Goal: Task Accomplishment & Management: Manage account settings

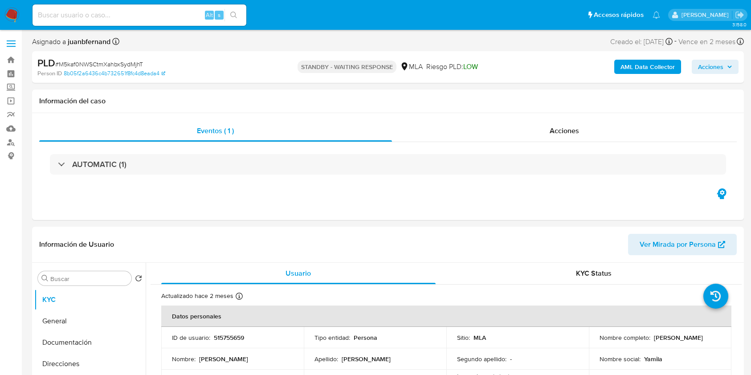
select select "10"
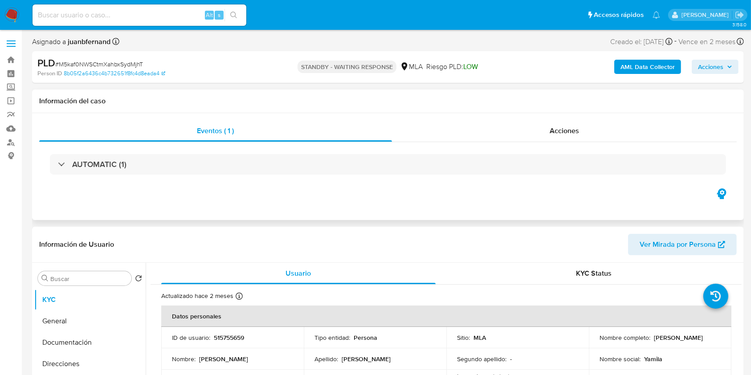
click at [384, 102] on h1 "Información del caso" at bounding box center [388, 101] width 698 height 9
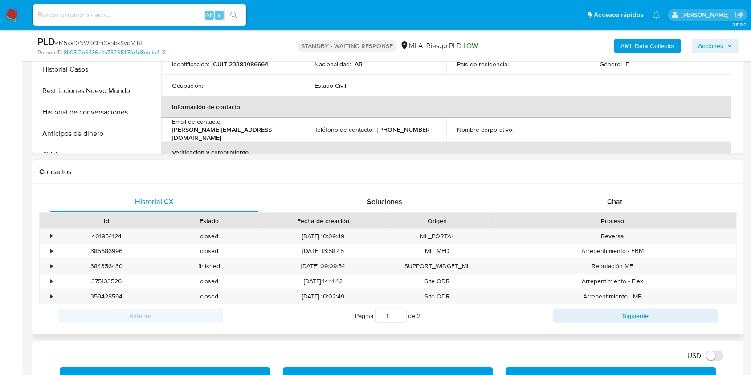
scroll to position [356, 0]
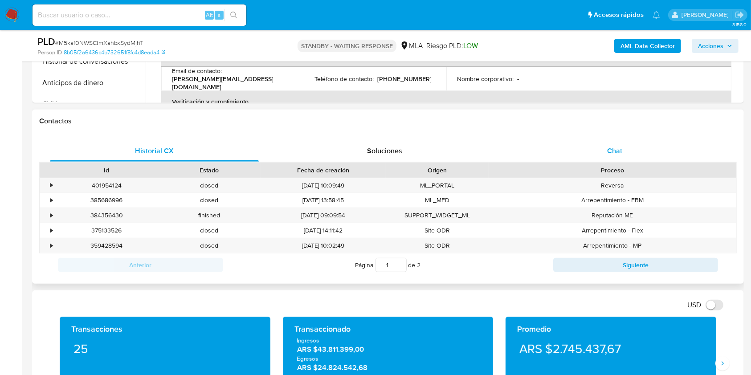
click at [643, 155] on div "Chat" at bounding box center [614, 150] width 209 height 21
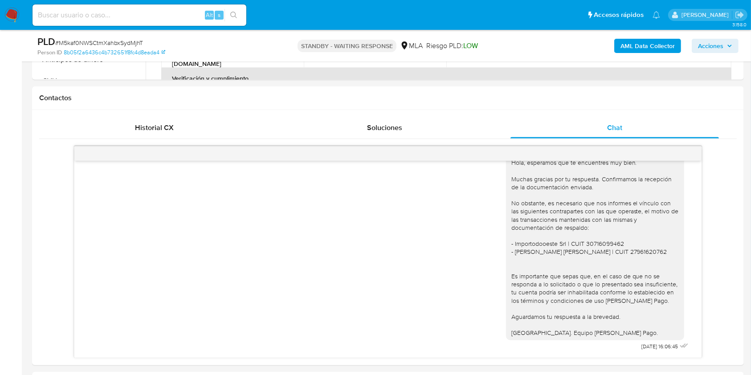
scroll to position [416, 0]
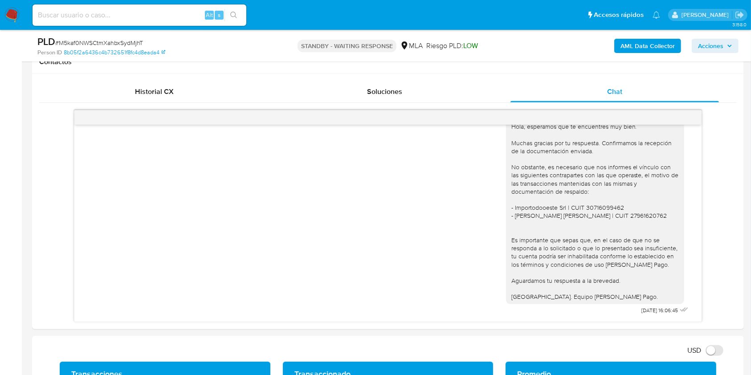
click at [172, 16] on input at bounding box center [140, 15] width 214 height 12
paste input "2zh55vjAZJRrrN6whwkjfOOj"
type input "2zh55vjAZJRrrN6whwkjfOOj"
click at [242, 14] on button "search-icon" at bounding box center [234, 15] width 18 height 12
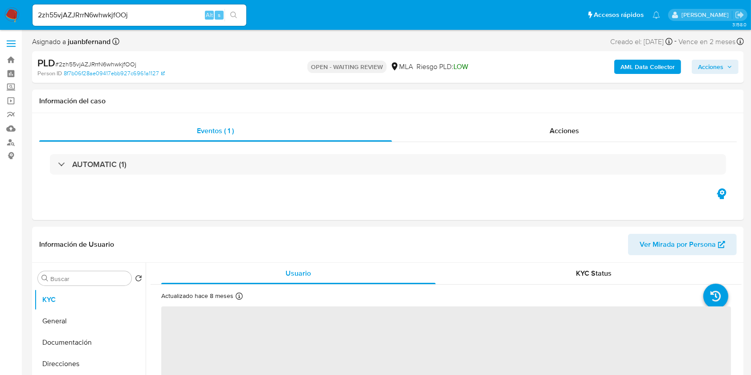
select select "10"
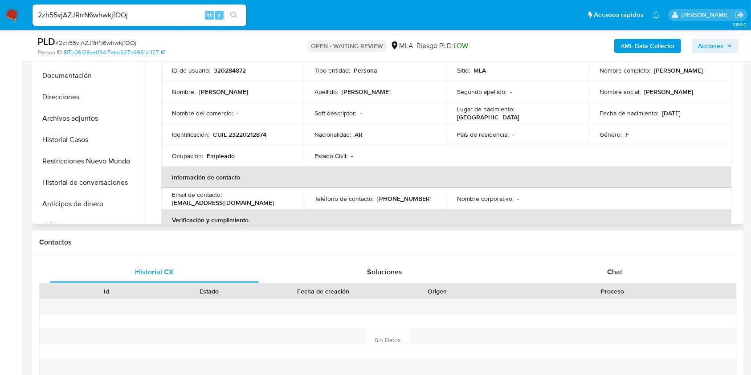
scroll to position [237, 0]
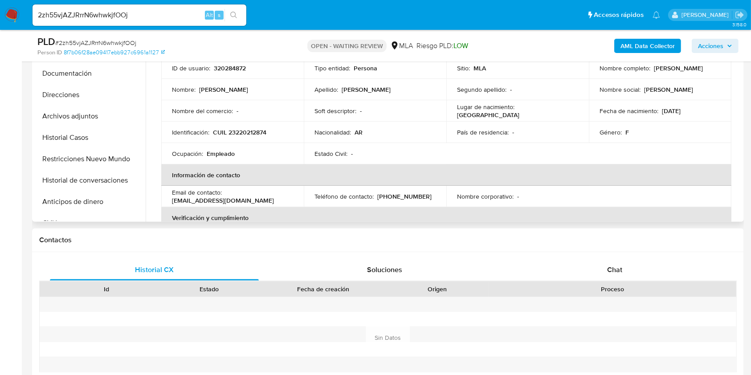
drag, startPoint x: 627, startPoint y: 278, endPoint x: 566, endPoint y: 180, distance: 114.7
click at [626, 278] on div "Chat" at bounding box center [614, 269] width 209 height 21
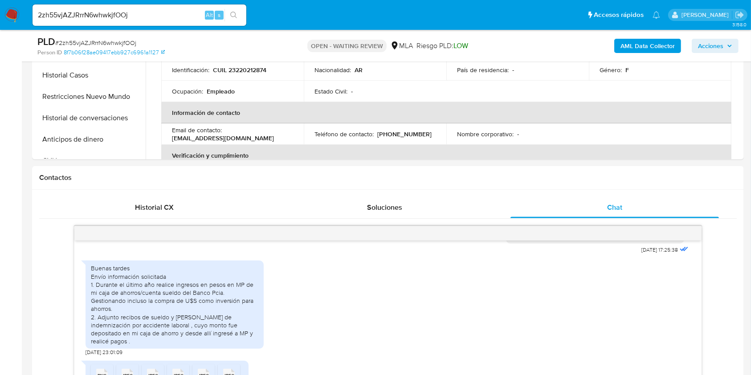
scroll to position [416, 0]
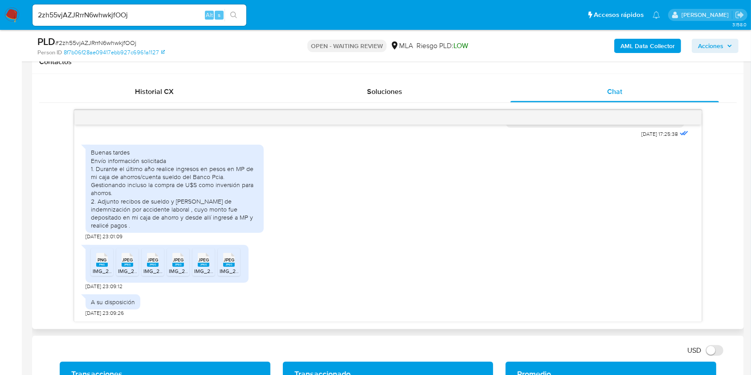
click at [106, 266] on icon "PNG" at bounding box center [102, 260] width 12 height 16
click at [125, 261] on span "JPEG" at bounding box center [127, 260] width 11 height 6
click at [143, 262] on li "JPEG JPEG IMG_2874.jpeg" at bounding box center [153, 263] width 22 height 28
click at [176, 267] on icon "JPEG" at bounding box center [178, 260] width 12 height 16
click at [202, 268] on span "IMG_2875.jpeg" at bounding box center [212, 271] width 37 height 8
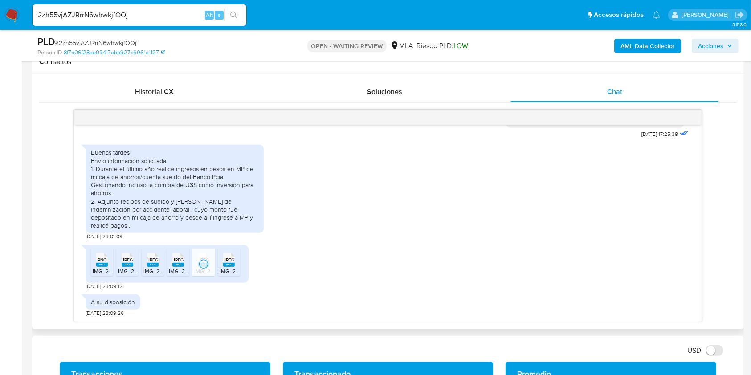
drag, startPoint x: 230, startPoint y: 265, endPoint x: 292, endPoint y: 296, distance: 69.7
click at [229, 265] on rect at bounding box center [229, 265] width 12 height 4
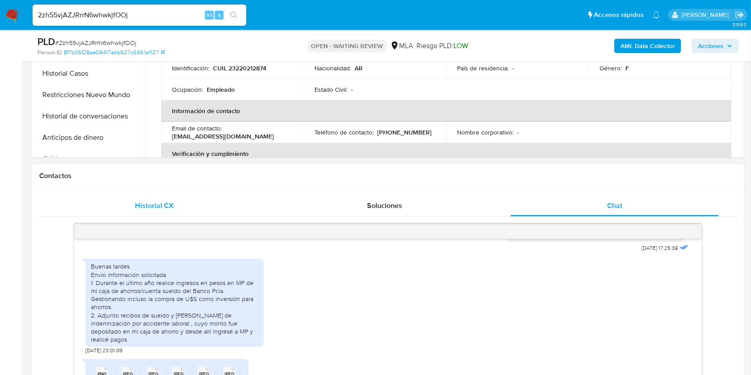
scroll to position [297, 0]
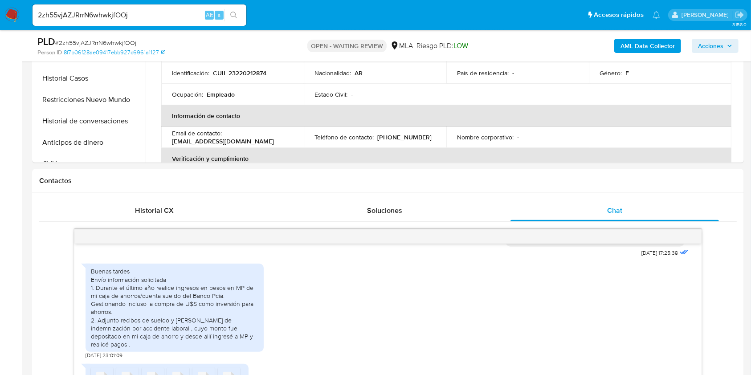
click at [190, 20] on input "2zh55vjAZJRrrN6whwkjfOOj" at bounding box center [140, 15] width 214 height 12
paste input "WTxbkc3edDAK0myEJievYwoo"
type input "WTxbkc3edDAK0myEJievYwoo"
click at [237, 20] on button "search-icon" at bounding box center [234, 15] width 18 height 12
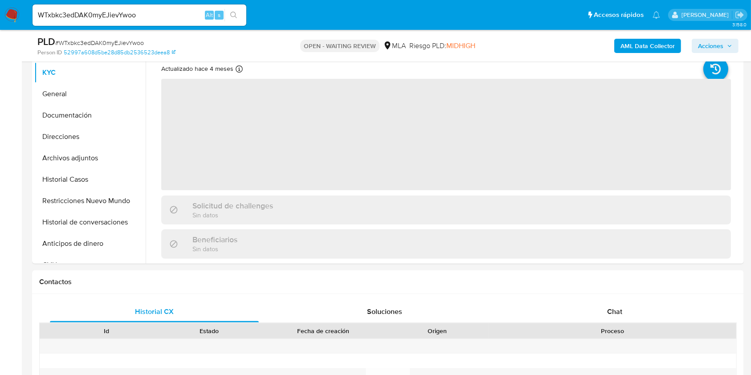
scroll to position [356, 0]
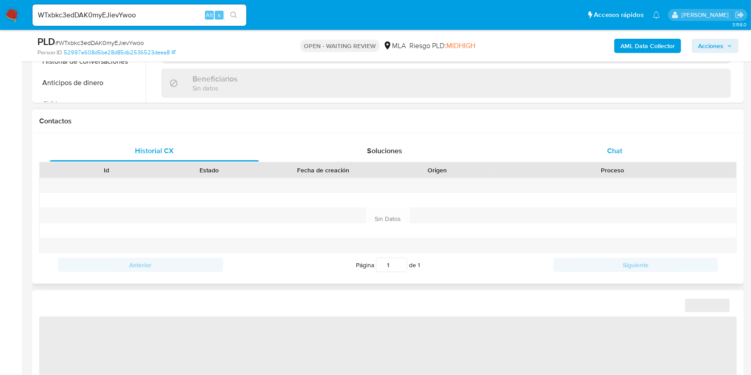
click at [635, 159] on div "Chat" at bounding box center [614, 150] width 209 height 21
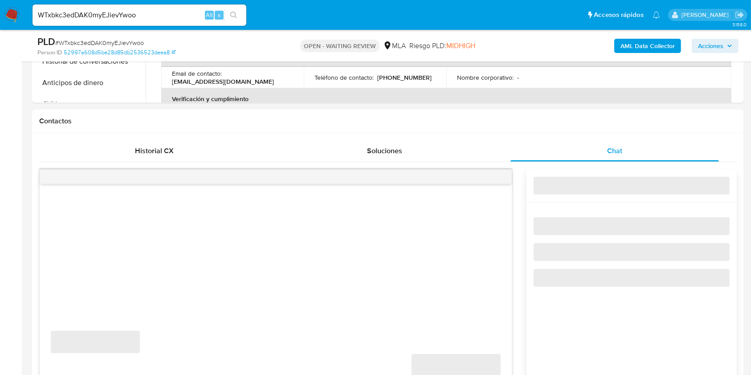
select select "10"
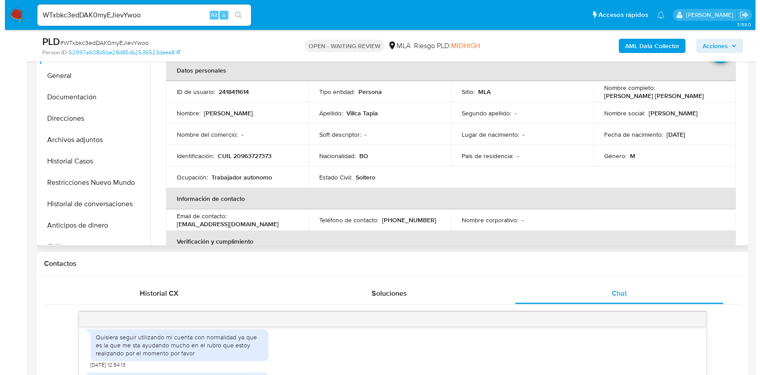
scroll to position [178, 0]
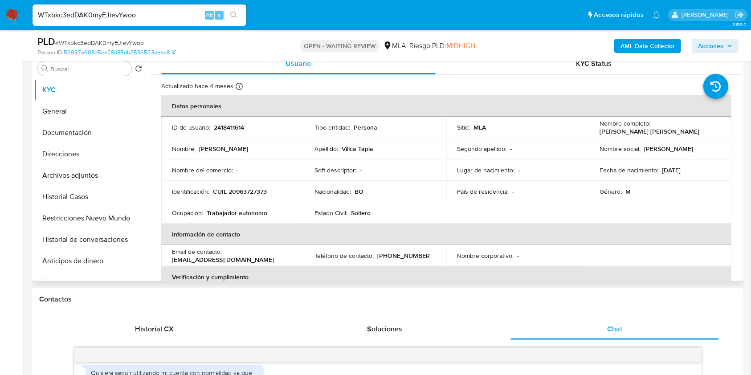
click at [250, 188] on p "CUIL 20963727373" at bounding box center [240, 192] width 54 height 8
copy p "20963727373"
click at [626, 47] on b "AML Data Collector" at bounding box center [648, 46] width 54 height 14
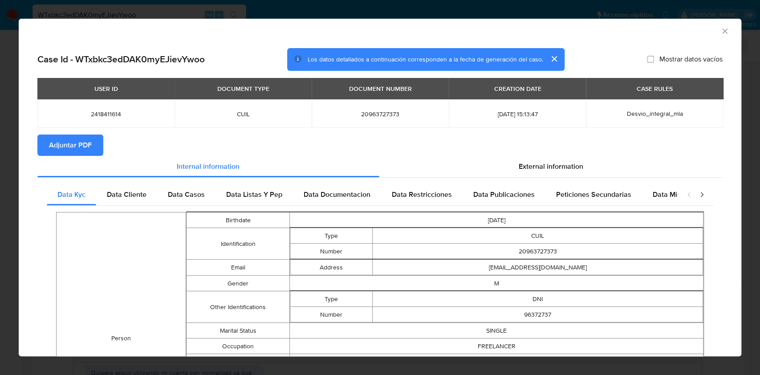
click at [555, 151] on section "Adjuntar PDF" at bounding box center [380, 145] width 686 height 21
click at [533, 161] on div "External information" at bounding box center [552, 166] width 344 height 21
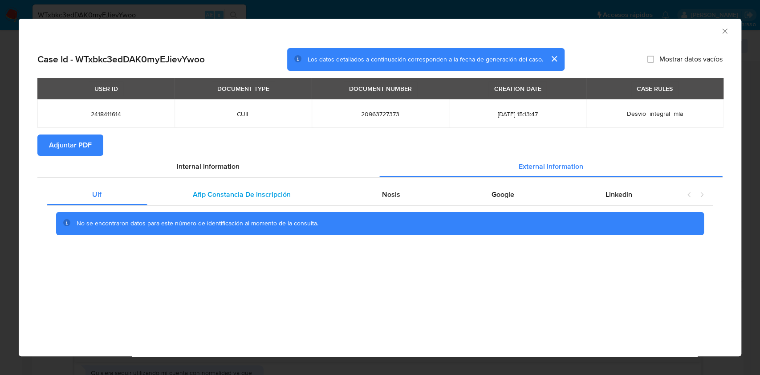
click at [218, 189] on div "Afip Constancia De Inscripción" at bounding box center [241, 194] width 189 height 21
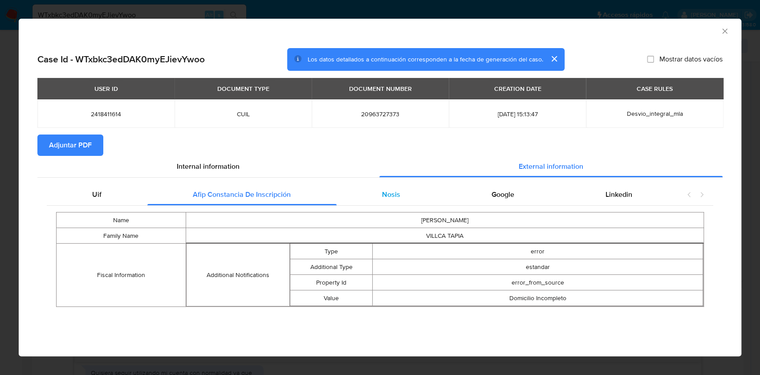
click at [410, 198] on div "Nosis" at bounding box center [392, 194] width 110 height 21
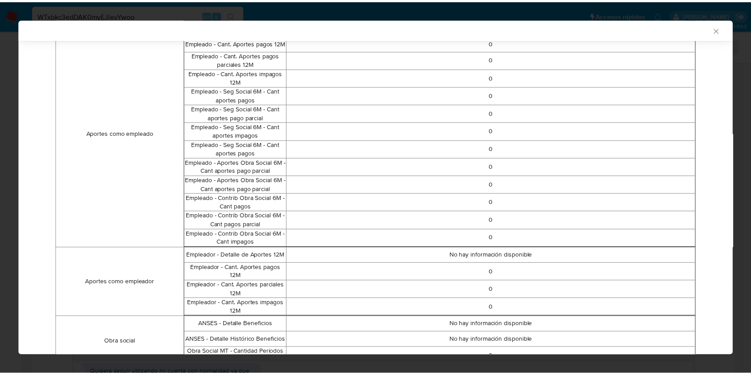
scroll to position [0, 0]
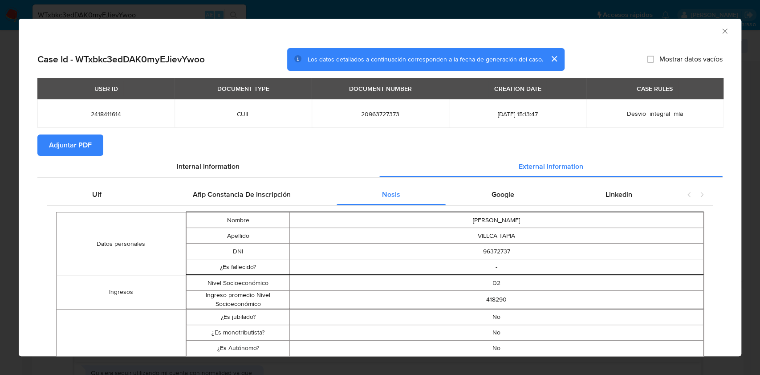
click at [723, 33] on icon "Cerrar ventana" at bounding box center [725, 31] width 5 height 5
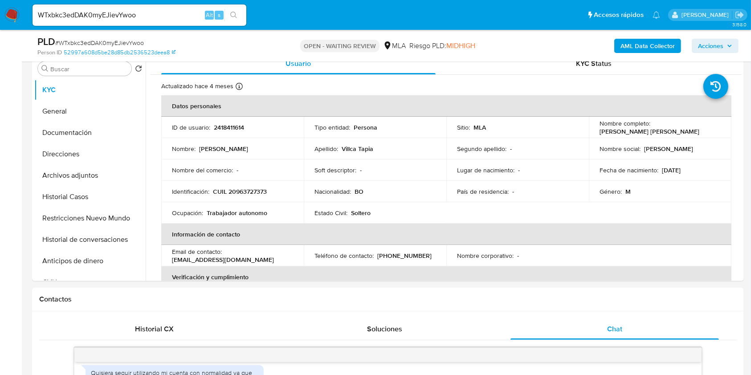
click at [176, 10] on input "WTxbkc3edDAK0myEJievYwoo" at bounding box center [140, 15] width 214 height 12
paste input "B1rXF0CGS3auPZxE2V5YVNp4"
type input "B1rXF0CGS3auPZxE2V5YVNp4"
click at [239, 14] on button "search-icon" at bounding box center [234, 15] width 18 height 12
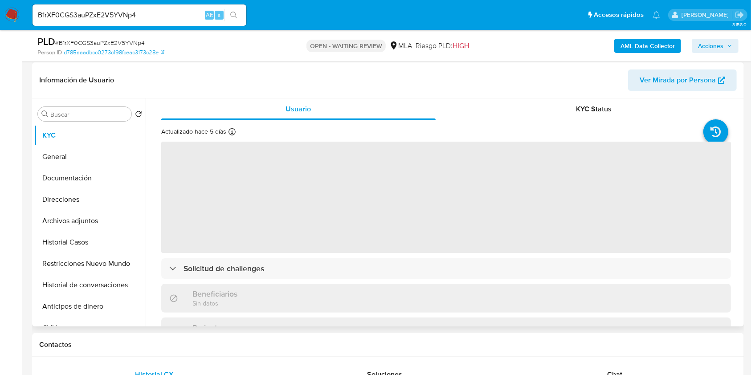
scroll to position [237, 0]
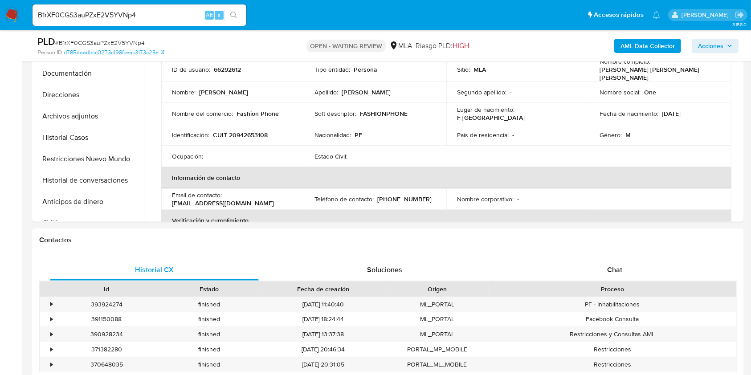
select select "10"
drag, startPoint x: 624, startPoint y: 276, endPoint x: 609, endPoint y: 270, distance: 15.4
click at [624, 276] on div "Chat" at bounding box center [614, 269] width 209 height 21
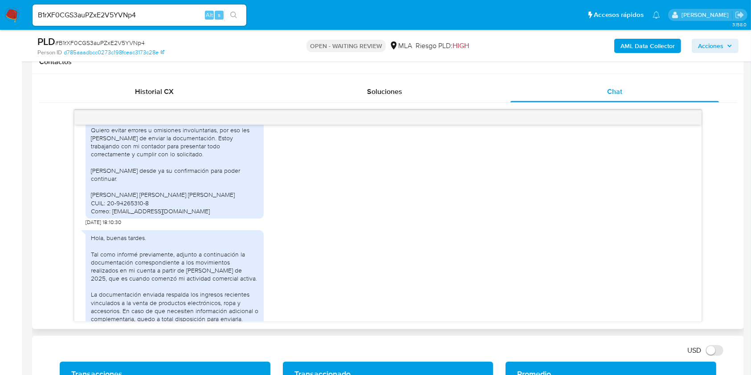
scroll to position [810, 0]
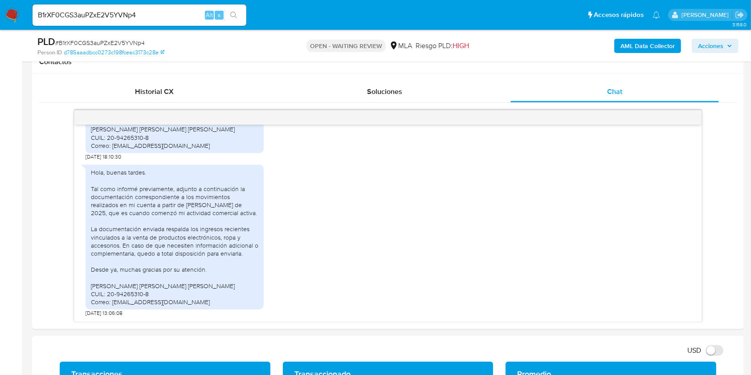
click at [118, 16] on input "B1rXF0CGS3auPZxE2V5YVNp4" at bounding box center [140, 15] width 214 height 12
click at [165, 21] on div "B1rXF0CGS3auPZxE2V5YVNp4 Alt s" at bounding box center [140, 14] width 214 height 21
click at [168, 16] on input "B1rXF0CGS3auPZxE2V5YVNp4" at bounding box center [140, 15] width 214 height 12
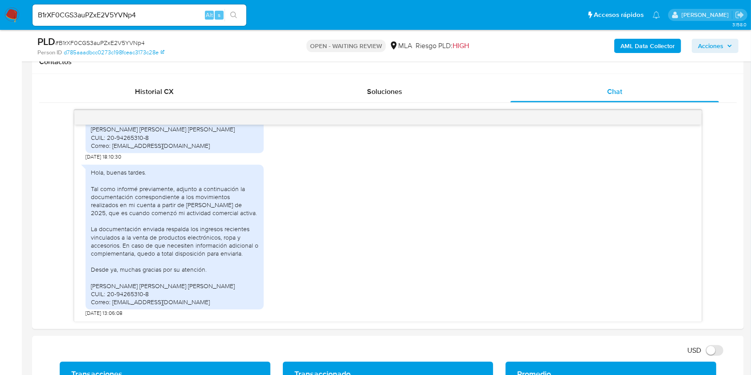
click at [155, 13] on input "B1rXF0CGS3auPZxE2V5YVNp4" at bounding box center [140, 15] width 214 height 12
paste input "9gQ3Wrxsd16Ssgy620RUX8Ax"
type input "9gQ3Wrxsd16Ssgy620RUX8Ax"
click at [248, 11] on li "9gQ3Wrxsd16Ssgy620RUX8Ax Alt s" at bounding box center [139, 15] width 218 height 22
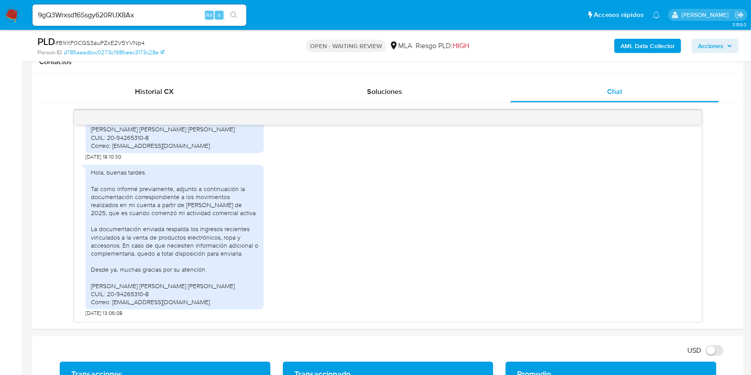
click at [240, 14] on button "search-icon" at bounding box center [234, 15] width 18 height 12
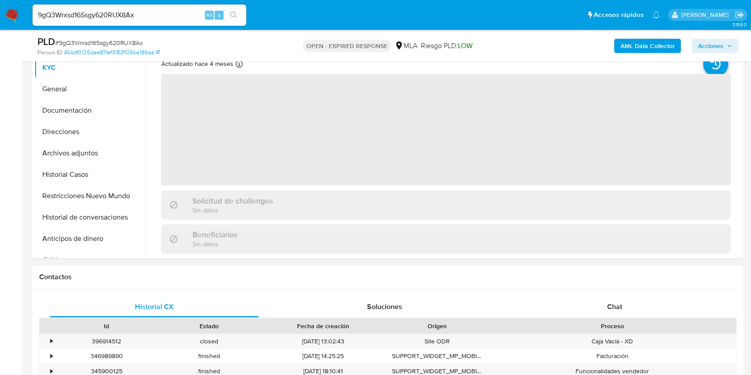
scroll to position [356, 0]
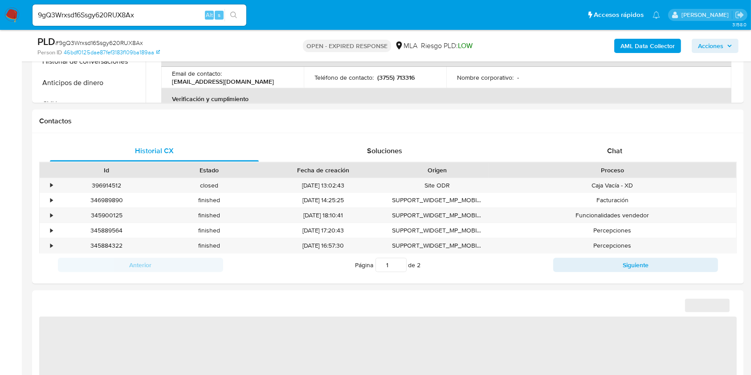
select select "10"
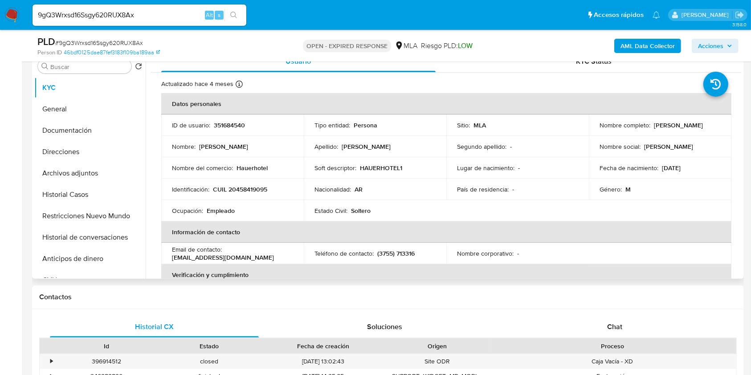
scroll to position [178, 0]
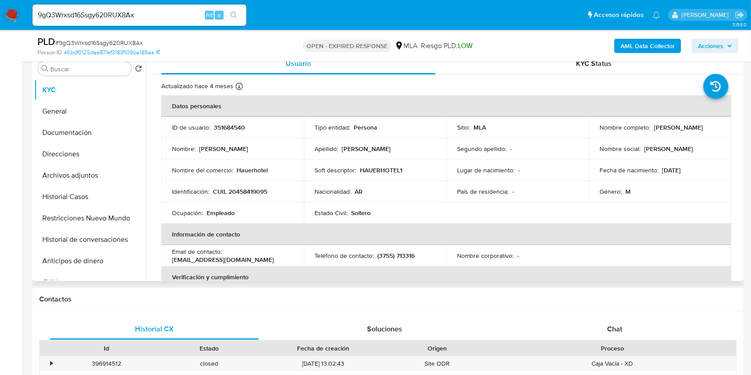
click at [257, 188] on p "CUIL 20458419095" at bounding box center [240, 192] width 54 height 8
copy p "20458419095"
click at [185, 18] on input "9gQ3Wrxsd16Ssgy620RUX8Ax" at bounding box center [140, 15] width 214 height 12
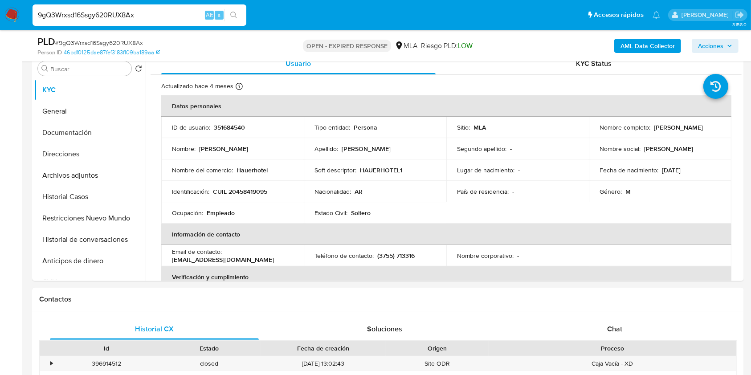
paste input "ghnfLulfhztl7g8VWtfxxKtc"
type input "ghnfLulfhztl7g8VWtfxxKtc"
drag, startPoint x: 236, startPoint y: 13, endPoint x: 239, endPoint y: 3, distance: 10.6
click at [237, 13] on icon "search-icon" at bounding box center [233, 15] width 7 height 7
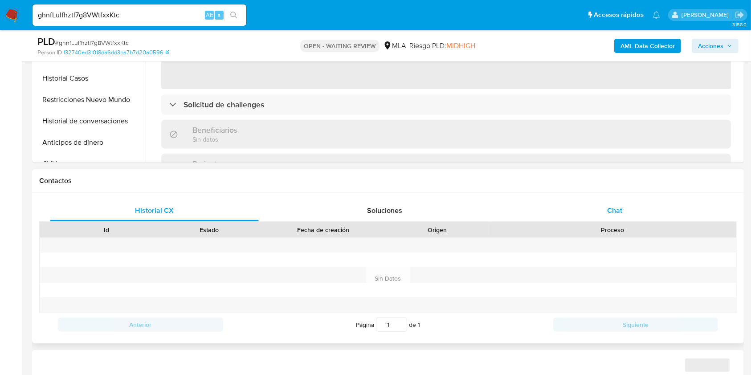
click at [640, 213] on div "Chat" at bounding box center [614, 210] width 209 height 21
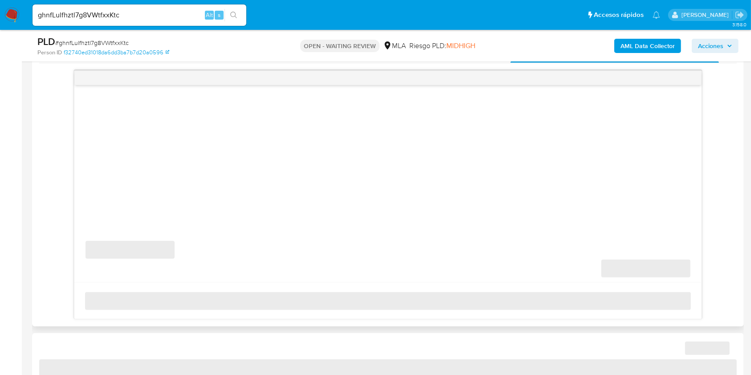
scroll to position [475, 0]
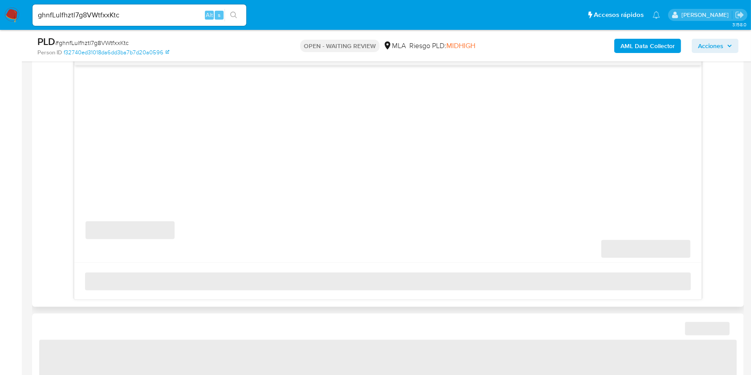
select select "10"
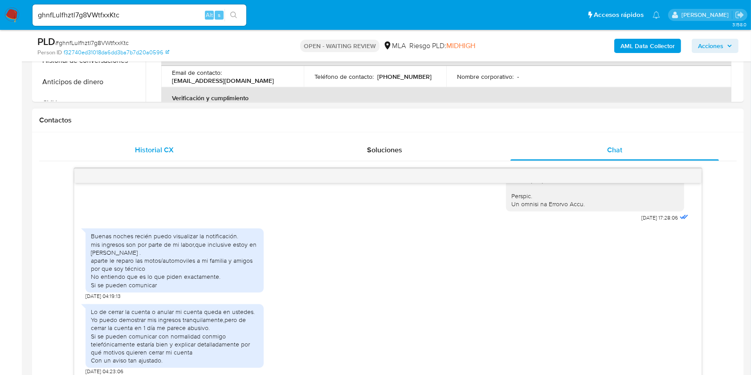
scroll to position [416, 0]
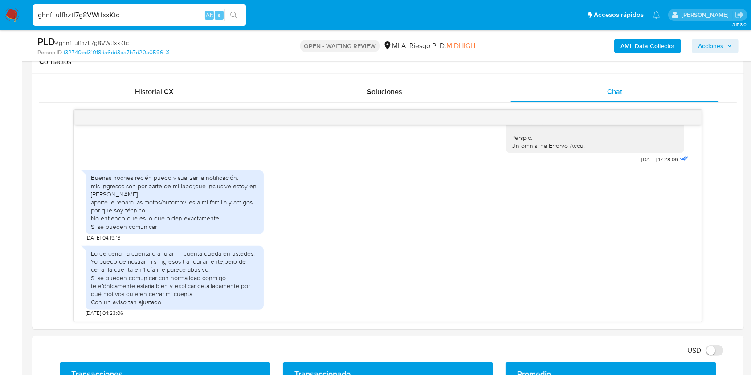
click at [127, 16] on input "ghnfLulfhztl7g8VWtfxxKtc" at bounding box center [140, 15] width 214 height 12
paste input "kbyUXFr3ZR0yaXhcxswsJXeO"
type input "kbyUXFr3ZR0yaXhcxswsJXeO"
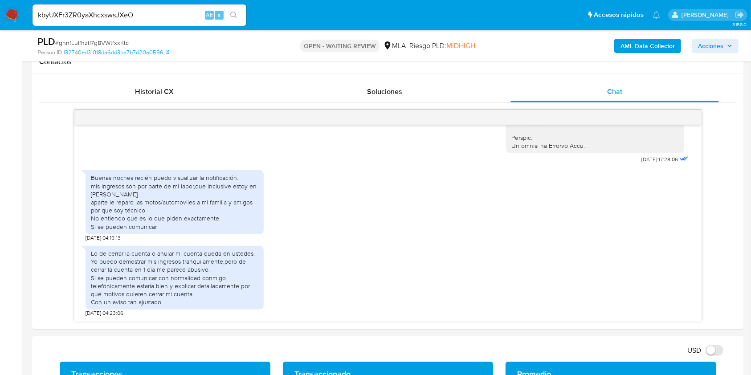
click at [230, 13] on icon "search-icon" at bounding box center [233, 15] width 7 height 7
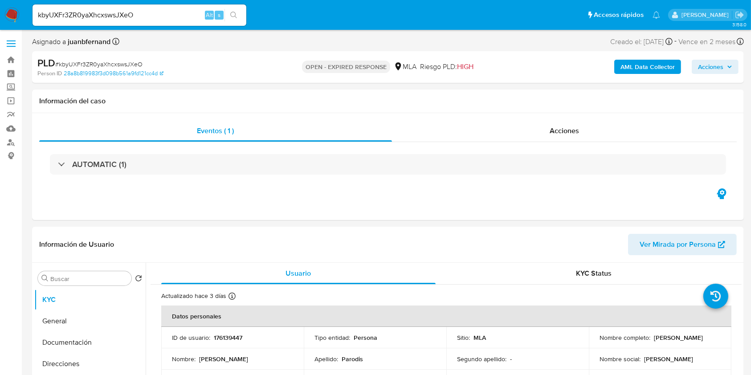
select select "10"
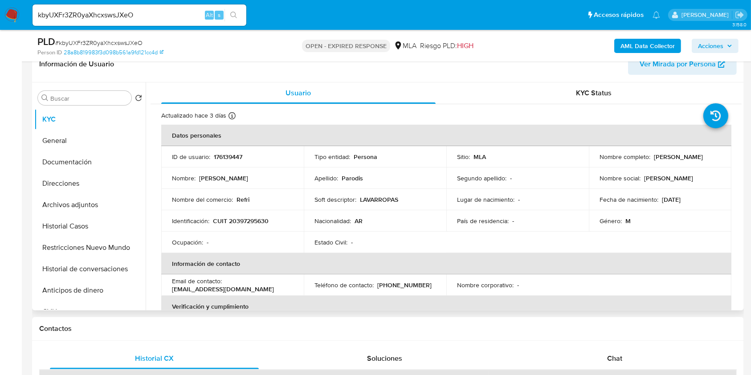
scroll to position [297, 0]
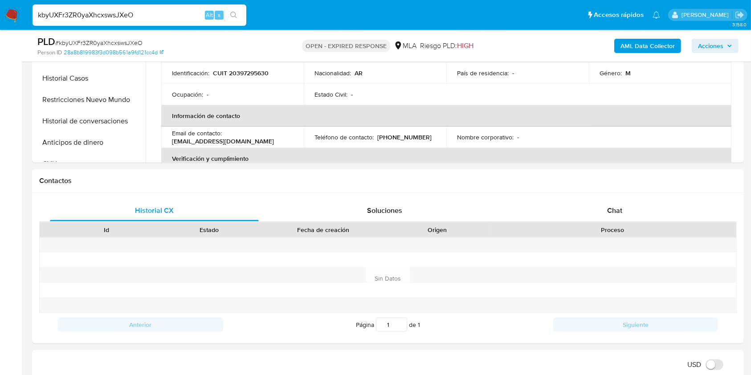
click at [196, 16] on input "kbyUXFr3ZR0yaXhcxswsJXeO" at bounding box center [140, 15] width 214 height 12
paste input "ChVNntF1LgOZFdvHiKMOfx47"
type input "ChVNntF1LgOZFdvHiKMOfx47"
click at [235, 20] on button "search-icon" at bounding box center [234, 15] width 18 height 12
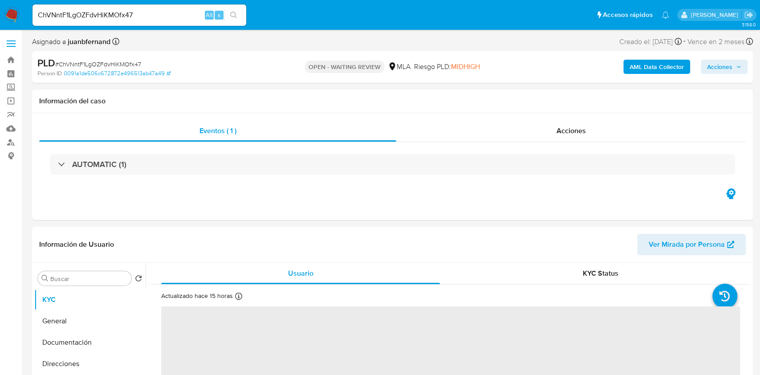
select select "10"
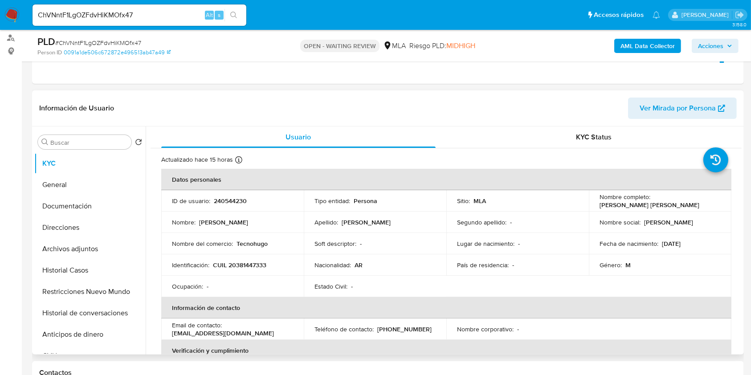
scroll to position [297, 0]
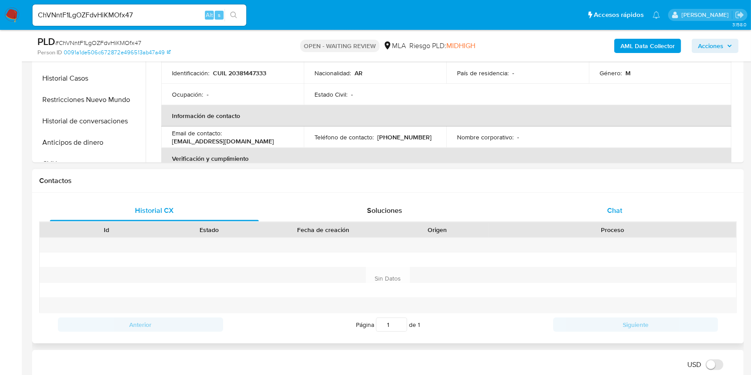
click at [655, 209] on div "Chat" at bounding box center [614, 210] width 209 height 21
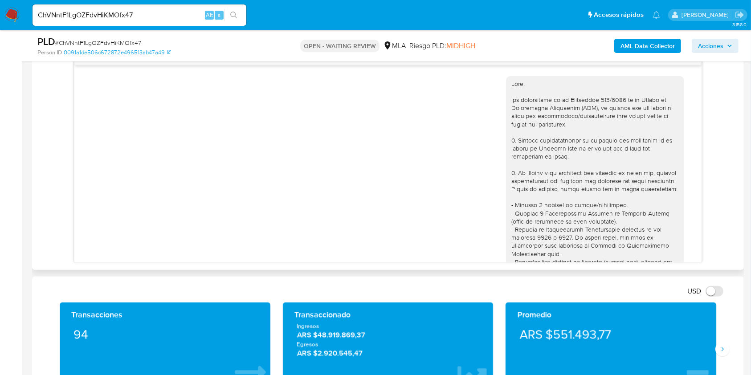
scroll to position [449, 0]
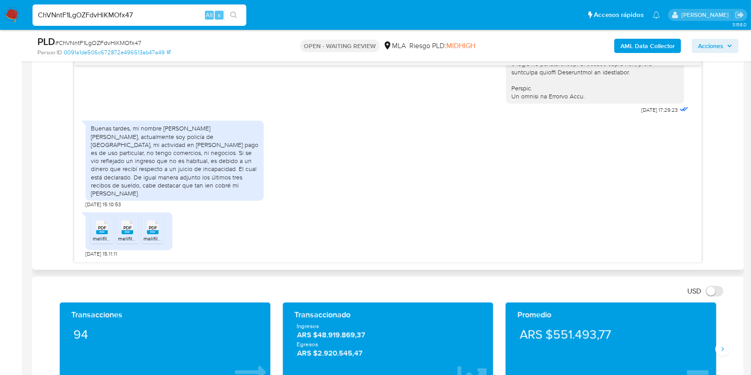
click at [166, 11] on input "ChVNntF1LgOZFdvHiKMOfx47" at bounding box center [140, 15] width 214 height 12
paste input "TtrfhjPi0p2F24Q85Z2tiHic"
type input "TtrfhjPi0p2F24Q85Z2tiHic"
click at [238, 13] on button "search-icon" at bounding box center [234, 15] width 18 height 12
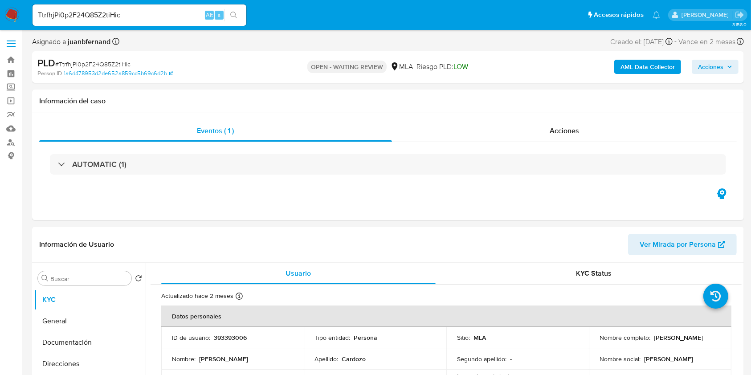
select select "10"
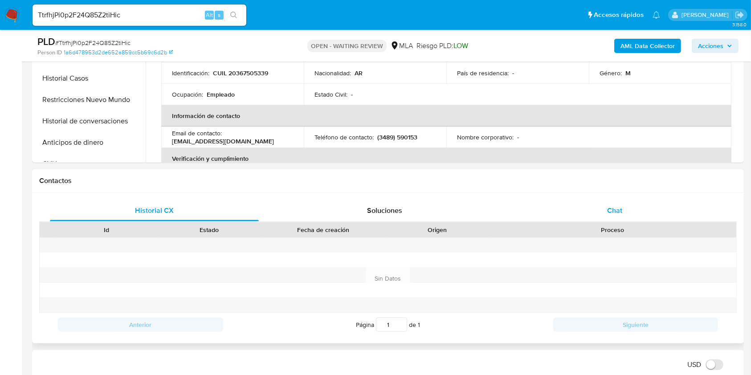
click at [610, 209] on span "Chat" at bounding box center [614, 210] width 15 height 10
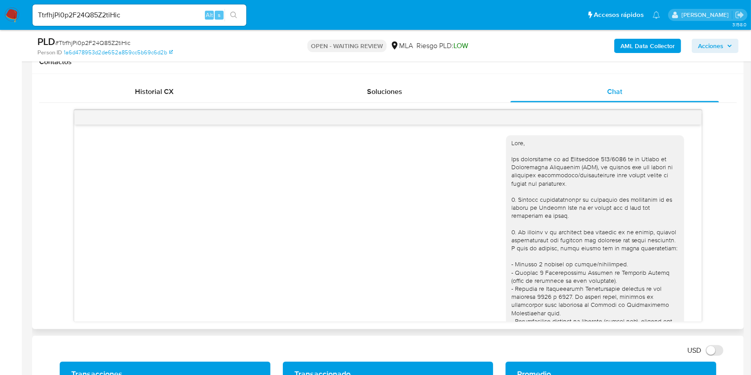
scroll to position [450, 0]
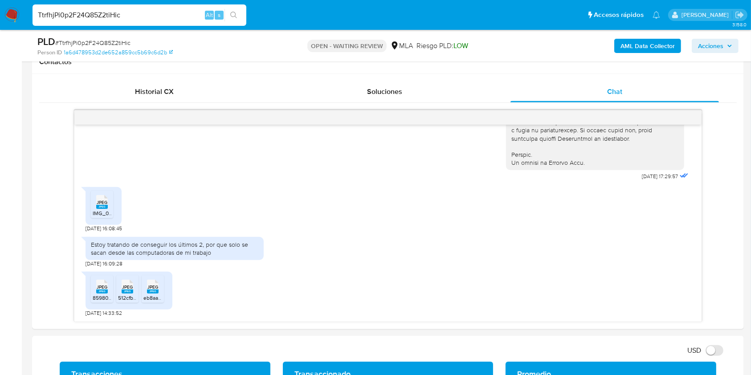
click at [182, 16] on input "TtrfhjPi0p2F24Q85Z2tiHic" at bounding box center [140, 15] width 214 height 12
paste input "Os5AXOVikFW3hp5Du2SCqzBn"
type input "Os5AXOVikFW3hp5Du2SCqzBn"
click at [232, 12] on icon "search-icon" at bounding box center [233, 15] width 7 height 7
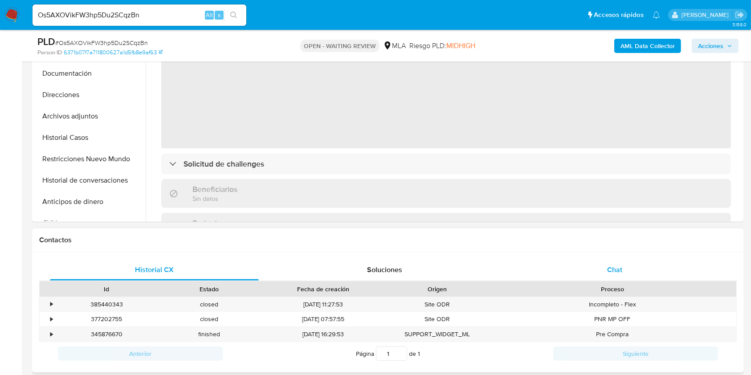
click at [624, 272] on div "Chat" at bounding box center [614, 269] width 209 height 21
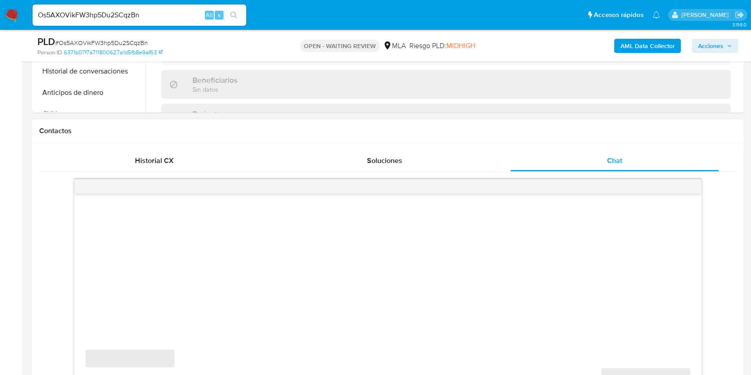
scroll to position [416, 0]
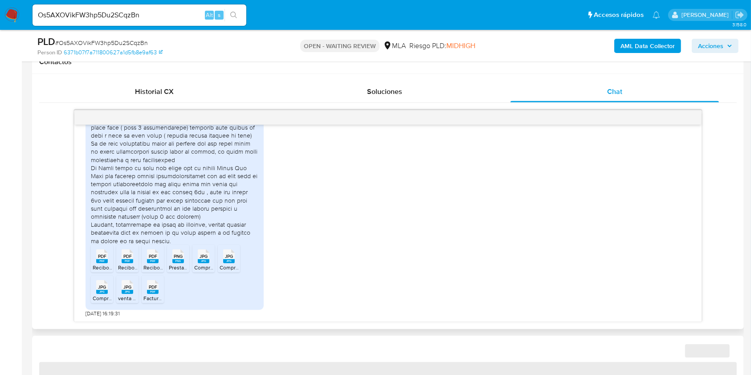
select select "10"
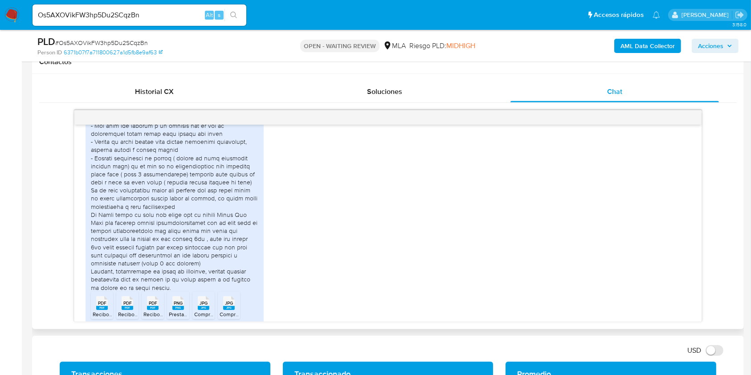
scroll to position [623, 0]
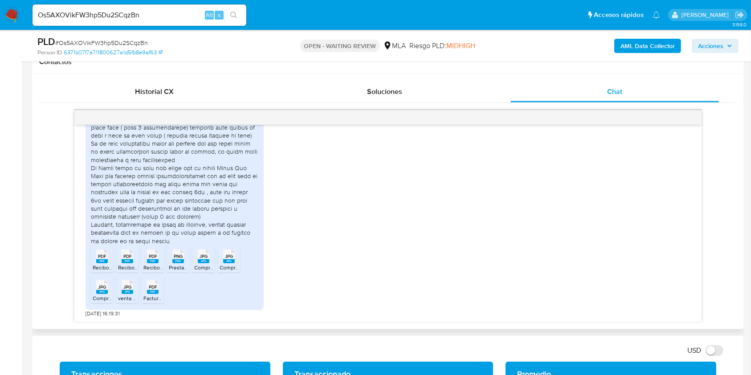
click at [179, 17] on input "Os5AXOVikFW3hp5Du2SCqzBn" at bounding box center [140, 15] width 214 height 12
paste input "b6iWnfntJKM6pFAU2ZeIR70Y"
type input "b6iWnfntJKM6pFAU2ZeIR70Y"
click at [235, 18] on icon "search-icon" at bounding box center [233, 15] width 7 height 7
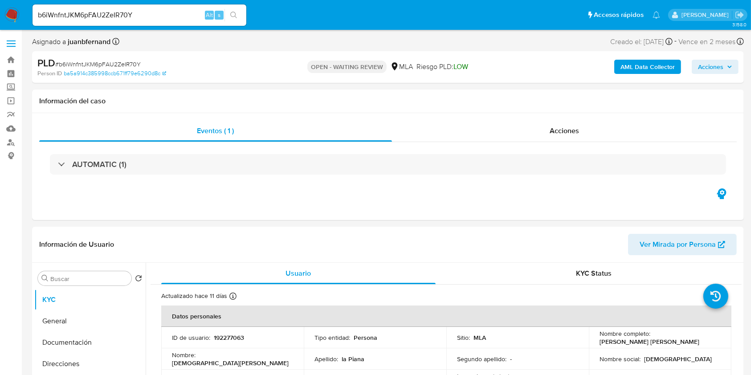
select select "10"
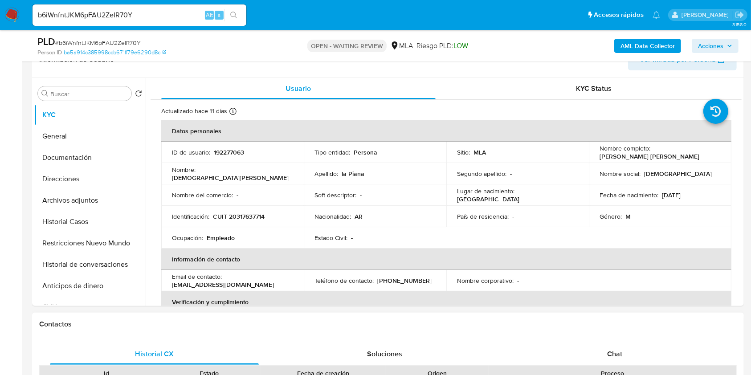
scroll to position [356, 0]
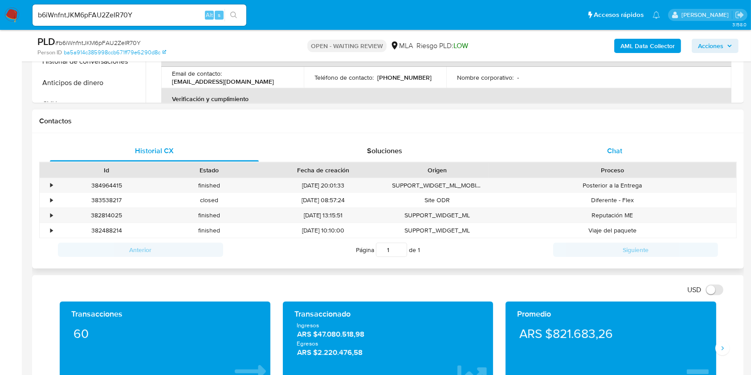
click at [634, 142] on div "Chat" at bounding box center [614, 150] width 209 height 21
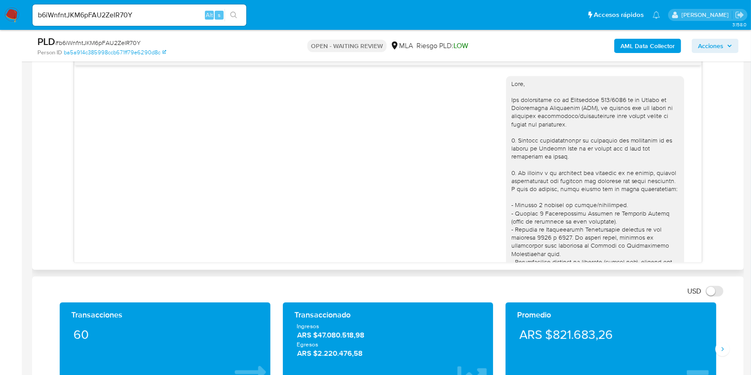
scroll to position [428, 0]
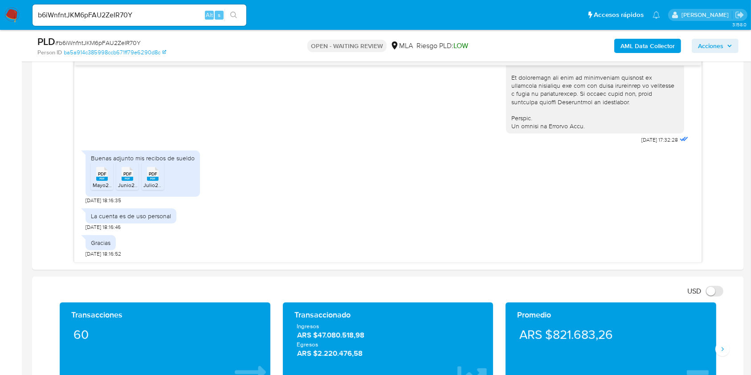
drag, startPoint x: 180, startPoint y: 21, endPoint x: 182, endPoint y: 16, distance: 5.1
click at [180, 20] on div "b6iWnfntJKM6pFAU2ZeIR70Y Alt s" at bounding box center [140, 14] width 214 height 21
click at [182, 16] on input "b6iWnfntJKM6pFAU2ZeIR70Y" at bounding box center [140, 15] width 214 height 12
paste input "WI0XW3duLZyTPxKGxuoNToOT"
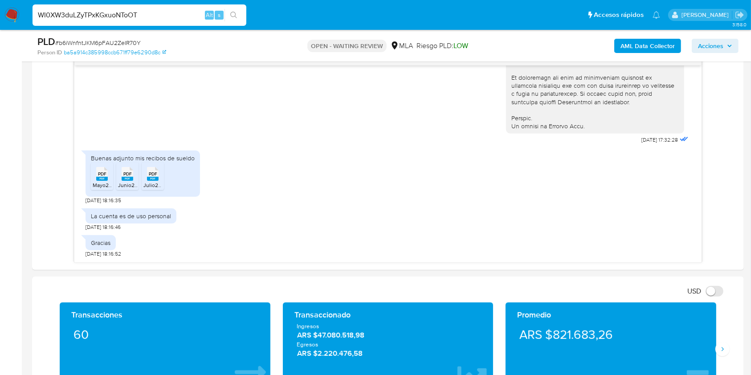
type input "WI0XW3duLZyTPxKGxuoNToOT"
click at [236, 13] on icon "search-icon" at bounding box center [233, 15] width 7 height 7
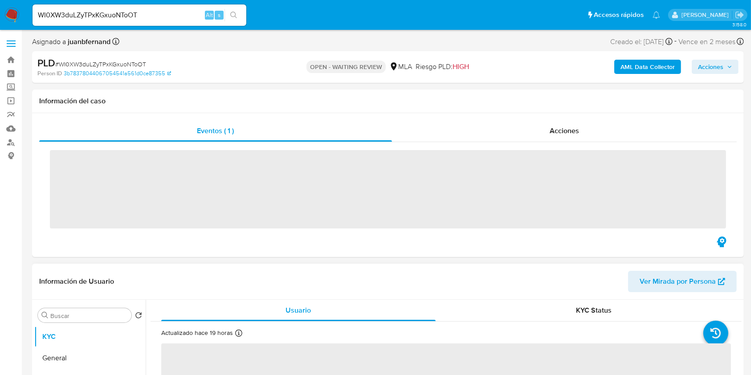
scroll to position [237, 0]
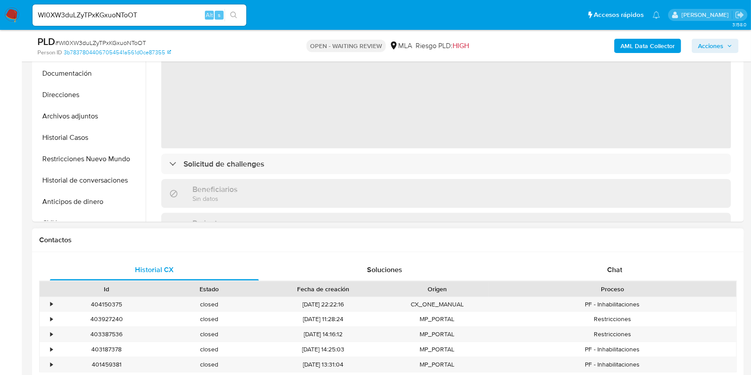
click at [592, 248] on div "Contactos" at bounding box center [388, 241] width 712 height 24
drag, startPoint x: 605, startPoint y: 268, endPoint x: 452, endPoint y: 265, distance: 152.8
click at [605, 269] on div "Chat" at bounding box center [614, 269] width 209 height 21
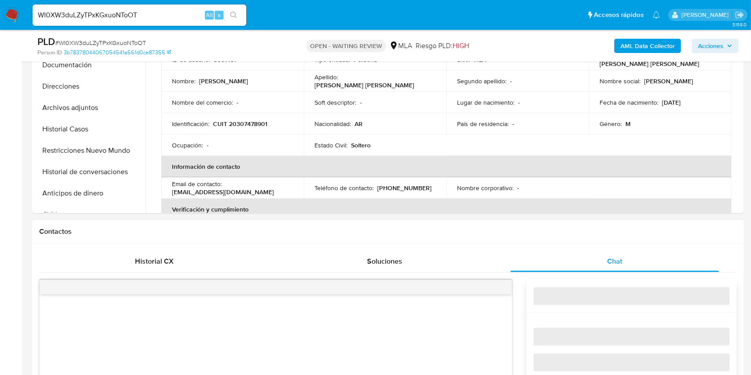
select select "10"
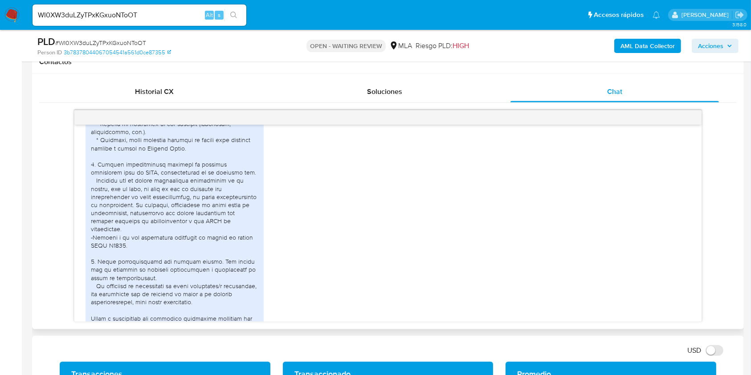
scroll to position [746, 0]
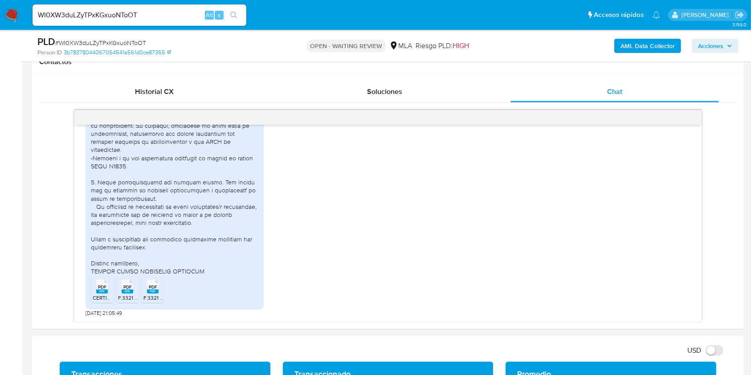
click at [189, 15] on input "WI0XW3duLZyTPxKGxuoNToOT" at bounding box center [140, 15] width 214 height 12
paste input "xGu3pMgiFXgQjTUwtfNNe5Ea"
type input "xGu3pMgiFXgQjTUwtfNNe5Ea"
click at [233, 14] on icon "search-icon" at bounding box center [233, 15] width 7 height 7
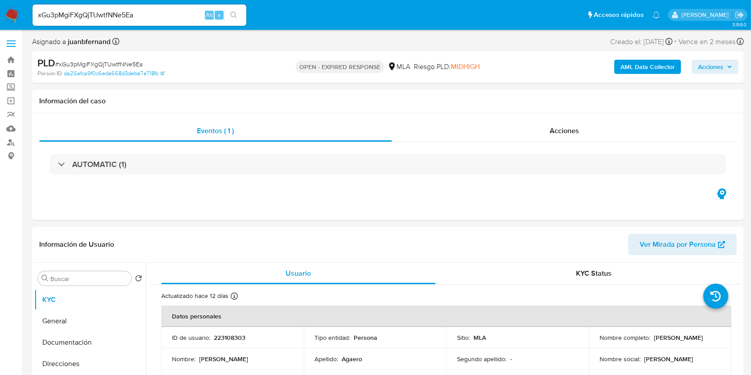
select select "10"
click at [169, 20] on div "xGu3pMgiFXgQjTUwtfNNe5Ea Alt s" at bounding box center [140, 14] width 214 height 21
click at [169, 18] on input "xGu3pMgiFXgQjTUwtfNNe5Ea" at bounding box center [140, 15] width 214 height 12
click at [169, 17] on input "xGu3pMgiFXgQjTUwtfNNe5Ea" at bounding box center [140, 15] width 214 height 12
paste input "hms8kGEFekDIfCuDDfWlfH6r"
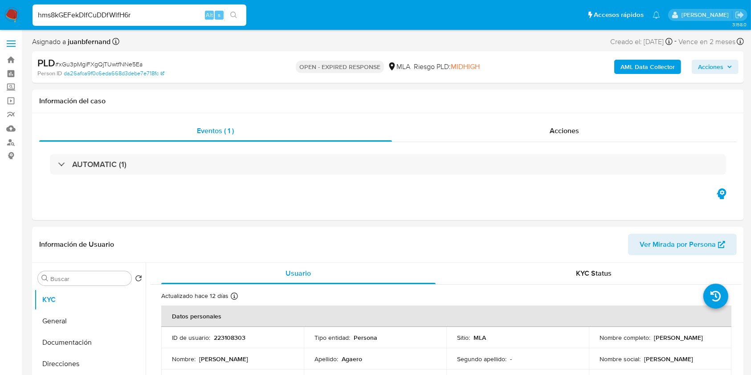
click at [244, 16] on input "hms8kGEFekDIfCuDDfWlfH6r" at bounding box center [140, 15] width 214 height 12
type input "hms8kGEFekDIfCuDDfWlfH6r"
click at [238, 16] on button "search-icon" at bounding box center [234, 15] width 18 height 12
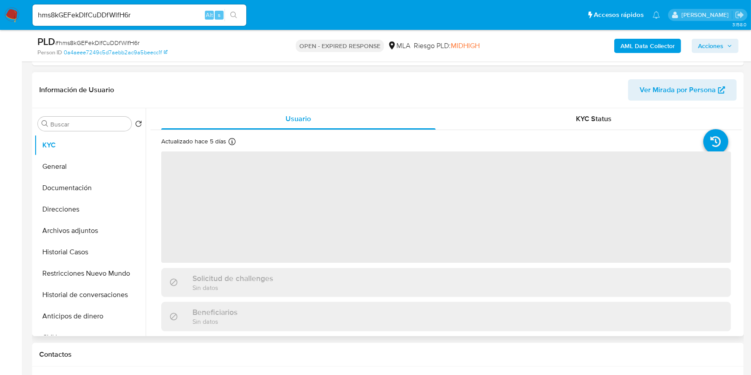
scroll to position [237, 0]
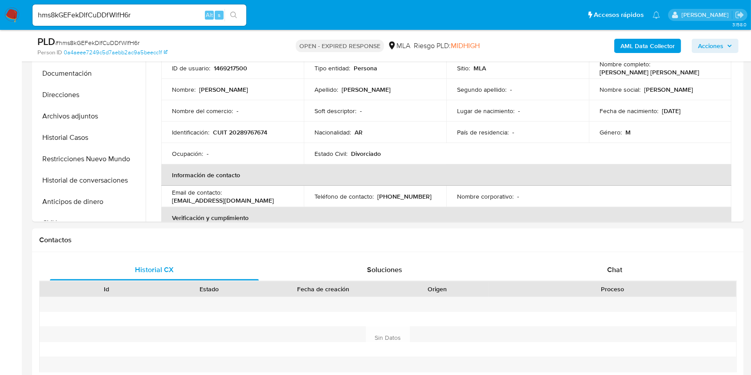
select select "10"
click at [183, 7] on div "hms8kGEFekDIfCuDDfWlfH6r Alt s" at bounding box center [140, 14] width 214 height 21
click at [171, 15] on input "hms8kGEFekDIfCuDDfWlfH6r" at bounding box center [140, 15] width 214 height 12
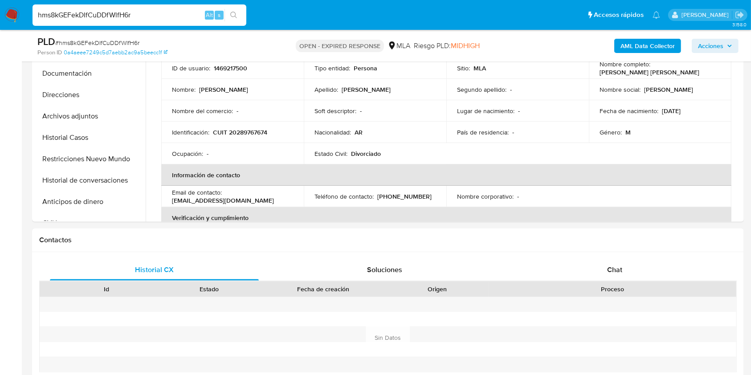
paste input "RqXiLY40AjwhnpO9px95ivcL"
type input "RqXiLY40AjwhnpO9px95ivcL"
click at [232, 17] on icon "search-icon" at bounding box center [233, 15] width 7 height 7
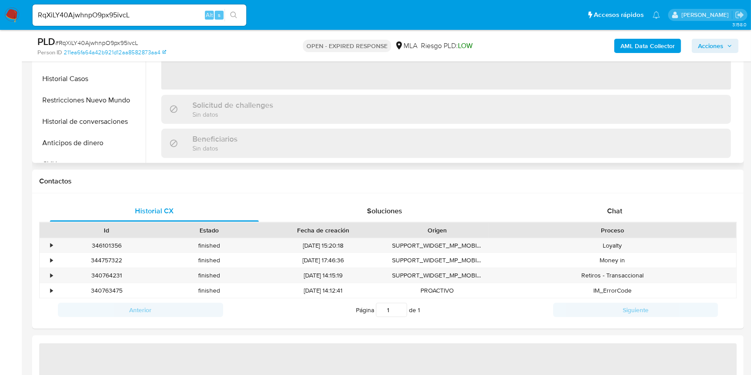
scroll to position [297, 0]
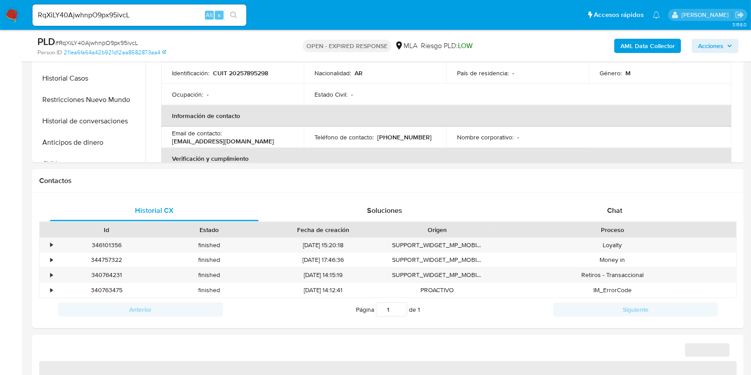
select select "10"
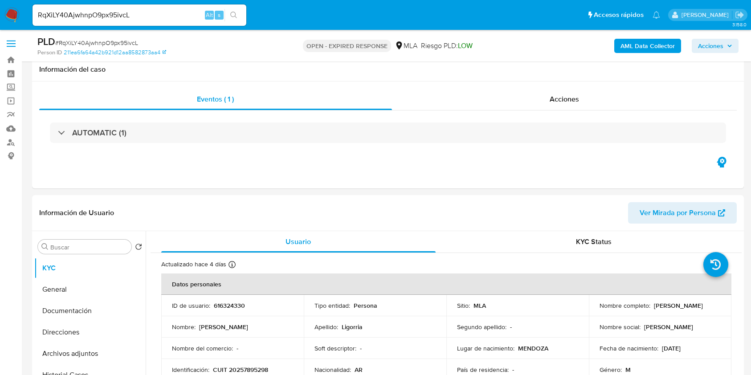
select select "10"
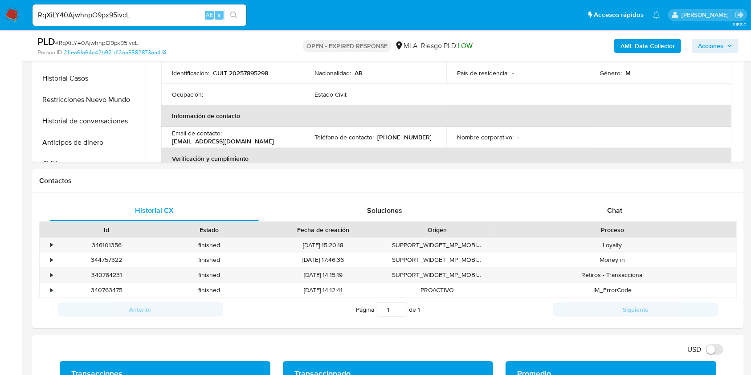
scroll to position [297, 0]
click at [190, 20] on input "RqXiLY40AjwhnpO9px95ivcL" at bounding box center [140, 15] width 214 height 12
paste input "7kUy9pcJ2euAxPdvK42rPwZn"
type input "7kUy9pcJ2euAxPdvK42rPwZn"
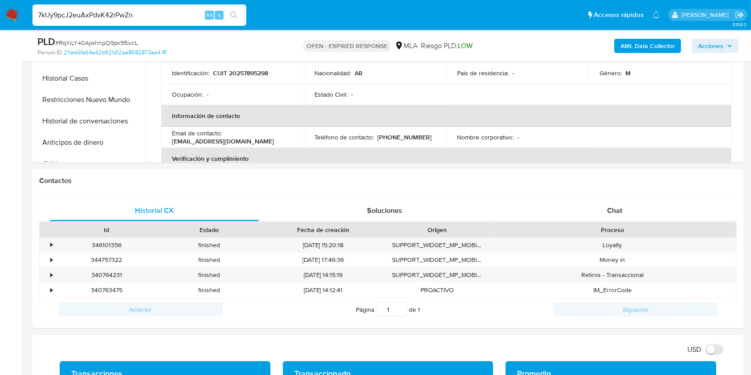
click at [235, 23] on div "7kUy9pcJ2euAxPdvK42rPwZn Alt s" at bounding box center [140, 14] width 214 height 21
click at [239, 20] on button "search-icon" at bounding box center [234, 15] width 18 height 12
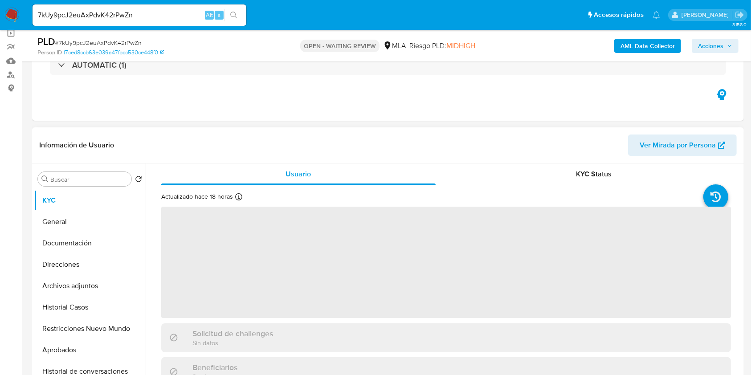
scroll to position [178, 0]
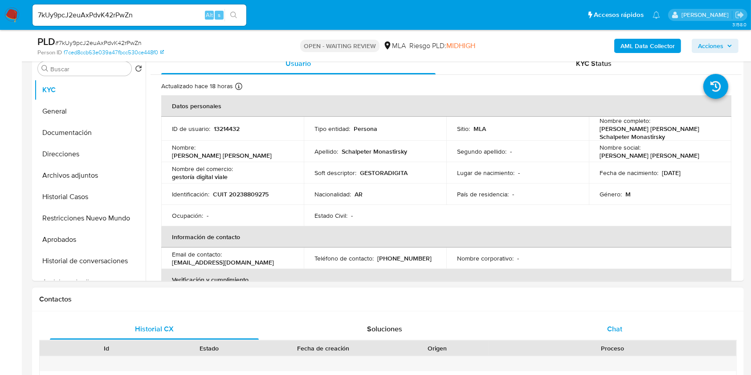
click at [601, 330] on div "Chat" at bounding box center [614, 328] width 209 height 21
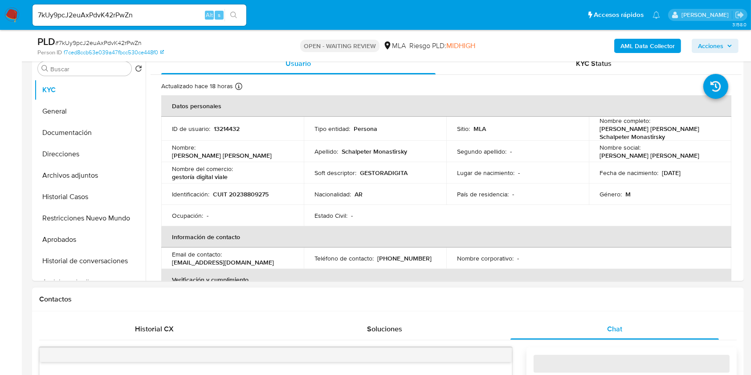
select select "10"
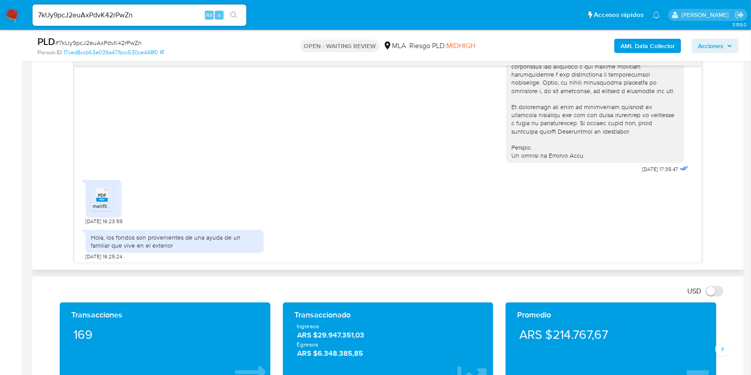
scroll to position [400, 0]
click at [98, 198] on rect at bounding box center [102, 197] width 12 height 4
click at [202, 16] on input "7kUy9pcJ2euAxPdvK42rPwZn" at bounding box center [140, 15] width 214 height 12
paste input "hZxxvo8dAZXQs7Ylf5MKI6eW"
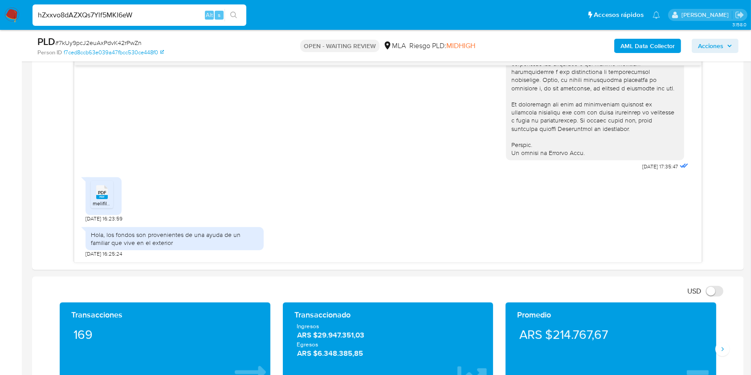
type input "hZxxvo8dAZXQs7Ylf5MKI6eW"
drag, startPoint x: 242, startPoint y: 17, endPoint x: 242, endPoint y: 29, distance: 11.6
click at [242, 18] on button "search-icon" at bounding box center [234, 15] width 18 height 12
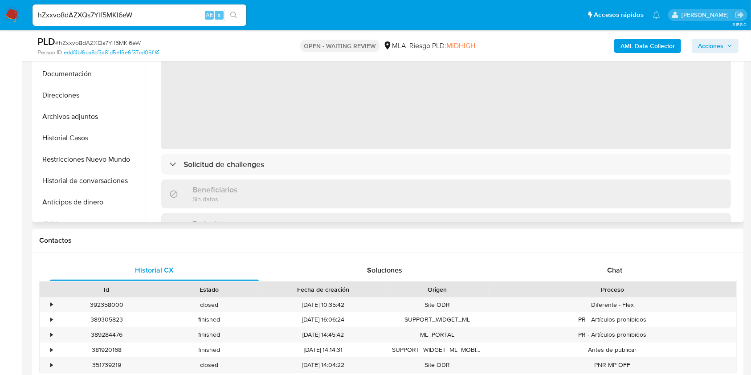
scroll to position [237, 0]
click at [628, 262] on div "Chat" at bounding box center [614, 269] width 209 height 21
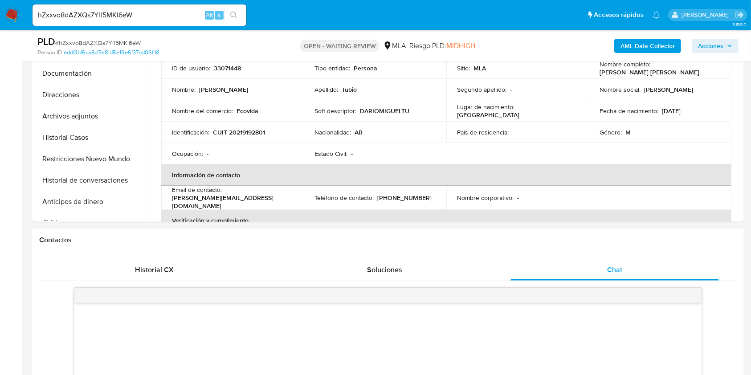
select select "10"
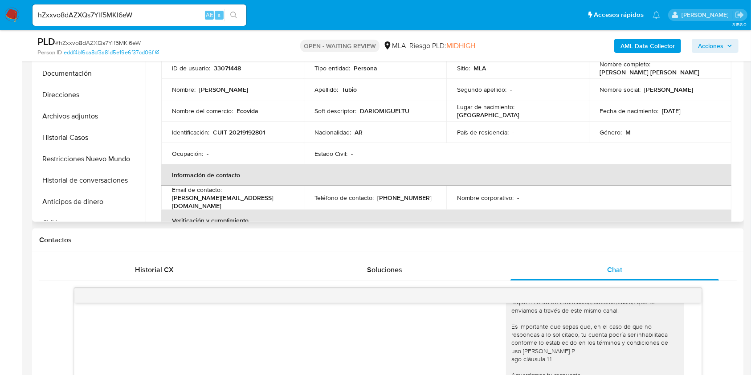
click at [249, 136] on p "CUIT 20219192801" at bounding box center [239, 132] width 52 height 8
copy p "20219192801"
click at [169, 14] on input "hZxxvo8dAZXQs7Ylf5MKI6eW" at bounding box center [140, 15] width 214 height 12
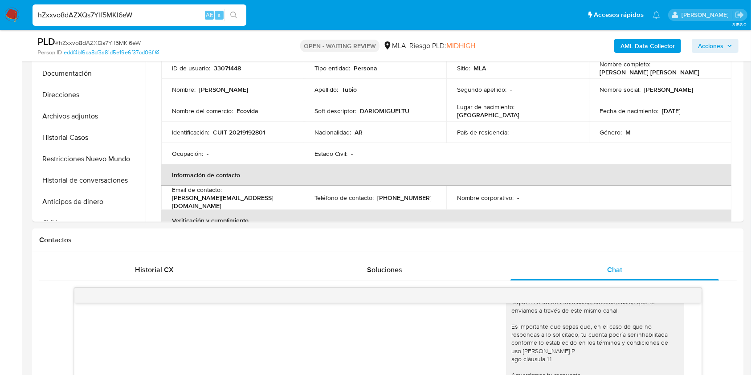
paste input "IenKblfkqWopeQDBLDI7s4Yq"
type input "IenKblfkqWopeQDBLDI7s4Yq"
click at [241, 16] on button "search-icon" at bounding box center [234, 15] width 18 height 12
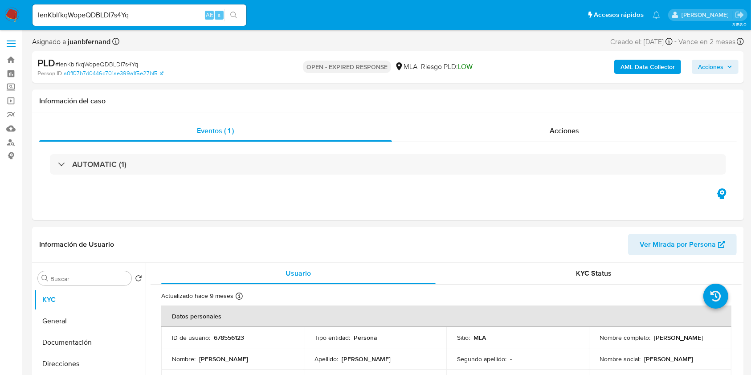
select select "10"
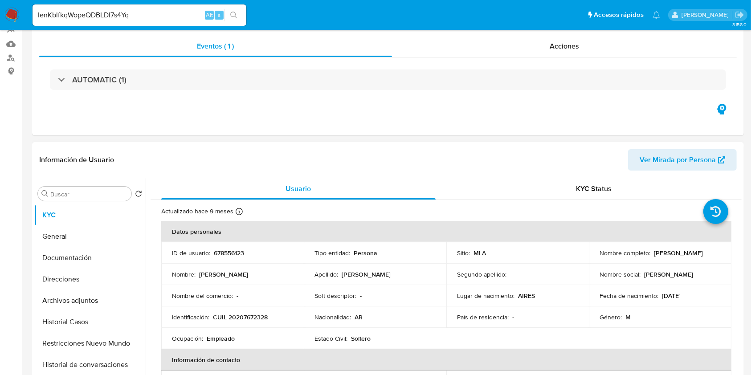
scroll to position [118, 0]
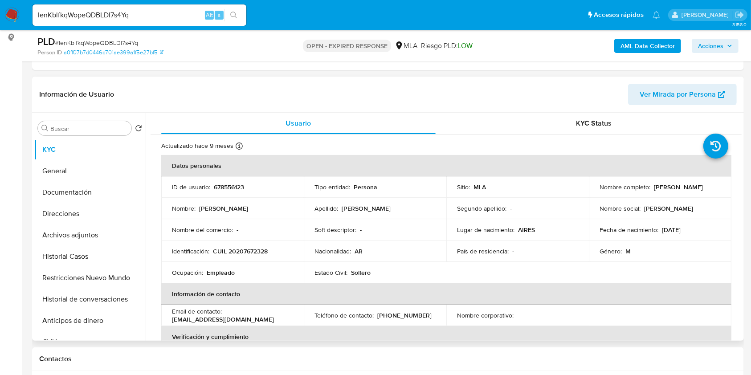
click at [253, 249] on p "CUIL 20207672328" at bounding box center [240, 251] width 55 height 8
copy p "20207672328"
click at [178, 20] on input "IenKblfkqWopeQDBLDI7s4Yq" at bounding box center [140, 15] width 214 height 12
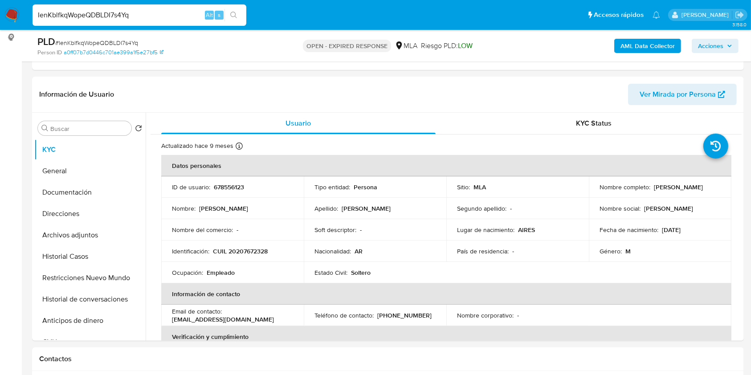
paste input "QkFSuibFA0bX9tXSmZFh9jOf"
type input "QkFSuibFA0bX9tXSmZFh9jOf"
click at [241, 17] on button "search-icon" at bounding box center [234, 15] width 18 height 12
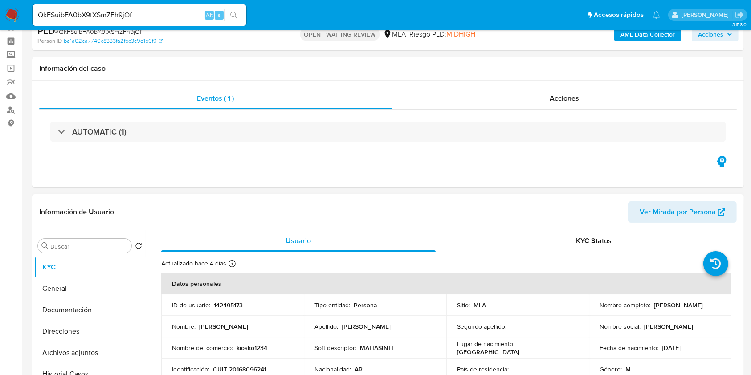
scroll to position [297, 0]
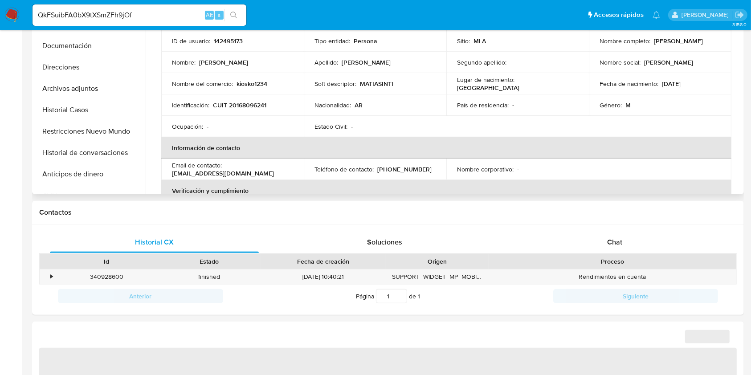
select select "10"
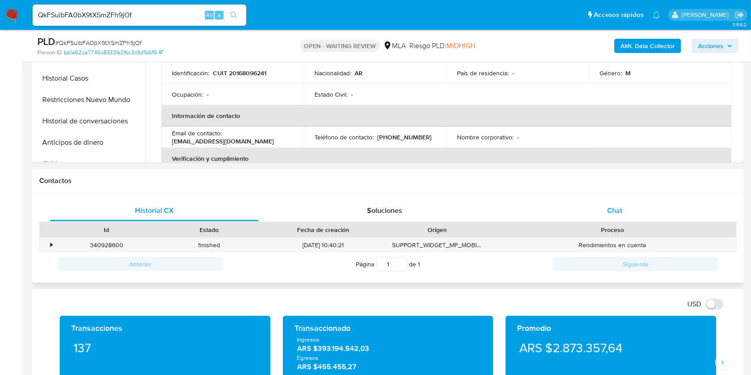
click at [627, 212] on div "Chat" at bounding box center [614, 210] width 209 height 21
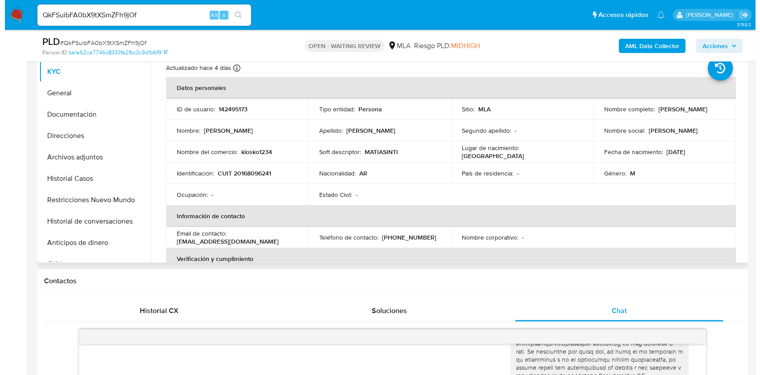
scroll to position [178, 0]
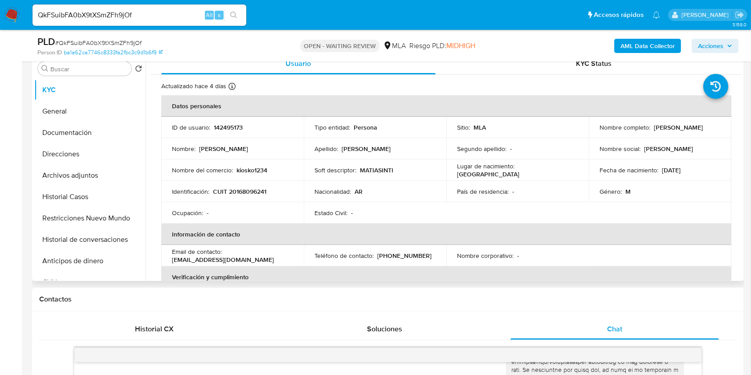
click at [250, 194] on p "CUIT 20168096241" at bounding box center [239, 192] width 53 height 8
copy p "20168096241"
click at [93, 129] on button "Documentación" at bounding box center [86, 132] width 104 height 21
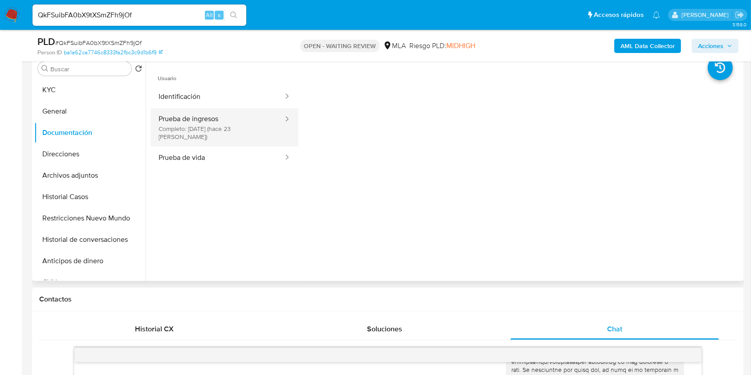
click at [239, 117] on button "Prueba de ingresos Completo: 18/08/2025 (hace 23 días)" at bounding box center [218, 127] width 134 height 38
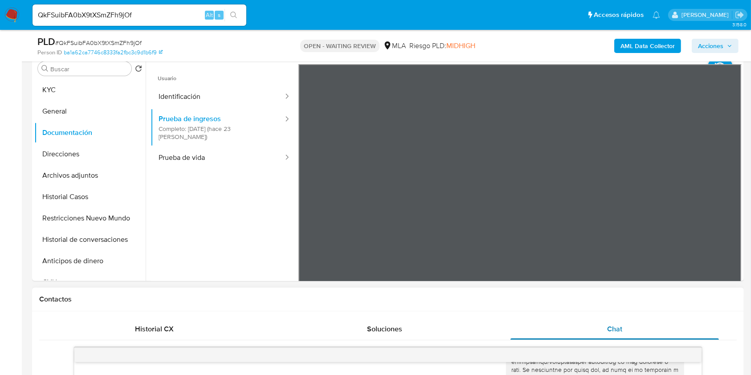
click at [630, 42] on b "AML Data Collector" at bounding box center [648, 46] width 54 height 14
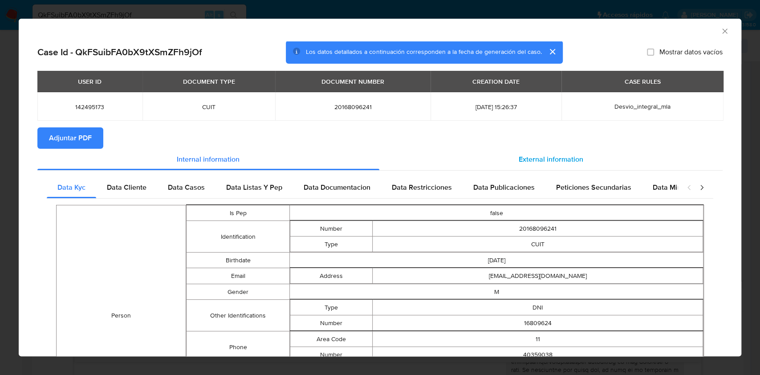
click at [550, 154] on div "External information" at bounding box center [552, 159] width 344 height 21
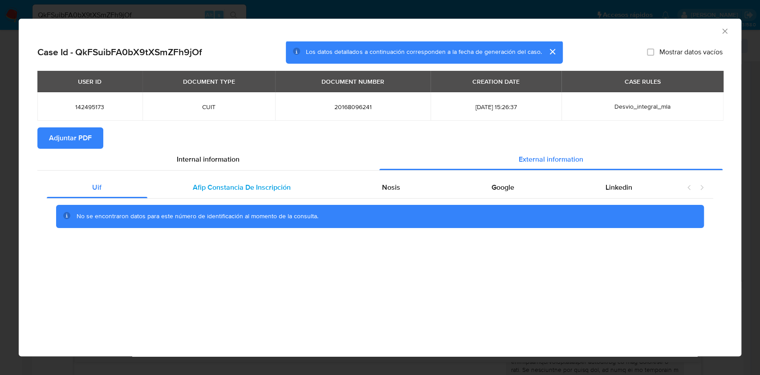
click at [246, 191] on span "Afip Constancia De Inscripción" at bounding box center [242, 187] width 98 height 10
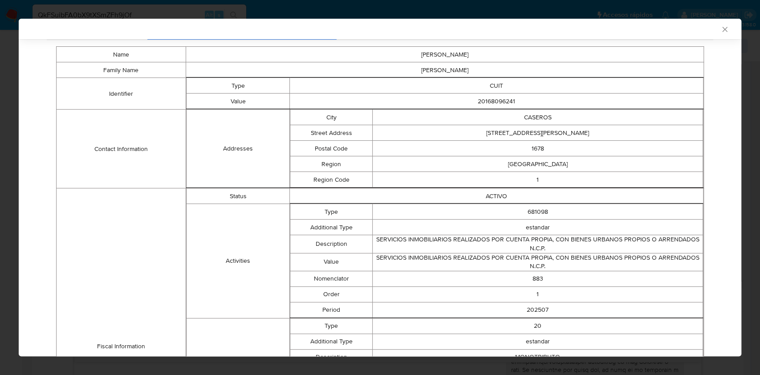
scroll to position [38, 0]
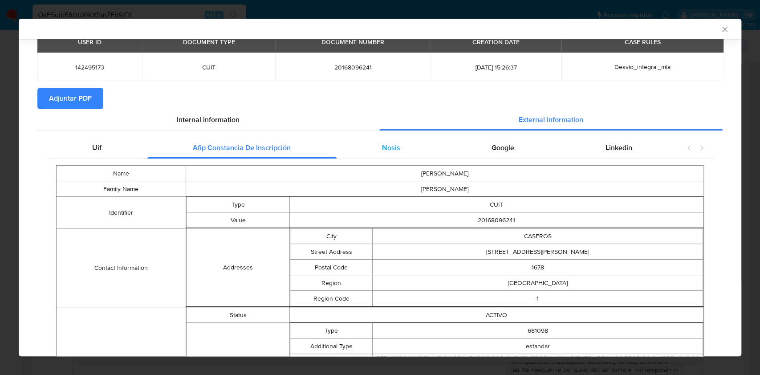
click at [345, 154] on div "Nosis" at bounding box center [392, 147] width 110 height 21
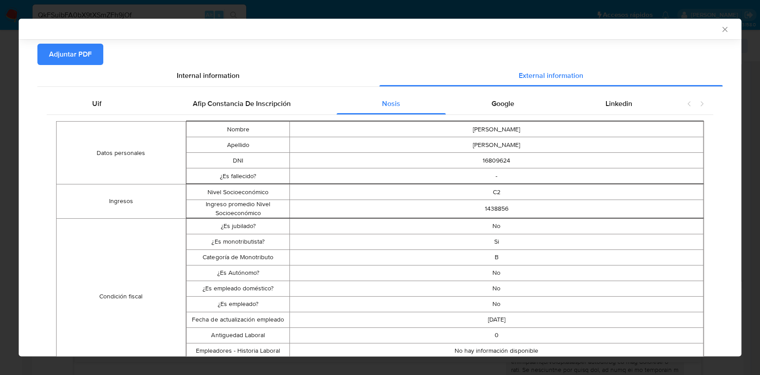
scroll to position [97, 0]
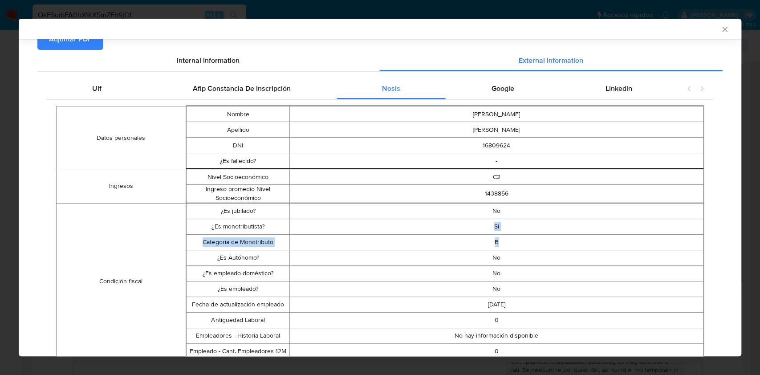
drag, startPoint x: 488, startPoint y: 227, endPoint x: 496, endPoint y: 241, distance: 16.0
click at [496, 241] on tbody "¿Es jubilado? No ¿Es monotributista? Si Categoría de Monotributo B ¿Es Autónomo…" at bounding box center [444, 281] width 517 height 156
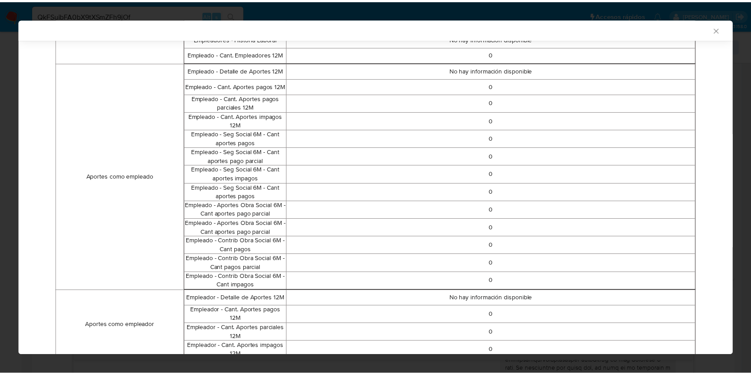
scroll to position [587, 0]
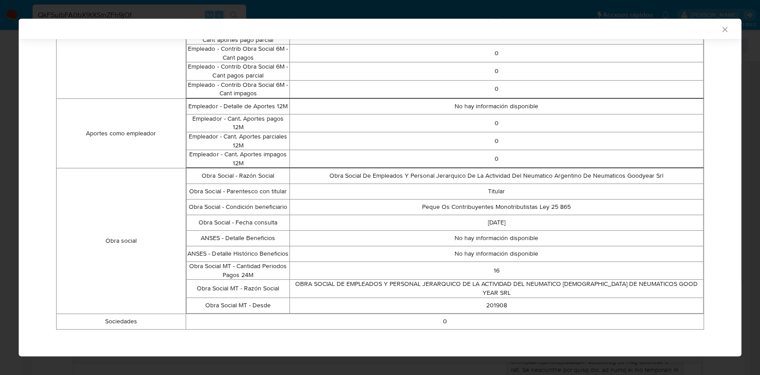
drag, startPoint x: 709, startPoint y: 33, endPoint x: 715, endPoint y: 30, distance: 6.0
click at [712, 31] on div "AML Data Collector" at bounding box center [380, 29] width 723 height 20
drag, startPoint x: 715, startPoint y: 30, endPoint x: 426, endPoint y: 96, distance: 296.0
click at [721, 30] on icon "Cerrar ventana" at bounding box center [725, 29] width 9 height 9
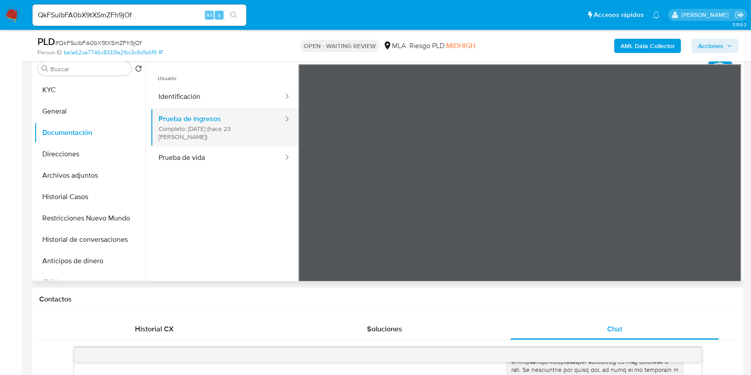
click at [235, 122] on button "Prueba de ingresos Completo: 18/08/2025 (hace 23 días)" at bounding box center [218, 127] width 134 height 38
click at [178, 18] on input "QkFSuibFA0bX9tXSmZFh9jOf" at bounding box center [140, 15] width 214 height 12
paste input "UTuDJrQTJIsp2MSUWbR8gu8u"
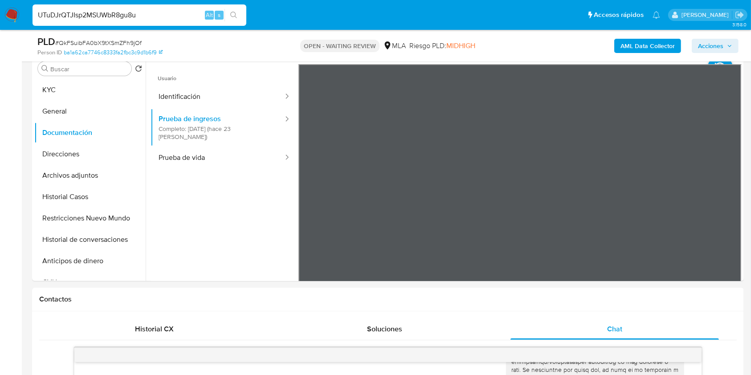
type input "UTuDJrQTJIsp2MSUWbR8gu8u"
click at [232, 18] on icon "search-icon" at bounding box center [233, 15] width 7 height 7
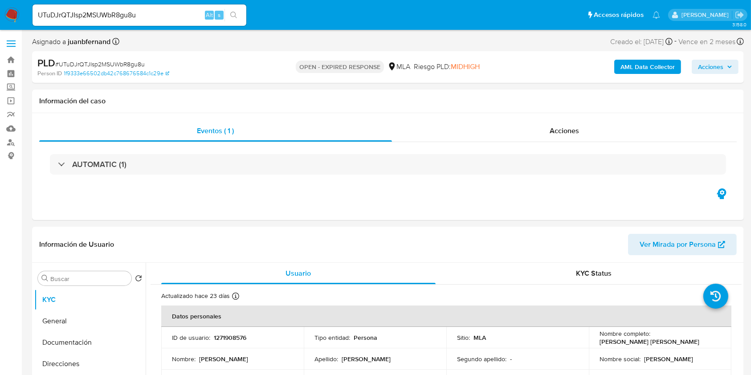
select select "10"
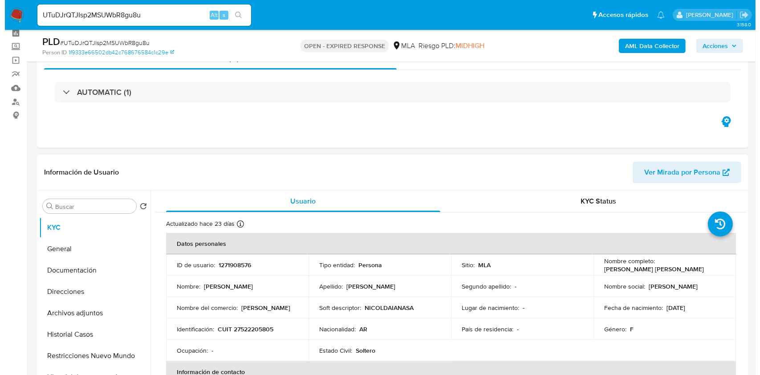
scroll to position [59, 0]
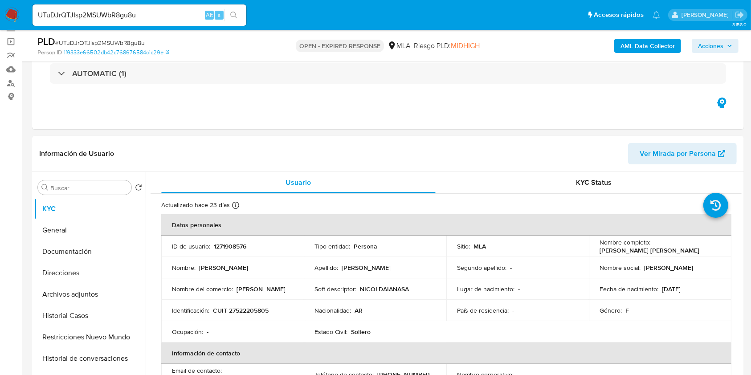
click at [650, 45] on b "AML Data Collector" at bounding box center [648, 46] width 54 height 14
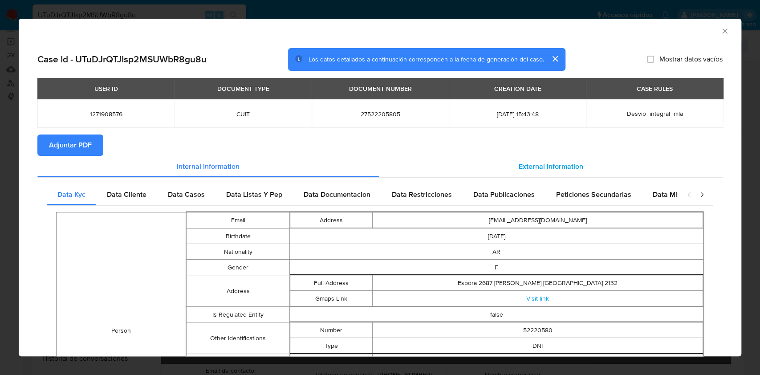
click at [561, 171] on span "External information" at bounding box center [551, 166] width 65 height 10
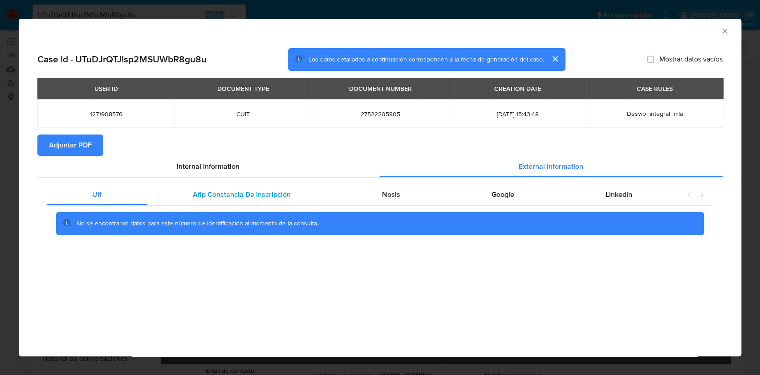
click at [237, 196] on span "Afip Constancia De Inscripción" at bounding box center [242, 194] width 98 height 10
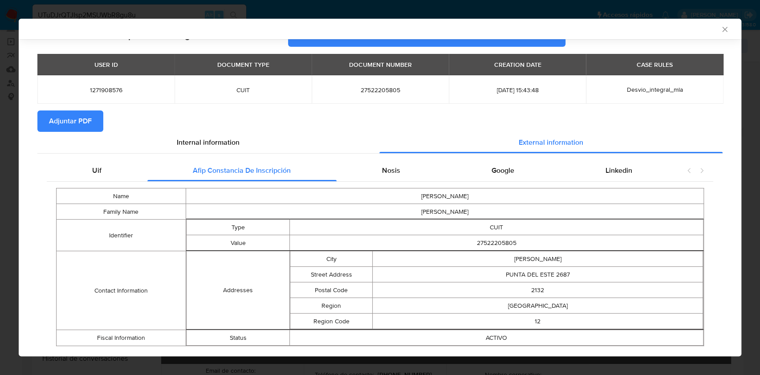
scroll to position [43, 0]
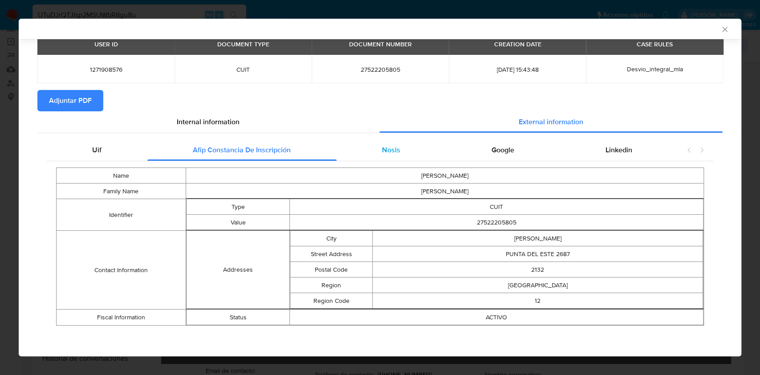
click at [398, 151] on div "Nosis" at bounding box center [392, 149] width 110 height 21
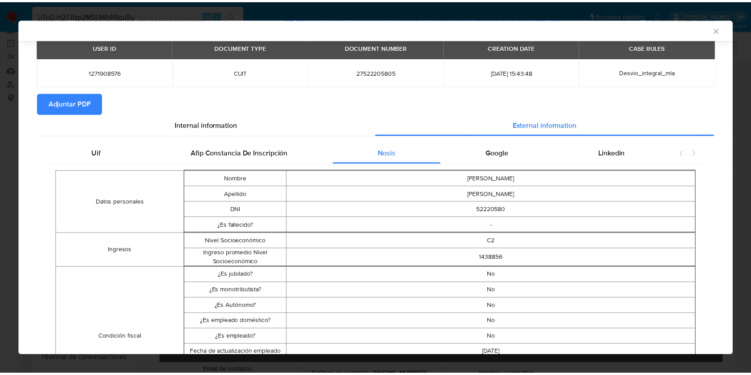
scroll to position [25, 0]
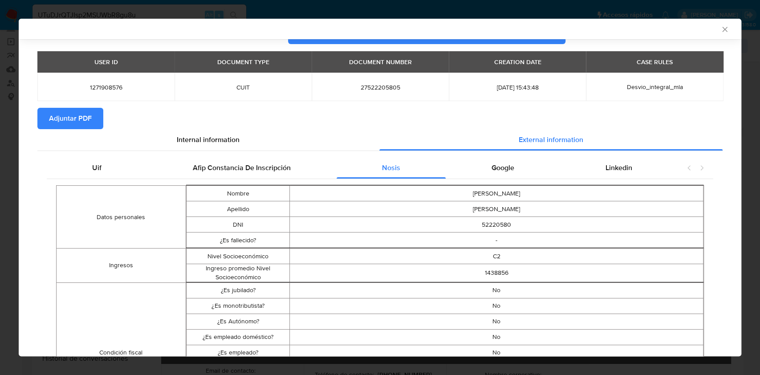
click at [383, 90] on span "27522205805" at bounding box center [381, 87] width 116 height 8
copy span "27522205805"
click at [721, 31] on icon "Cerrar ventana" at bounding box center [725, 29] width 9 height 9
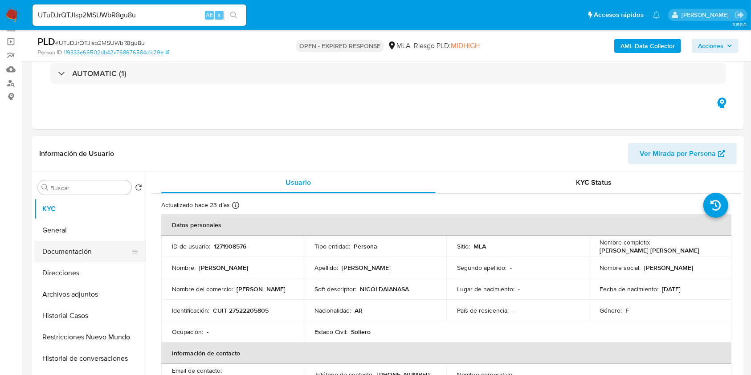
click at [73, 244] on button "Documentación" at bounding box center [86, 251] width 104 height 21
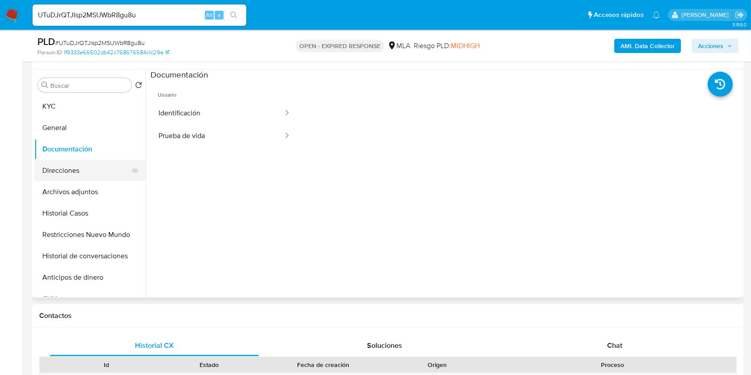
scroll to position [118, 0]
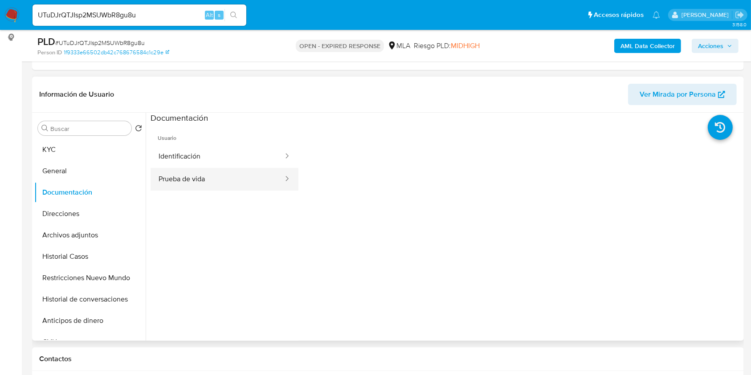
click at [163, 176] on button "Prueba de vida" at bounding box center [218, 179] width 134 height 23
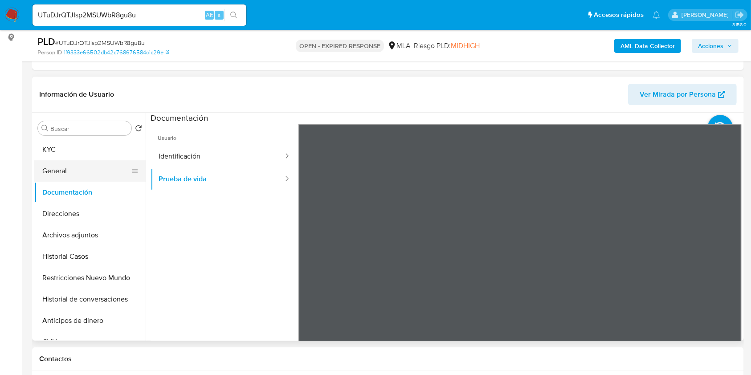
click at [85, 161] on button "General" at bounding box center [86, 170] width 104 height 21
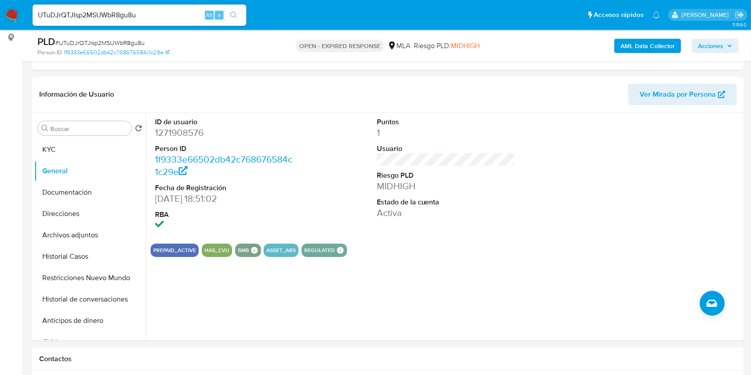
click at [131, 9] on input "UTuDJrQTJIsp2MSUWbR8gu8u" at bounding box center [140, 15] width 214 height 12
drag, startPoint x: 131, startPoint y: 9, endPoint x: 172, endPoint y: 20, distance: 41.9
click at [132, 10] on input "UTuDJrQTJIsp2MSUWbR8gu8u" at bounding box center [140, 15] width 214 height 12
paste input "R7RV8ZjWRiRsofTuLhmeQApF"
type input "R7RV8ZjWRiRsofTuLhmeQApF"
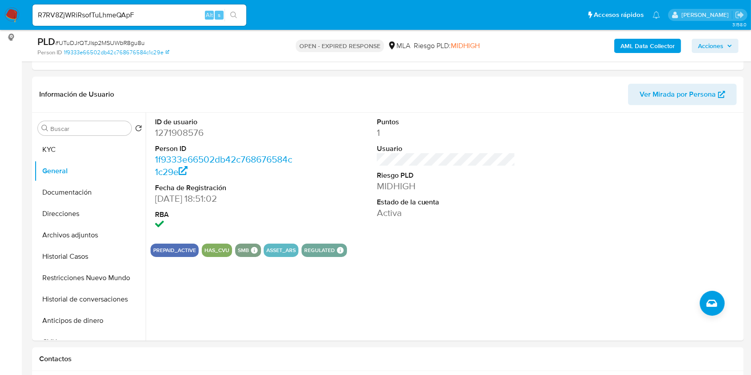
click at [237, 13] on icon "search-icon" at bounding box center [233, 15] width 7 height 7
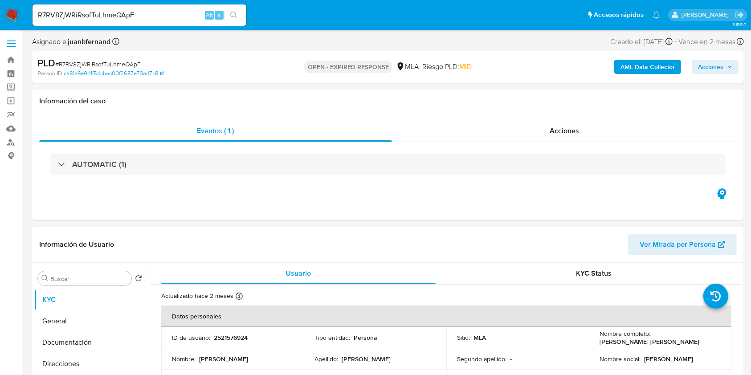
select select "10"
click at [169, 20] on div "R7RV8ZjWRiRsofTuLhmeQApF Alt s" at bounding box center [140, 14] width 214 height 21
click at [178, 16] on input "R7RV8ZjWRiRsofTuLhmeQApF" at bounding box center [140, 15] width 214 height 12
paste input "ksMa8uGEGTCTgjAzpCbISaxW"
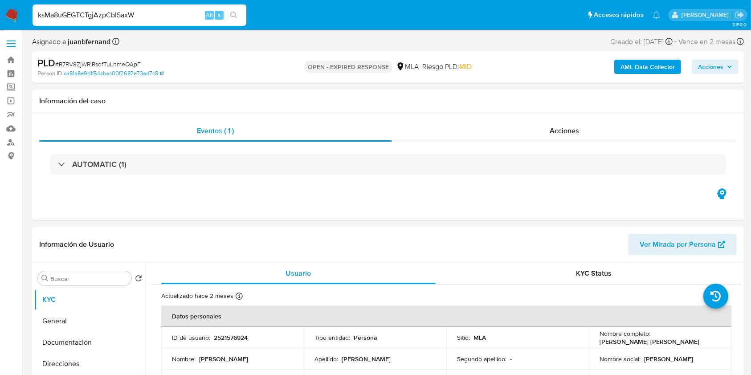
type input "ksMa8uGEGTCTgjAzpCbISaxW"
drag, startPoint x: 245, startPoint y: 21, endPoint x: 247, endPoint y: 29, distance: 8.3
click at [245, 20] on div "ksMa8uGEGTCTgjAzpCbISaxW Alt s" at bounding box center [140, 14] width 214 height 21
drag, startPoint x: 229, startPoint y: 11, endPoint x: 231, endPoint y: 25, distance: 14.4
click at [229, 12] on button "search-icon" at bounding box center [234, 15] width 18 height 12
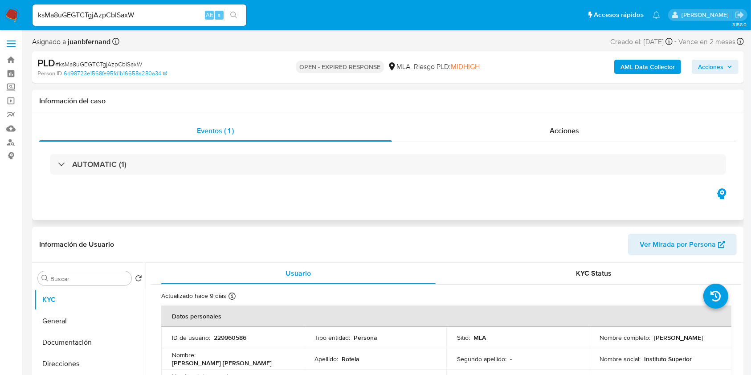
select select "10"
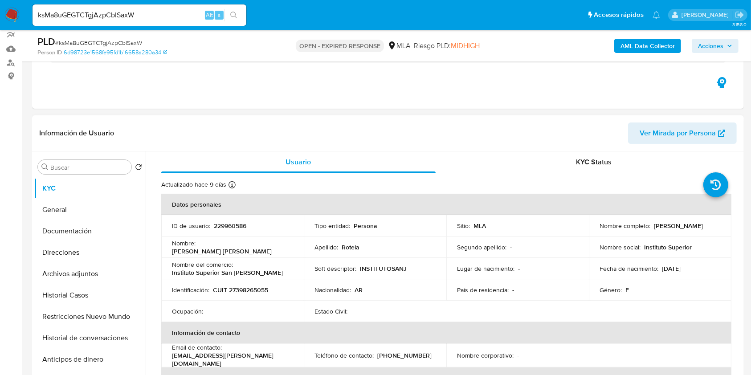
scroll to position [118, 0]
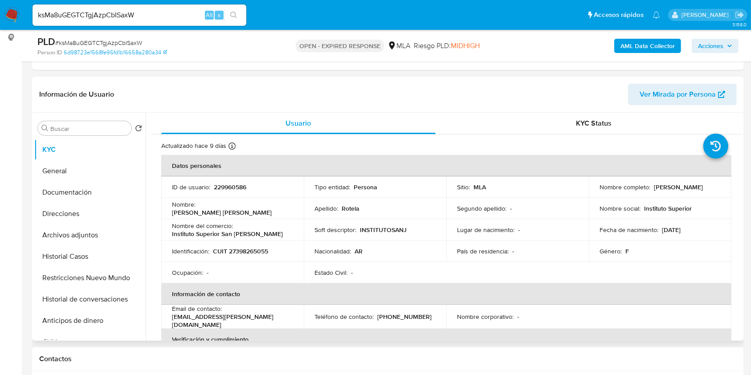
click at [260, 251] on p "CUIT 27398265055" at bounding box center [240, 251] width 55 height 8
copy p "27398265055"
click at [144, 15] on input "ksMa8uGEGTCTgjAzpCbISaxW" at bounding box center [140, 15] width 214 height 12
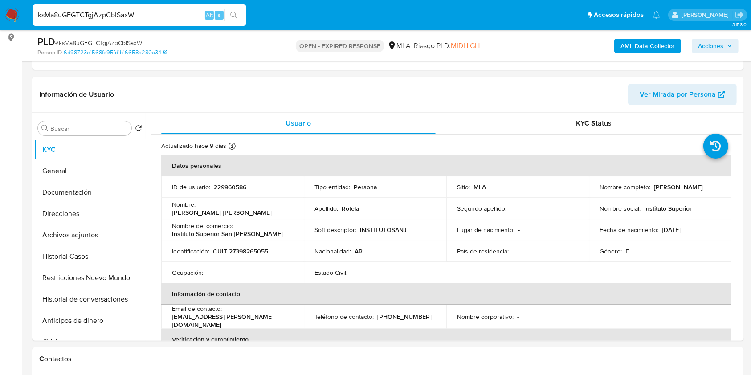
paste input "0lHRX4TgMuXaQKQB2Cl4bW1P"
type input "0lHRX4TgMuXaQKQB2Cl4bW1P"
click at [235, 15] on icon "search-icon" at bounding box center [233, 15] width 7 height 7
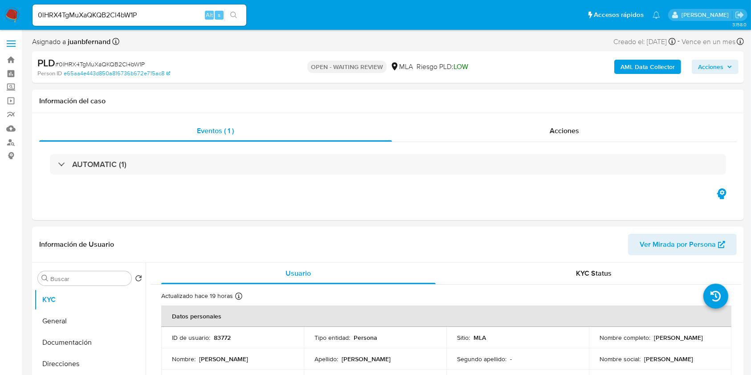
select select "10"
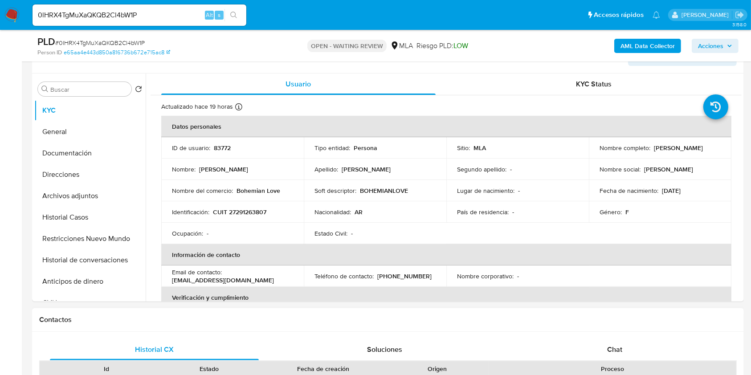
scroll to position [356, 0]
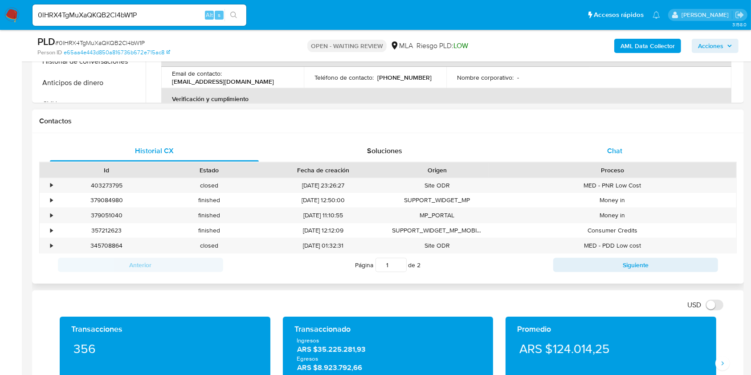
click at [649, 147] on div "Chat" at bounding box center [614, 150] width 209 height 21
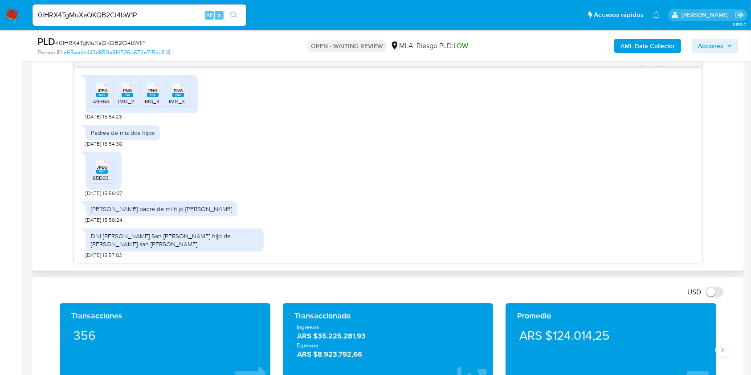
scroll to position [475, 0]
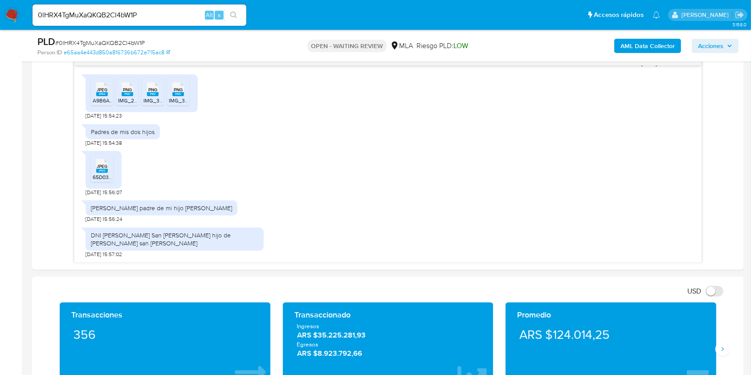
click at [169, 12] on input "0lHRX4TgMuXaQKQB2Cl4bW1P" at bounding box center [140, 15] width 214 height 12
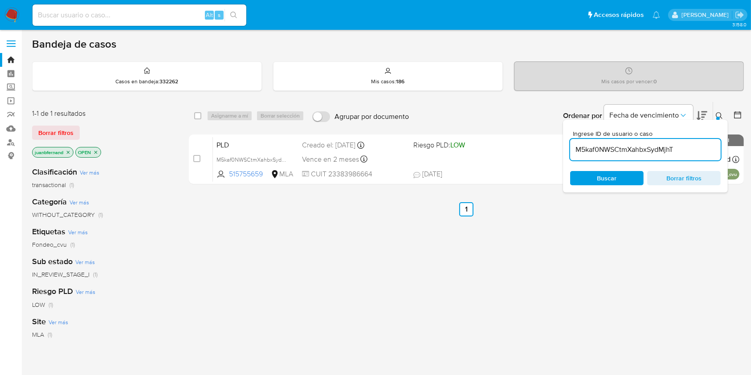
click at [658, 157] on div "M5kaf0NWSCtmXahbxSydMjhT" at bounding box center [645, 149] width 151 height 21
click at [658, 151] on input "M5kaf0NWSCtmXahbxSydMjhT" at bounding box center [645, 150] width 151 height 12
paste input "0lHRX4TgMuXaQKQB2Cl4bW1P"
type input "0lHRX4TgMuXaQKQB2Cl4bW1P"
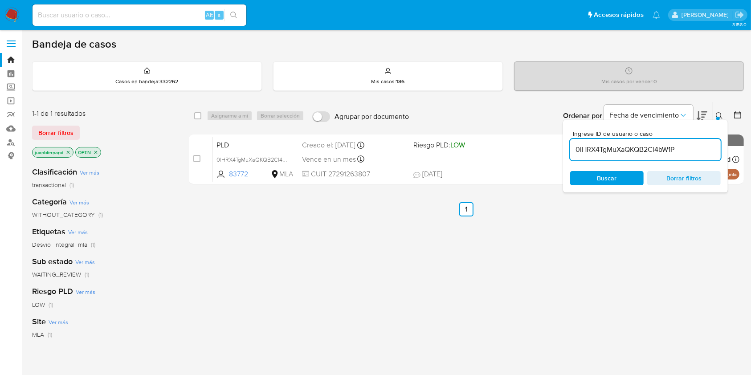
drag, startPoint x: 194, startPoint y: 118, endPoint x: 219, endPoint y: 112, distance: 25.1
click at [196, 117] on input "checkbox" at bounding box center [197, 115] width 7 height 7
checkbox input "true"
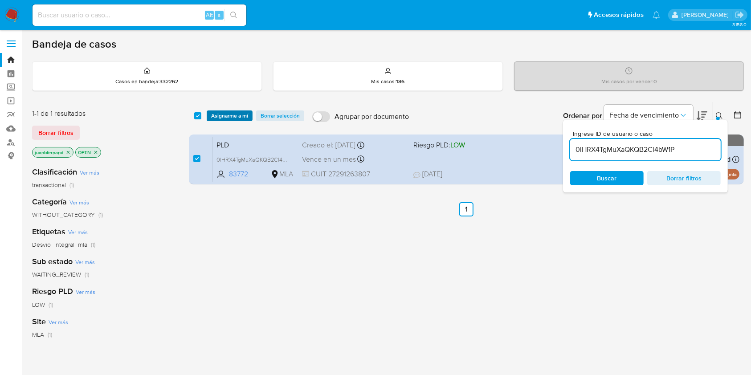
click at [225, 112] on span "Asignarme a mí" at bounding box center [229, 115] width 37 height 9
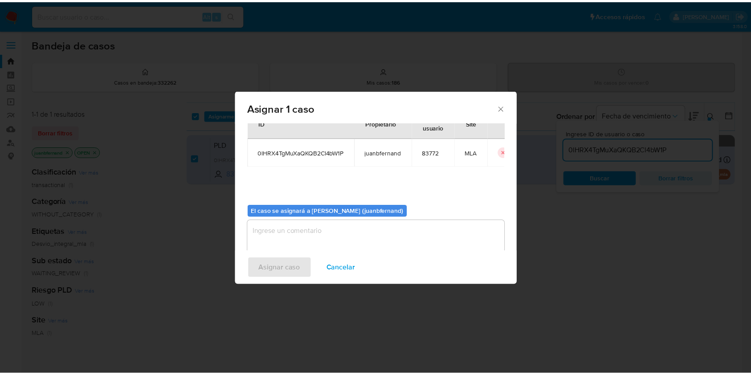
scroll to position [45, 0]
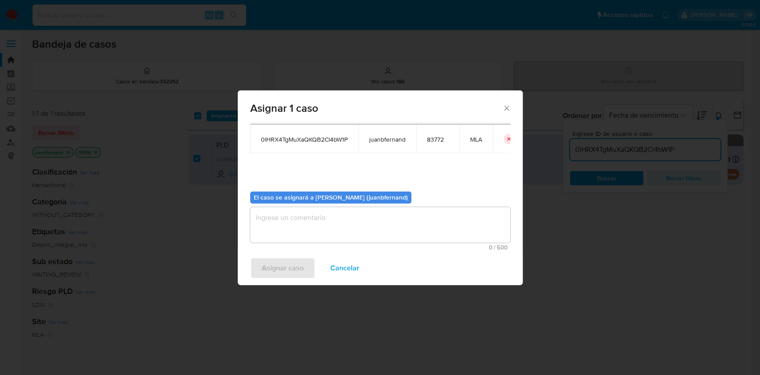
click at [321, 228] on textarea "assign-modal" at bounding box center [380, 225] width 260 height 36
click at [275, 265] on span "Asignar caso" at bounding box center [283, 268] width 42 height 20
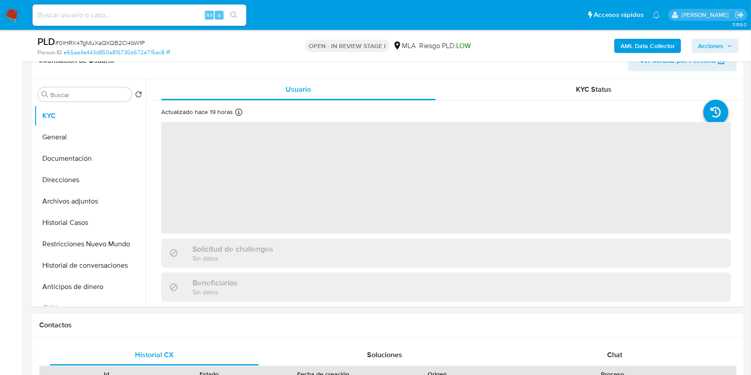
scroll to position [297, 0]
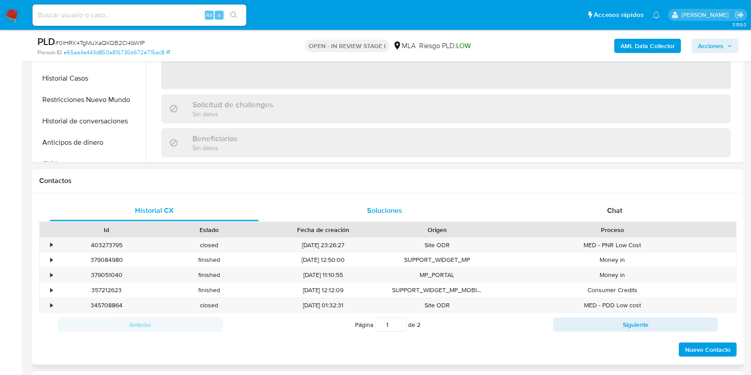
drag, startPoint x: 633, startPoint y: 210, endPoint x: 450, endPoint y: 210, distance: 183.1
click at [633, 210] on div "Chat" at bounding box center [614, 210] width 209 height 21
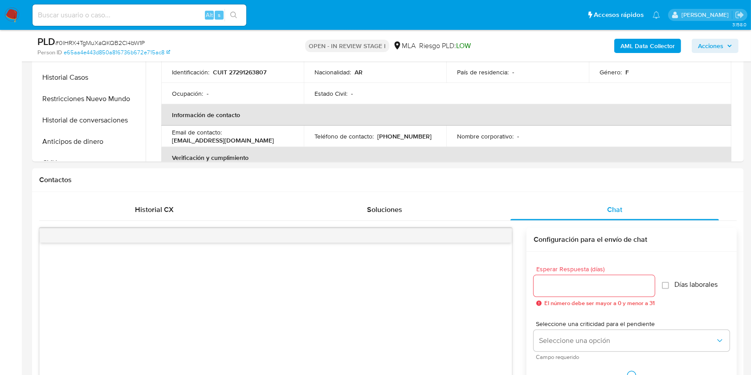
select select "10"
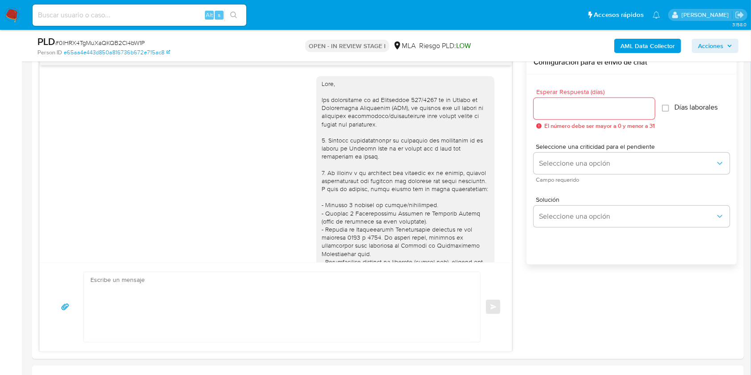
scroll to position [1034, 0]
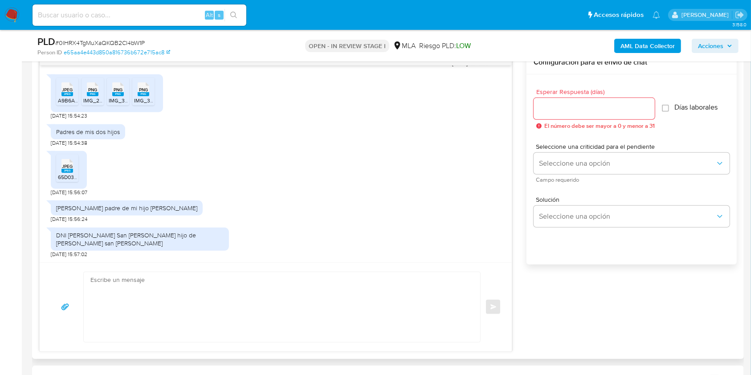
click at [175, 306] on textarea at bounding box center [279, 307] width 379 height 70
paste textarea "Hola, esperamos que te encuentres muy bien. Muchas gracias por tu respuesta. Co…"
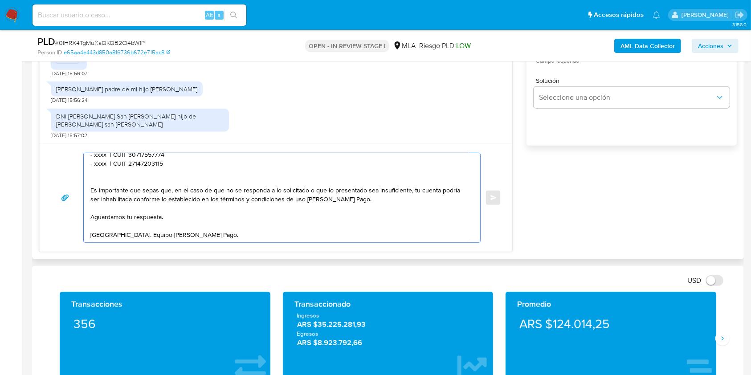
scroll to position [0, 0]
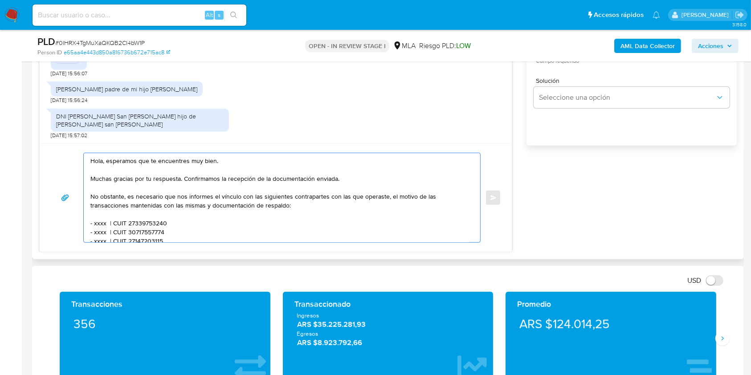
click at [118, 162] on textarea "Hola, esperamos que te encuentres muy bien. Muchas gracias por tu respuesta. Co…" at bounding box center [279, 197] width 379 height 89
drag, startPoint x: 118, startPoint y: 162, endPoint x: 204, endPoint y: 160, distance: 86.9
click at [204, 160] on textarea "Hola, esperamos que te encuentres muy bien. Muchas gracias por tu respuesta. Co…" at bounding box center [279, 197] width 379 height 89
click at [143, 168] on textarea "Hola. Muchas gracias por tu respuesta. Confirmamos la recepción de la documenta…" at bounding box center [279, 197] width 379 height 89
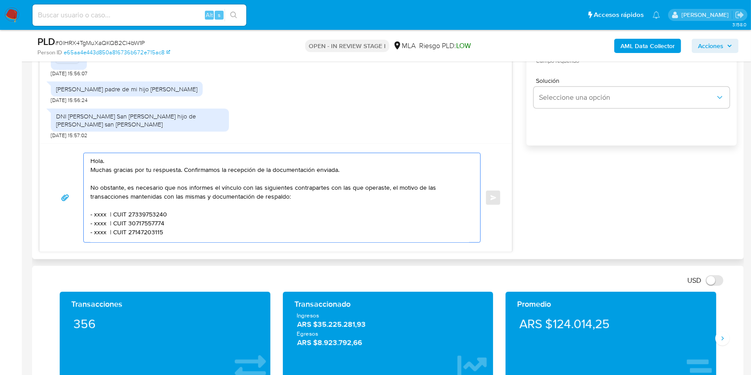
drag, startPoint x: 177, startPoint y: 173, endPoint x: 84, endPoint y: 210, distance: 100.2
click at [84, 210] on div "Hola. Muchas gracias por tu respuesta. Confirmamos la recepción de la documenta…" at bounding box center [280, 197] width 392 height 89
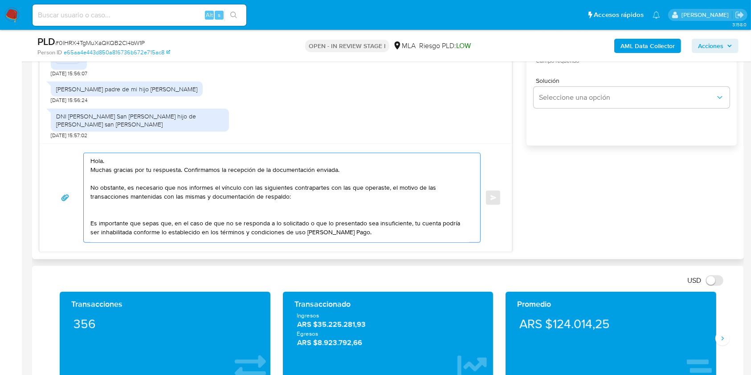
drag, startPoint x: 292, startPoint y: 196, endPoint x: 184, endPoint y: 190, distance: 108.0
click at [184, 190] on textarea "Hola. Muchas gracias por tu respuesta. Confirmamos la recepción de la documenta…" at bounding box center [279, 197] width 379 height 89
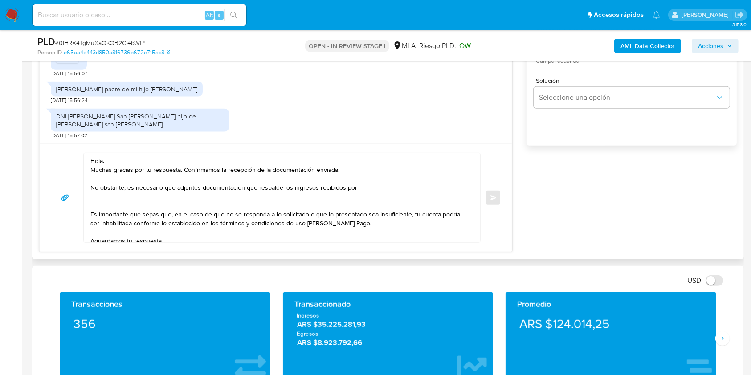
click at [215, 189] on textarea "Hola. Muchas gracias por tu respuesta. Confirmamos la recepción de la documenta…" at bounding box center [279, 197] width 379 height 89
click at [0, 0] on lt-span "documentaci ó n" at bounding box center [0, 0] width 0 height 0
click at [363, 188] on textarea "Hola. Muchas gracias por tu respuesta. Confirmamos la recepción de la documenta…" at bounding box center [279, 197] width 379 height 89
paste textarea "Daniel Adrian Bertolini"
click at [432, 186] on textarea "Hola. Muchas gracias por tu respuesta. Confirmamos la recepción de la documenta…" at bounding box center [279, 197] width 379 height 89
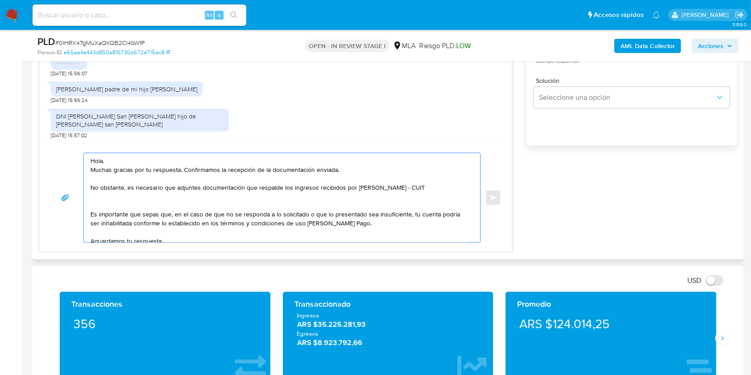
paste textarea "20227828618"
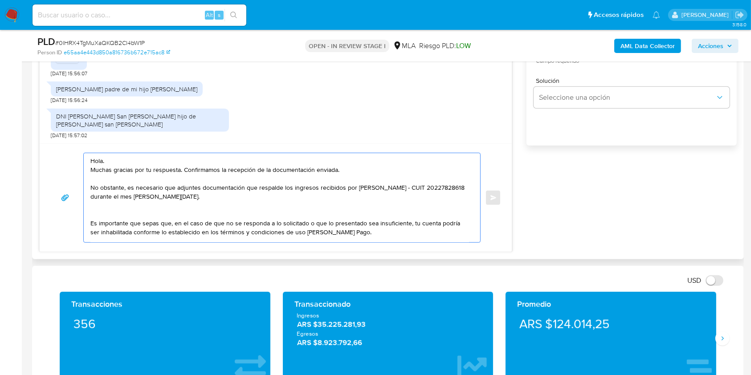
click at [203, 167] on textarea "Hola. Muchas gracias por tu respuesta. Confirmamos la recepción de la documenta…" at bounding box center [279, 197] width 379 height 89
drag, startPoint x: 203, startPoint y: 167, endPoint x: 324, endPoint y: 172, distance: 121.3
click at [324, 172] on textarea "Hola. Muchas gracias por tu respuesta. Confirmamos la recepción de la documenta…" at bounding box center [279, 197] width 379 height 89
click at [307, 197] on textarea "Hola. Muchas gracias por tu respuesta. No obstante, es necesario que adjuntes d…" at bounding box center [279, 197] width 379 height 89
click at [299, 211] on textarea "Hola. Muchas gracias por tu respuesta. No obstante, es necesario que adjuntes d…" at bounding box center [279, 197] width 379 height 89
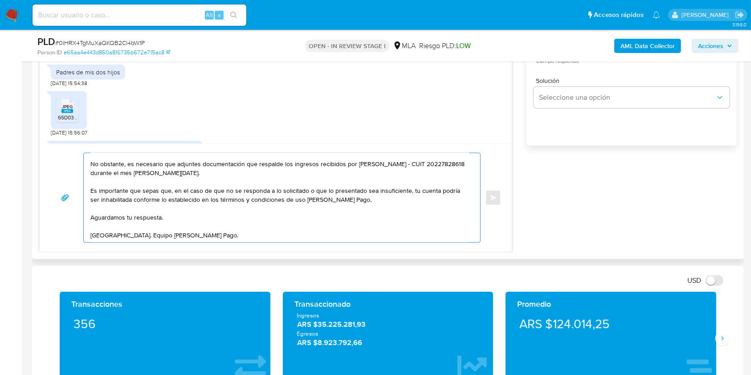
scroll to position [36, 0]
click at [179, 197] on textarea "Hola. Muchas gracias por tu respuesta. No obstante, es necesario que adjuntes d…" at bounding box center [279, 197] width 379 height 89
click at [182, 202] on textarea "Hola. Muchas gracias por tu respuesta. No obstante, es necesario que adjuntes d…" at bounding box center [279, 197] width 379 height 89
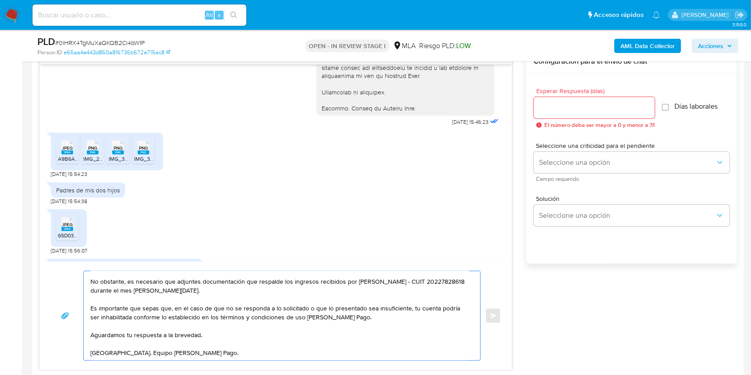
scroll to position [475, 0]
type textarea "Hola. Muchas gracias por tu respuesta. No obstante, es necesario que adjuntes d…"
click at [591, 112] on input "Esperar Respuesta (días)" at bounding box center [594, 109] width 121 height 12
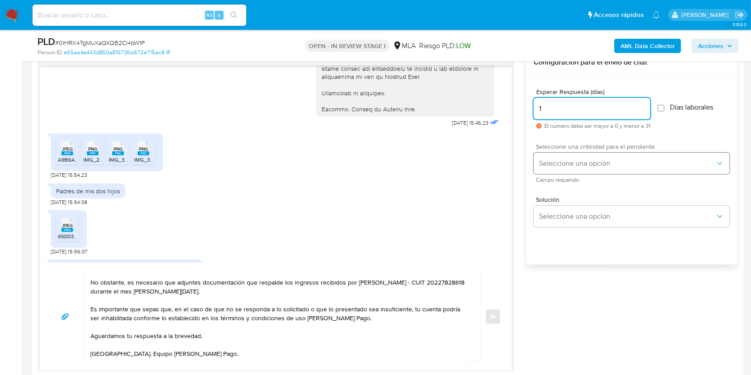
type input "1"
click at [554, 162] on span "Seleccione una opción" at bounding box center [627, 163] width 176 height 9
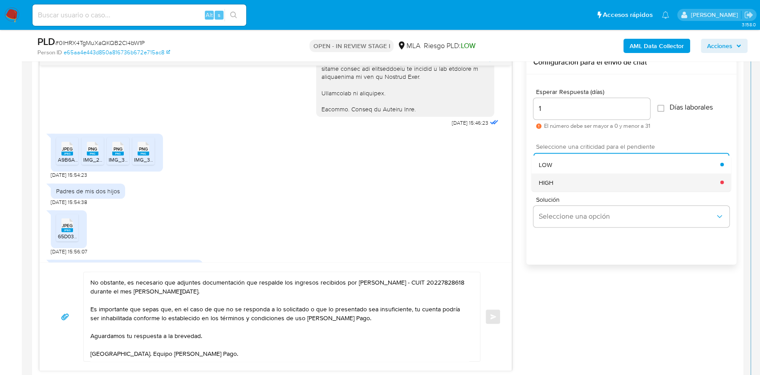
click at [555, 178] on div "HIGH" at bounding box center [630, 182] width 182 height 18
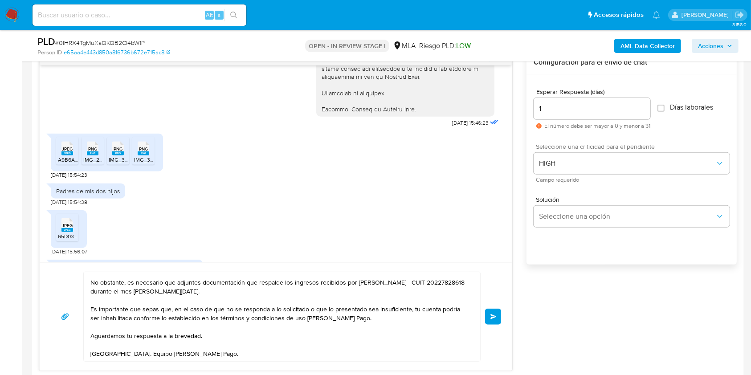
click at [499, 322] on button "Enviar" at bounding box center [493, 317] width 16 height 16
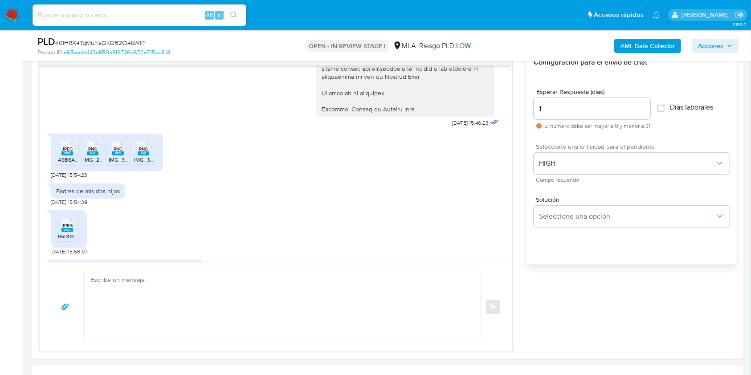
scroll to position [1182, 0]
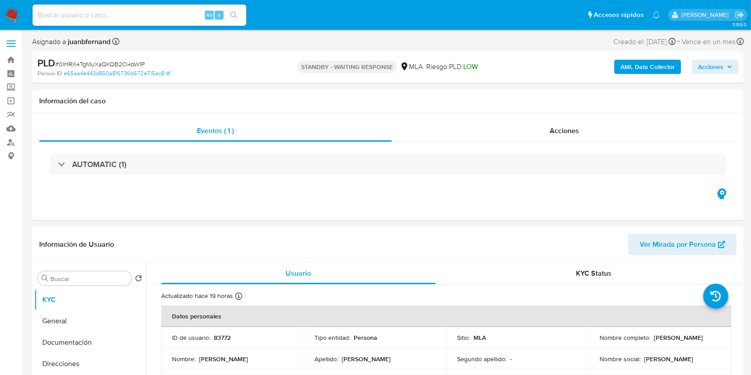
select select "10"
drag, startPoint x: 143, startPoint y: 17, endPoint x: 153, endPoint y: 17, distance: 10.3
click at [143, 17] on input at bounding box center [140, 15] width 214 height 12
paste input "Ofh9gElEWd1xl5QLdg9Kfc3l"
type input "Ofh9gElEWd1xl5QLdg9Kfc3l"
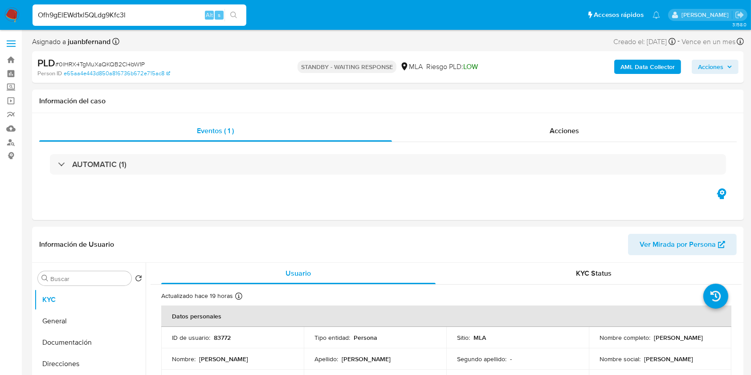
click at [235, 13] on icon "search-icon" at bounding box center [233, 15] width 7 height 7
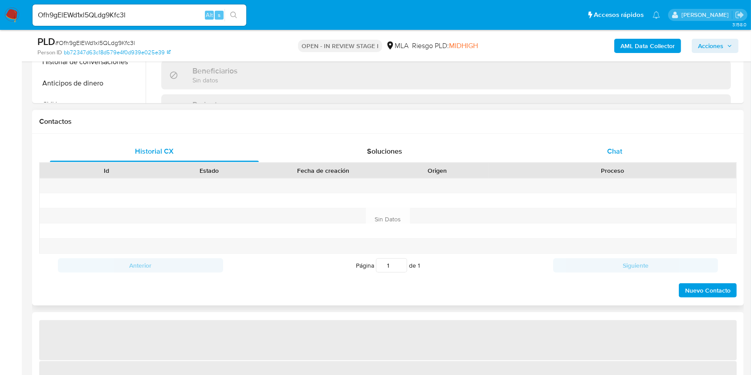
scroll to position [356, 0]
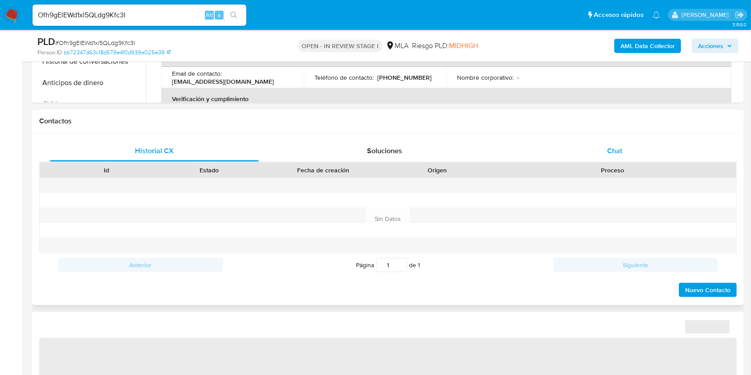
click at [595, 152] on div "Chat" at bounding box center [614, 150] width 209 height 21
select select "10"
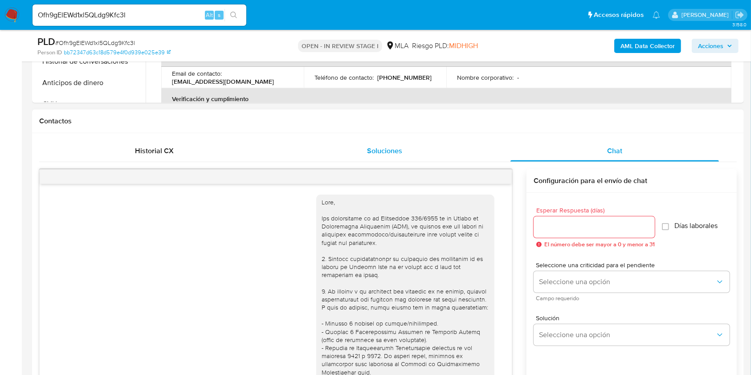
scroll to position [1040, 0]
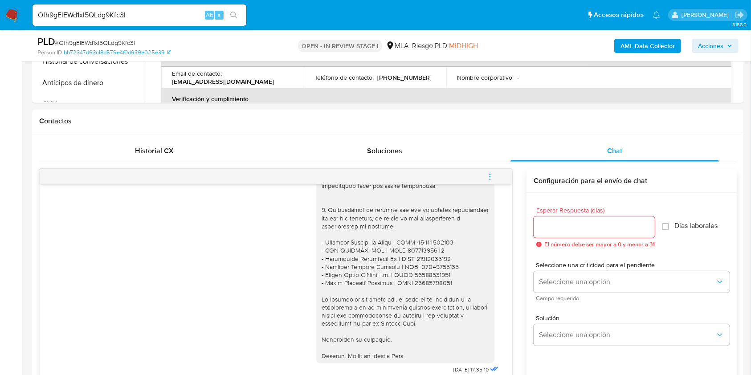
click at [184, 13] on input "Ofh9gElEWd1xl5QLdg9Kfc3l" at bounding box center [140, 15] width 214 height 12
paste input "SWtJWajzd1JNhyr9V1LEwQOk"
click at [163, 18] on input "Ofh9gElEWd1xl5QLdg9Kfc3lSWtJWajzd1JNhyr9V1LEwQOk" at bounding box center [140, 15] width 214 height 12
paste input
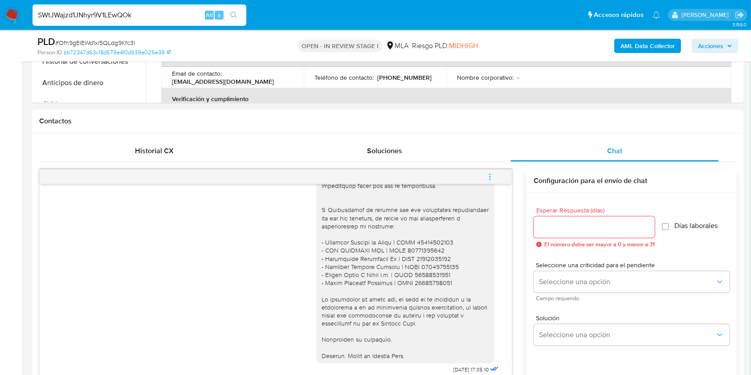
type input "SWtJWajzd1JNhyr9V1LEwQOk"
click at [232, 19] on button "search-icon" at bounding box center [234, 15] width 18 height 12
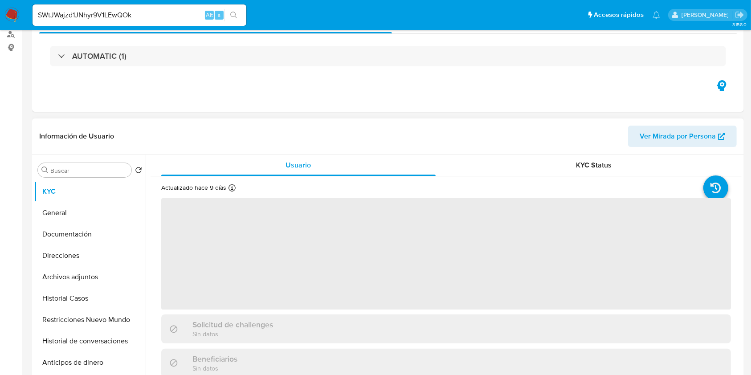
scroll to position [237, 0]
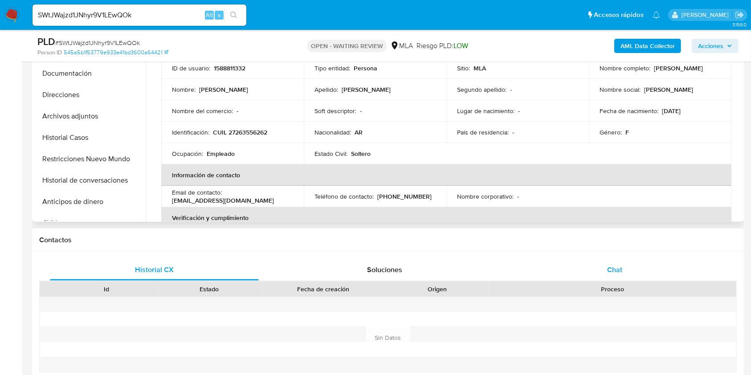
click at [589, 255] on div "Historial CX Soluciones Chat Id Estado Fecha de creación Origen Proceso Anterio…" at bounding box center [388, 327] width 712 height 151
select select "10"
click at [594, 260] on div "Chat" at bounding box center [614, 269] width 209 height 21
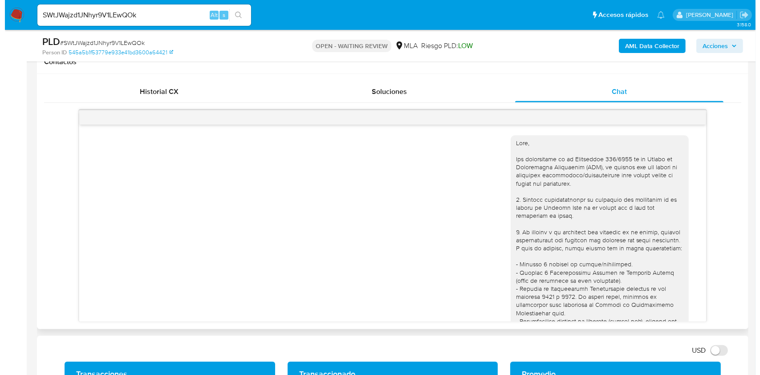
scroll to position [1102, 0]
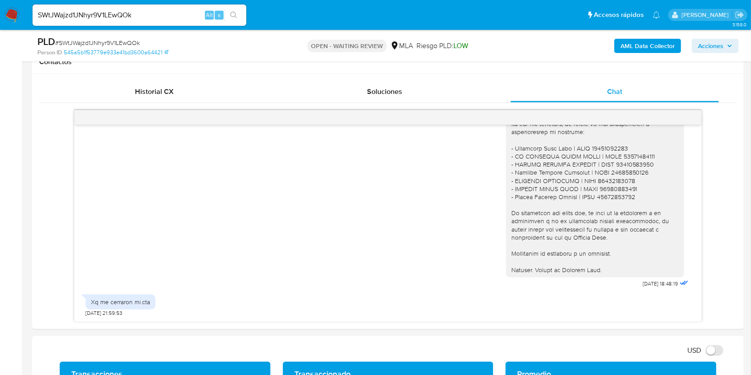
click at [647, 43] on b "AML Data Collector" at bounding box center [648, 46] width 54 height 14
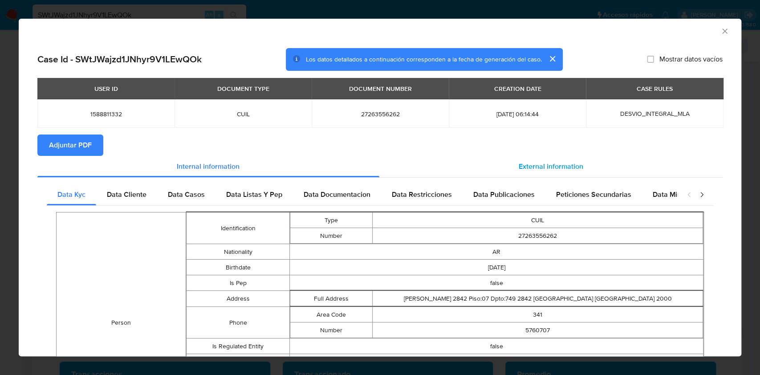
click at [586, 170] on div "External information" at bounding box center [552, 166] width 344 height 21
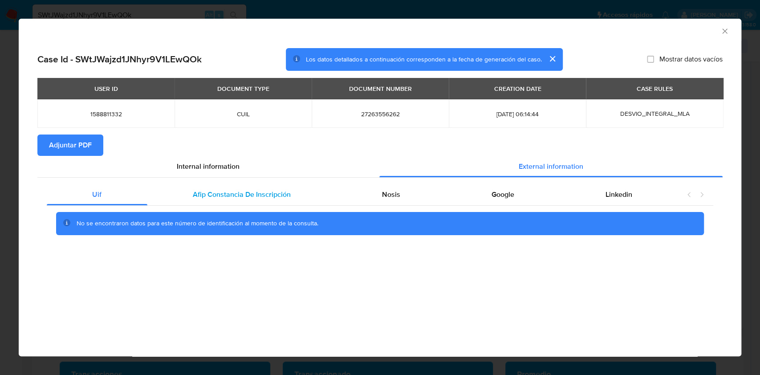
click at [244, 202] on div "Afip Constancia De Inscripción" at bounding box center [241, 194] width 189 height 21
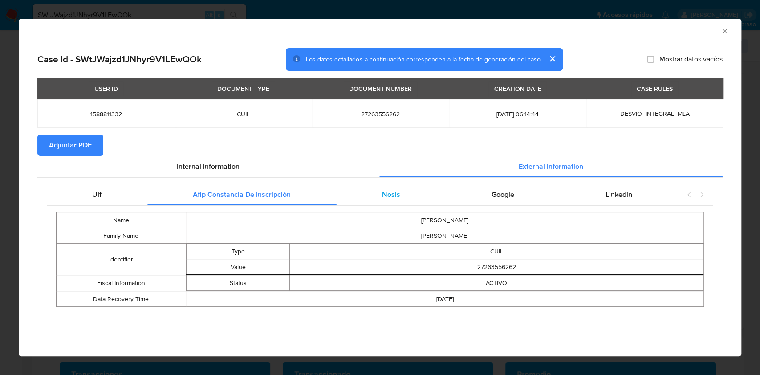
click at [385, 198] on span "Nosis" at bounding box center [391, 194] width 18 height 10
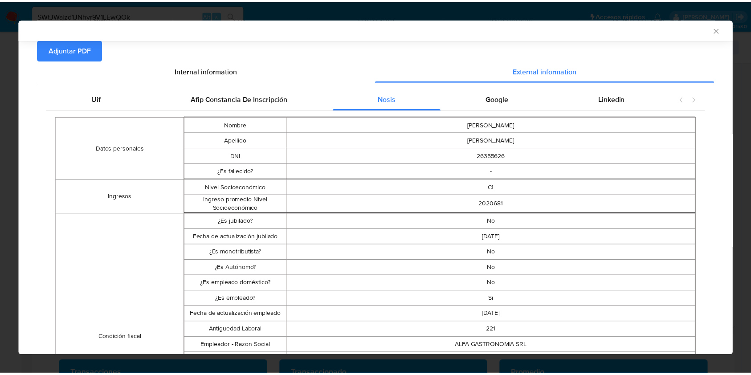
scroll to position [176, 0]
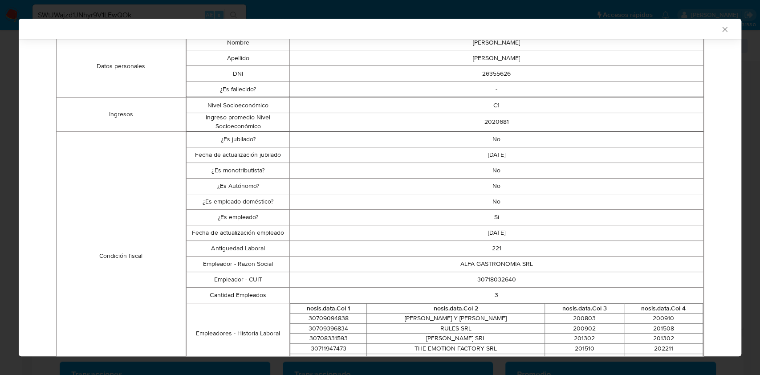
click at [246, 19] on div "AML Data Collector" at bounding box center [380, 29] width 723 height 20
click at [721, 29] on icon "Cerrar ventana" at bounding box center [725, 29] width 9 height 9
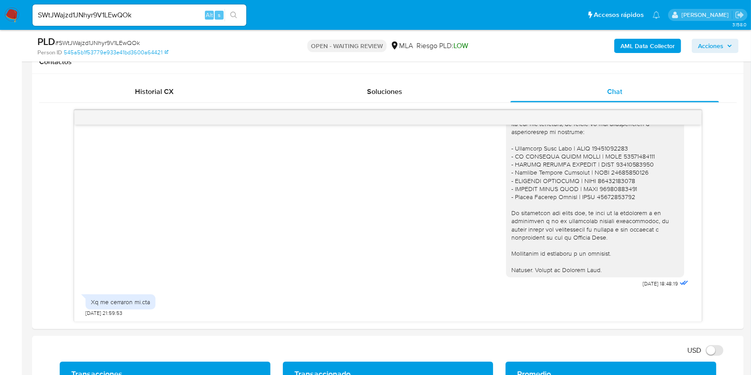
click at [167, 16] on input "SWtJWajzd1JNhyr9V1LEwQOk" at bounding box center [140, 15] width 214 height 12
paste input "z7EALT0xNvvAuDnDonYdDAkX"
type input "z7EALT0xNvvAuDnDonYdDAkX"
click at [236, 13] on icon "search-icon" at bounding box center [233, 15] width 7 height 7
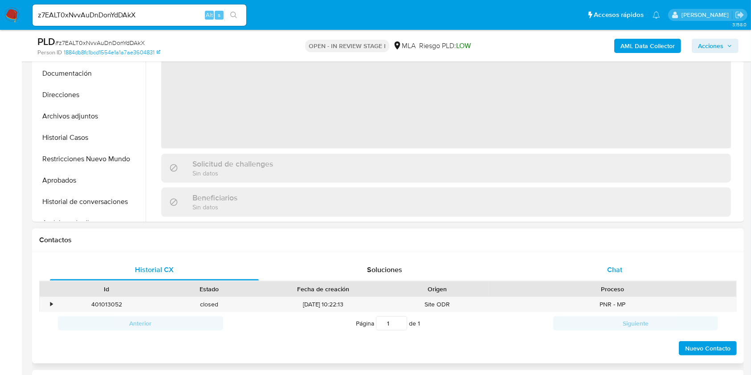
click at [630, 267] on div "Chat" at bounding box center [614, 269] width 209 height 21
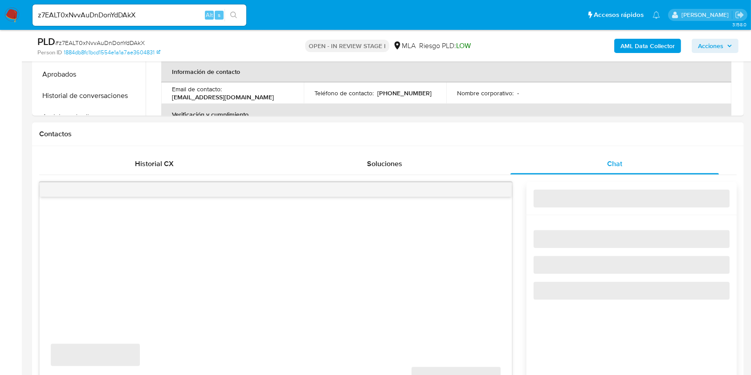
select select "10"
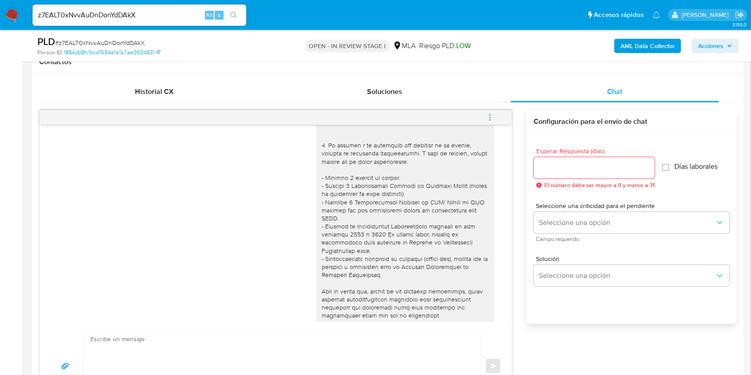
scroll to position [361, 0]
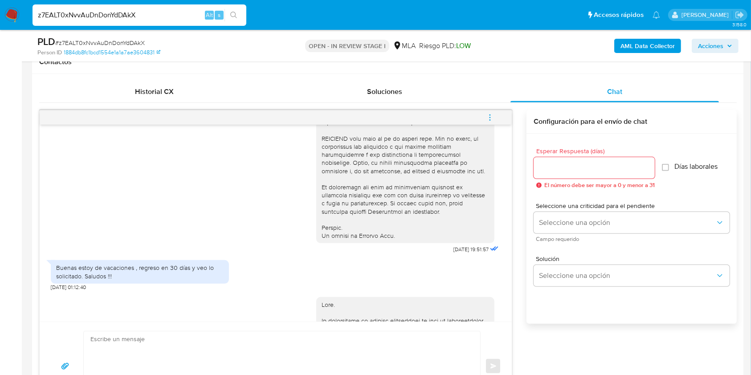
click at [189, 18] on input "z7EALT0xNvvAuDnDonYdDAkX" at bounding box center [140, 15] width 214 height 12
paste input "XeainaWNbM6bgkzy3or7SEiD"
type input "XeainaWNbM6bgkzy3or7SEiD"
click at [231, 16] on icon "search-icon" at bounding box center [233, 15] width 7 height 7
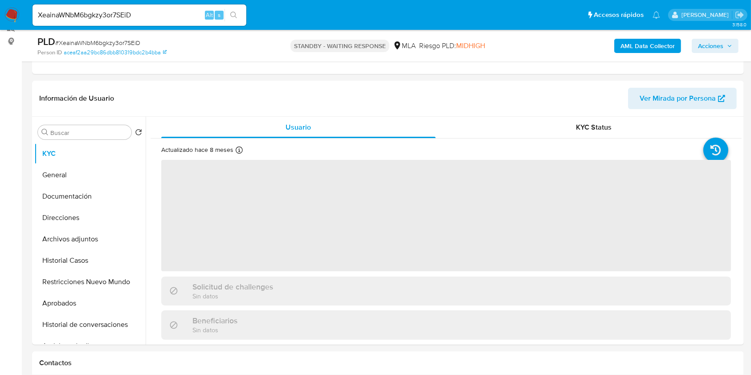
scroll to position [297, 0]
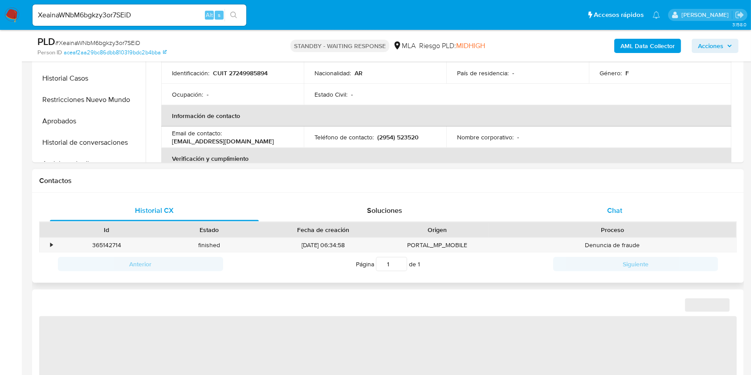
select select "10"
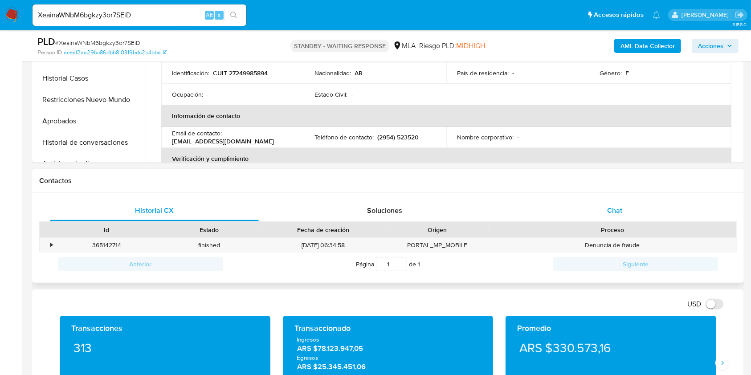
click at [640, 206] on div "Chat" at bounding box center [614, 210] width 209 height 21
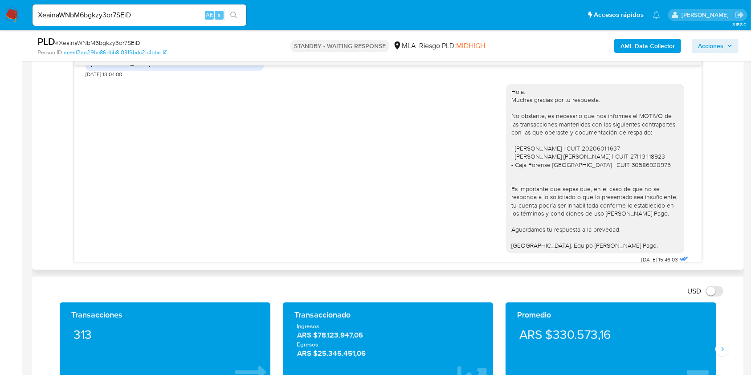
scroll to position [1226, 0]
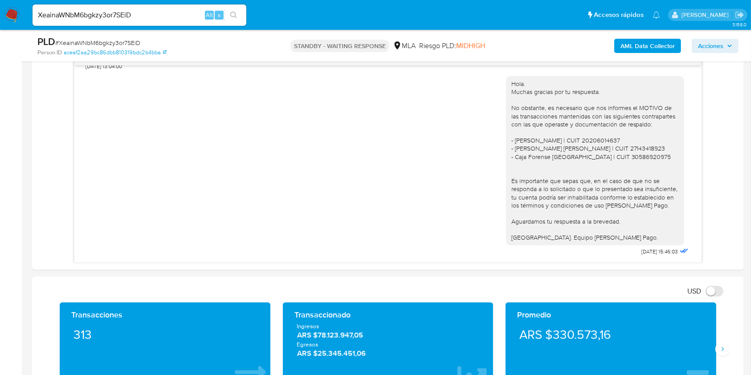
click at [170, 12] on input "XeainaWNbM6bgkzy3or7SEiD" at bounding box center [140, 15] width 214 height 12
paste input "WgwFRVJMkSywJR8eatCXCRgu"
type input "WgwFRVJMkSywJR8eatCXCRgu"
click at [242, 16] on button "search-icon" at bounding box center [234, 15] width 18 height 12
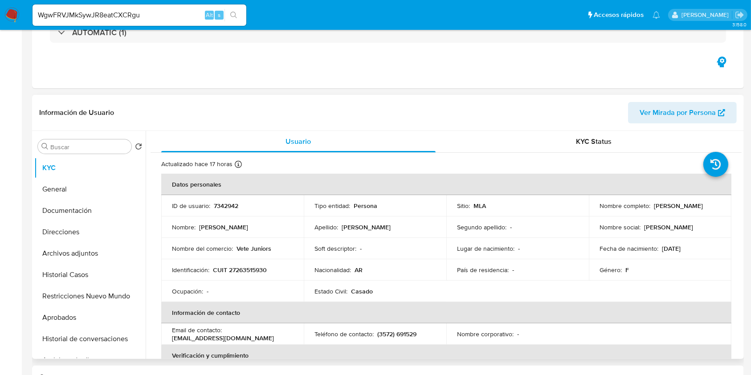
select select "10"
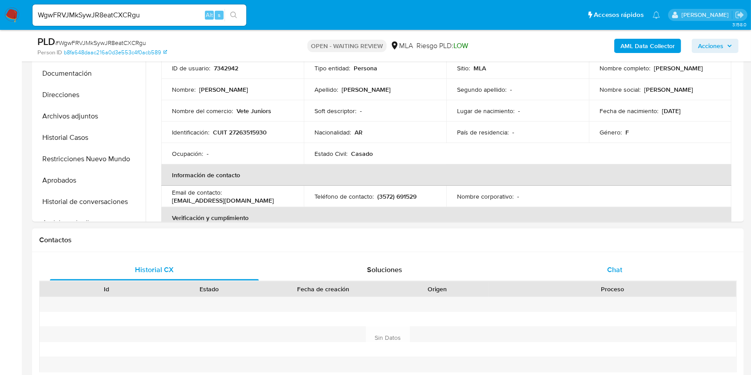
click at [649, 277] on div "Chat" at bounding box center [614, 269] width 209 height 21
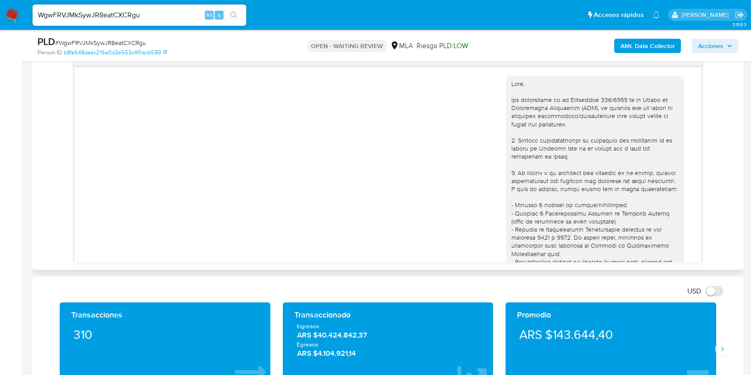
scroll to position [1376, 0]
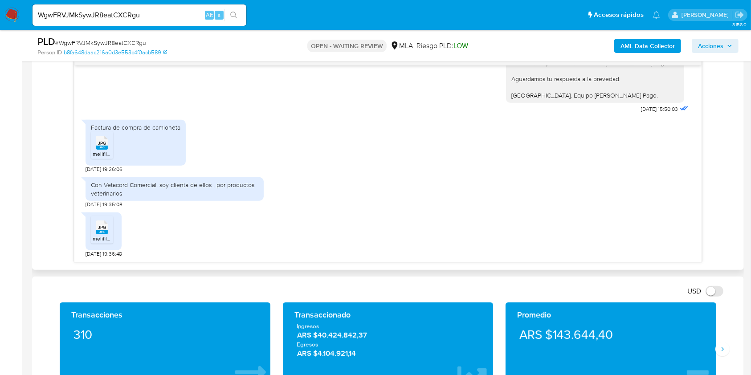
click at [103, 146] on rect at bounding box center [102, 148] width 12 height 4
click at [103, 229] on span "JPG" at bounding box center [102, 228] width 8 height 6
click at [154, 12] on input "WgwFRVJMkSywJR8eatCXCRgu" at bounding box center [140, 15] width 214 height 12
paste input "9WNnbd0NxjPGmUU50iFZrRSt"
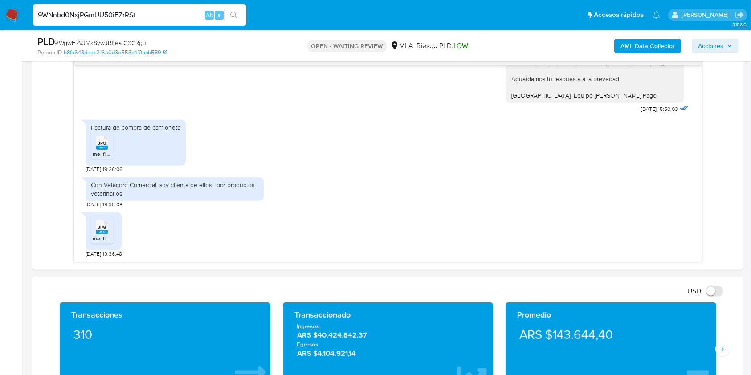
type input "9WNnbd0NxjPGmUU50iFZrRSt"
click at [232, 12] on icon "search-icon" at bounding box center [233, 15] width 7 height 7
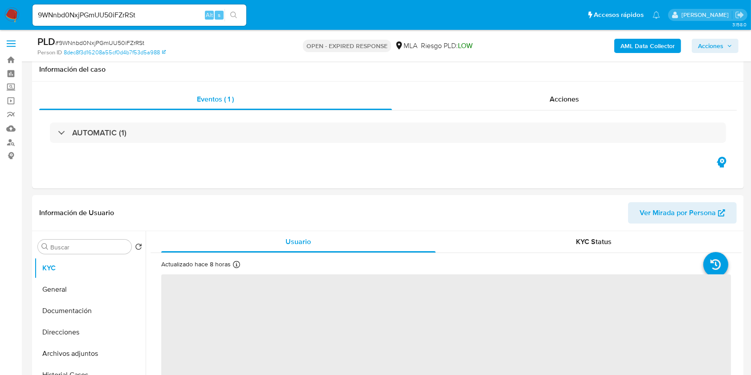
scroll to position [237, 0]
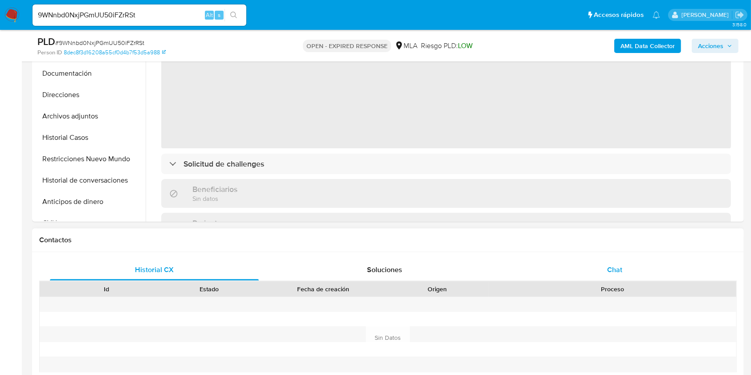
click at [634, 272] on div "Chat" at bounding box center [614, 269] width 209 height 21
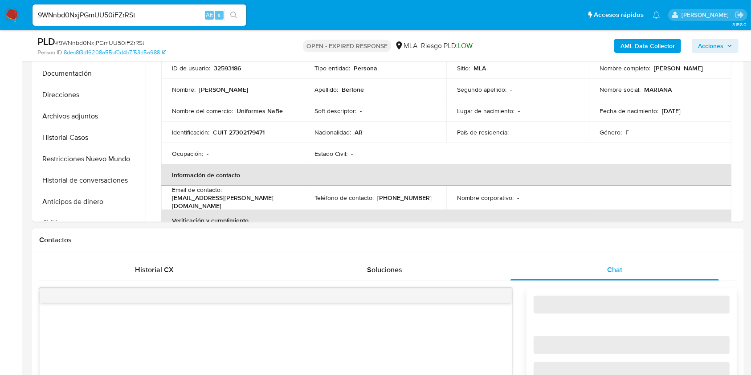
select select "10"
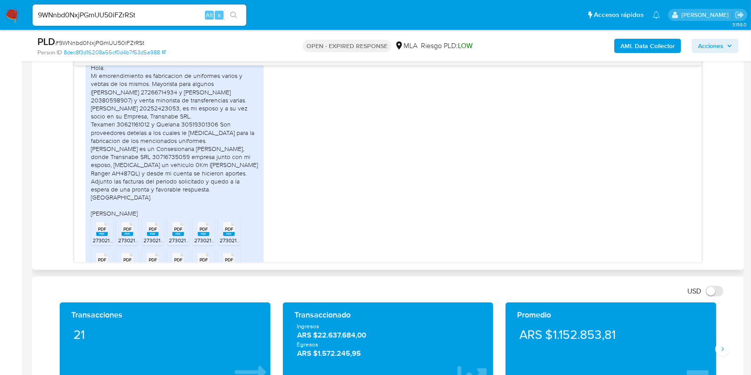
scroll to position [1143, 0]
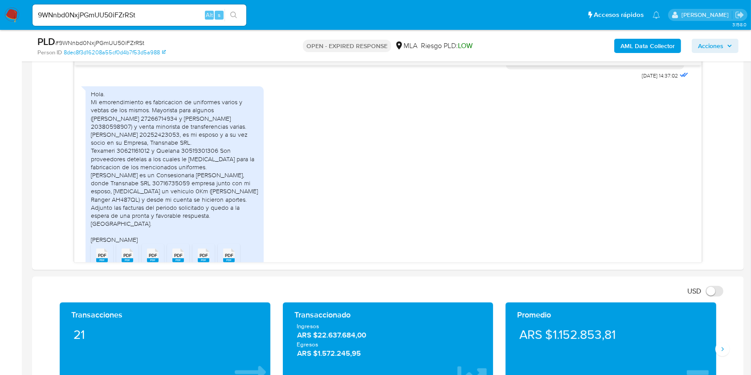
click at [159, 9] on input "9WNnbd0NxjPGmUU50iFZrRSt" at bounding box center [140, 15] width 214 height 12
paste input "OOQbJAVG5gokrxuZfc42tBDC"
type input "OOQbJAVG5gokrxuZfc42tBDC"
drag, startPoint x: 221, startPoint y: 17, endPoint x: 229, endPoint y: 17, distance: 8.5
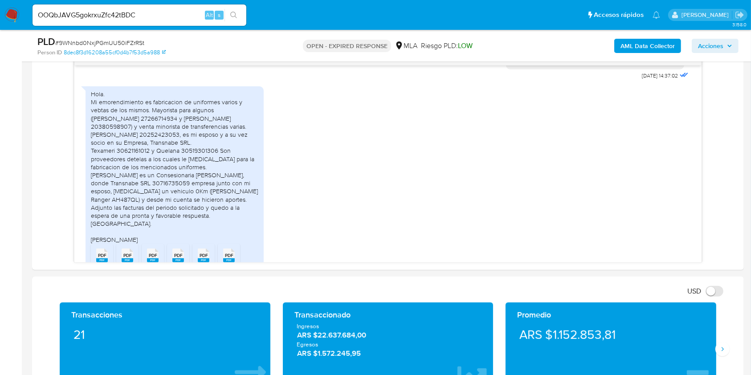
click at [229, 17] on div "OOQbJAVG5gokrxuZfc42tBDC Alt s" at bounding box center [140, 15] width 214 height 25
click at [231, 16] on icon "search-icon" at bounding box center [233, 15] width 7 height 7
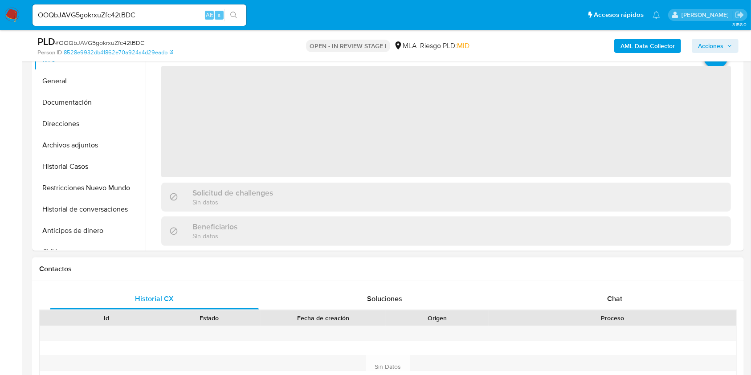
scroll to position [297, 0]
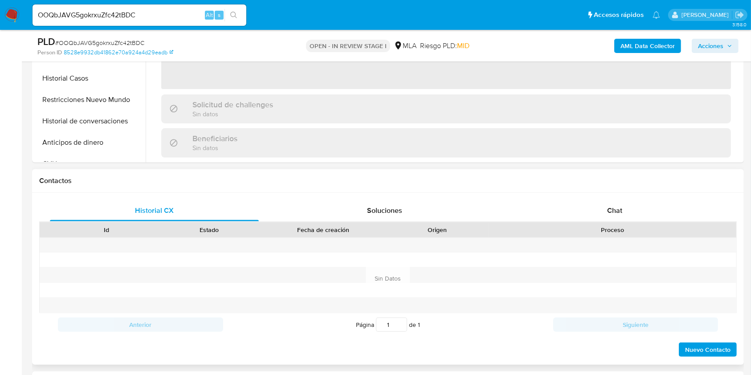
click at [636, 225] on div "Proceso" at bounding box center [612, 229] width 235 height 9
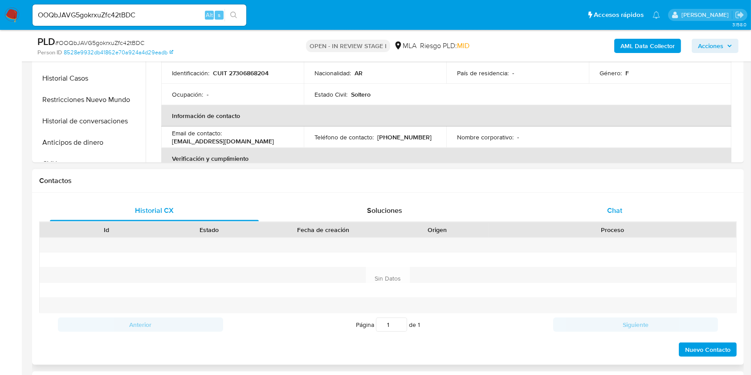
click at [636, 213] on div "Chat" at bounding box center [614, 210] width 209 height 21
select select "10"
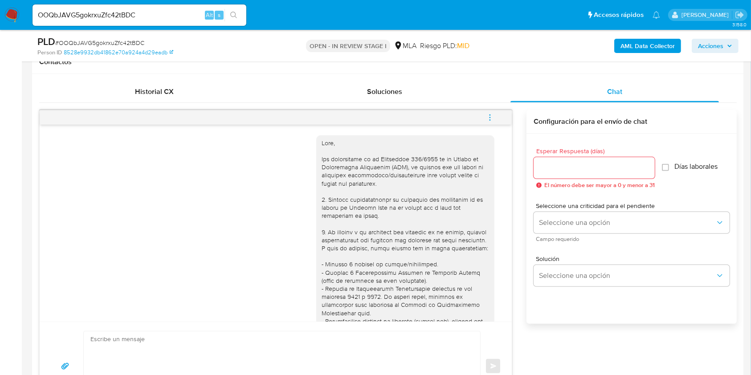
scroll to position [59, 0]
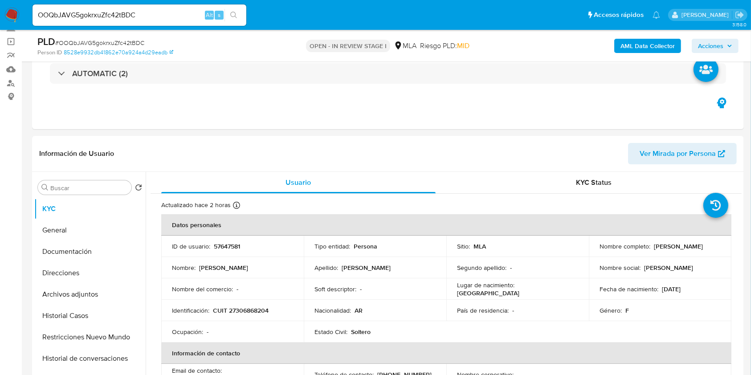
click at [173, 16] on input "OOQbJAVG5gokrxuZfc42tBDC" at bounding box center [140, 15] width 214 height 12
paste input "WBqMU66ZVCt1I8AxFuWCqFem"
type input "WBqMU66ZVCt1I8AxFuWCqFem"
click at [236, 19] on button "search-icon" at bounding box center [234, 15] width 18 height 12
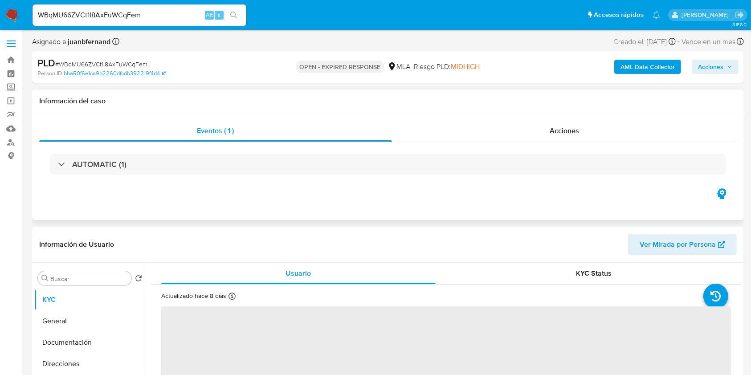
scroll to position [237, 0]
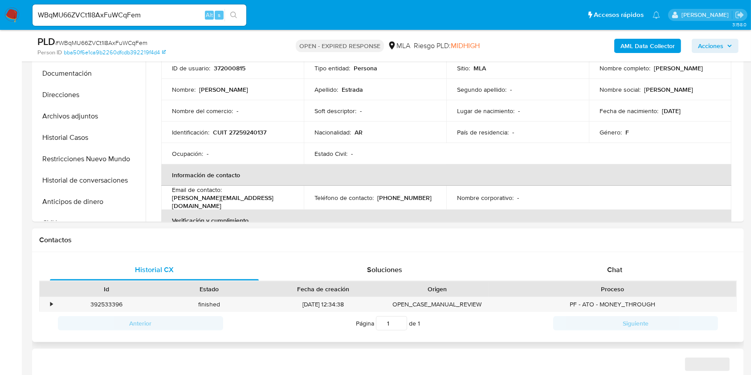
click at [635, 281] on div "Id Estado Fecha de creación Origen Proceso" at bounding box center [388, 289] width 698 height 16
drag, startPoint x: 634, startPoint y: 275, endPoint x: 588, endPoint y: 273, distance: 46.0
click at [634, 275] on div "Chat" at bounding box center [614, 269] width 209 height 21
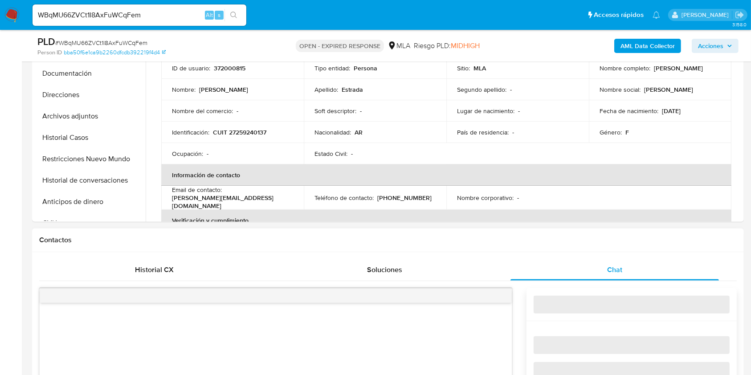
select select "10"
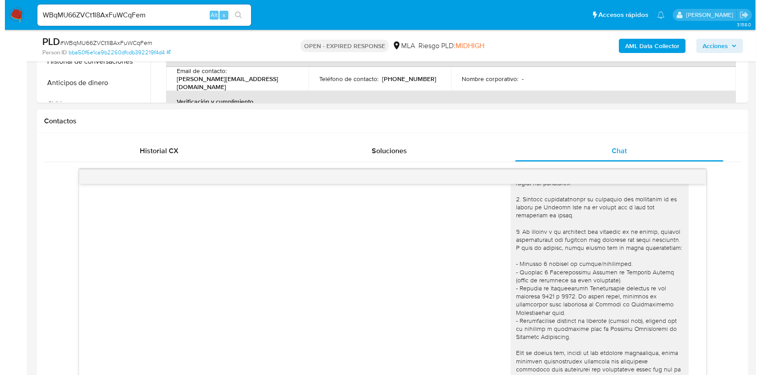
scroll to position [34, 0]
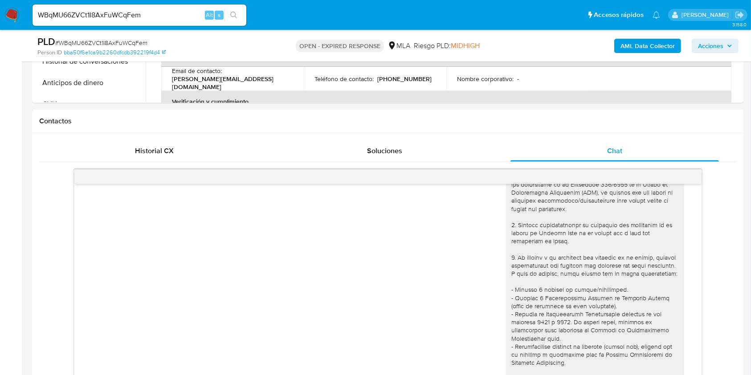
click at [645, 47] on b "AML Data Collector" at bounding box center [648, 46] width 54 height 14
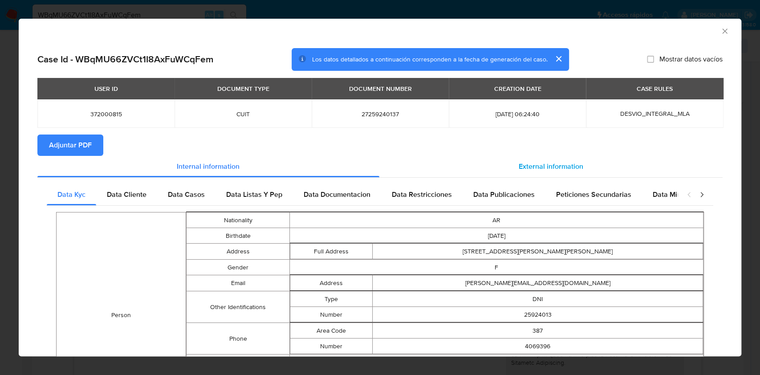
click at [524, 163] on span "External information" at bounding box center [551, 166] width 65 height 10
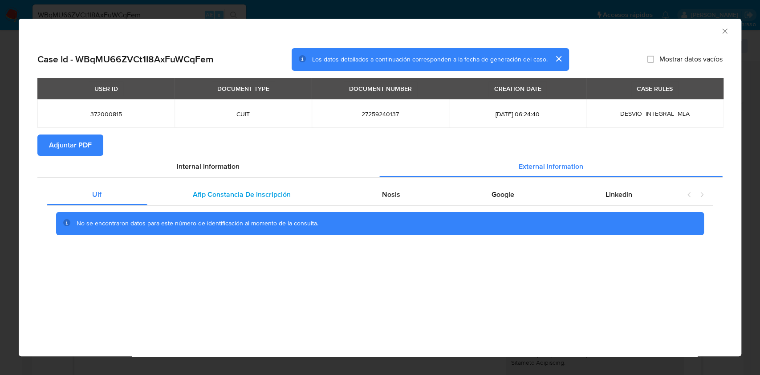
click at [306, 192] on div "Afip Constancia De Inscripción" at bounding box center [241, 194] width 189 height 21
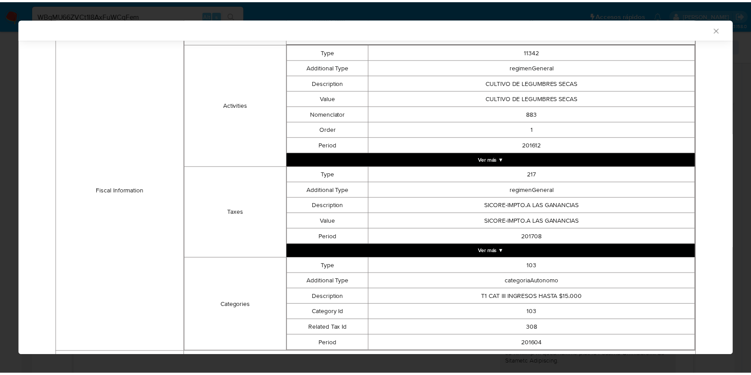
scroll to position [366, 0]
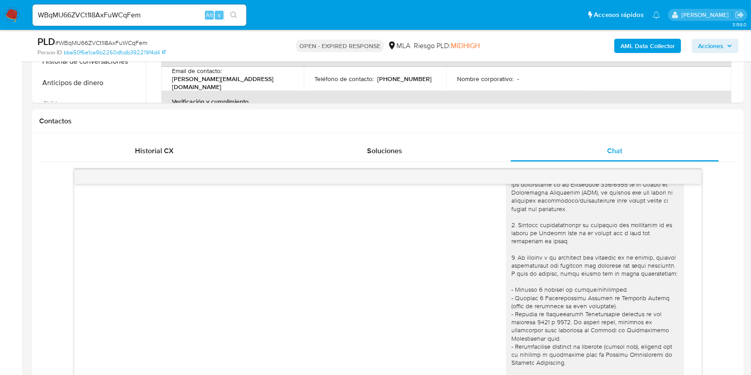
click at [148, 10] on input "WBqMU66ZVCt1I8AxFuWCqFem" at bounding box center [140, 15] width 214 height 12
paste input "ibGZvhrgSPOH1lCXq0P4ulHE"
type input "ibGZvhrgSPOH1lCXq0P4ulHE"
click at [237, 16] on icon "search-icon" at bounding box center [233, 15] width 7 height 7
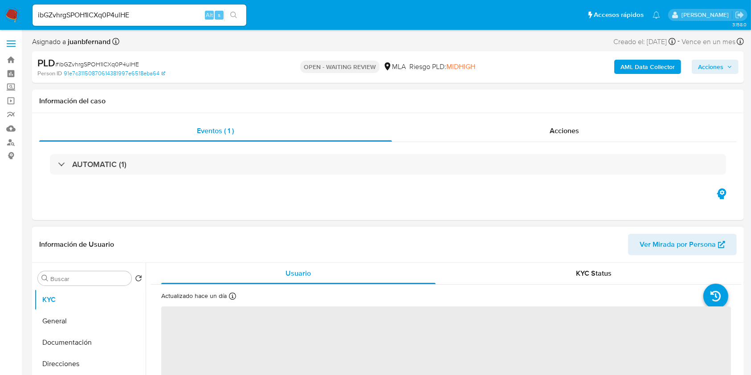
scroll to position [178, 0]
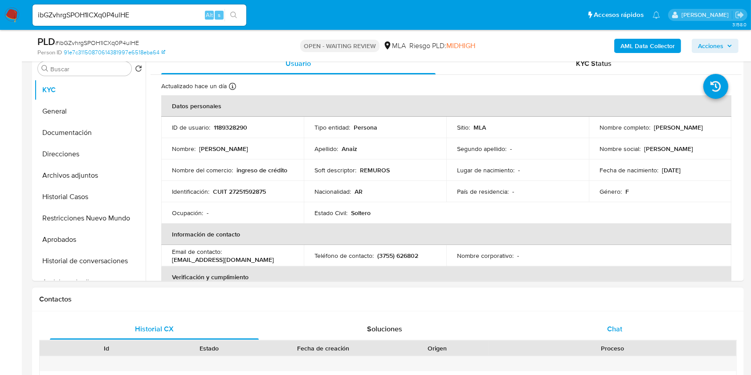
click at [612, 329] on span "Chat" at bounding box center [614, 329] width 15 height 10
select select "10"
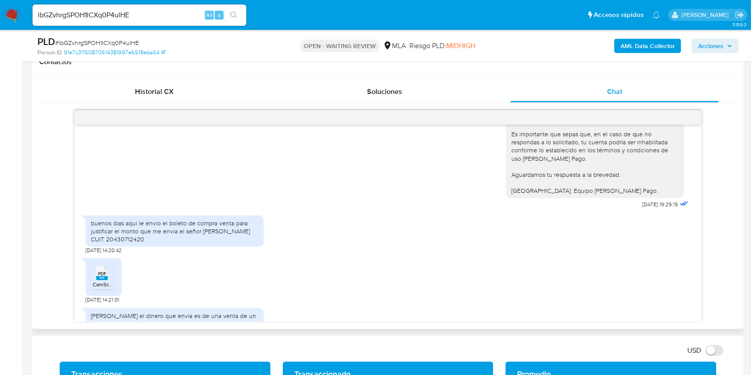
scroll to position [512, 0]
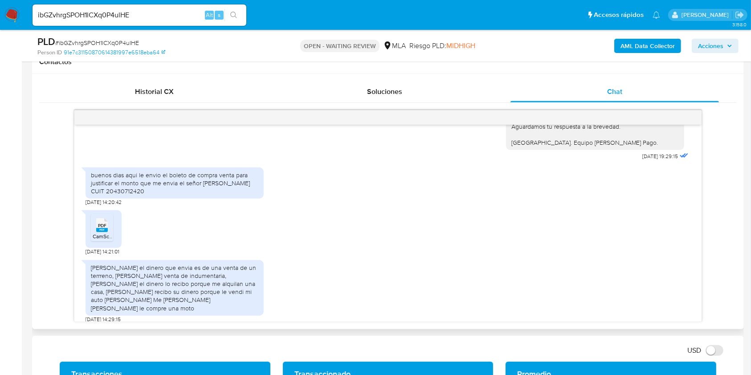
click at [103, 228] on rect at bounding box center [102, 230] width 12 height 4
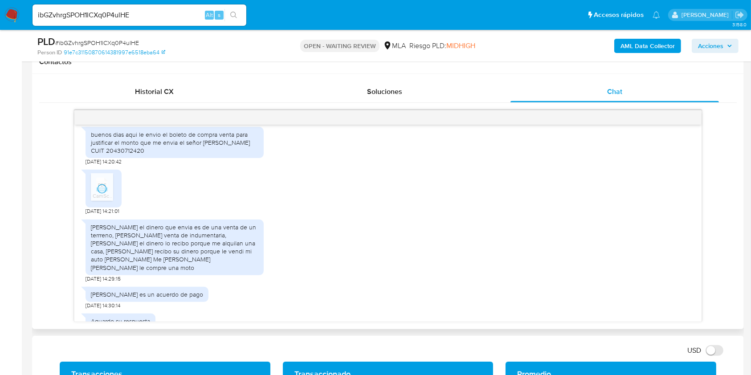
scroll to position [571, 0]
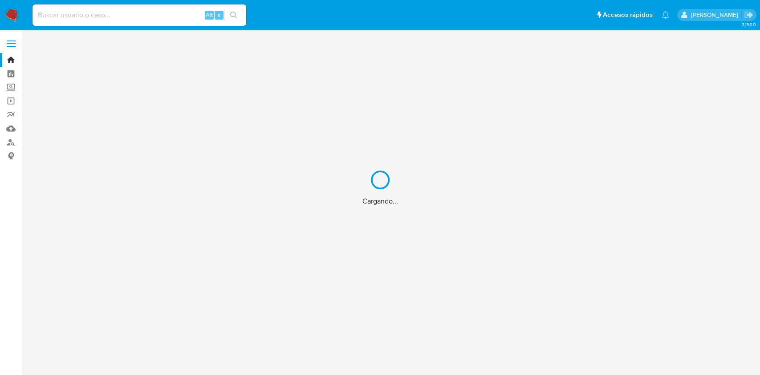
click at [99, 12] on input at bounding box center [140, 15] width 214 height 12
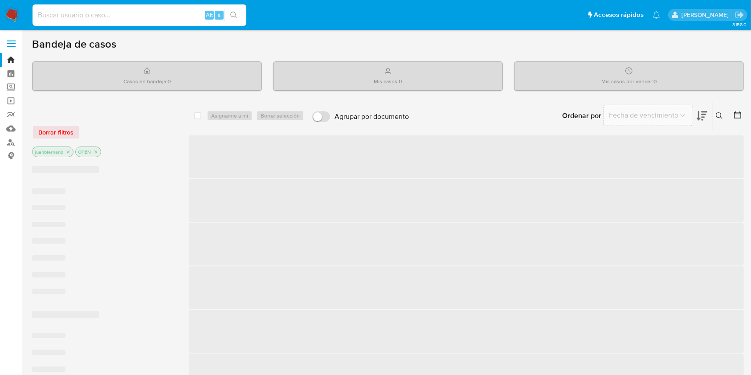
click at [81, 16] on input at bounding box center [140, 15] width 214 height 12
paste input "PsNTNDNI45yAUGUZnb2N8hUJ"
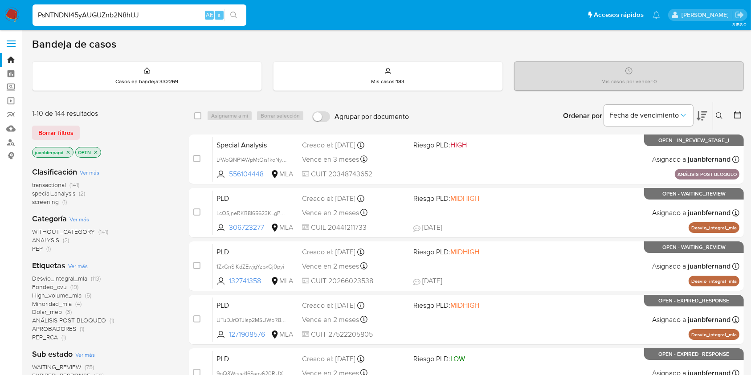
type input "PsNTNDNI45yAUGUZnb2N8hUJ"
click at [234, 16] on icon "search-icon" at bounding box center [233, 15] width 7 height 7
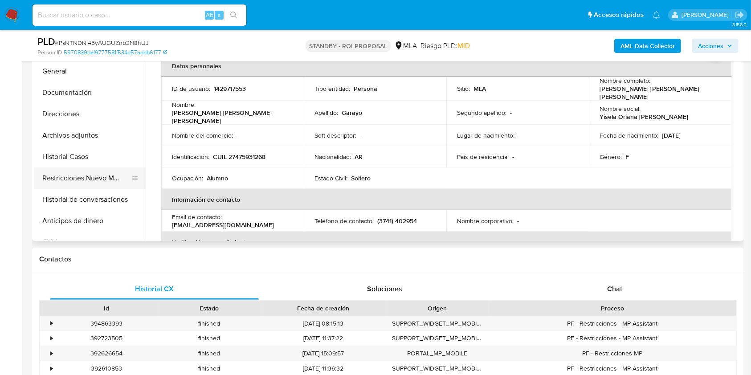
select select "10"
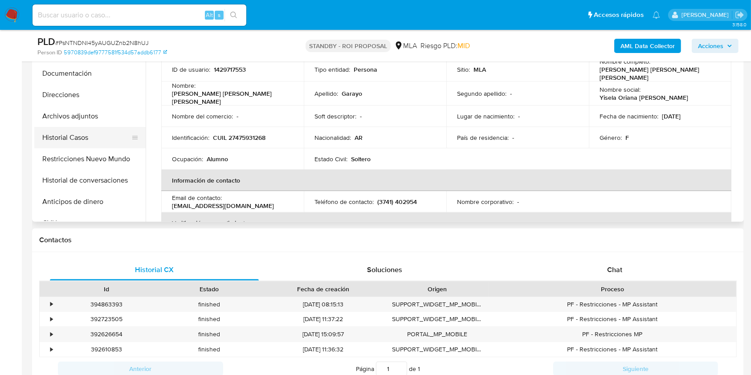
click at [73, 136] on button "Historial Casos" at bounding box center [86, 137] width 104 height 21
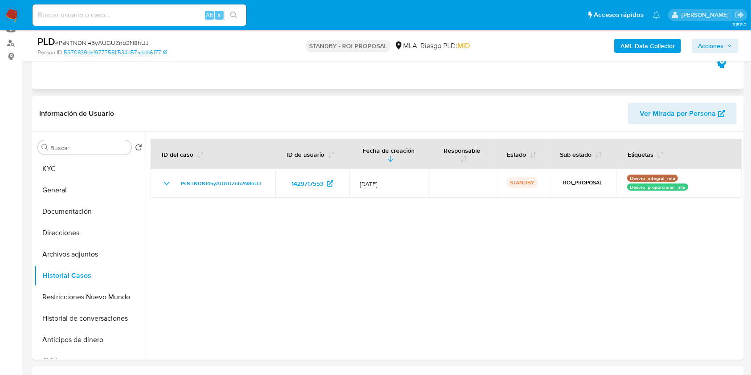
scroll to position [118, 0]
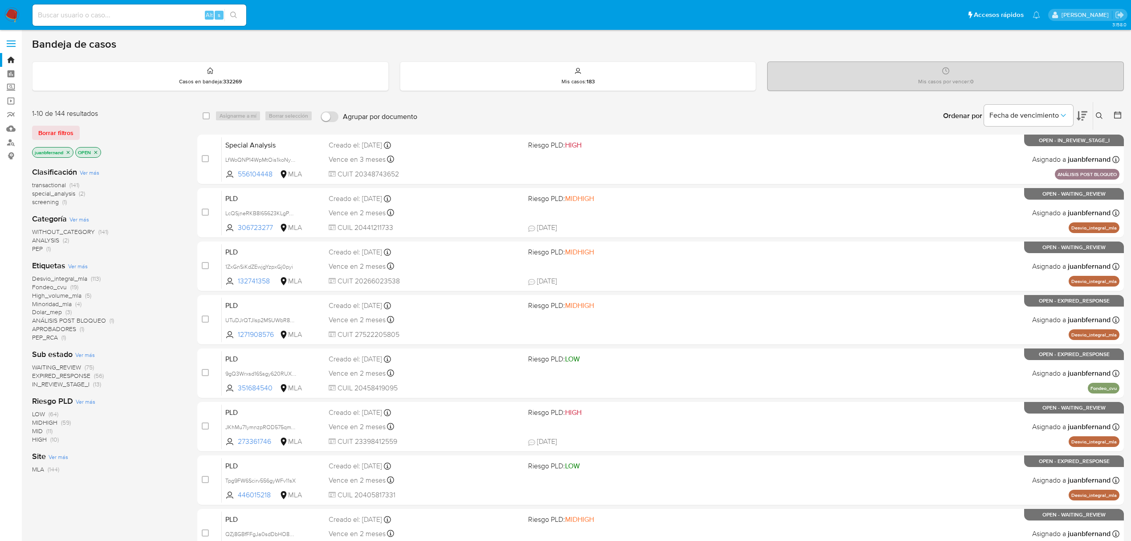
click at [173, 19] on input at bounding box center [140, 15] width 214 height 12
paste input "9jAuB1gzzhQWjxgNM9lNfwiX"
type input "9jAuB1gzzhQWjxgNM9lNfwiX"
click at [236, 12] on icon "search-icon" at bounding box center [233, 15] width 7 height 7
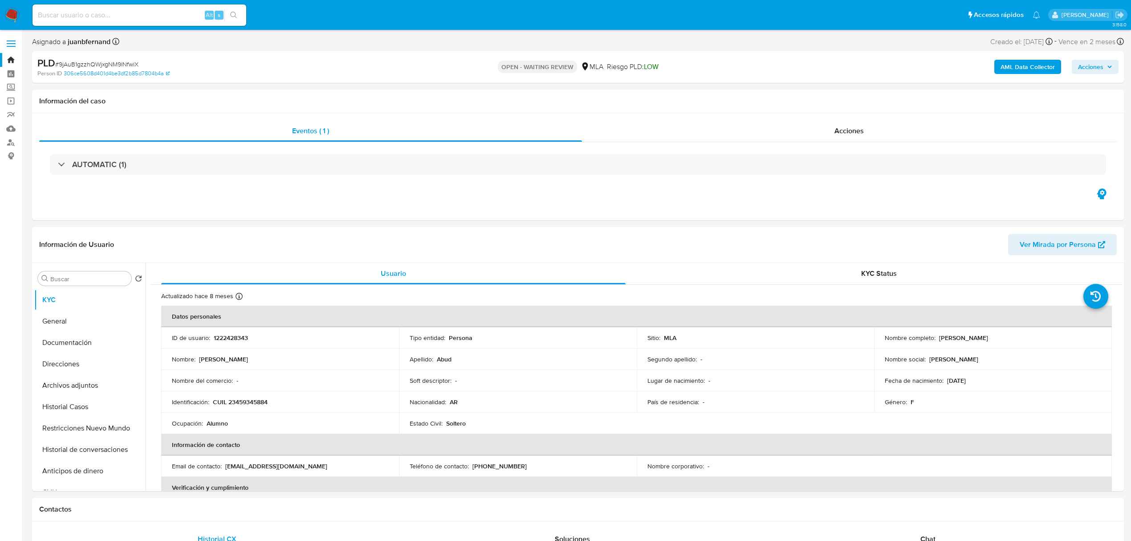
select select "10"
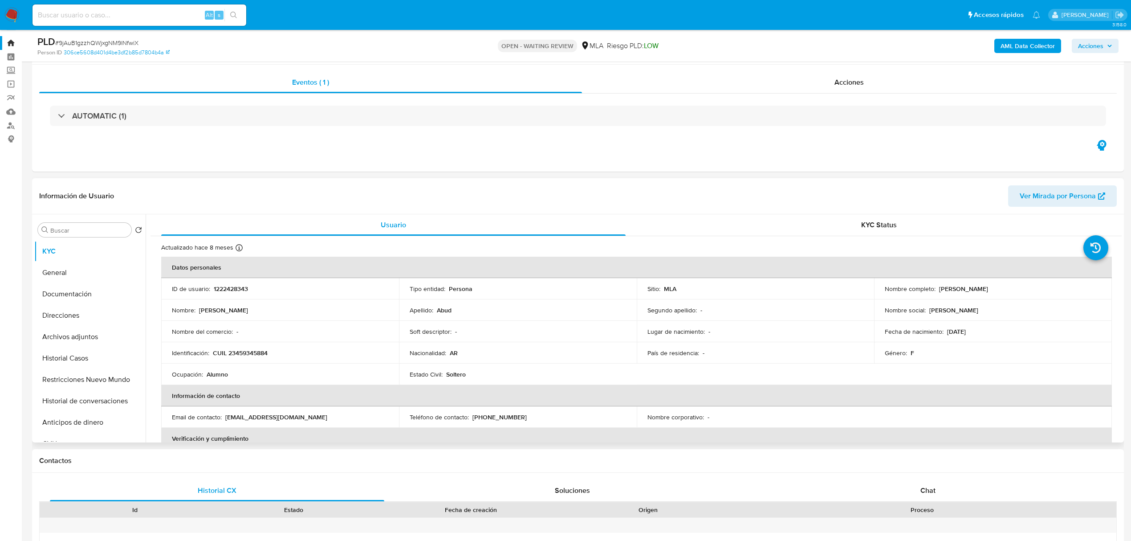
scroll to position [178, 0]
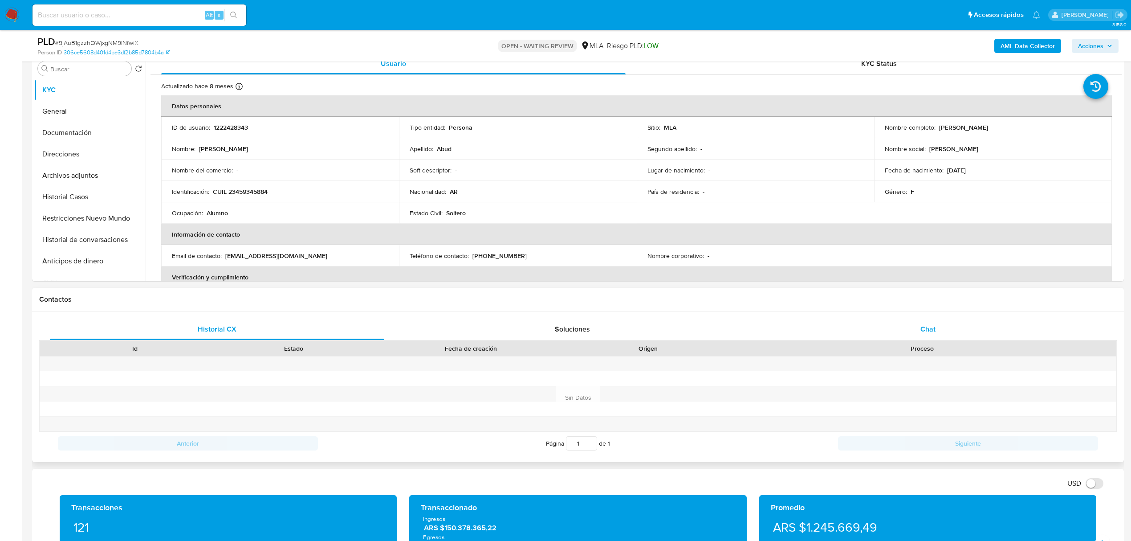
click at [939, 328] on div "Chat" at bounding box center [928, 328] width 335 height 21
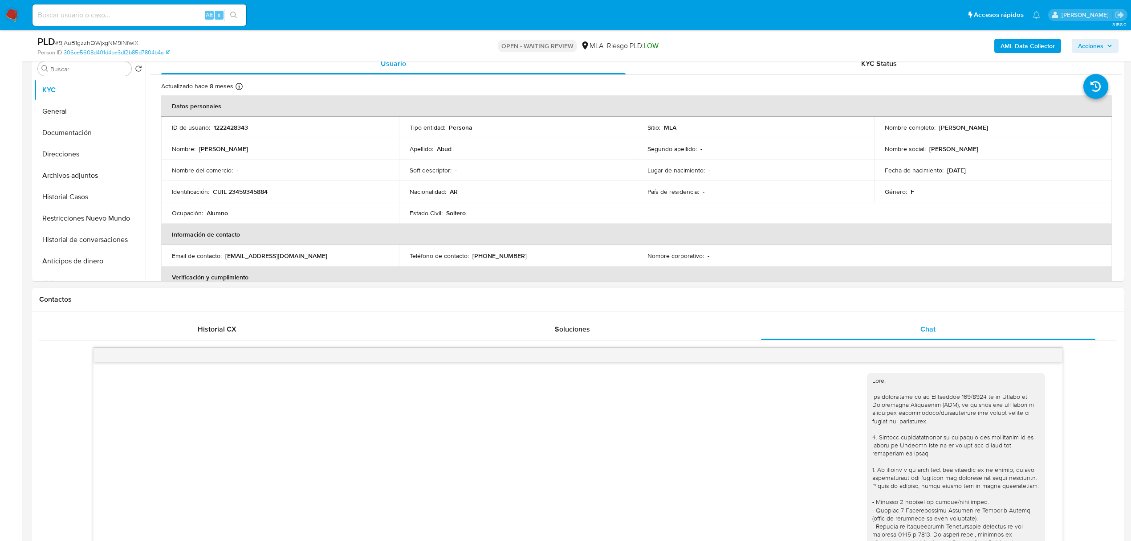
scroll to position [225, 0]
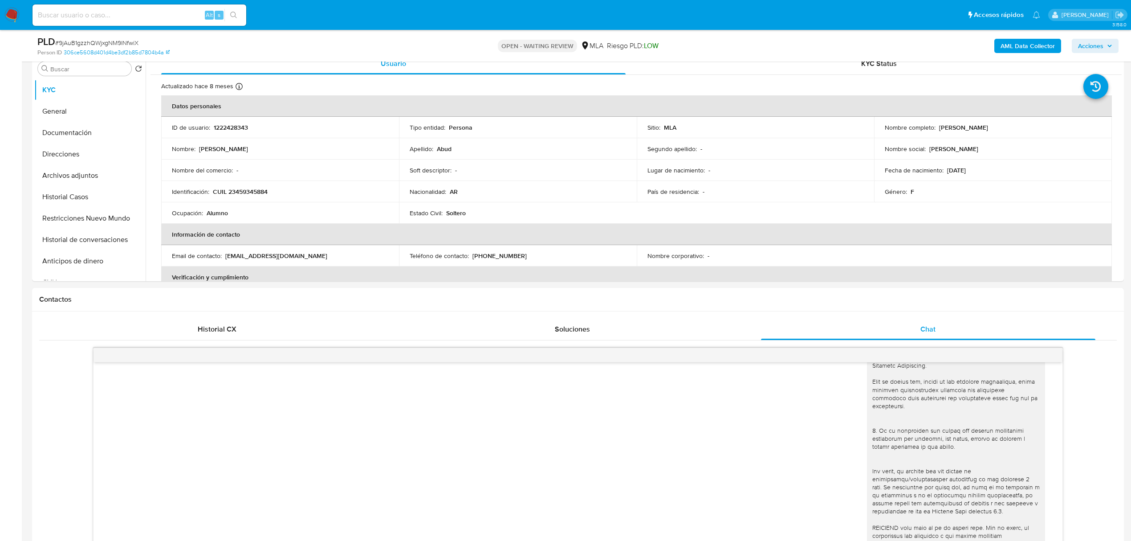
drag, startPoint x: 25, startPoint y: 285, endPoint x: 37, endPoint y: 282, distance: 12.5
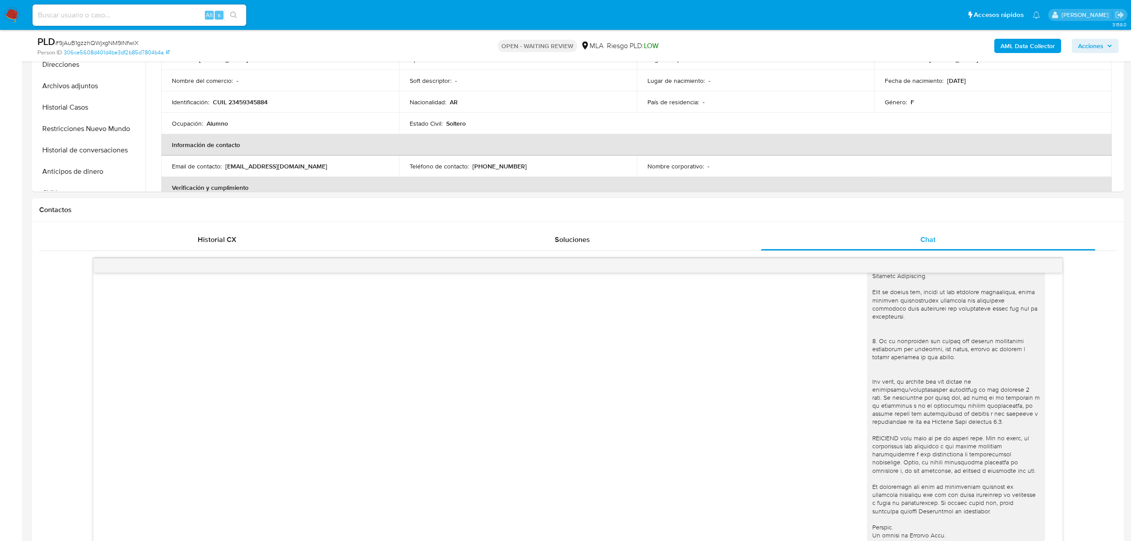
scroll to position [416, 0]
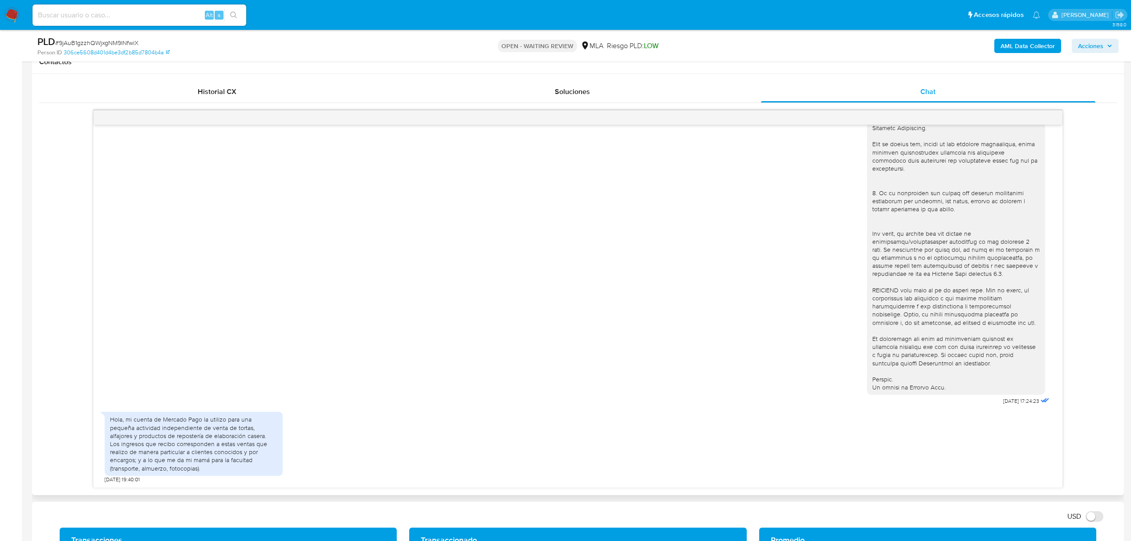
click at [45, 104] on div "[DATE] 17:24:23 Hola, mi cuenta de Mercado Pago la utilizo para una pequeña act…" at bounding box center [578, 295] width 1078 height 385
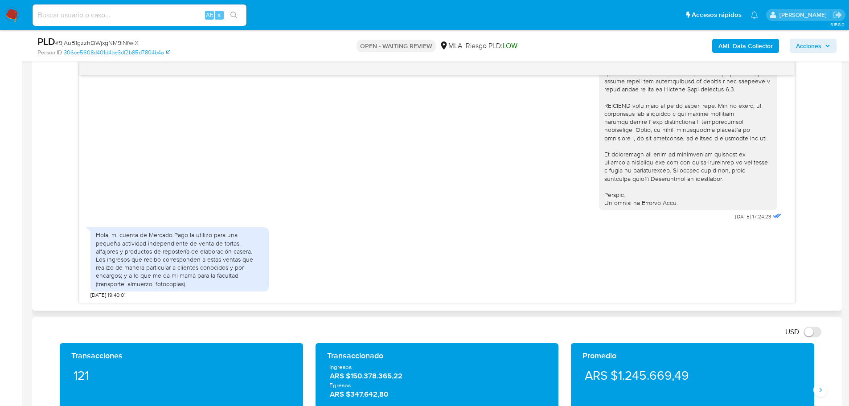
scroll to position [360, 0]
click at [100, 233] on div "Hola, mi cuenta de Mercado Pago la utilizo para una pequeña actividad independi…" at bounding box center [179, 259] width 167 height 57
drag, startPoint x: 100, startPoint y: 233, endPoint x: 257, endPoint y: 247, distance: 157.4
click at [257, 247] on div "Hola, mi cuenta de Mercado Pago la utilizo para una pequeña actividad independi…" at bounding box center [179, 259] width 167 height 57
click at [182, 249] on div "Hola, mi cuenta de Mercado Pago la utilizo para una pequeña actividad independi…" at bounding box center [179, 259] width 167 height 57
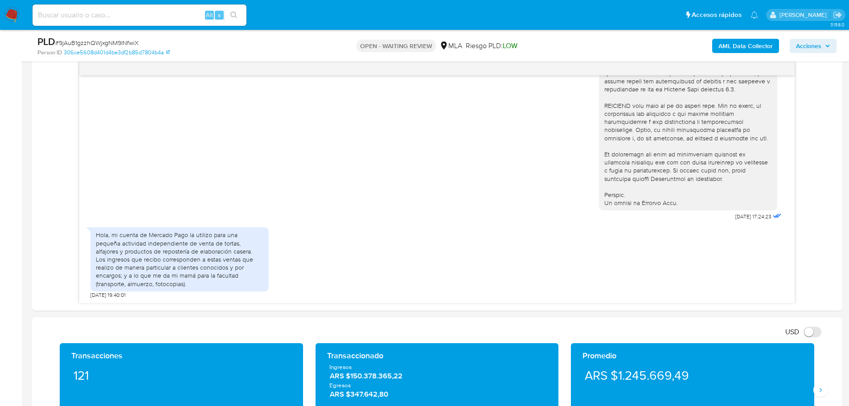
click at [157, 17] on input at bounding box center [140, 15] width 214 height 12
paste input "bX6J8OToJd7xOssE1y5QbYpQ"
type input "bX6J8OToJd7xOssE1y5QbYpQ"
click at [235, 12] on icon "search-icon" at bounding box center [233, 15] width 7 height 7
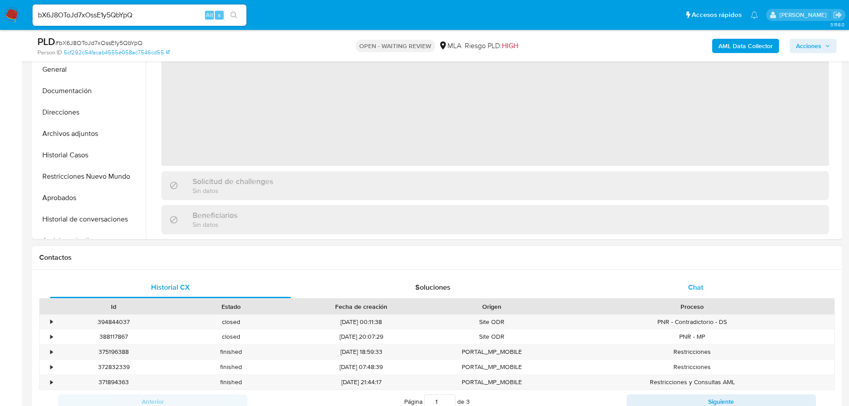
scroll to position [223, 0]
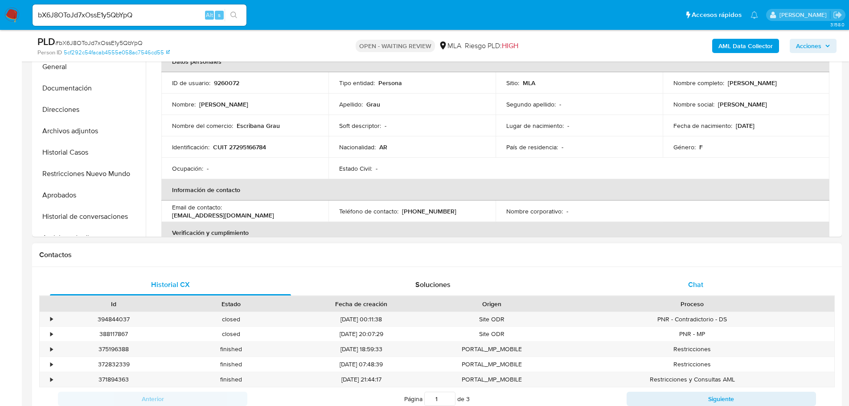
click at [704, 279] on div "Chat" at bounding box center [695, 284] width 241 height 21
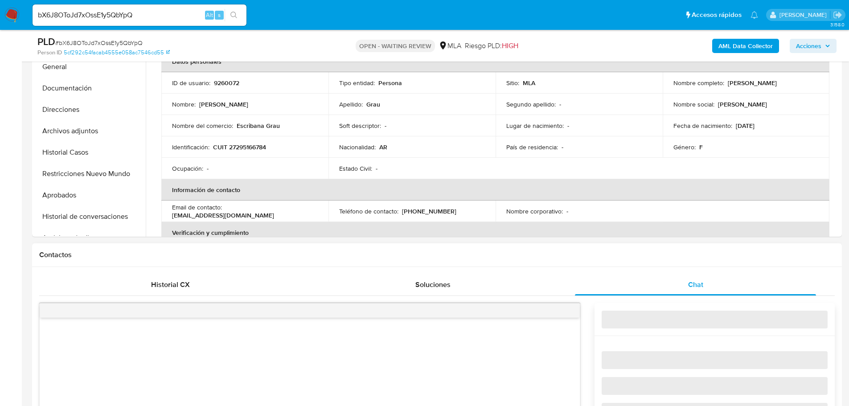
select select "10"
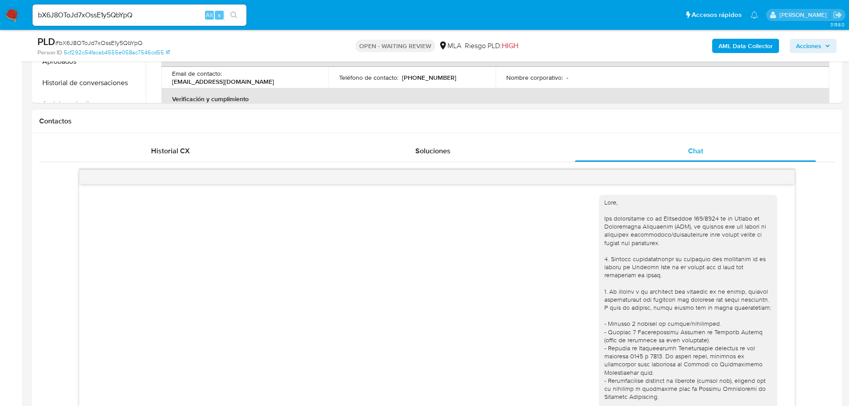
scroll to position [1009, 0]
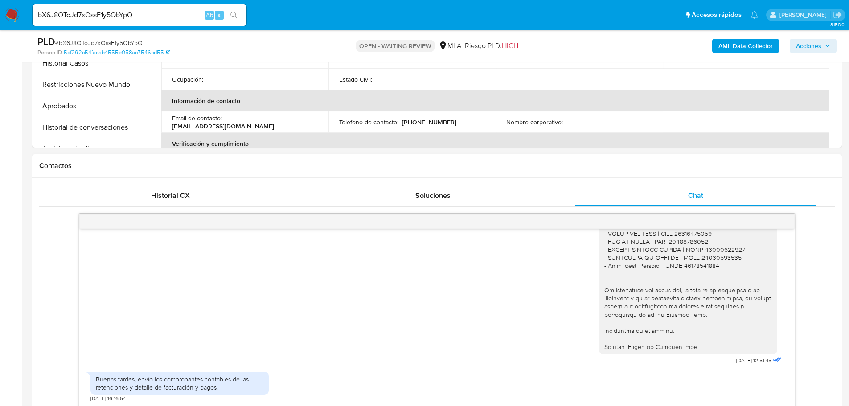
scroll to position [445, 0]
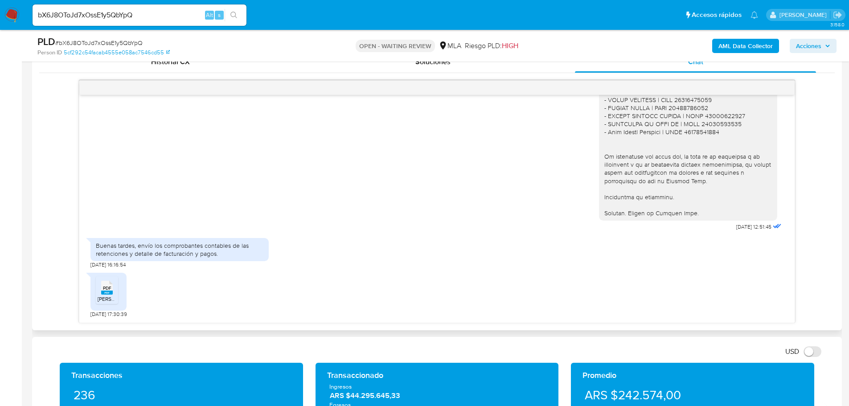
click at [257, 276] on div "PDF PDF [PERSON_NAME].pdf [DATE] 17:30:39" at bounding box center [436, 292] width 693 height 49
click at [33, 266] on div "Historial CX Soluciones Chat Id Estado Fecha de creación Origen Proceso • 39484…" at bounding box center [436, 187] width 809 height 286
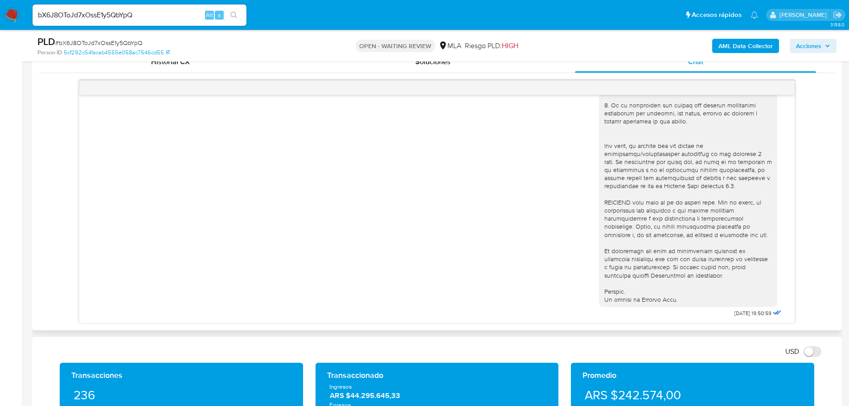
scroll to position [490, 0]
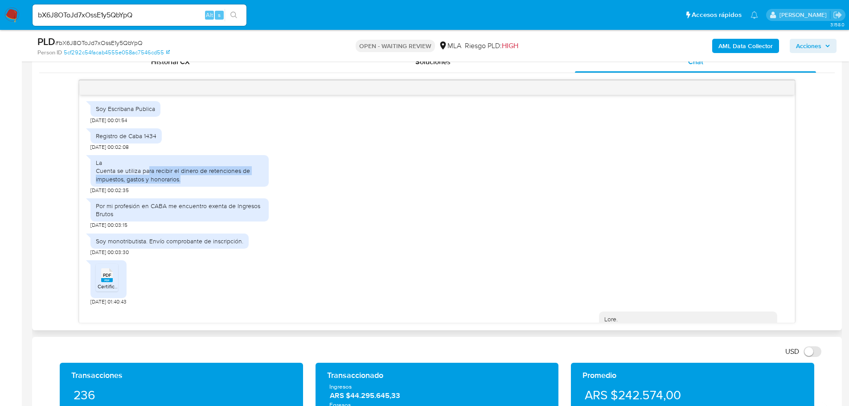
drag, startPoint x: 148, startPoint y: 186, endPoint x: 233, endPoint y: 196, distance: 85.6
click at [233, 183] on div "La Cuenta se utiliza para recibir el dinero de retenciones de impuestos, gastos…" at bounding box center [179, 171] width 167 height 24
click at [187, 183] on div "La Cuenta se utiliza para recibir el dinero de retenciones de impuestos, gastos…" at bounding box center [179, 171] width 167 height 24
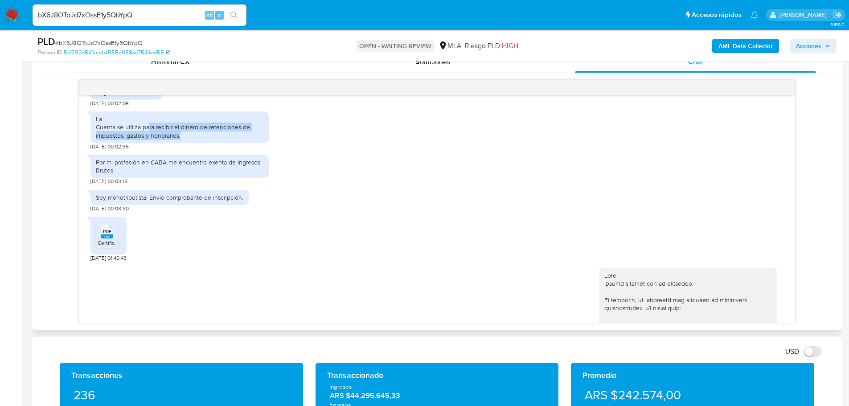
scroll to position [579, 0]
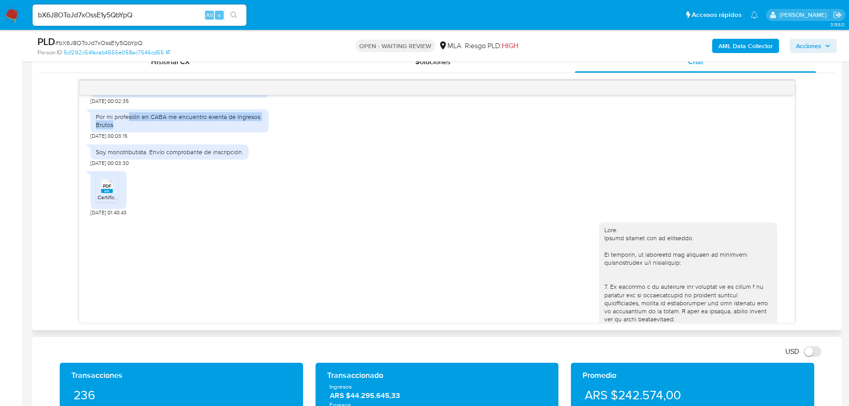
drag, startPoint x: 129, startPoint y: 134, endPoint x: 186, endPoint y: 141, distance: 57.0
click at [186, 129] on div "Por mi profesión en CABA me encuentro exenta de Ingresos Brutos" at bounding box center [179, 121] width 167 height 16
drag, startPoint x: 115, startPoint y: 171, endPoint x: 227, endPoint y: 170, distance: 111.8
click at [227, 156] on div "Soy monotributista. Envío comprobante de inscripción." at bounding box center [169, 152] width 147 height 8
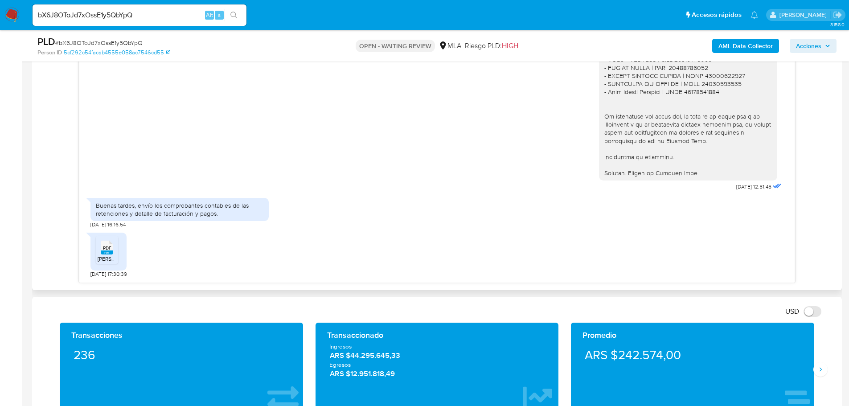
scroll to position [490, 0]
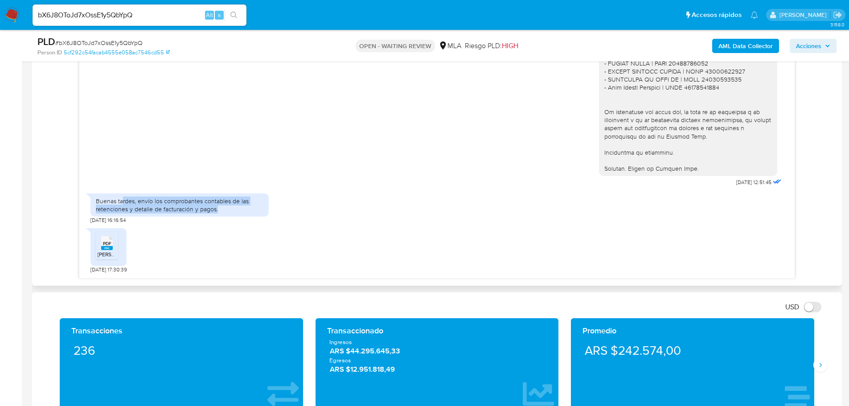
drag, startPoint x: 123, startPoint y: 199, endPoint x: 254, endPoint y: 209, distance: 130.9
click at [254, 209] on div "Buenas tardes, envío los comprobantes contables de las retenciones y detalle de…" at bounding box center [179, 205] width 167 height 16
click at [334, 230] on div "PDF PDF [PERSON_NAME].pdf [DATE] 17:30:39" at bounding box center [436, 248] width 693 height 49
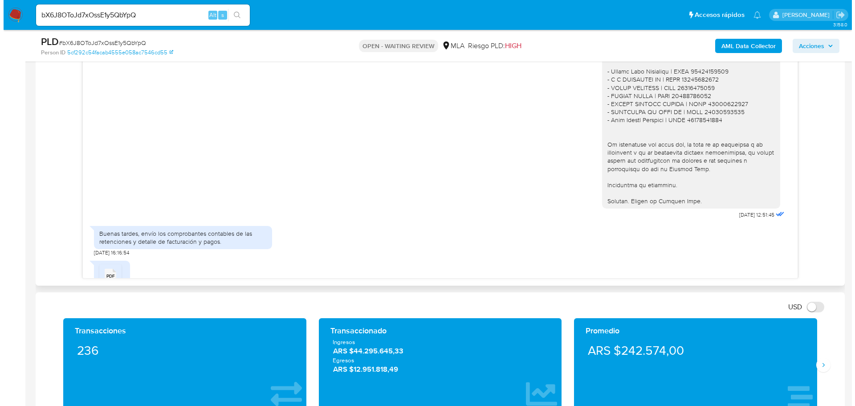
scroll to position [1009, 0]
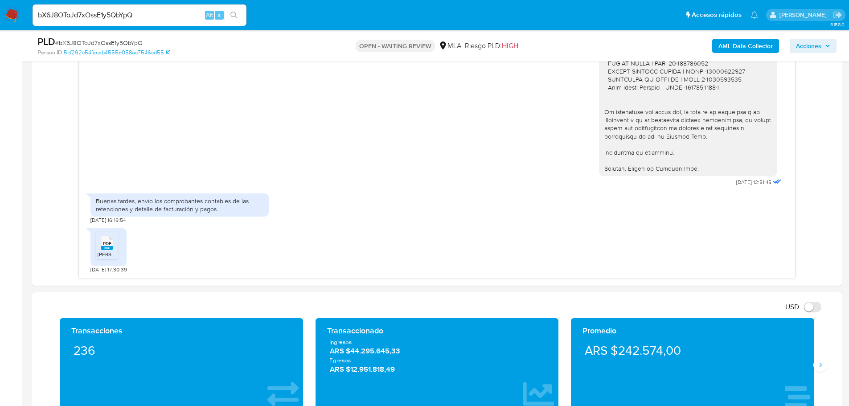
click at [751, 48] on b "AML Data Collector" at bounding box center [745, 46] width 54 height 14
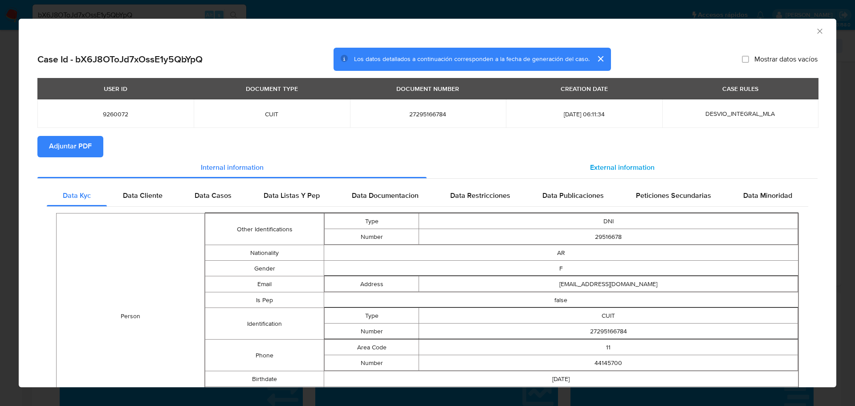
drag, startPoint x: 653, startPoint y: 165, endPoint x: 609, endPoint y: 176, distance: 45.7
click at [653, 165] on div "External information" at bounding box center [622, 167] width 391 height 21
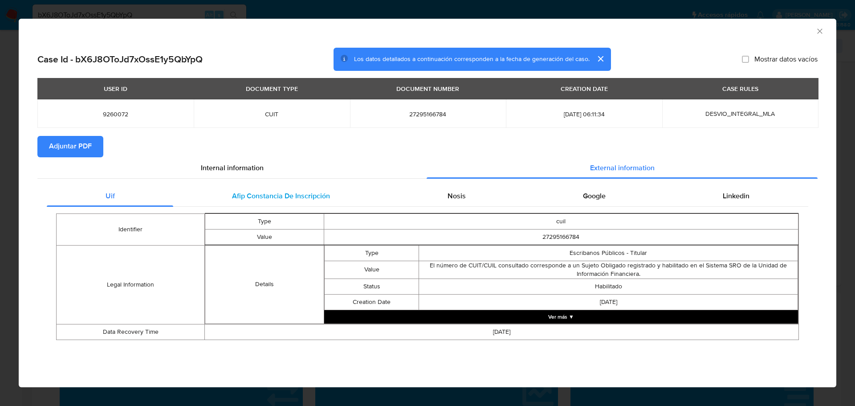
click at [302, 197] on span "Afip Constancia De Inscripción" at bounding box center [281, 196] width 98 height 10
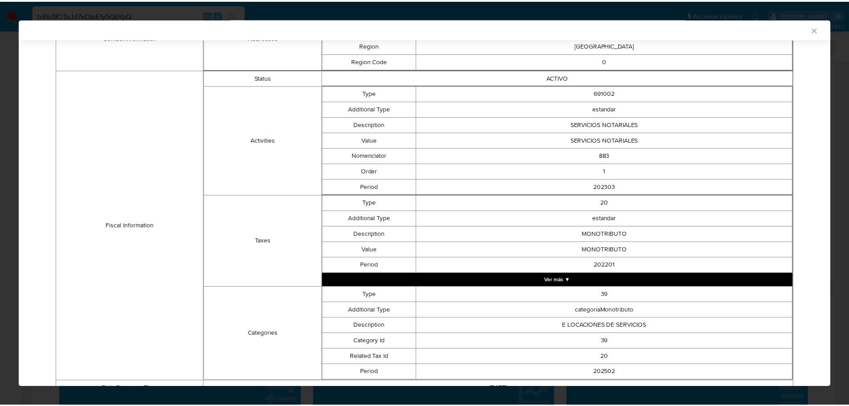
scroll to position [309, 0]
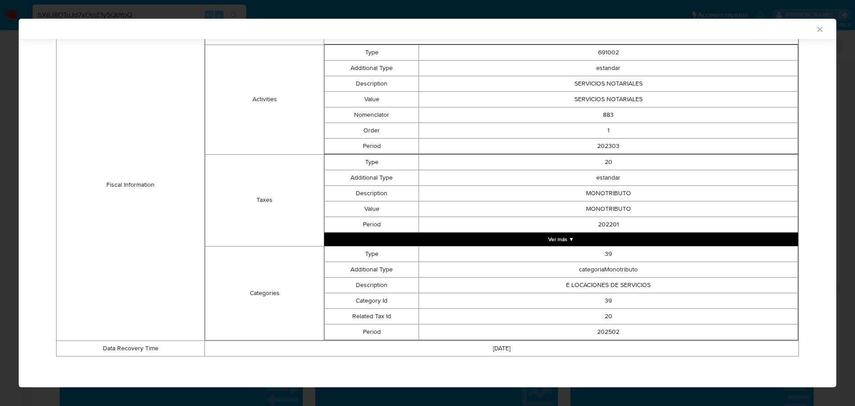
click at [583, 285] on td "E LOCACIONES DE SERVICIOS" at bounding box center [608, 285] width 379 height 16
drag, startPoint x: 583, startPoint y: 285, endPoint x: 649, endPoint y: 284, distance: 65.5
click at [649, 284] on td "E LOCACIONES DE SERVICIOS" at bounding box center [608, 285] width 379 height 16
click at [662, 321] on td "20" at bounding box center [608, 316] width 379 height 16
drag, startPoint x: 559, startPoint y: 284, endPoint x: 567, endPoint y: 285, distance: 8.0
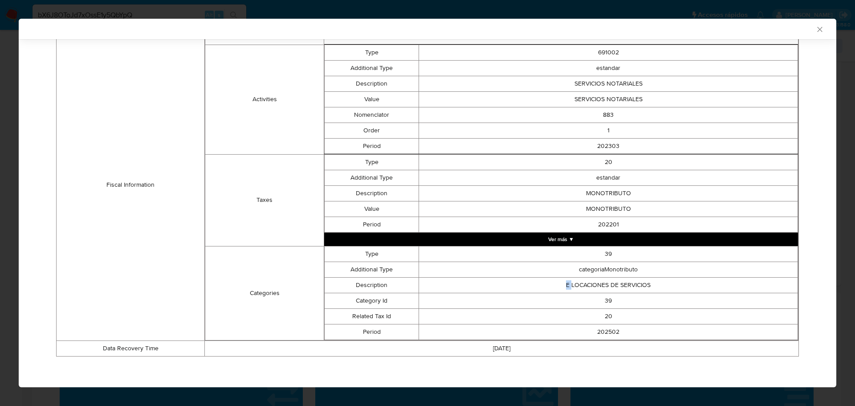
click at [567, 285] on td "E LOCACIONES DE SERVICIOS" at bounding box center [608, 285] width 379 height 16
drag, startPoint x: 698, startPoint y: 290, endPoint x: 659, endPoint y: 282, distance: 40.5
click at [695, 288] on td "E LOCACIONES DE SERVICIOS" at bounding box center [608, 285] width 379 height 16
drag, startPoint x: 565, startPoint y: 282, endPoint x: 561, endPoint y: 279, distance: 4.8
click at [561, 281] on td "E LOCACIONES DE SERVICIOS" at bounding box center [608, 285] width 379 height 16
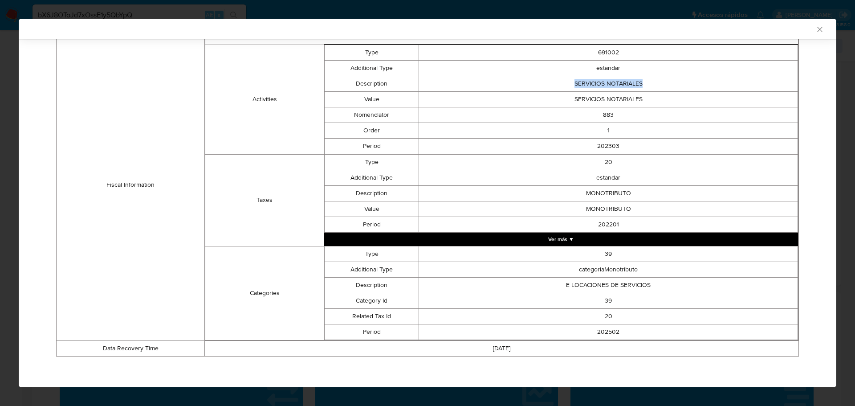
drag, startPoint x: 567, startPoint y: 85, endPoint x: 656, endPoint y: 88, distance: 89.1
click at [656, 88] on td "SERVICIOS NOTARIALES" at bounding box center [608, 84] width 379 height 16
drag, startPoint x: 565, startPoint y: 288, endPoint x: 560, endPoint y: 286, distance: 5.4
click at [560, 286] on td "E LOCACIONES DE SERVICIOS" at bounding box center [608, 285] width 379 height 16
click at [816, 28] on icon "Cerrar ventana" at bounding box center [820, 29] width 9 height 9
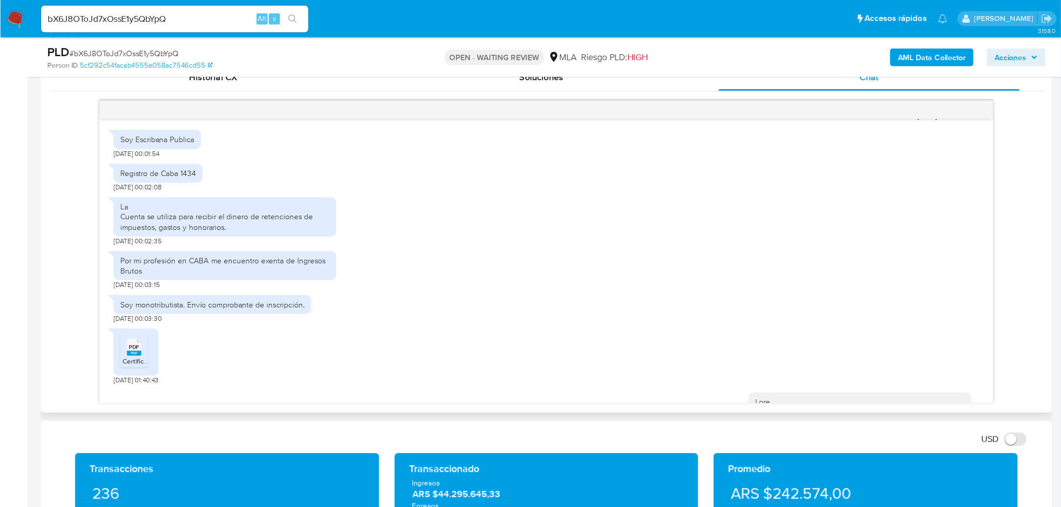
scroll to position [490, 0]
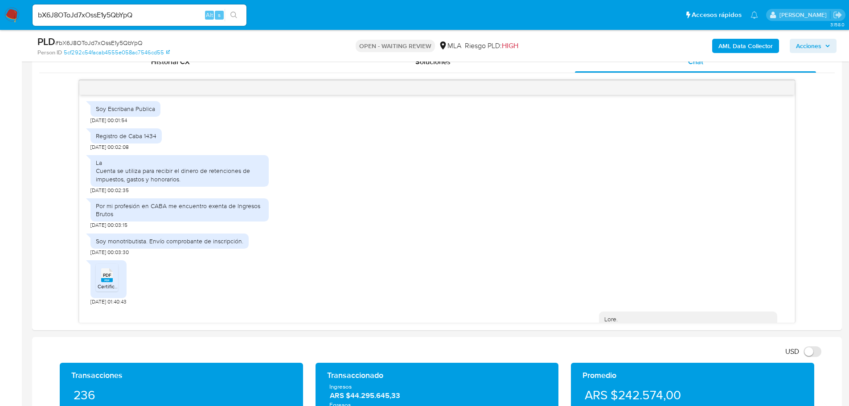
click at [127, 41] on span "# bX6J8OToJd7xOssE1y5QbYpQ" at bounding box center [98, 42] width 87 height 9
copy span "bX6J8OToJd7xOssE1y5QbYpQ"
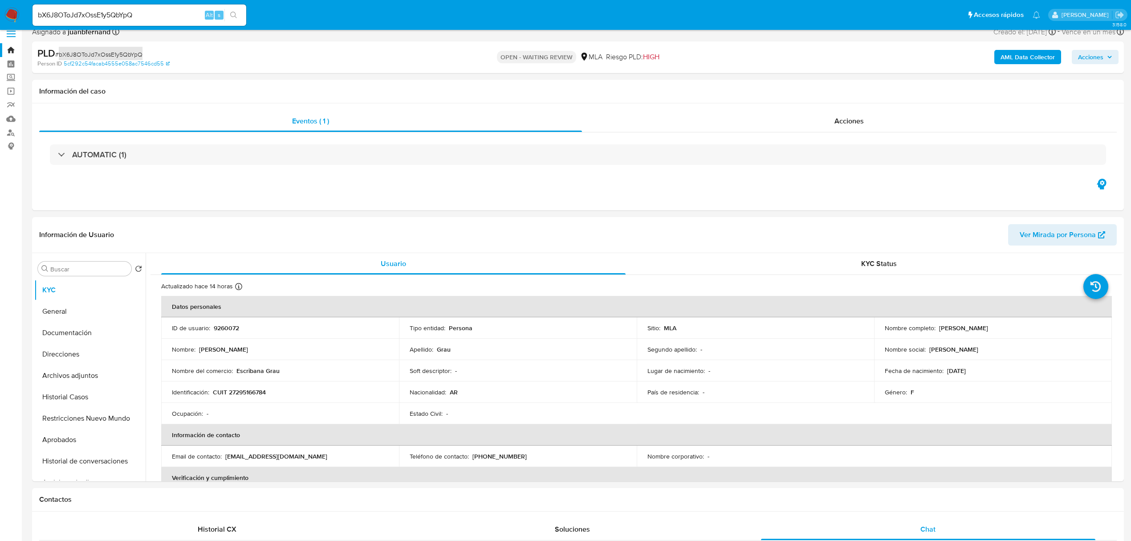
scroll to position [0, 0]
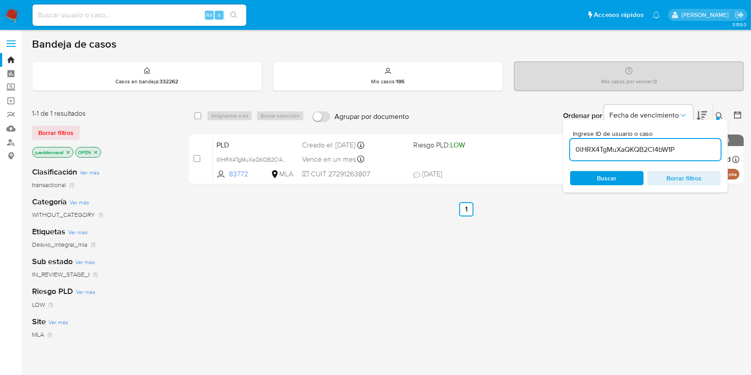
click at [563, 139] on div "0lHRX4TgMuXaQKQB2Cl4bW1P" at bounding box center [645, 149] width 151 height 21
click at [563, 145] on input "0lHRX4TgMuXaQKQB2Cl4bW1P" at bounding box center [645, 150] width 151 height 12
paste input "9jAuB1gzzhQWjxgNM9lNfwiX"
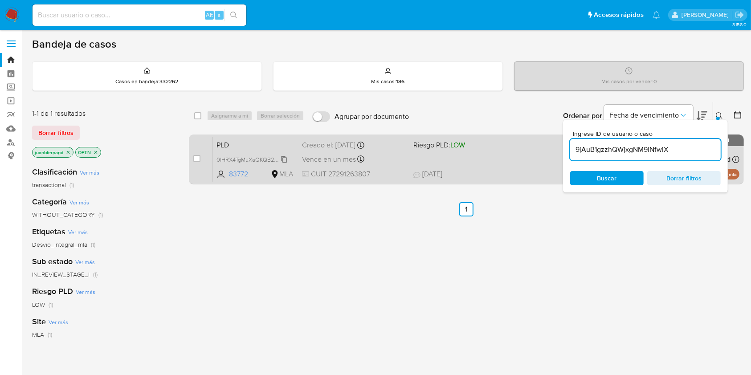
type input "9jAuB1gzzhQWjxgNM9lNfwiX"
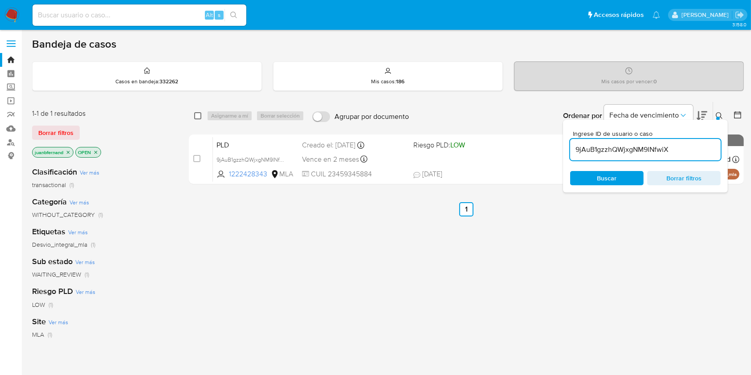
click at [200, 119] on div "select-all-cases-checkbox" at bounding box center [199, 115] width 11 height 11
drag, startPoint x: 197, startPoint y: 117, endPoint x: 259, endPoint y: 121, distance: 62.1
click at [199, 117] on input "checkbox" at bounding box center [197, 115] width 7 height 7
checkbox input "true"
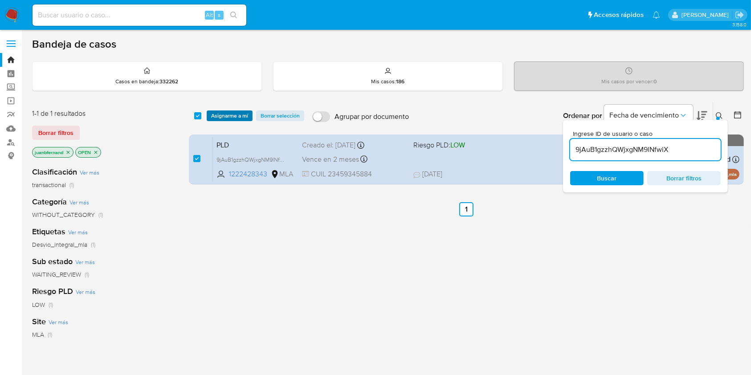
click at [241, 114] on span "Asignarme a mí" at bounding box center [229, 115] width 37 height 9
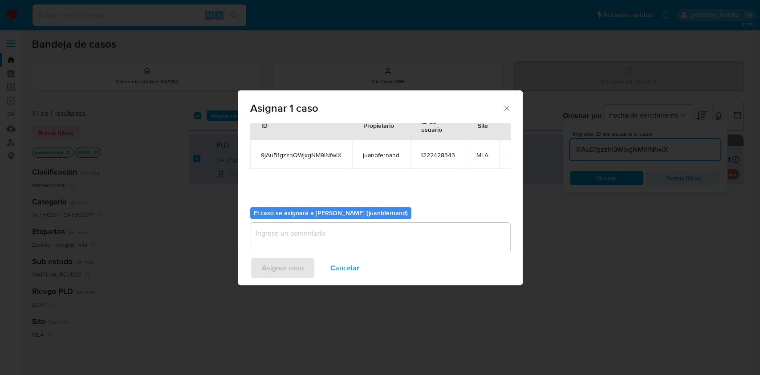
scroll to position [45, 0]
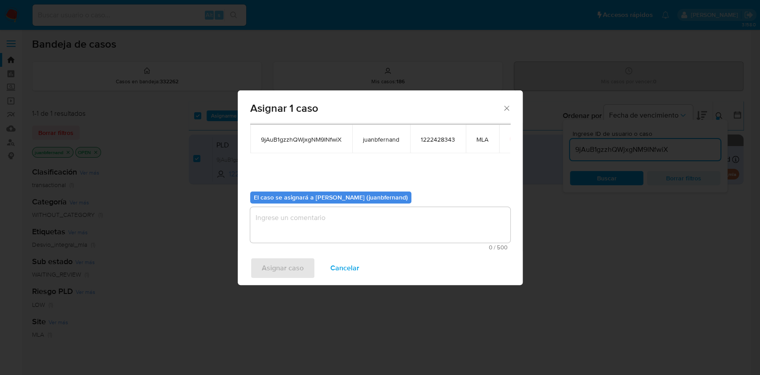
click at [329, 211] on textarea "assign-modal" at bounding box center [380, 225] width 260 height 36
click at [294, 267] on span "Asignar caso" at bounding box center [283, 268] width 42 height 20
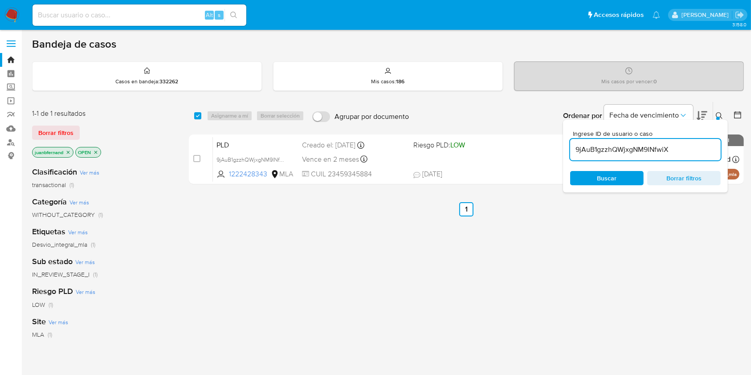
click at [563, 149] on input "9jAuB1gzzhQWjxgNM9lNfwiX" at bounding box center [645, 150] width 151 height 12
paste input "k3h8R2K06hZMjdNrA3G17dTi"
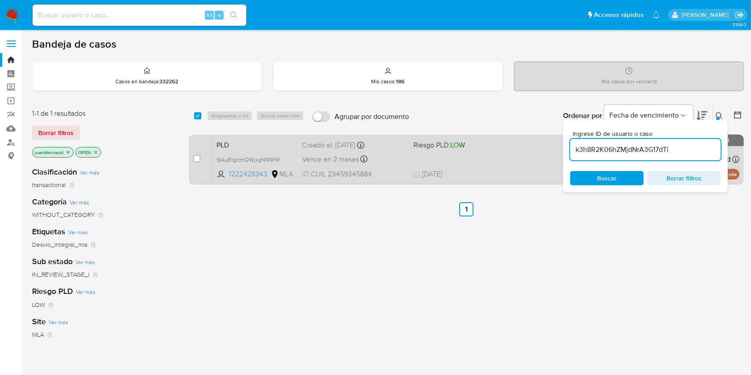
type input "k3h8R2K06hZMjdNrA3G17dTi"
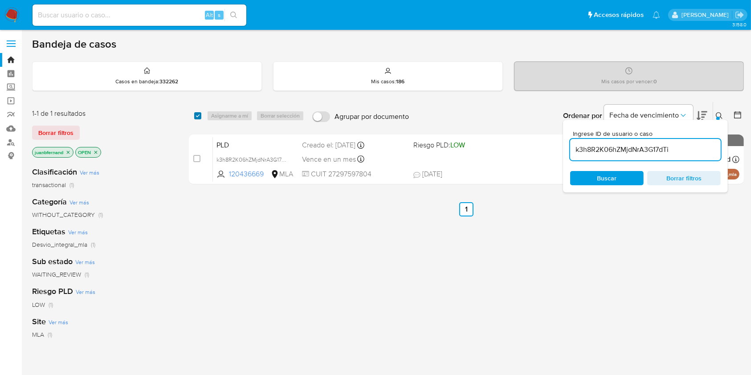
click at [198, 114] on input "checkbox" at bounding box center [197, 115] width 7 height 7
checkbox input "true"
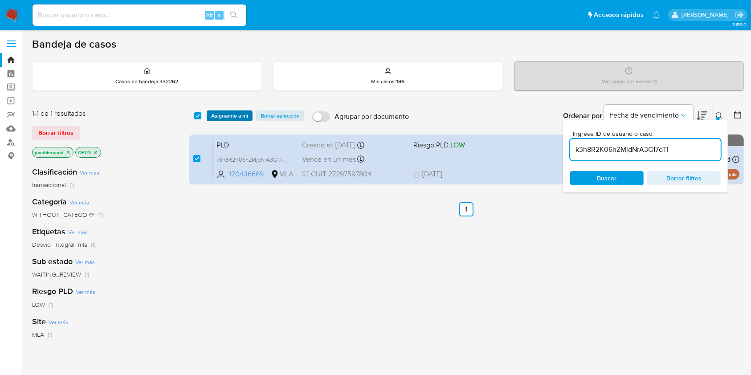
click at [220, 112] on span "Asignarme a mí" at bounding box center [229, 115] width 37 height 9
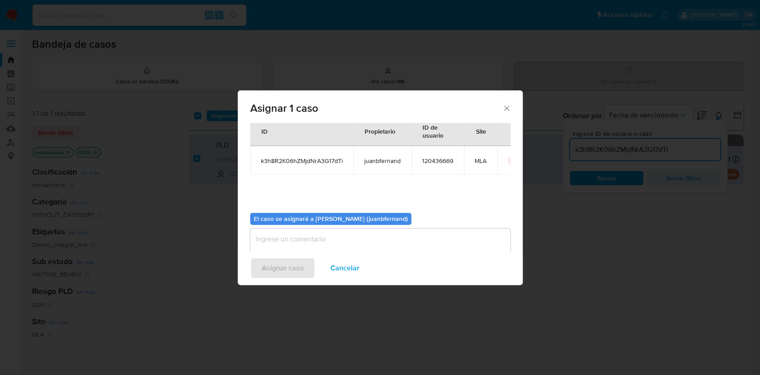
scroll to position [45, 0]
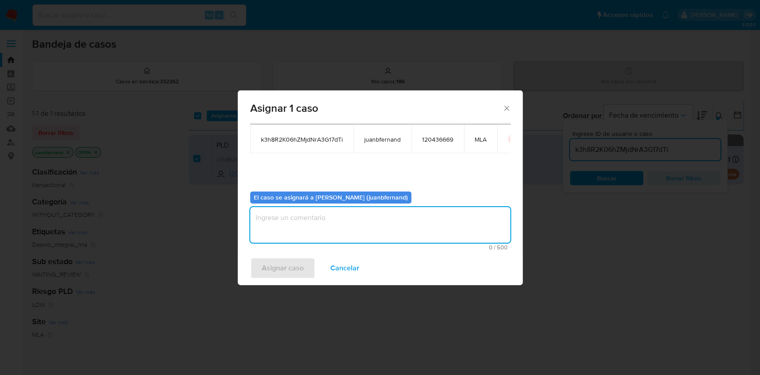
click at [402, 237] on textarea "assign-modal" at bounding box center [380, 225] width 260 height 36
click at [293, 262] on span "Asignar caso" at bounding box center [283, 268] width 42 height 20
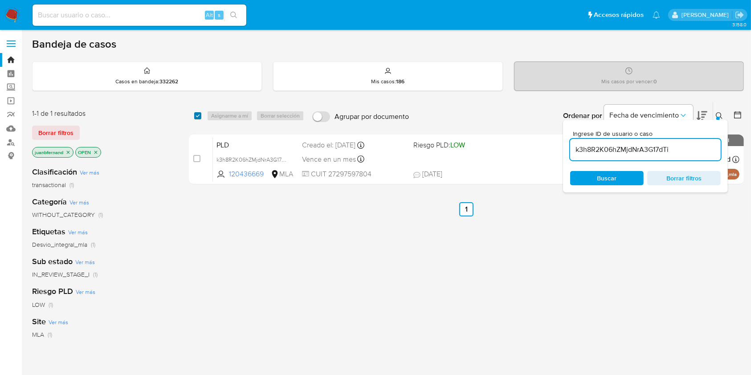
click at [197, 116] on input "checkbox" at bounding box center [197, 115] width 7 height 7
checkbox input "true"
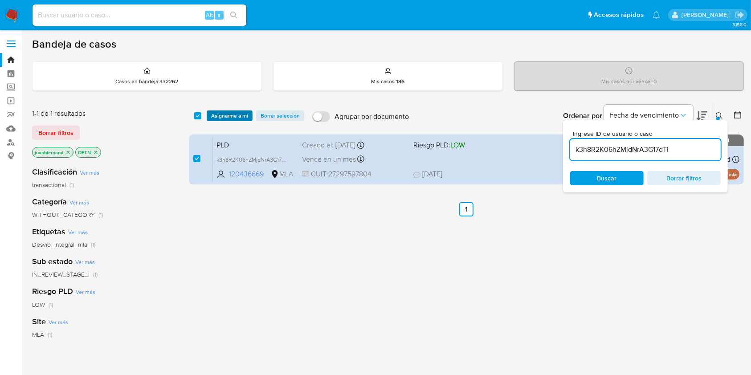
click at [216, 115] on span "Asignarme a mí" at bounding box center [229, 115] width 37 height 9
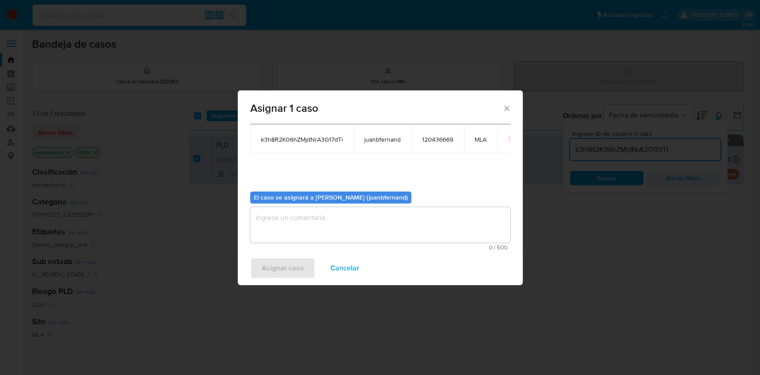
click at [393, 233] on textarea "assign-modal" at bounding box center [380, 225] width 260 height 36
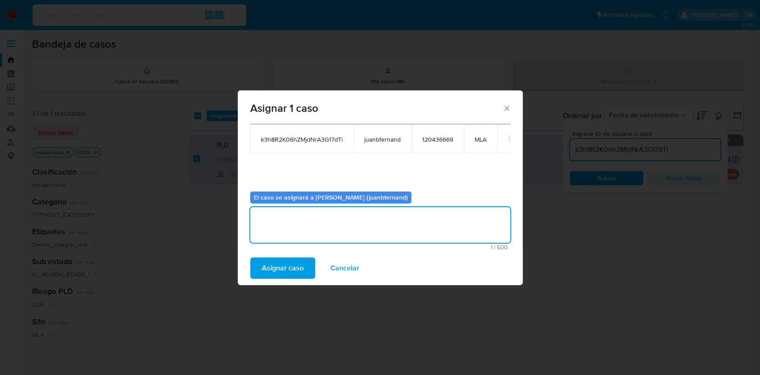
click at [293, 269] on span "Asignar caso" at bounding box center [283, 268] width 42 height 20
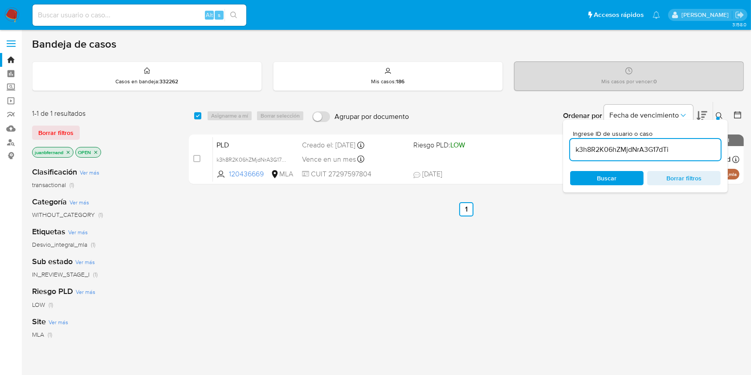
click at [563, 145] on input "k3h8R2K06hZMjdNrA3G17dTi" at bounding box center [645, 150] width 151 height 12
paste input "SWtJWajzd1JNhyr9V1LEwQOk"
type input "SWtJWajzd1JNhyr9V1LEwQOk"
click at [199, 115] on input "checkbox" at bounding box center [197, 115] width 7 height 7
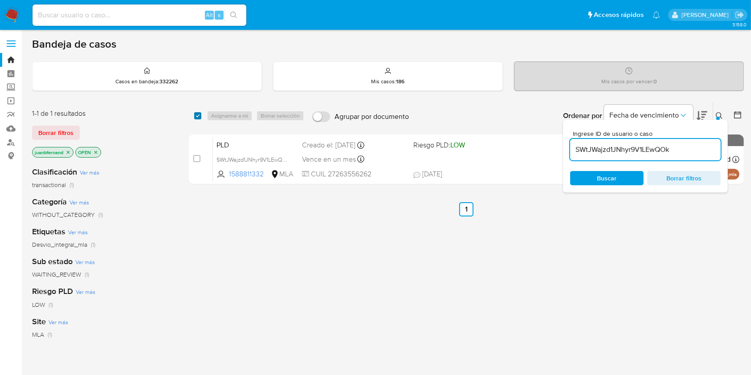
checkbox input "true"
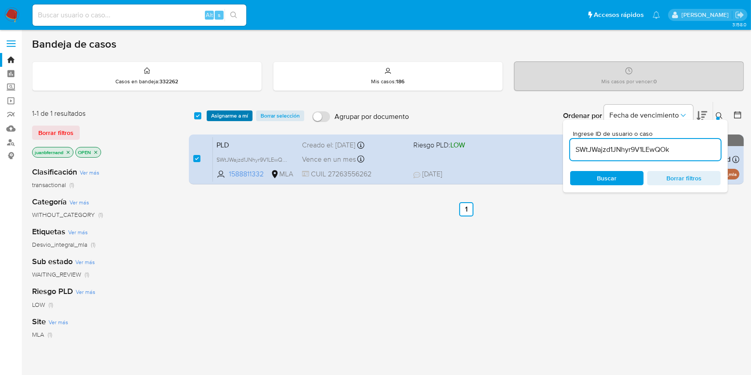
click at [231, 115] on span "Asignarme a mí" at bounding box center [229, 115] width 37 height 9
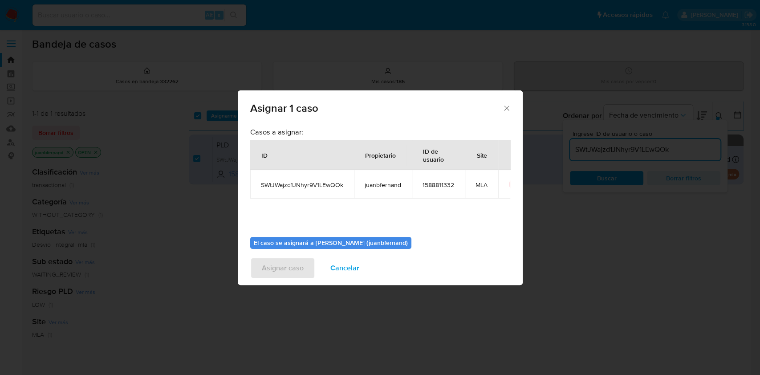
scroll to position [45, 0]
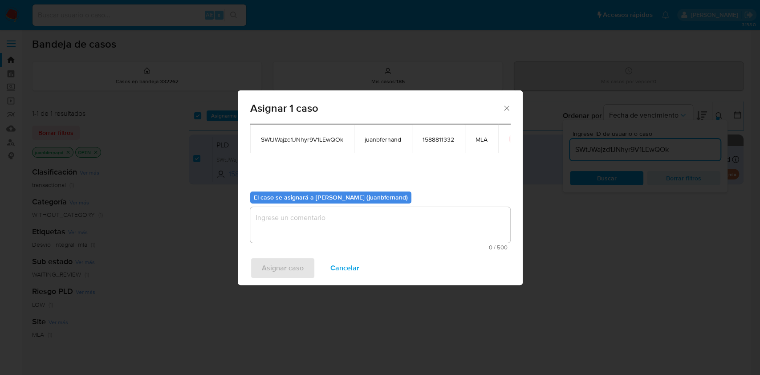
click at [415, 233] on textarea "assign-modal" at bounding box center [380, 225] width 260 height 36
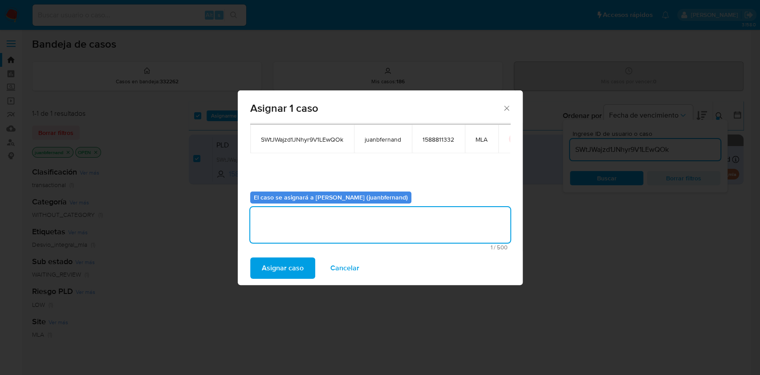
click at [270, 271] on span "Asignar caso" at bounding box center [283, 268] width 42 height 20
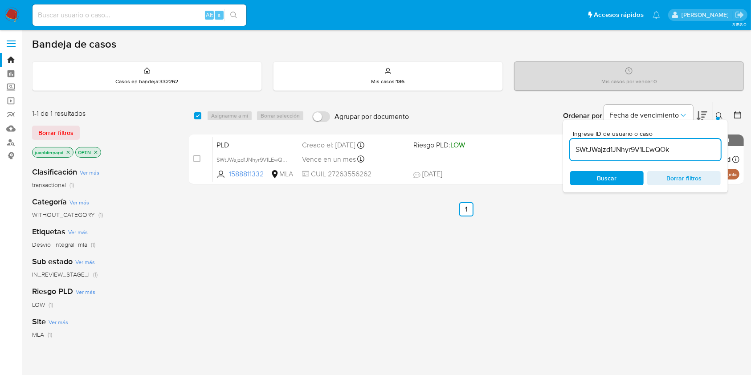
click at [563, 147] on input "SWtJWajzd1JNhyr9V1LEwQOk" at bounding box center [645, 150] width 151 height 12
click at [196, 117] on input "checkbox" at bounding box center [197, 115] width 7 height 7
checkbox input "true"
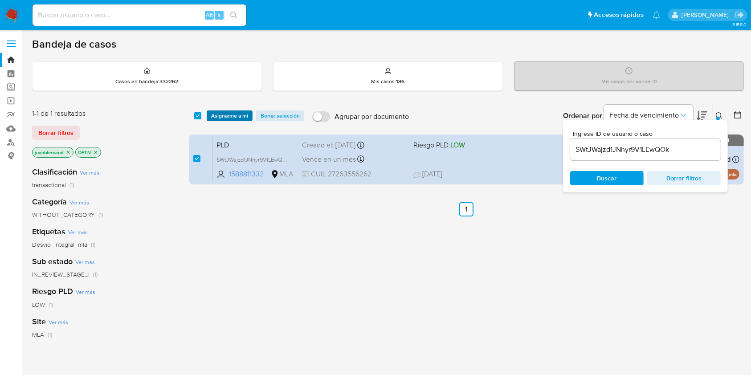
click at [242, 118] on span "Asignarme a mí" at bounding box center [229, 115] width 37 height 9
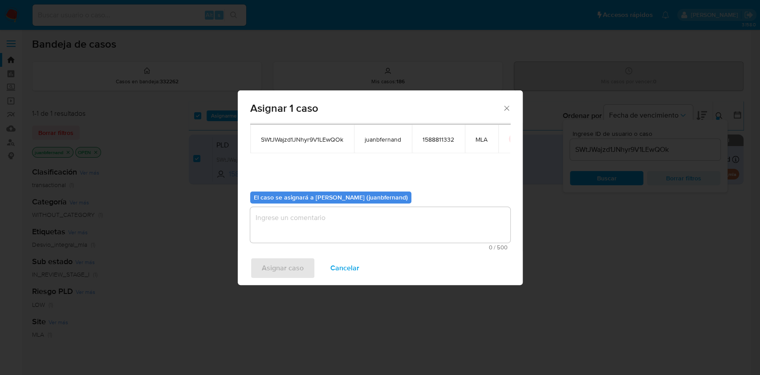
click at [325, 229] on textarea "assign-modal" at bounding box center [380, 225] width 260 height 36
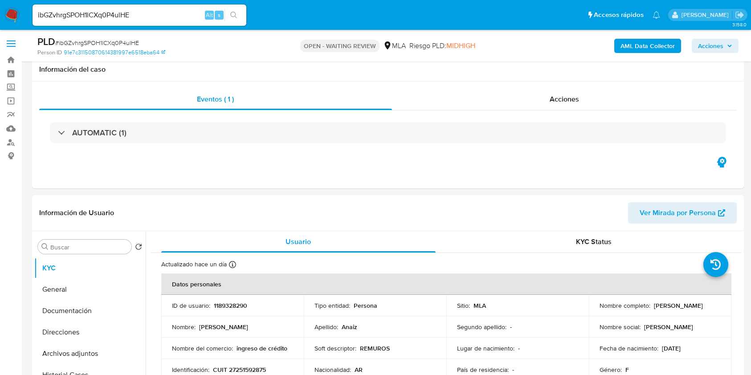
select select "10"
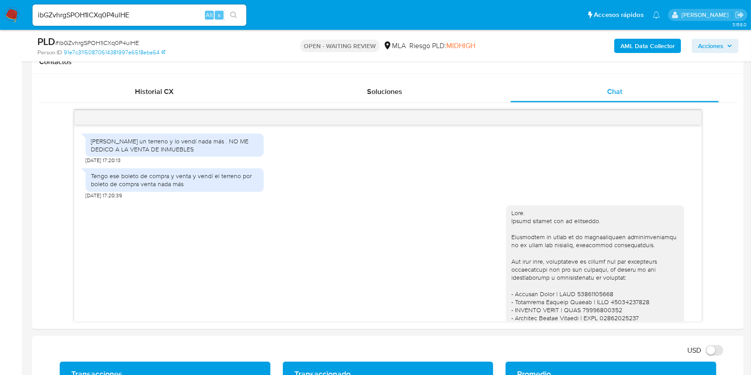
scroll to position [571, 0]
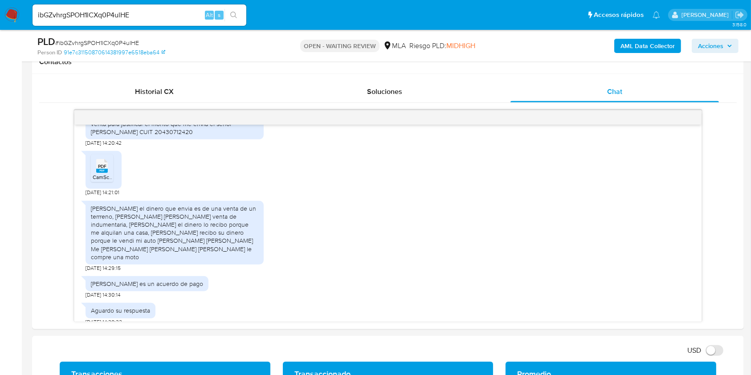
click at [182, 12] on input "ibGZvhrgSPOH1lCXq0P4ulHE" at bounding box center [140, 15] width 214 height 12
paste input "9jAuB1gzzhQWjxgNM9lNfwiX"
type input "9jAuB1gzzhQWjxgNM9lNfwiX"
click at [238, 19] on button "search-icon" at bounding box center [234, 15] width 18 height 12
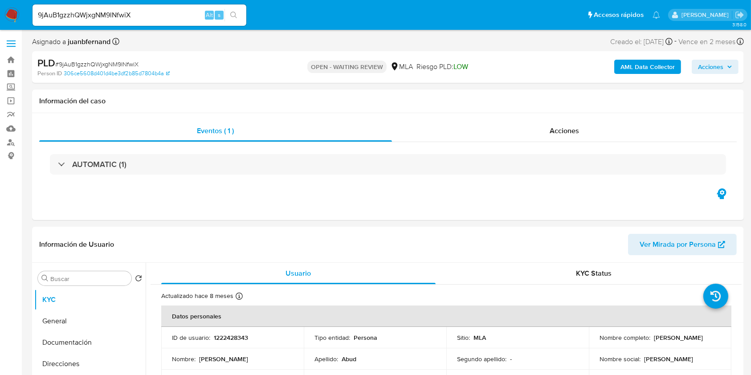
select select "10"
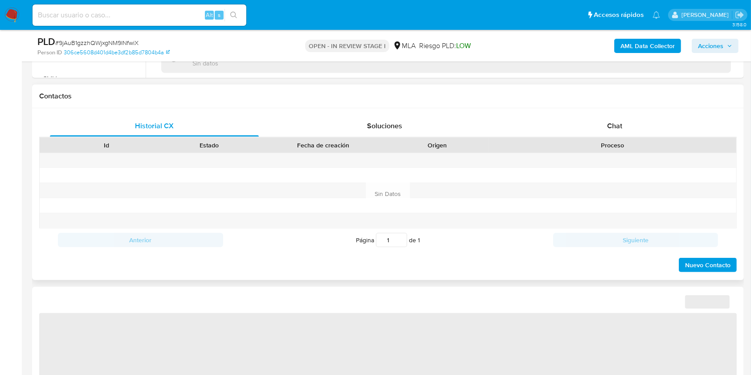
scroll to position [356, 0]
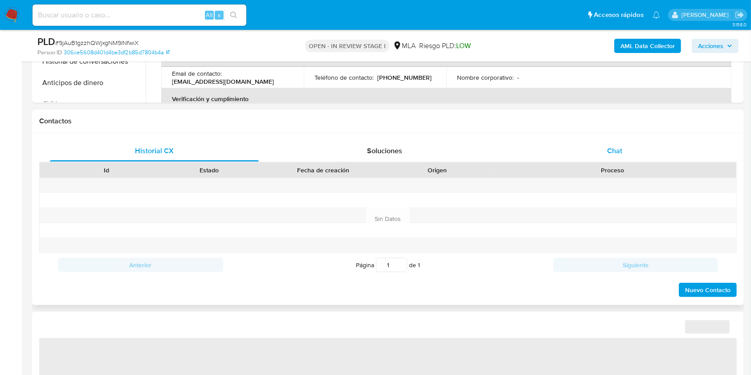
select select "10"
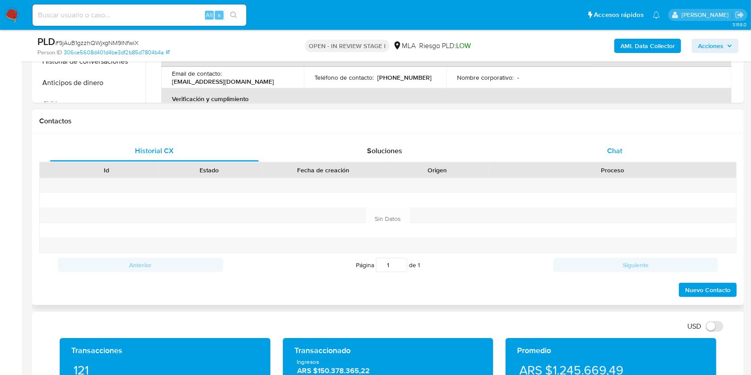
click at [620, 153] on span "Chat" at bounding box center [614, 151] width 15 height 10
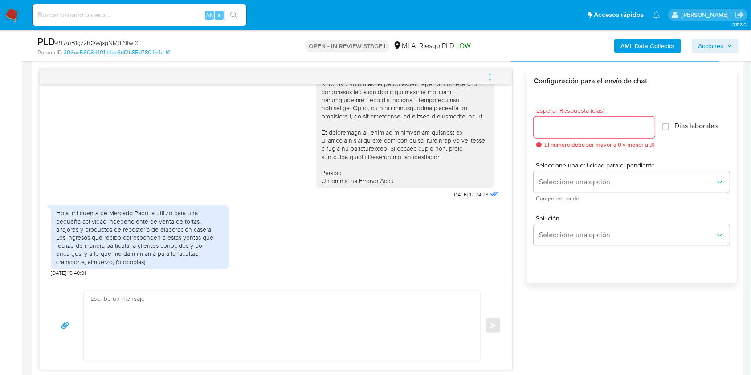
scroll to position [475, 0]
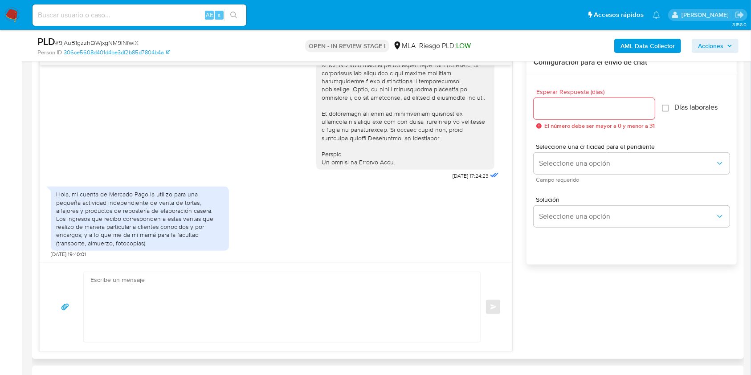
click at [225, 298] on textarea at bounding box center [279, 307] width 379 height 70
click at [256, 314] on textarea at bounding box center [279, 307] width 379 height 70
paste textarea "Hola, esperamos que te encuentres muy bien. Muchas gracias por tu respuesta. Co…"
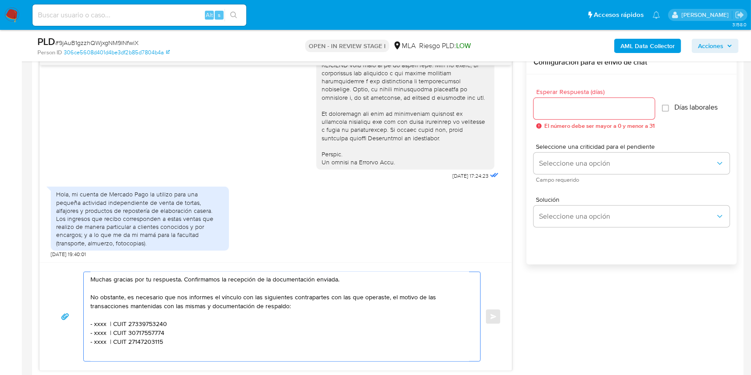
scroll to position [0, 0]
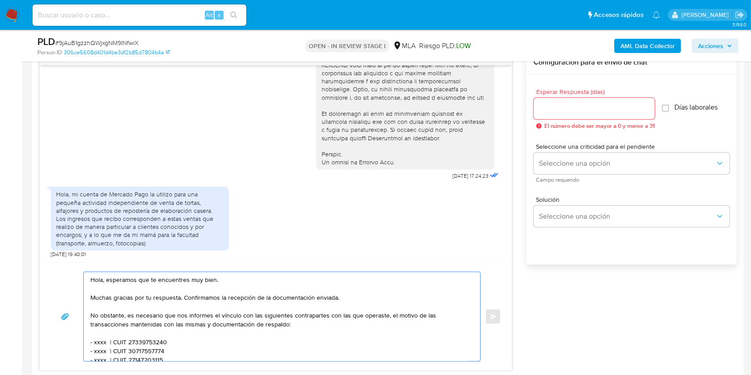
click at [121, 278] on textarea "Hola, esperamos que te encuentres muy bien. Muchas gracias por tu respuesta. Co…" at bounding box center [279, 316] width 379 height 89
drag, startPoint x: 121, startPoint y: 279, endPoint x: 203, endPoint y: 281, distance: 81.5
click at [203, 281] on textarea "Hola, esperamos que te encuentres muy bien. Muchas gracias por tu respuesta. Co…" at bounding box center [279, 316] width 379 height 89
click at [133, 289] on textarea "Hola. Muchas gracias por tu respuesta. Confirmamos la recepción de la documenta…" at bounding box center [279, 316] width 379 height 89
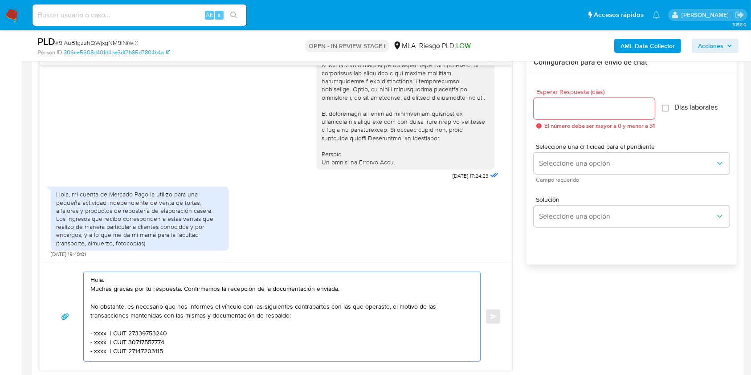
click at [192, 290] on textarea "Hola. Muchas gracias por tu respuesta. Confirmamos la recepción de la documenta…" at bounding box center [279, 316] width 379 height 89
drag, startPoint x: 192, startPoint y: 290, endPoint x: 321, endPoint y: 289, distance: 128.7
click at [321, 289] on textarea "Hola. Muchas gracias por tu respuesta. Confirmamos la recepción de la documenta…" at bounding box center [279, 316] width 379 height 89
drag, startPoint x: 173, startPoint y: 354, endPoint x: 89, endPoint y: 334, distance: 86.5
click at [89, 334] on div "Hola. Muchas gracias por tu respuesta. No obstante, es necesario que nos inform…" at bounding box center [280, 316] width 392 height 89
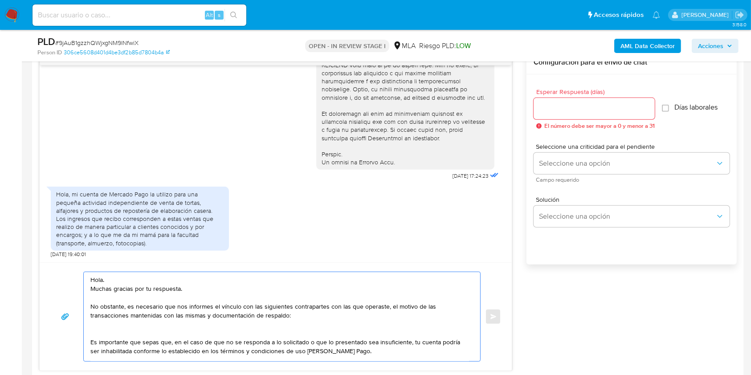
click at [116, 322] on textarea "Hola. Muchas gracias por tu respuesta. No obstante, es necesario que nos inform…" at bounding box center [279, 316] width 379 height 89
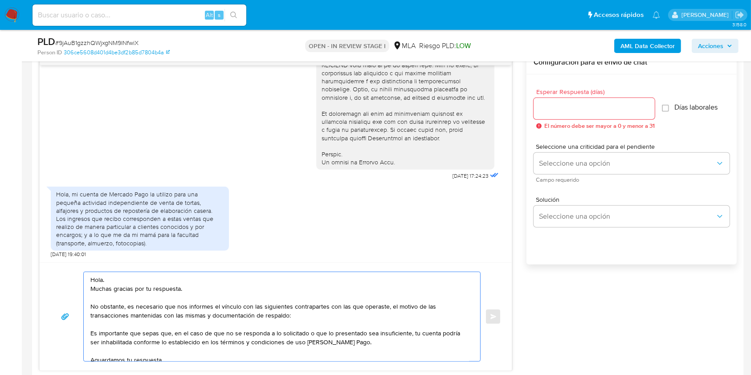
drag, startPoint x: 290, startPoint y: 315, endPoint x: 179, endPoint y: 306, distance: 111.7
click at [179, 306] on textarea "Hola. Muchas gracias por tu respuesta. No obstante, es necesario que nos inform…" at bounding box center [279, 316] width 379 height 89
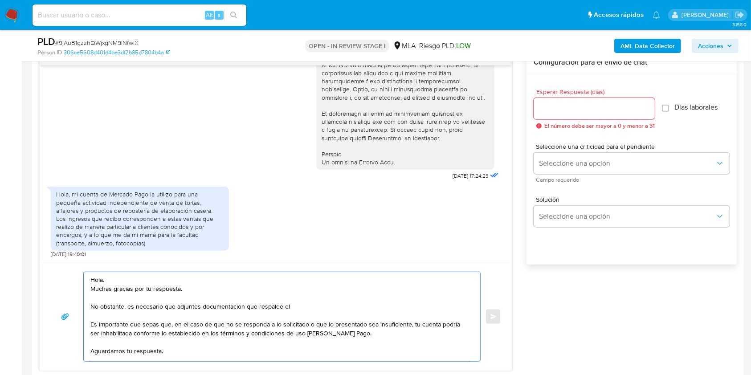
click at [216, 305] on textarea "Hola. Muchas gracias por tu respuesta. No obstante, es necesario que adjuntes d…" at bounding box center [279, 316] width 379 height 89
click at [0, 0] on lt-span "documentaci ó n" at bounding box center [0, 0] width 0 height 0
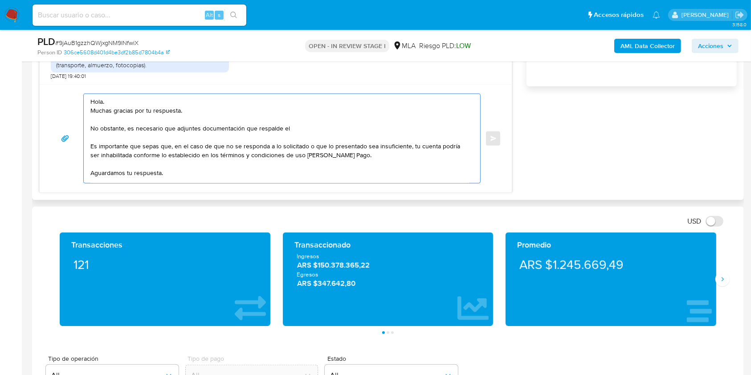
click at [303, 134] on textarea "Hola. Muchas gracias por tu respuesta. No obstante, es necesario que adjuntes d…" at bounding box center [279, 138] width 379 height 89
click at [307, 124] on textarea "Hola. Muchas gracias por tu respuesta. No obstante, es necesario que adjuntes d…" at bounding box center [279, 138] width 379 height 89
click at [200, 171] on textarea "Hola. Muchas gracias por tu respuesta. No obstante, es necesario que adjuntes d…" at bounding box center [279, 138] width 379 height 89
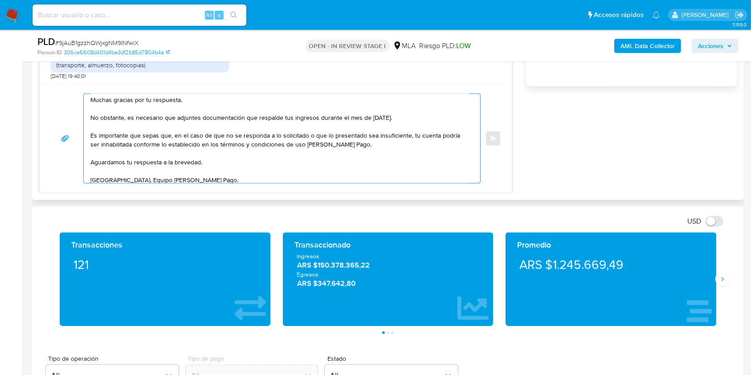
scroll to position [26, 0]
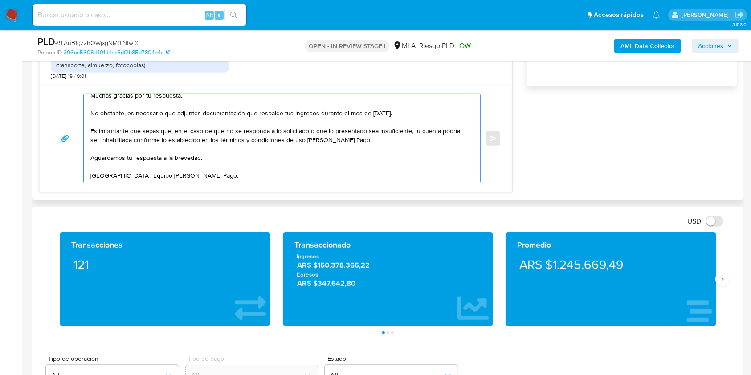
click at [218, 160] on textarea "Hola. Muchas gracias por tu respuesta. No obstante, es necesario que adjuntes d…" at bounding box center [279, 138] width 379 height 89
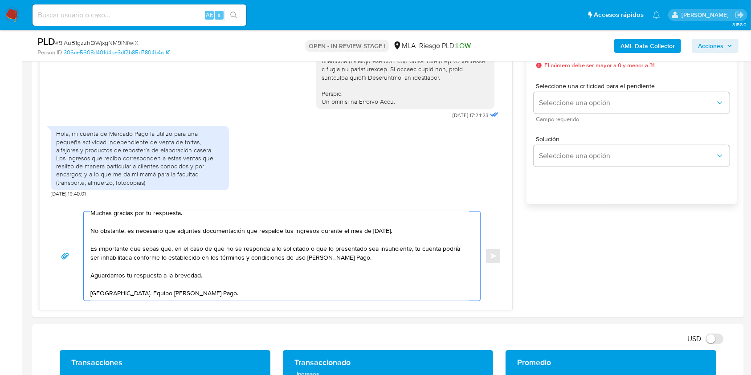
scroll to position [535, 0]
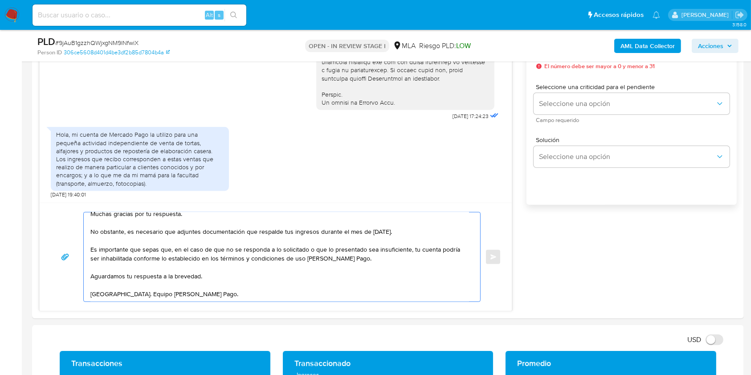
type textarea "Hola. Muchas gracias por tu respuesta. No obstante, es necesario que adjuntes d…"
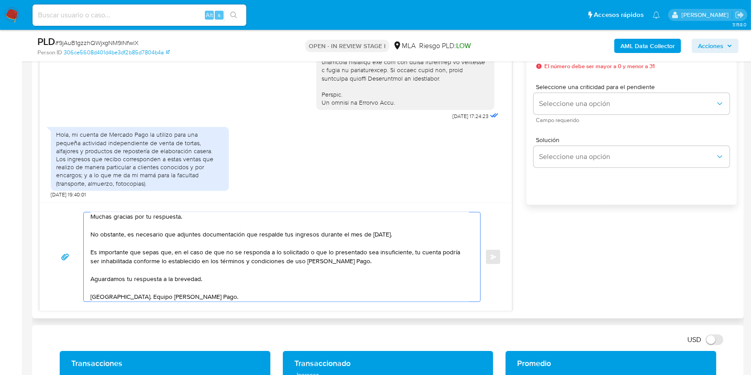
scroll to position [0, 0]
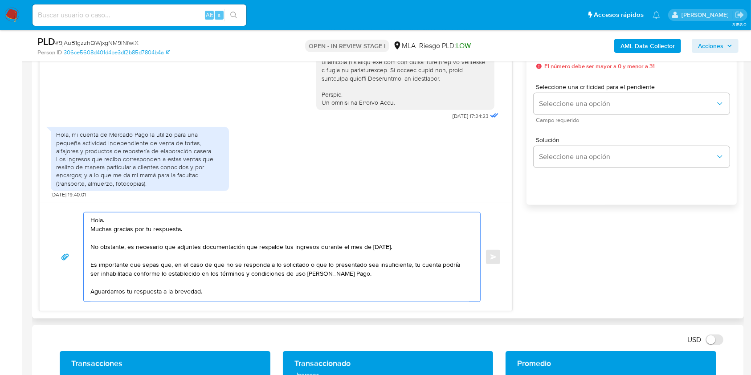
click at [403, 246] on textarea "Hola. Muchas gracias por tu respuesta. No obstante, es necesario que adjuntes d…" at bounding box center [279, 256] width 379 height 89
click at [210, 229] on textarea "Hola. Muchas gracias por tu respuesta. No obstante, es necesario que adjuntes d…" at bounding box center [279, 256] width 379 height 89
click at [410, 243] on textarea "Hola. Muchas gracias por tu respuesta. No obstante, es necesario que adjuntes d…" at bounding box center [279, 256] width 379 height 89
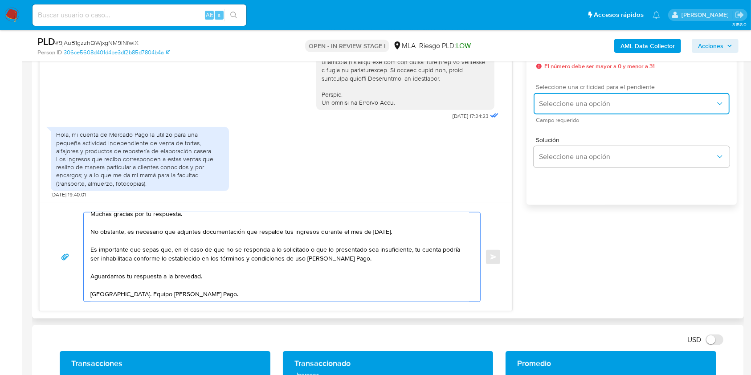
click at [599, 102] on span "Seleccione una opción" at bounding box center [627, 103] width 176 height 9
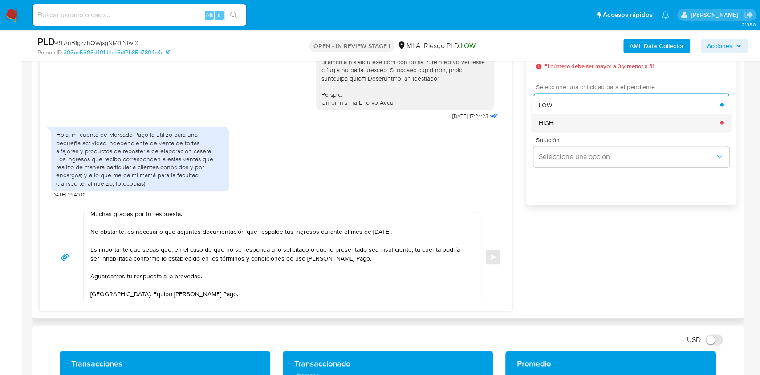
click at [577, 124] on div "HIGH" at bounding box center [630, 123] width 182 height 18
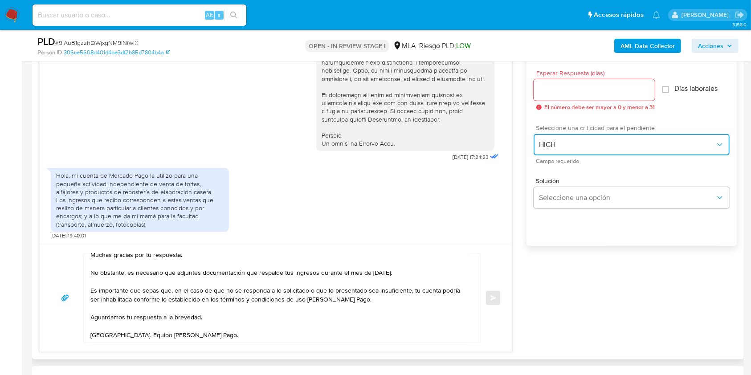
scroll to position [475, 0]
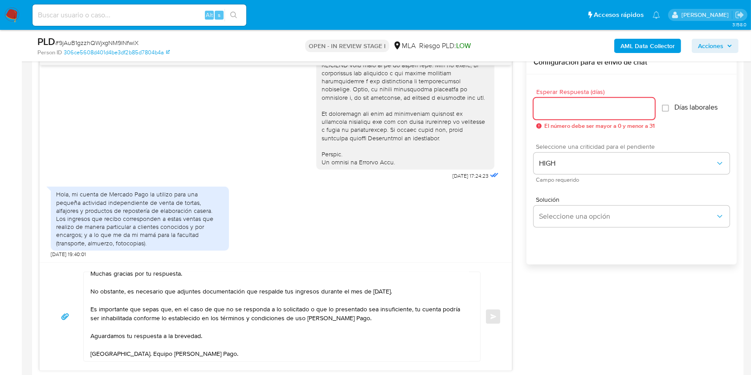
click at [565, 110] on input "Esperar Respuesta (días)" at bounding box center [594, 109] width 121 height 12
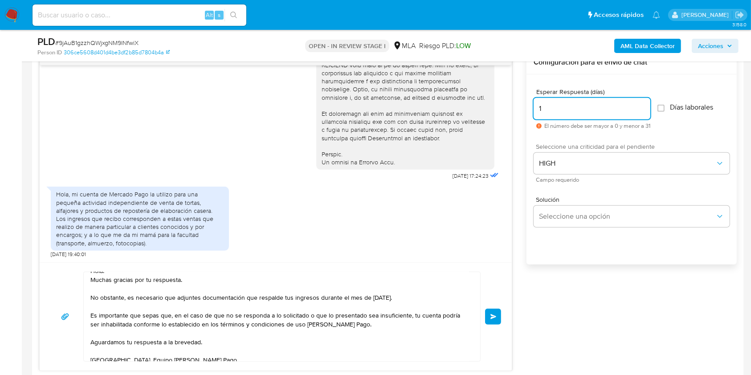
scroll to position [0, 0]
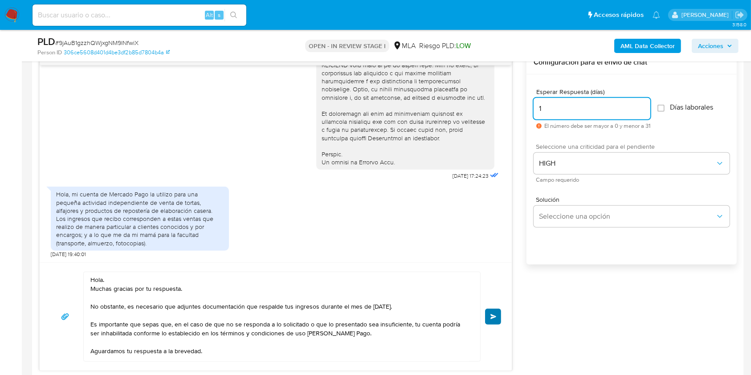
type input "1"
click at [489, 319] on button "Enviar" at bounding box center [493, 317] width 16 height 16
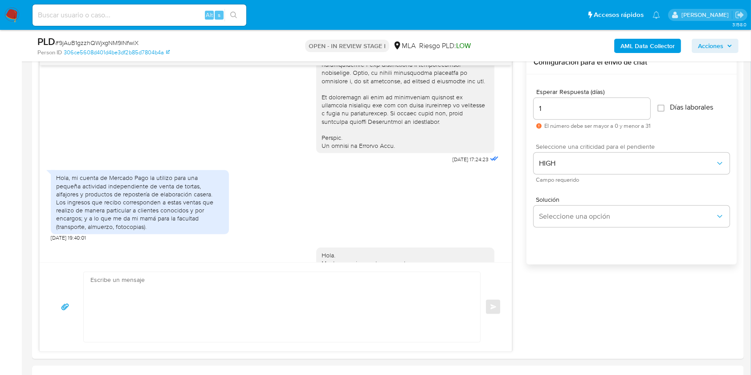
scroll to position [531, 0]
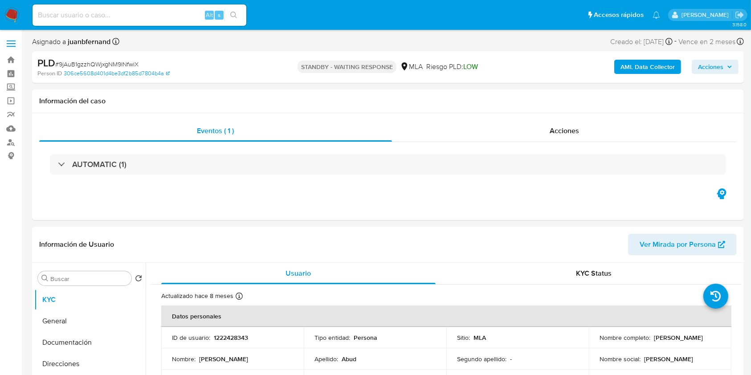
select select "10"
click at [154, 15] on input at bounding box center [140, 15] width 214 height 12
paste input "k3h8R2K06hZMjdNrA3G17dTi"
type input "k3h8R2K06hZMjdNrA3G17dTi"
click at [221, 14] on div "s" at bounding box center [219, 15] width 9 height 9
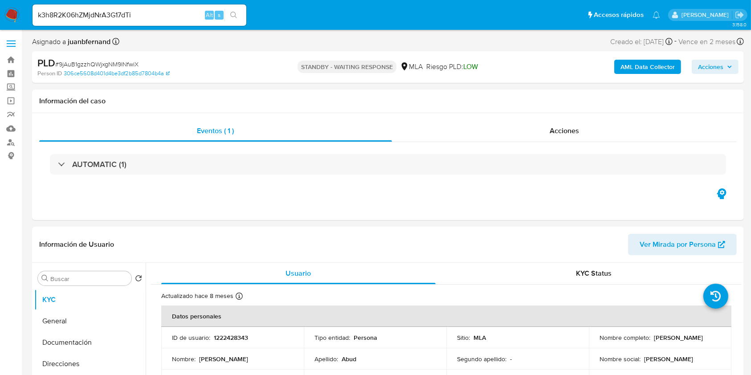
click at [237, 18] on icon "search-icon" at bounding box center [233, 15] width 7 height 7
select select "10"
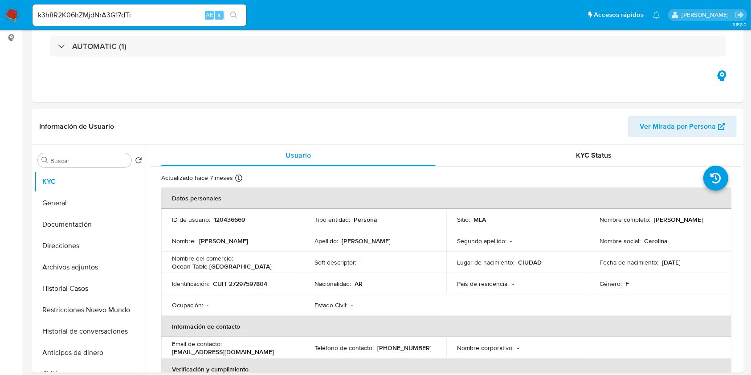
scroll to position [356, 0]
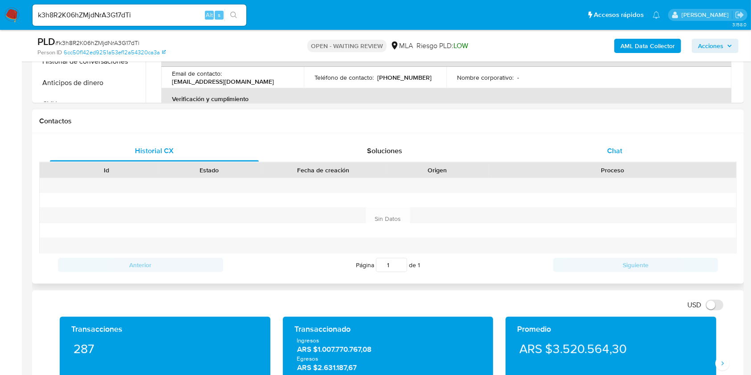
click at [638, 147] on div "Chat" at bounding box center [614, 150] width 209 height 21
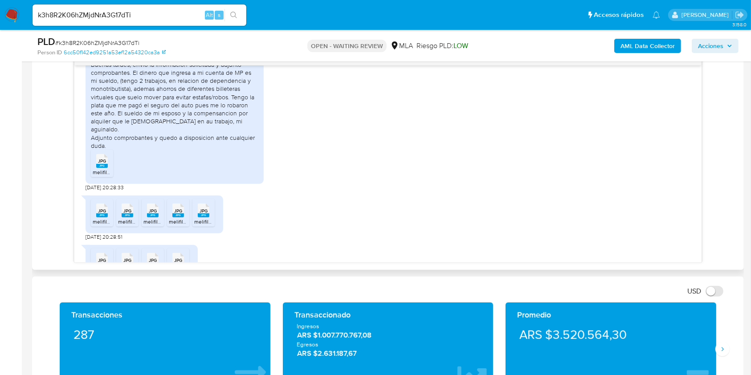
scroll to position [1060, 0]
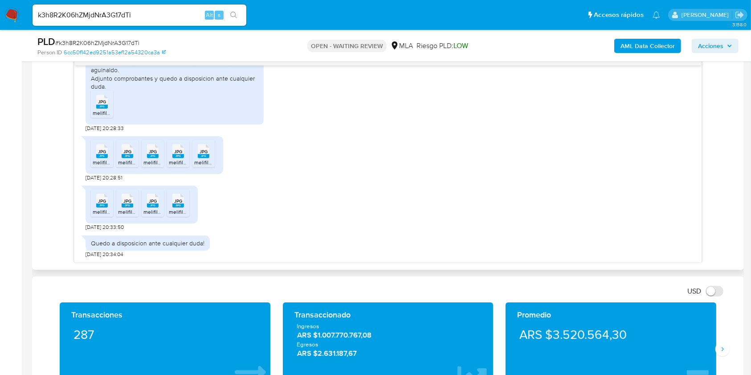
drag, startPoint x: 102, startPoint y: 109, endPoint x: 108, endPoint y: 136, distance: 28.2
click at [102, 109] on icon "JPG" at bounding box center [102, 102] width 12 height 16
click at [102, 149] on span "JPG" at bounding box center [102, 152] width 8 height 6
drag, startPoint x: 127, startPoint y: 153, endPoint x: 150, endPoint y: 162, distance: 24.6
click at [125, 154] on div "JPG JPG" at bounding box center [127, 150] width 19 height 17
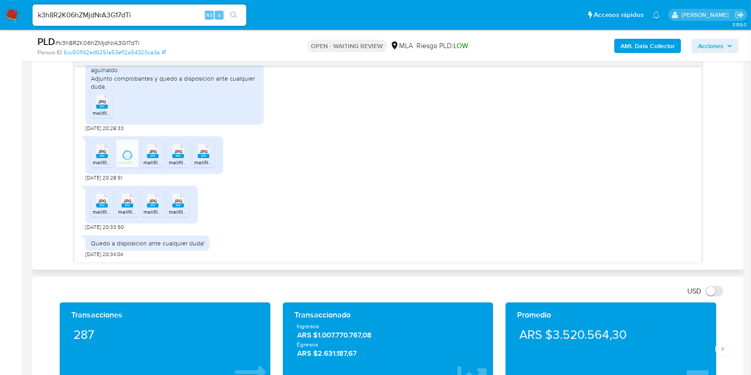
click at [147, 155] on rect at bounding box center [153, 156] width 12 height 4
drag, startPoint x: 168, startPoint y: 157, endPoint x: 192, endPoint y: 169, distance: 27.1
click at [170, 159] on li "JPG JPG melifile5588262356976148365.jpg" at bounding box center [178, 154] width 22 height 28
click at [196, 156] on div "JPG JPG" at bounding box center [203, 150] width 19 height 17
drag, startPoint x: 106, startPoint y: 205, endPoint x: 125, endPoint y: 215, distance: 20.7
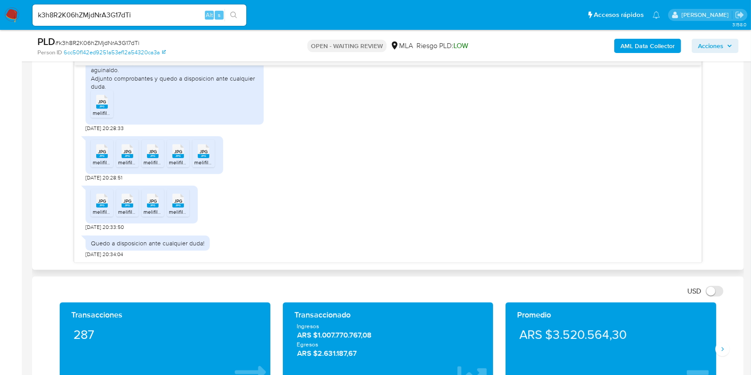
click at [106, 208] on li "JPG JPG melifile3266776696641204400.jpg" at bounding box center [102, 203] width 22 height 28
click at [131, 204] on rect at bounding box center [128, 206] width 12 height 4
click at [151, 208] on li "JPG JPG melifile635817218274987265.jpg" at bounding box center [153, 203] width 22 height 28
click at [175, 208] on icon "JPG" at bounding box center [178, 201] width 12 height 16
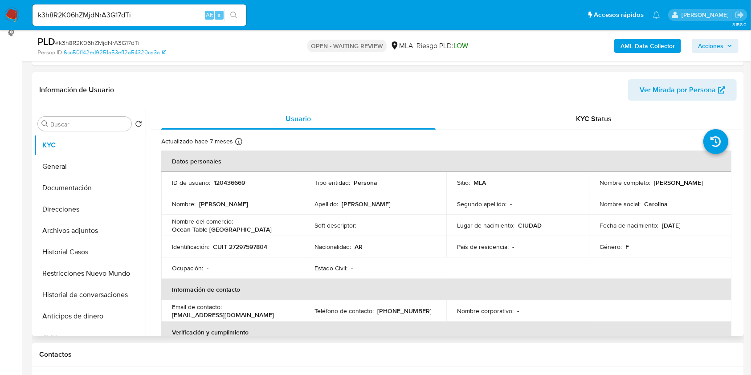
scroll to position [118, 0]
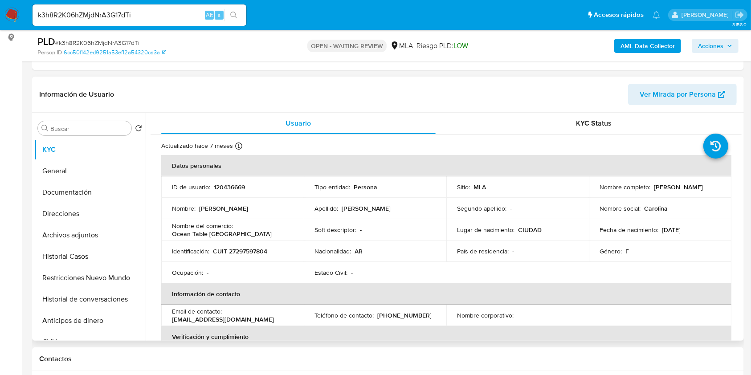
click at [667, 188] on p "Carolina Daniela Vila" at bounding box center [678, 187] width 49 height 8
drag, startPoint x: 667, startPoint y: 188, endPoint x: 698, endPoint y: 192, distance: 31.4
click at [698, 192] on td "Nombre completo : Carolina Daniela Vila" at bounding box center [660, 186] width 143 height 21
copy p "Carolina Daniela Vila"
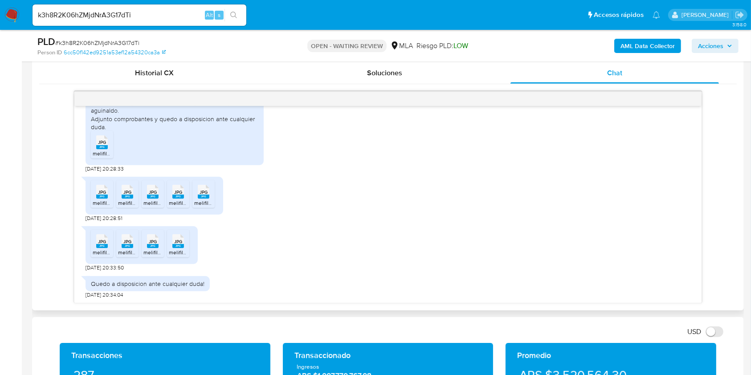
scroll to position [416, 0]
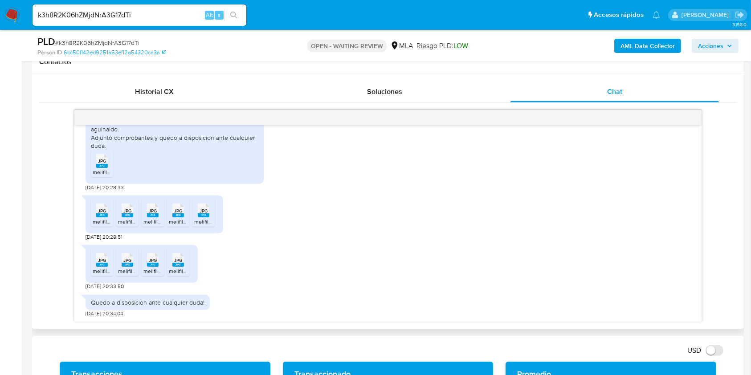
click at [87, 187] on span "04/09/2025 20:28:33" at bounding box center [105, 187] width 38 height 7
drag, startPoint x: 87, startPoint y: 187, endPoint x: 104, endPoint y: 188, distance: 16.9
click at [104, 188] on span "04/09/2025 20:28:33" at bounding box center [105, 187] width 38 height 7
copy span "04/09/2025"
click at [151, 12] on input "k3h8R2K06hZMjdNrA3G17dTi" at bounding box center [140, 15] width 214 height 12
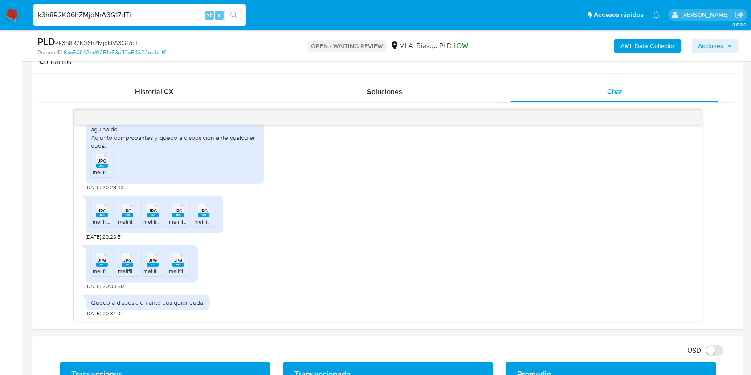
click at [151, 12] on input "k3h8R2K06hZMjdNrA3G17dTi" at bounding box center [140, 15] width 214 height 12
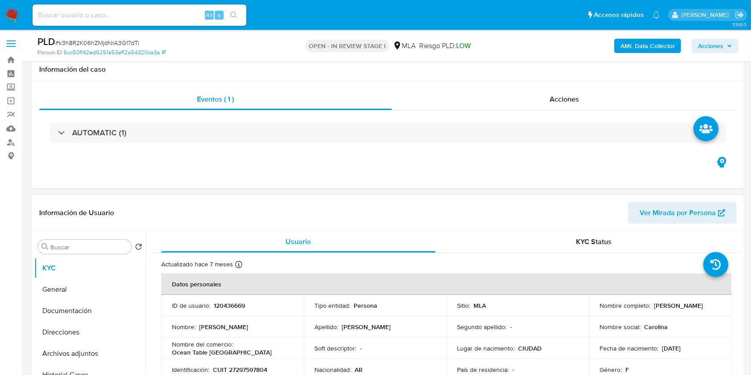
scroll to position [237, 0]
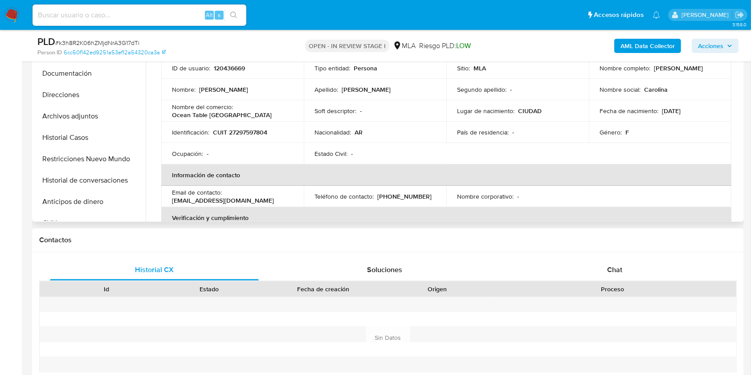
click at [615, 271] on span "Chat" at bounding box center [614, 270] width 15 height 10
select select "10"
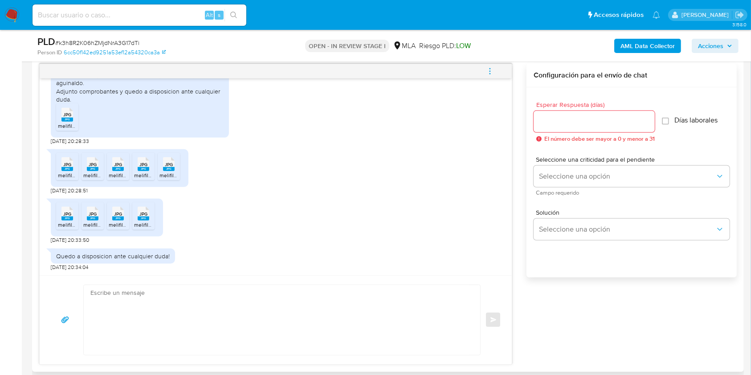
scroll to position [475, 0]
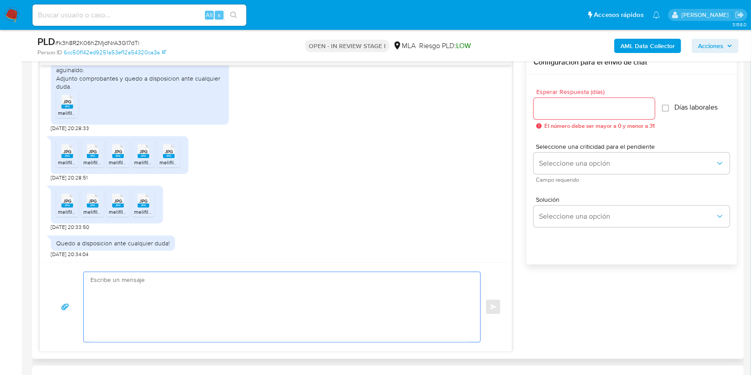
click at [147, 296] on textarea at bounding box center [279, 307] width 379 height 70
paste textarea "Hola. ¡Muchas gracias por tu respuesta! Confirmamos la recepción de la document…"
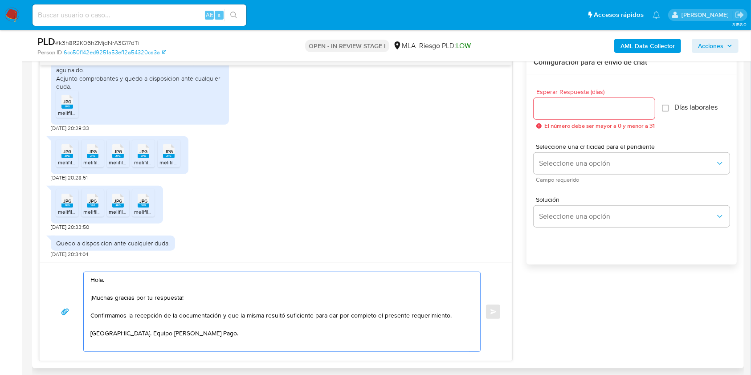
type textarea "Hola. ¡Muchas gracias por tu respuesta! Confirmamos la recepción de la document…"
click at [580, 110] on input "Esperar Respuesta (días)" at bounding box center [594, 109] width 121 height 12
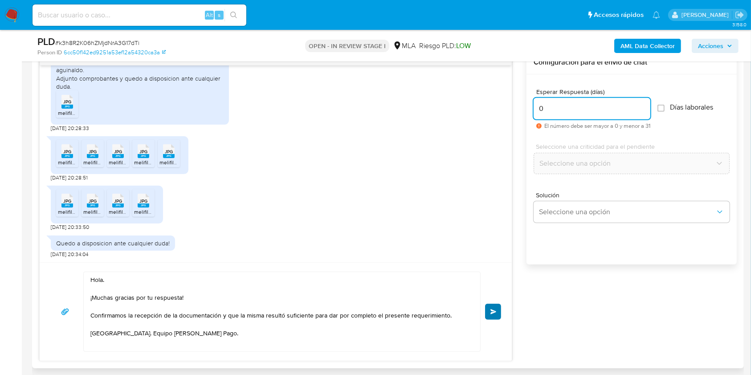
type input "0"
click at [490, 313] on span "Enviar" at bounding box center [493, 311] width 6 height 5
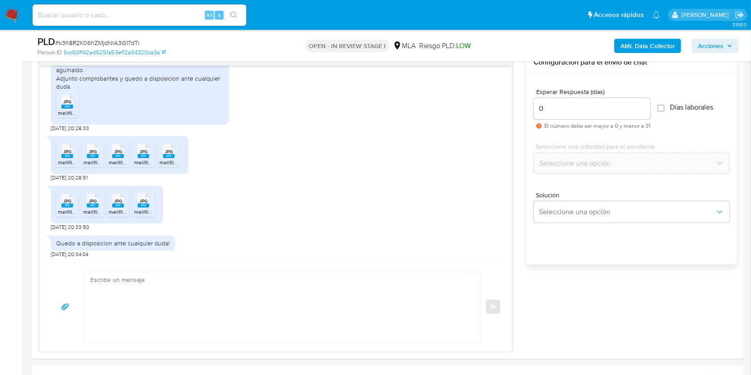
scroll to position [1159, 0]
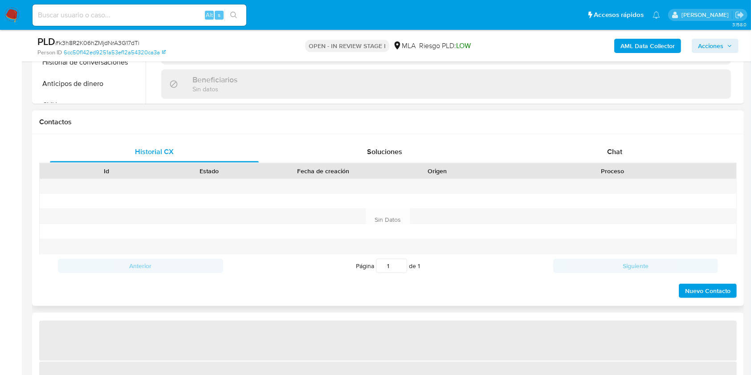
scroll to position [356, 0]
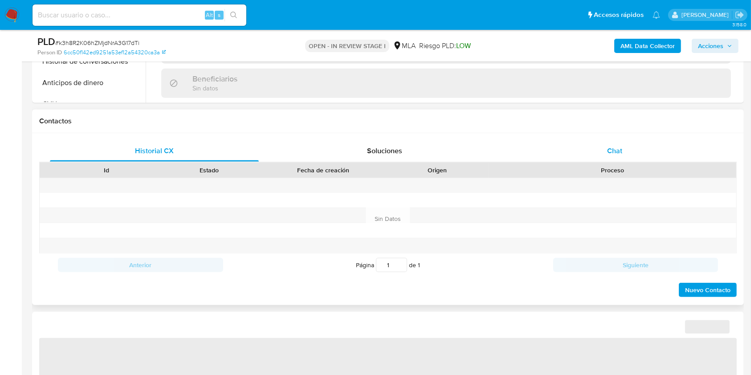
click at [594, 149] on div "Chat" at bounding box center [614, 150] width 209 height 21
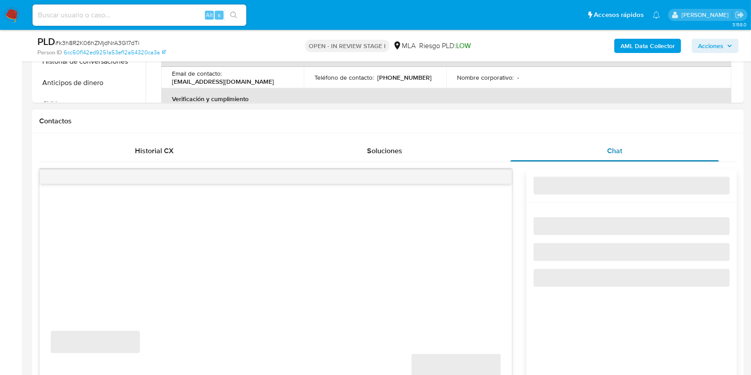
select select "10"
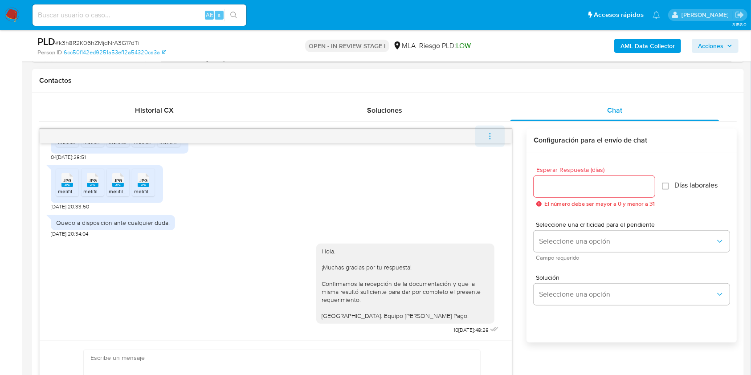
scroll to position [416, 0]
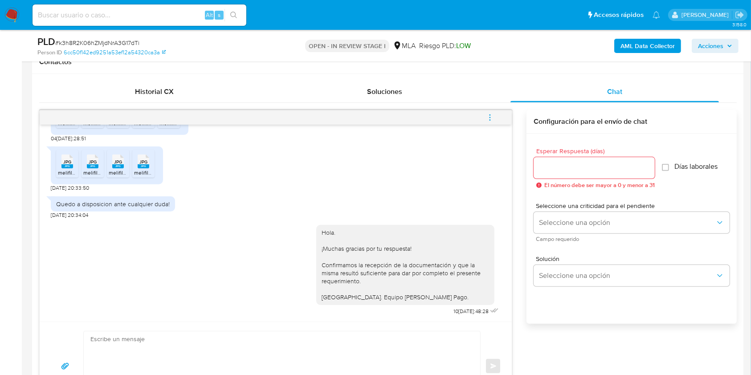
click at [488, 117] on icon "menu-action" at bounding box center [490, 118] width 8 height 8
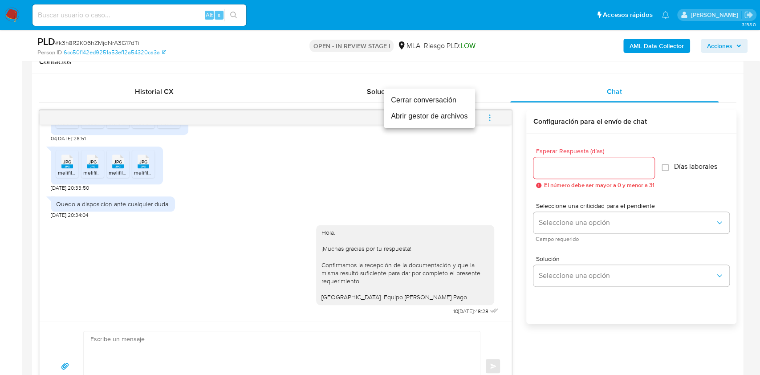
click at [427, 98] on li "Cerrar conversación" at bounding box center [429, 100] width 91 height 16
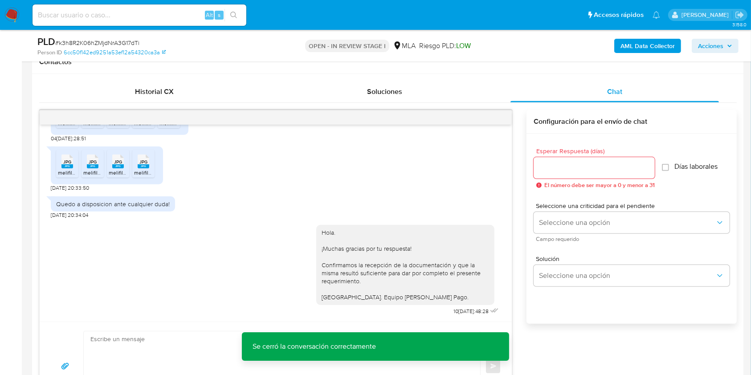
scroll to position [237, 0]
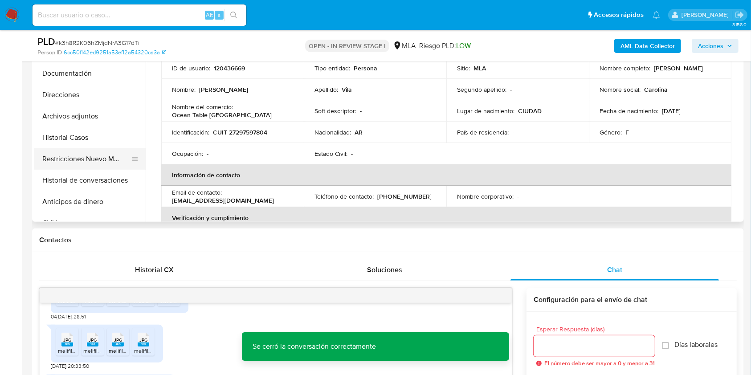
click at [87, 159] on button "Restricciones Nuevo Mundo" at bounding box center [86, 158] width 104 height 21
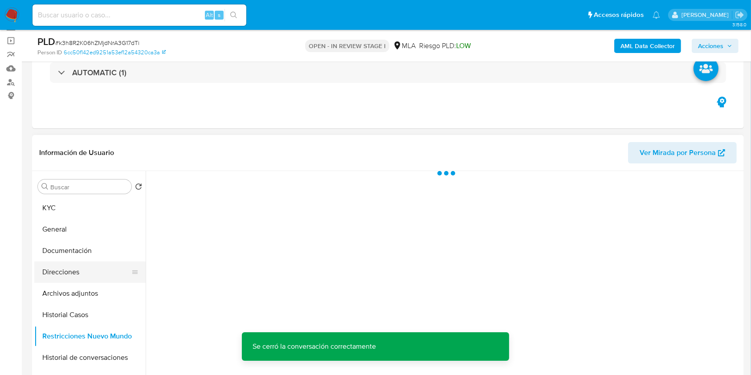
scroll to position [59, 0]
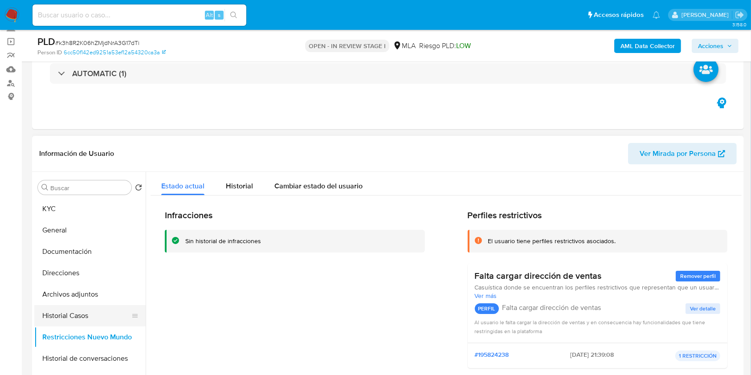
click at [85, 313] on button "Historial Casos" at bounding box center [86, 315] width 104 height 21
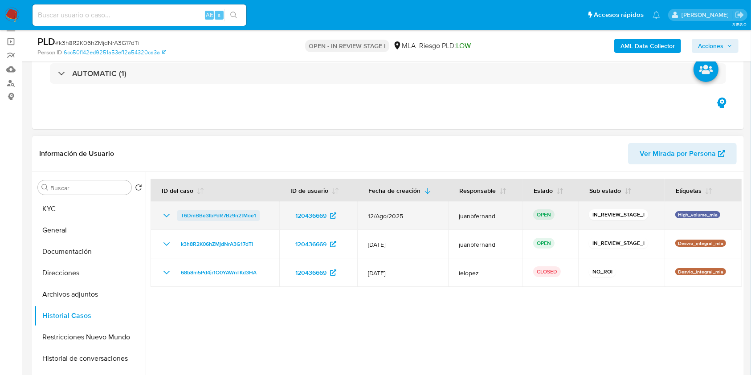
click at [225, 213] on span "T6DmBBe3IbPdR7Bz9n2tMoe1" at bounding box center [218, 215] width 75 height 11
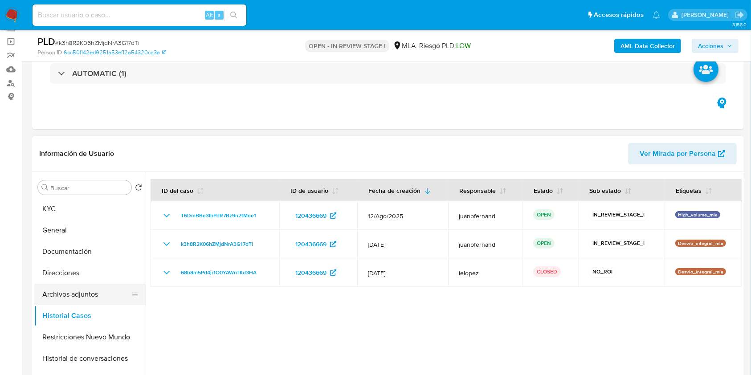
click at [75, 295] on button "Archivos adjuntos" at bounding box center [86, 294] width 104 height 21
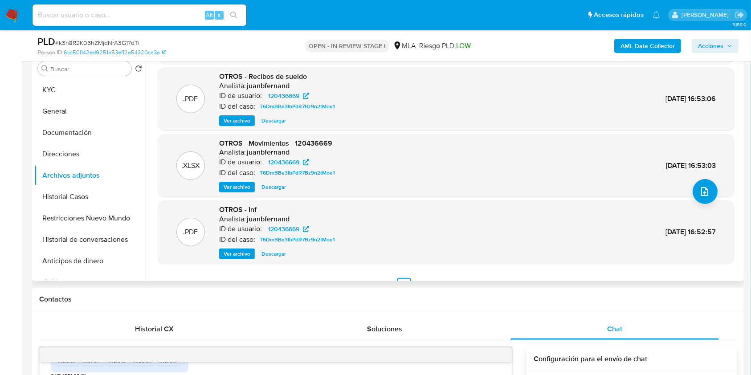
scroll to position [75, 0]
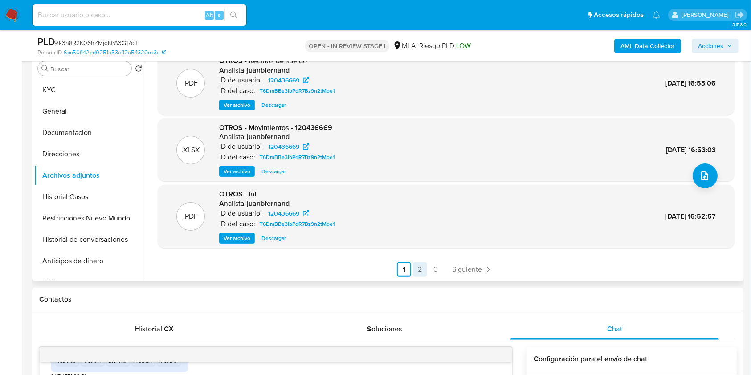
click at [417, 269] on link "2" at bounding box center [420, 269] width 14 height 14
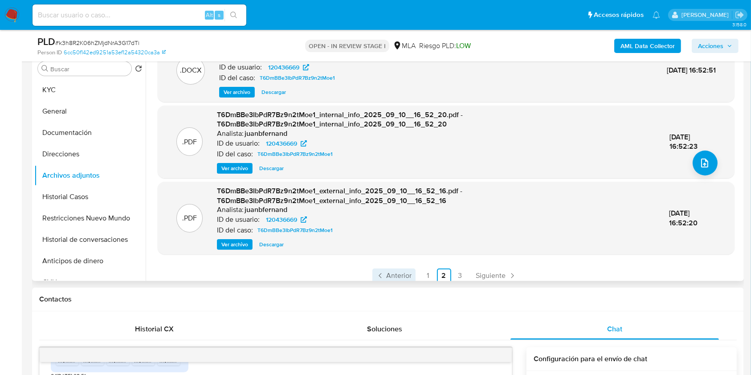
scroll to position [94, 0]
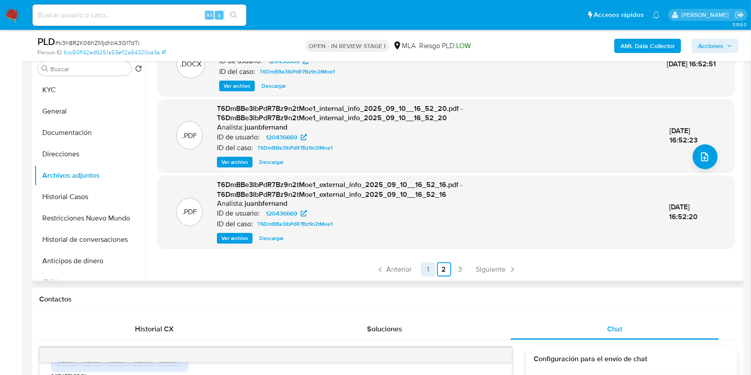
click at [423, 268] on link "1" at bounding box center [428, 269] width 14 height 14
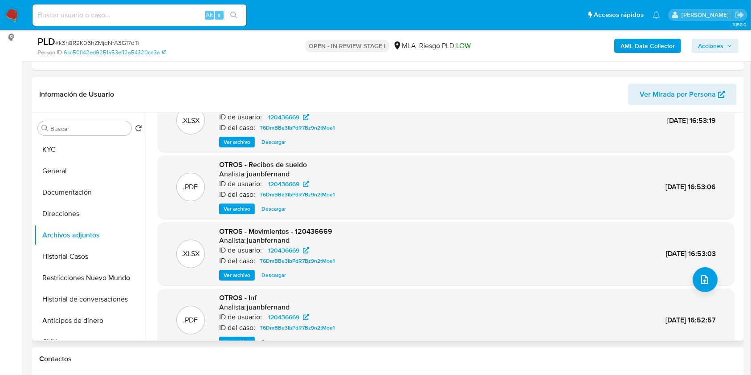
scroll to position [75, 0]
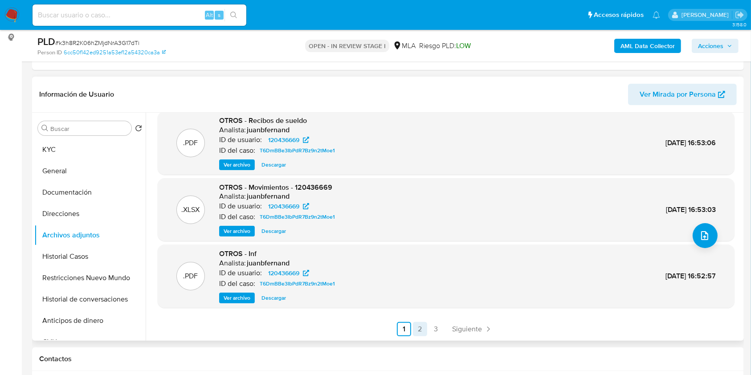
click at [420, 329] on link "2" at bounding box center [420, 329] width 14 height 14
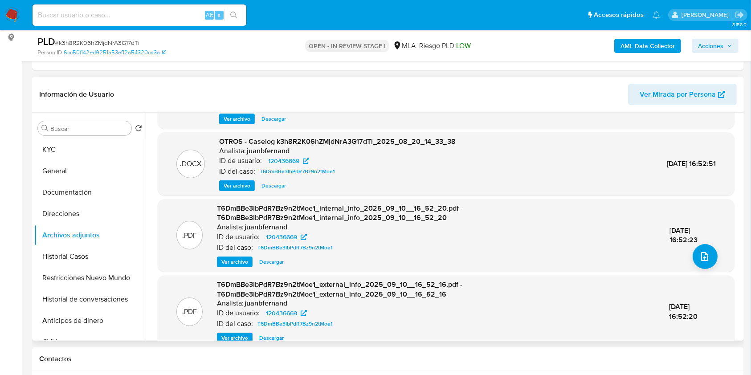
scroll to position [94, 0]
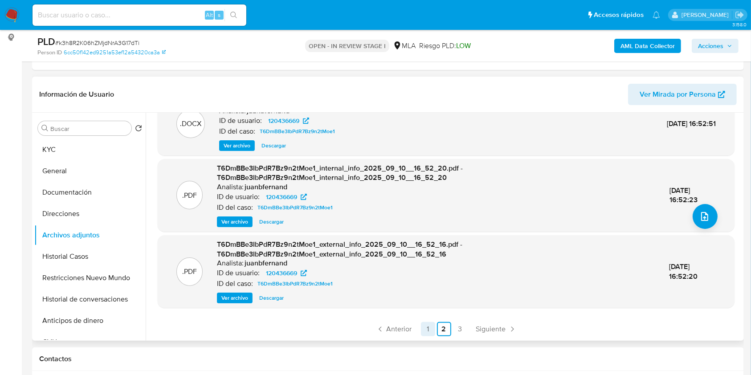
click at [428, 327] on link "1" at bounding box center [428, 329] width 14 height 14
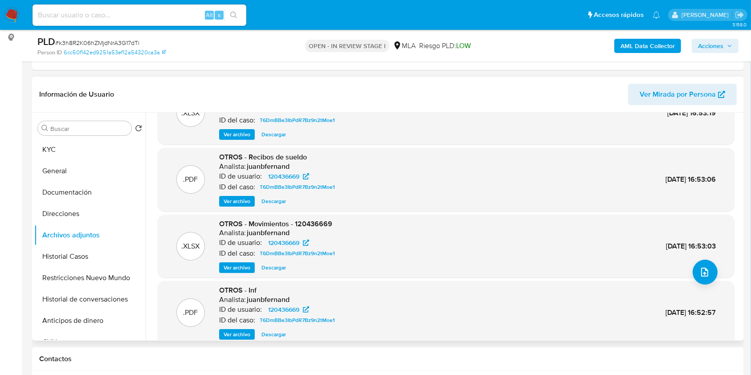
scroll to position [75, 0]
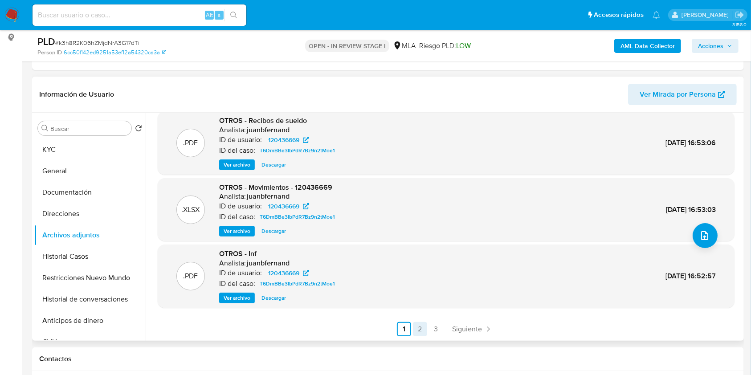
click at [423, 329] on link "2" at bounding box center [420, 329] width 14 height 14
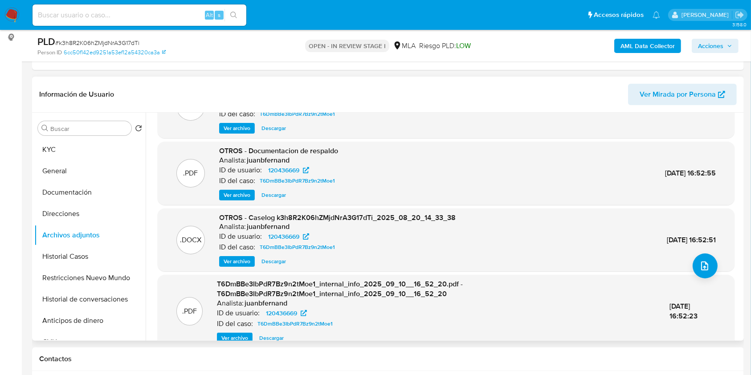
scroll to position [85, 0]
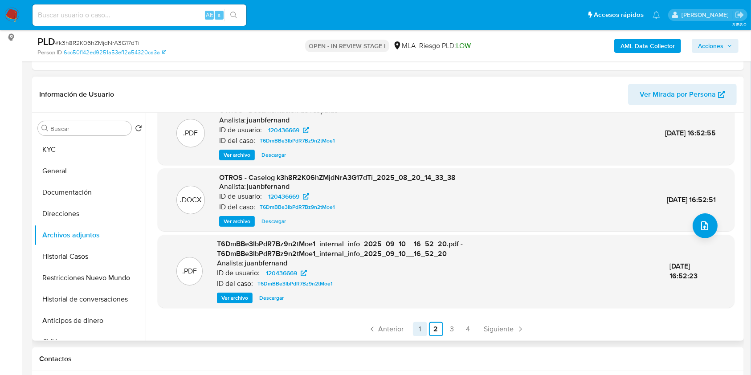
click at [424, 328] on link "1" at bounding box center [420, 329] width 14 height 14
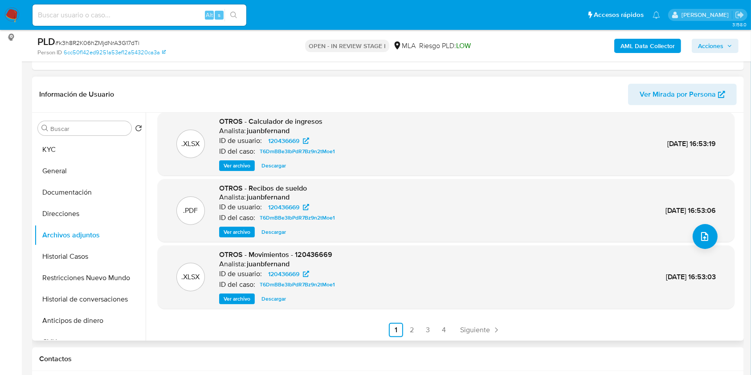
scroll to position [75, 0]
click at [412, 331] on link "2" at bounding box center [412, 329] width 14 height 14
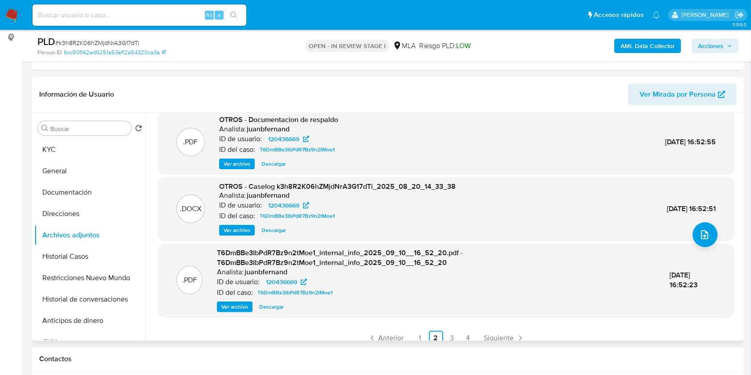
scroll to position [85, 0]
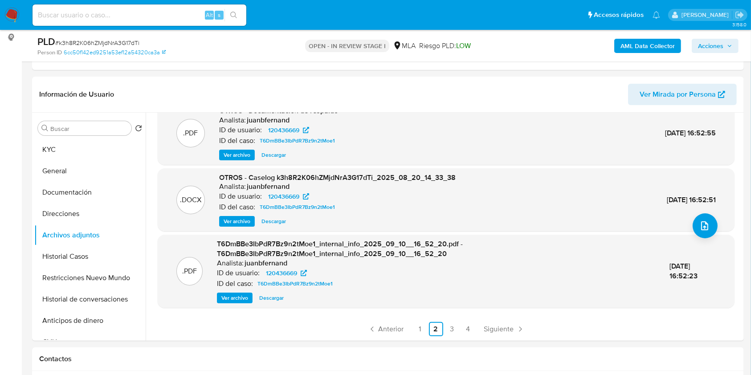
click at [714, 45] on span "Acciones" at bounding box center [710, 46] width 25 height 14
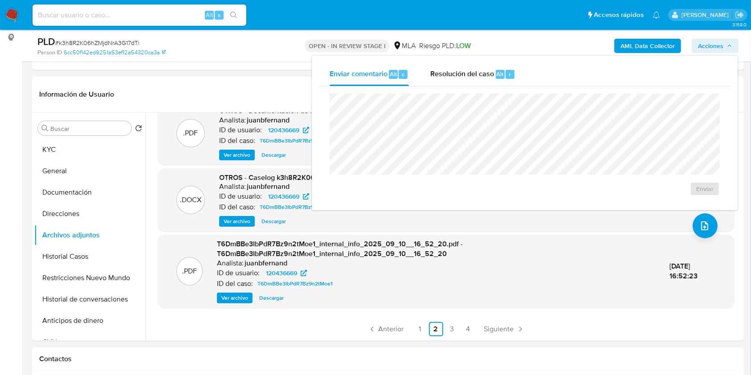
click at [491, 80] on div "Resolución del caso Alt r" at bounding box center [472, 74] width 85 height 23
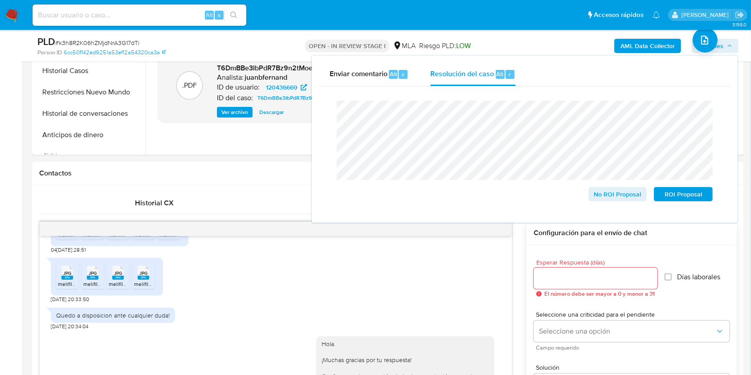
scroll to position [297, 0]
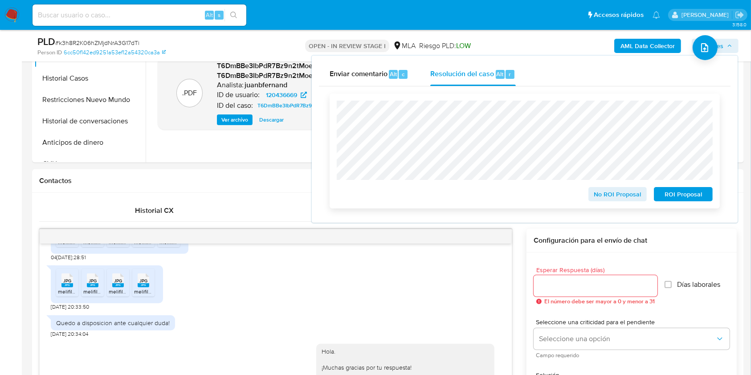
click at [629, 197] on span "No ROI Proposal" at bounding box center [618, 194] width 46 height 12
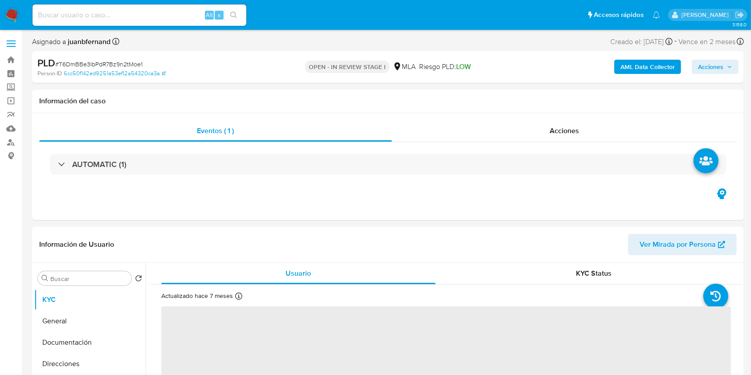
select select "10"
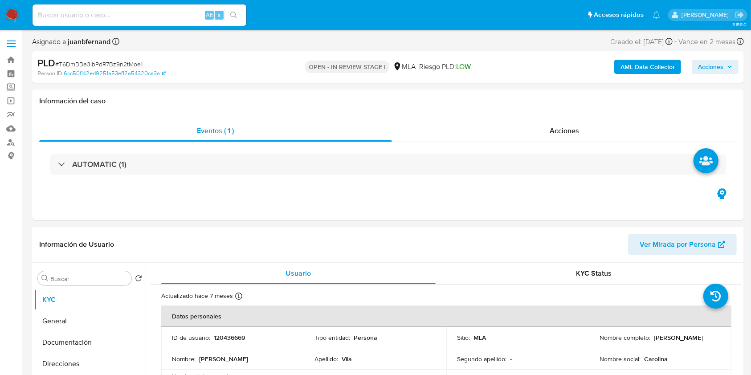
click at [127, 62] on span "# T6DmBBe3IbPdR7Bz9n2tMoe1" at bounding box center [98, 64] width 87 height 9
copy span "T6DmBBe3IbPdR7Bz9n2tMoe1"
click at [630, 66] on b "AML Data Collector" at bounding box center [648, 67] width 54 height 14
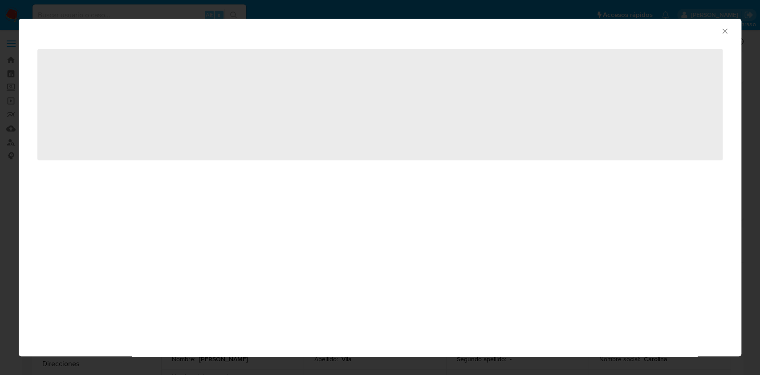
click at [720, 29] on div "AML Data Collector" at bounding box center [373, 30] width 696 height 10
click at [726, 28] on icon "Cerrar ventana" at bounding box center [725, 31] width 9 height 9
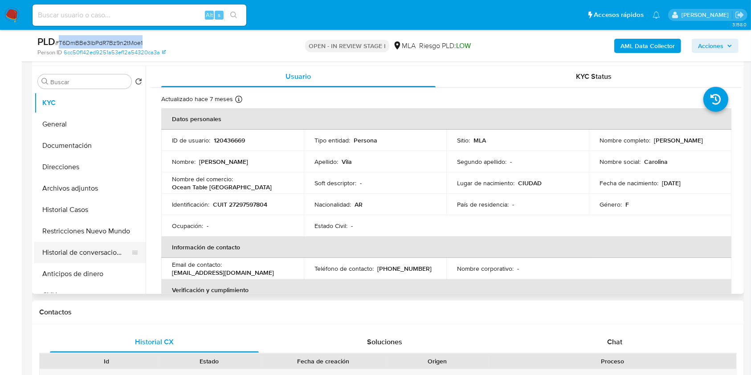
scroll to position [178, 0]
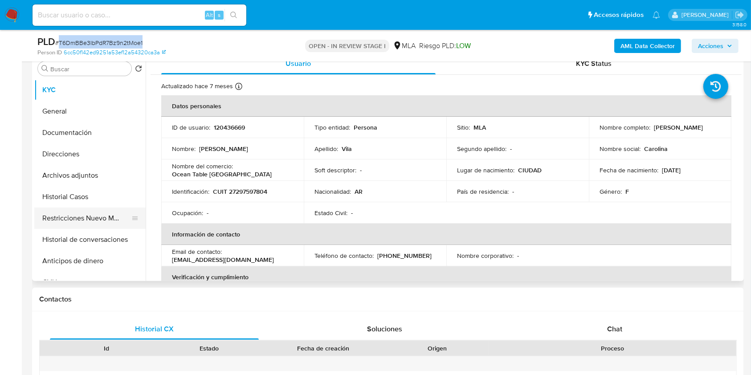
click at [94, 214] on button "Restricciones Nuevo Mundo" at bounding box center [86, 218] width 104 height 21
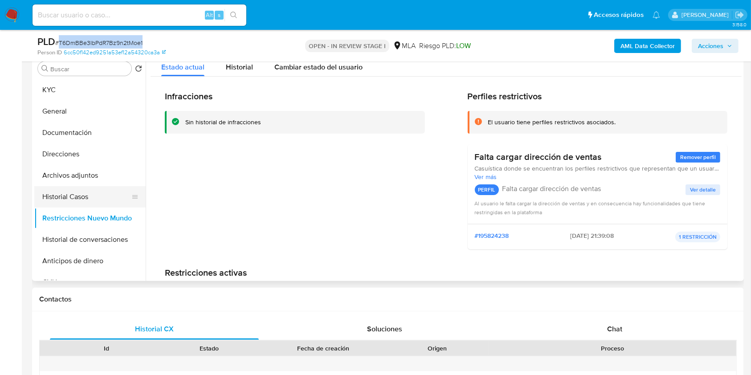
click at [83, 192] on button "Historial Casos" at bounding box center [86, 196] width 104 height 21
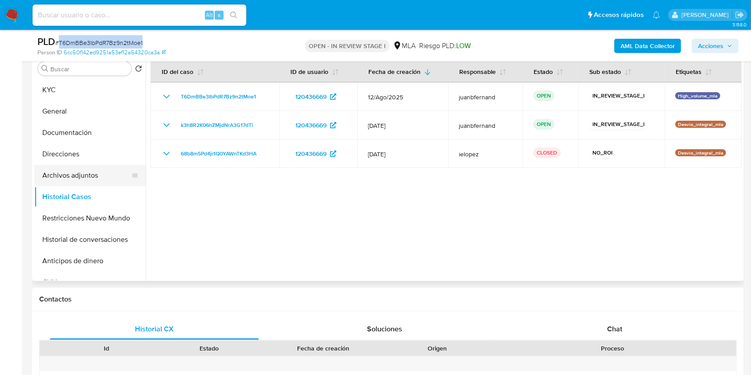
click at [84, 172] on button "Archivos adjuntos" at bounding box center [86, 175] width 104 height 21
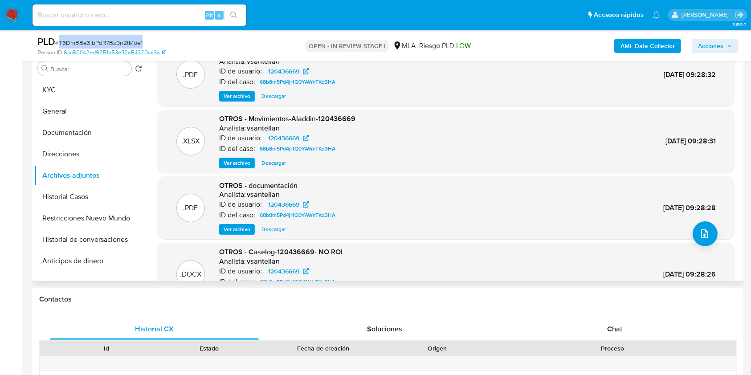
scroll to position [0, 0]
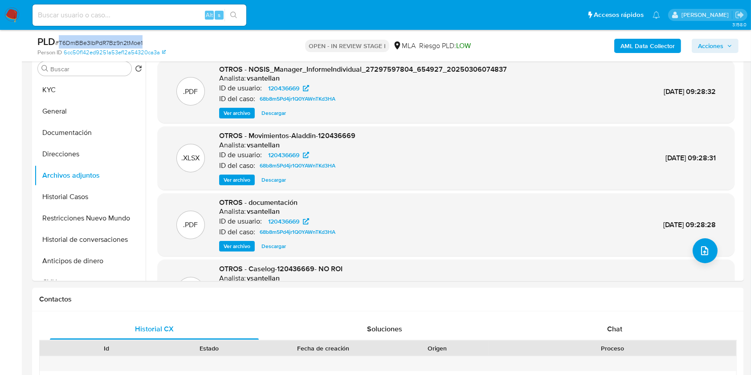
click at [637, 44] on b "AML Data Collector" at bounding box center [648, 46] width 54 height 14
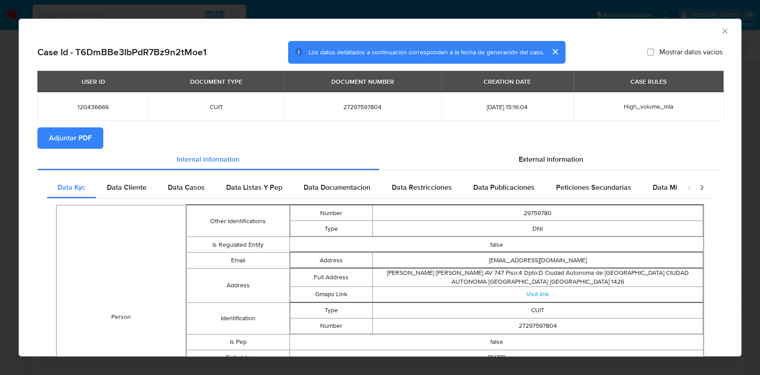
click at [83, 143] on span "Adjuntar PDF" at bounding box center [70, 138] width 43 height 20
click at [721, 32] on icon "Cerrar ventana" at bounding box center [725, 31] width 9 height 9
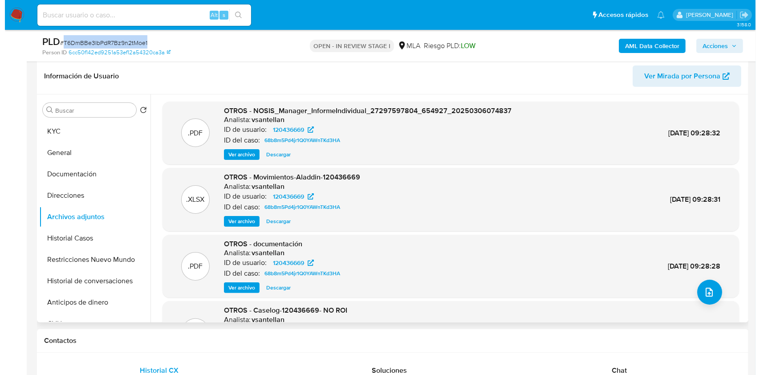
scroll to position [118, 0]
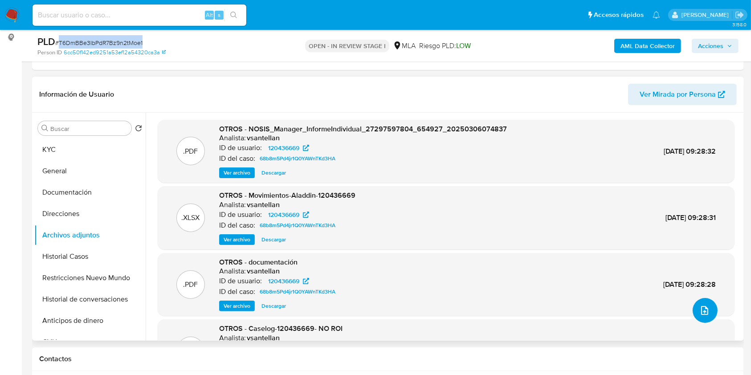
click at [699, 311] on icon "upload-file" at bounding box center [704, 310] width 11 height 11
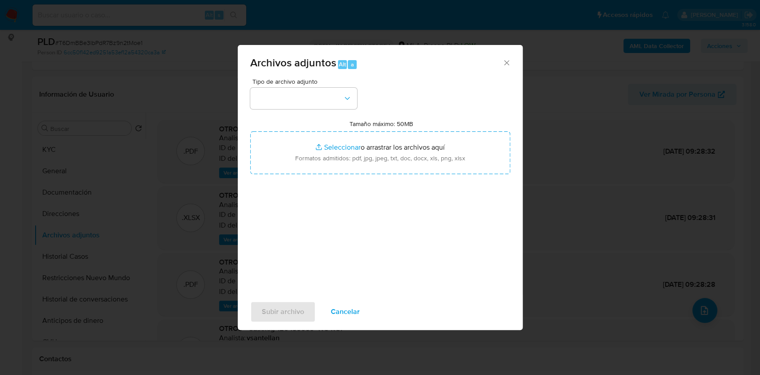
click at [287, 86] on div "Tipo de archivo adjunto" at bounding box center [303, 93] width 107 height 31
click at [327, 100] on button "button" at bounding box center [303, 98] width 107 height 21
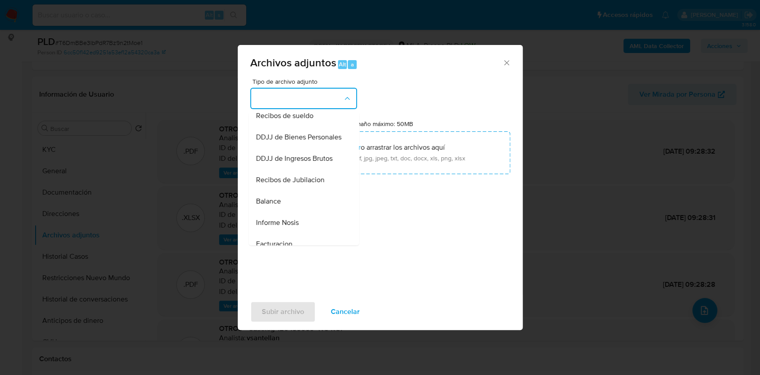
scroll to position [178, 0]
click at [303, 122] on div "OTROS" at bounding box center [301, 115] width 91 height 21
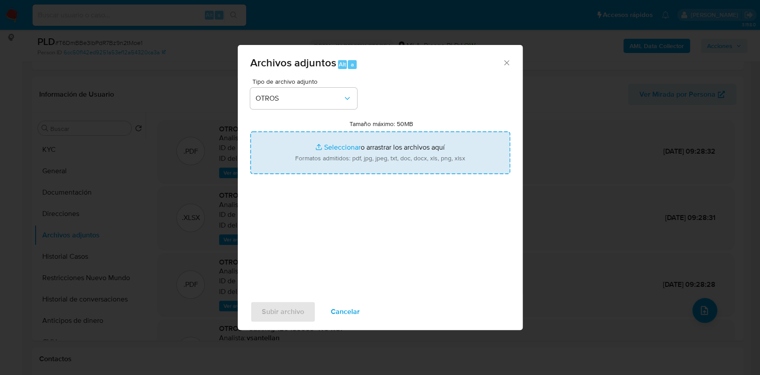
type input "C:\fakepath\Caselog k3h8R2K06hZMjdNrA3G17dTi_2025_08_20_14_33_38.docx"
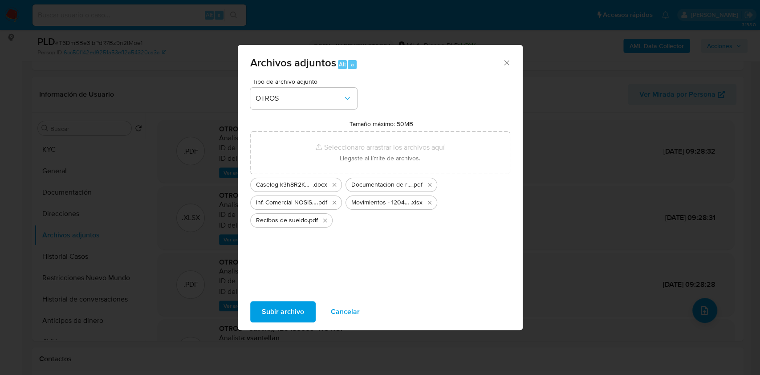
click at [300, 303] on span "Subir archivo" at bounding box center [283, 312] width 42 height 20
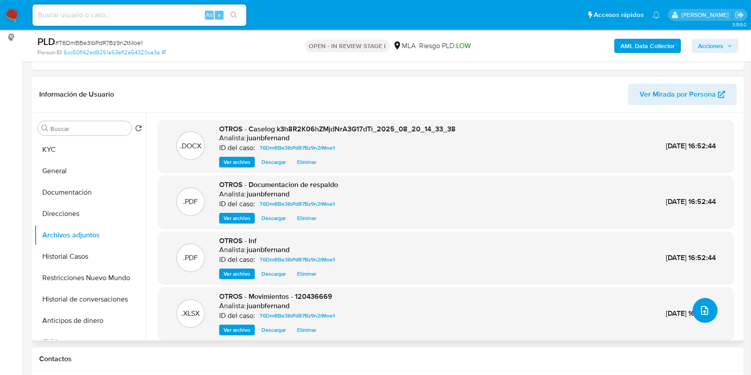
click at [695, 302] on button "upload-file" at bounding box center [705, 310] width 25 height 25
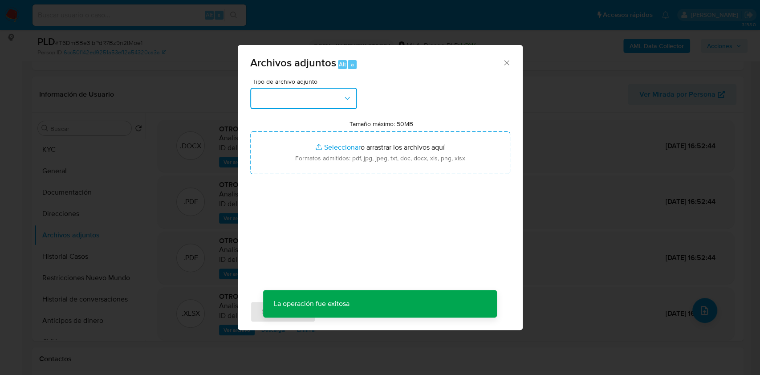
drag, startPoint x: 321, startPoint y: 105, endPoint x: 314, endPoint y: 107, distance: 7.3
click at [324, 100] on button "button" at bounding box center [303, 98] width 107 height 21
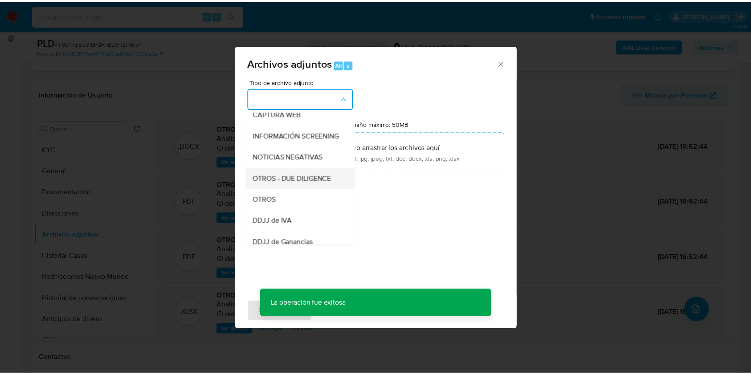
scroll to position [118, 0]
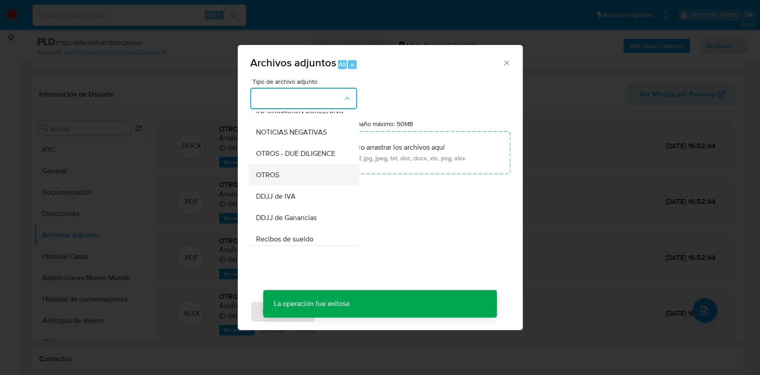
click at [287, 180] on div "OTROS" at bounding box center [301, 174] width 91 height 21
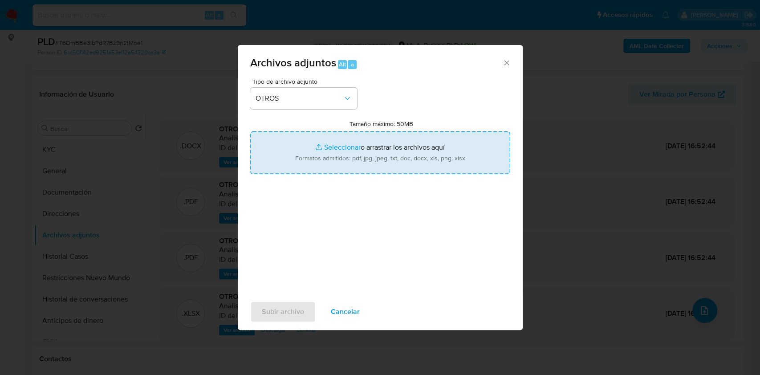
type input "C:\fakepath\Calculador de ingresos.xlsx"
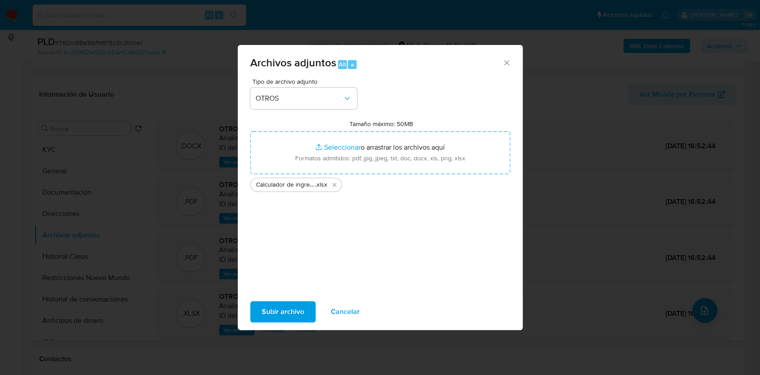
click at [285, 314] on span "Subir archivo" at bounding box center [283, 312] width 42 height 20
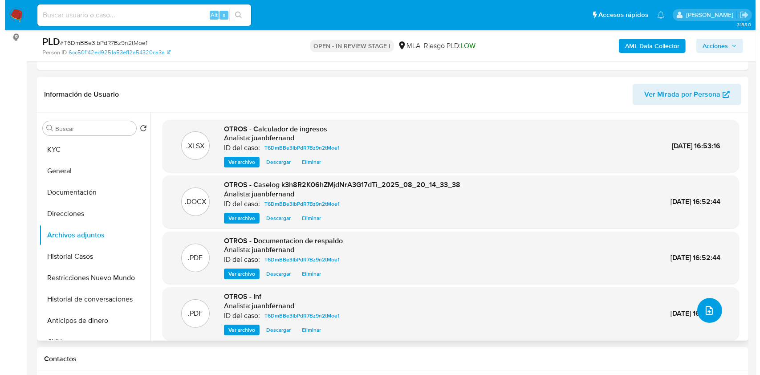
scroll to position [7, 0]
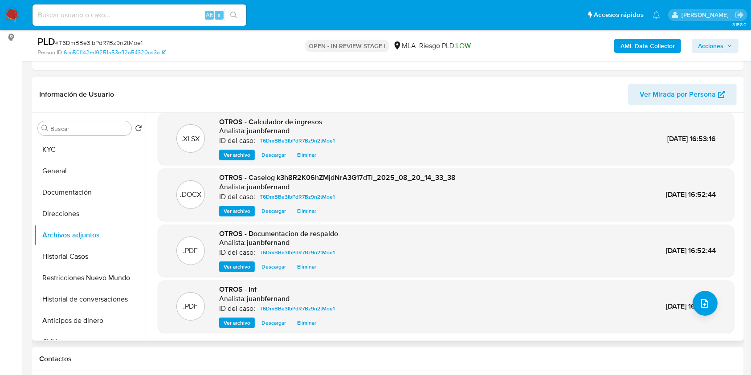
click at [313, 323] on span "Eliminar" at bounding box center [306, 322] width 19 height 9
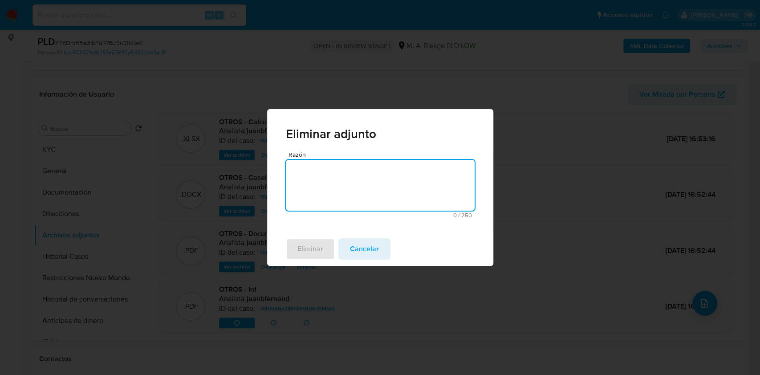
click at [354, 198] on textarea "Razón" at bounding box center [380, 185] width 189 height 51
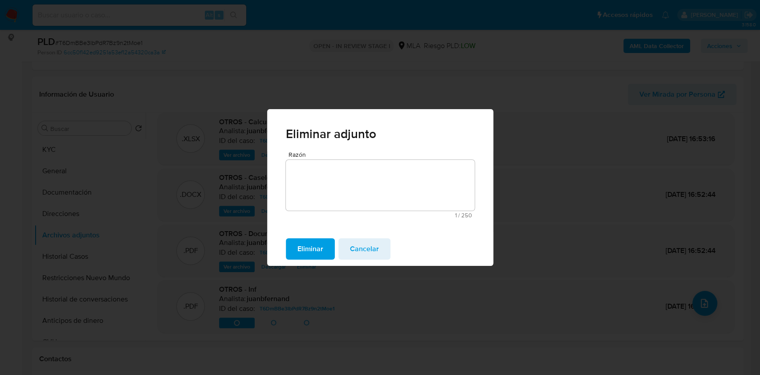
click at [327, 250] on button "Eliminar" at bounding box center [310, 248] width 49 height 21
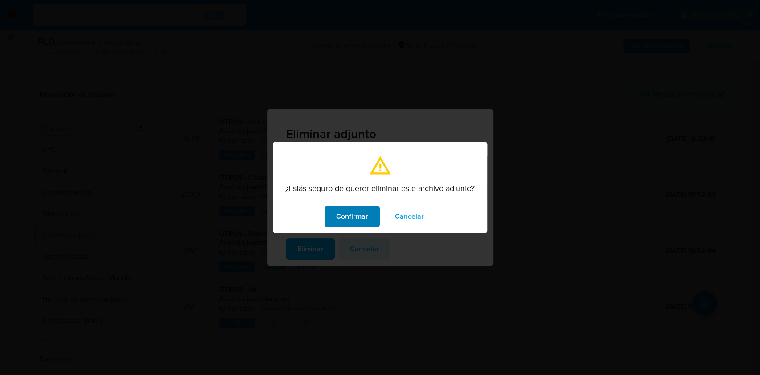
click at [350, 210] on span "Confirmar" at bounding box center [352, 217] width 32 height 20
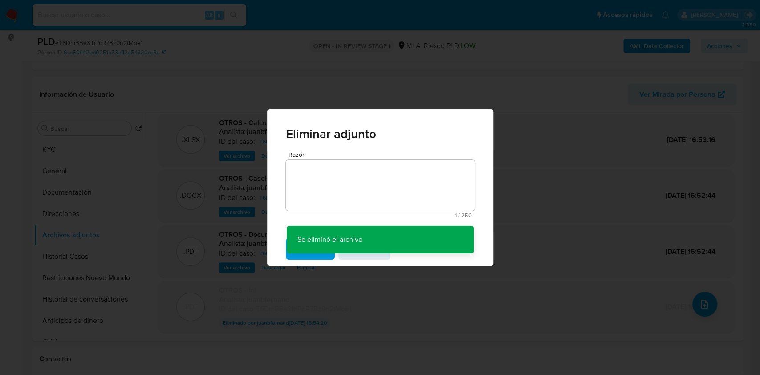
scroll to position [6, 0]
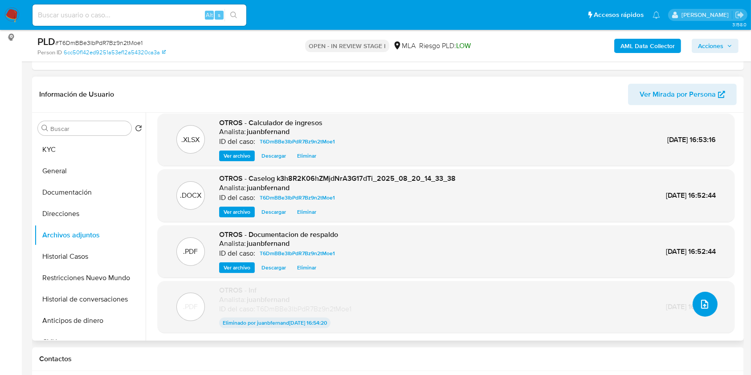
click at [704, 300] on icon "upload-file" at bounding box center [704, 304] width 11 height 11
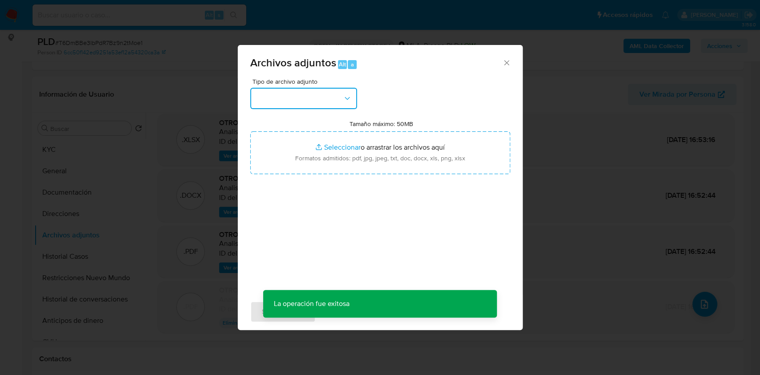
click at [294, 101] on button "button" at bounding box center [303, 98] width 107 height 21
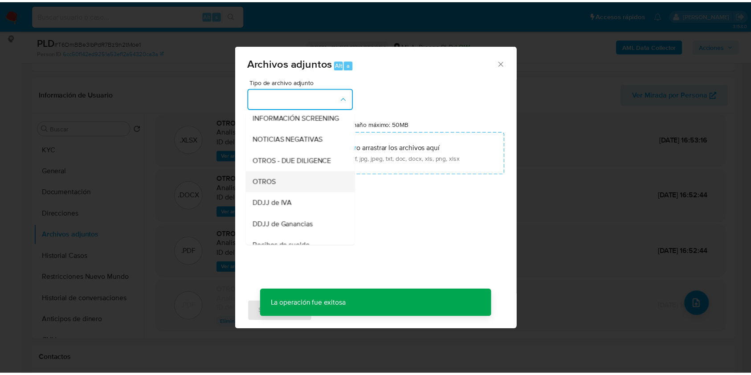
scroll to position [118, 0]
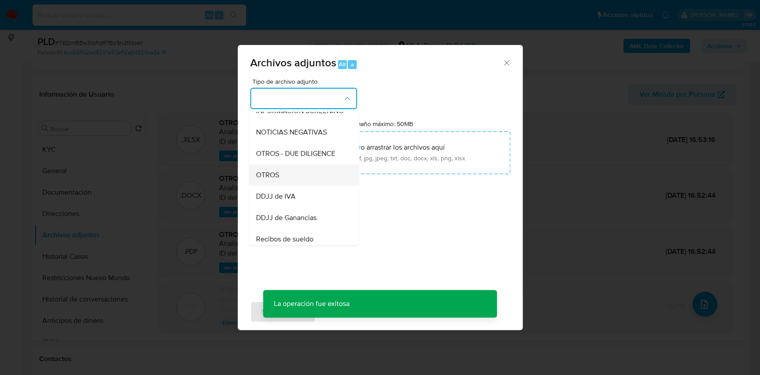
click at [302, 186] on div "OTROS" at bounding box center [301, 174] width 91 height 21
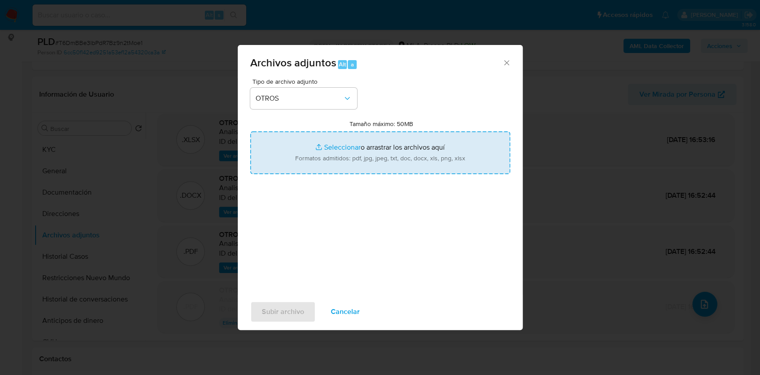
type input "C:\fakepath\Informe Comercial NOSIS - Eduardo Sebastian Muller – CUIT 203010421…"
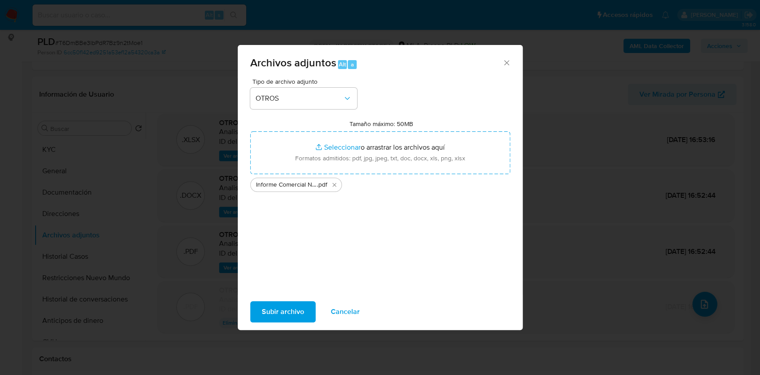
click at [286, 308] on span "Subir archivo" at bounding box center [283, 312] width 42 height 20
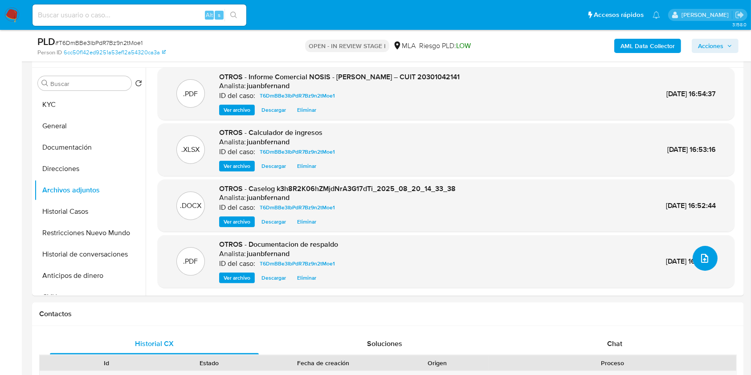
scroll to position [237, 0]
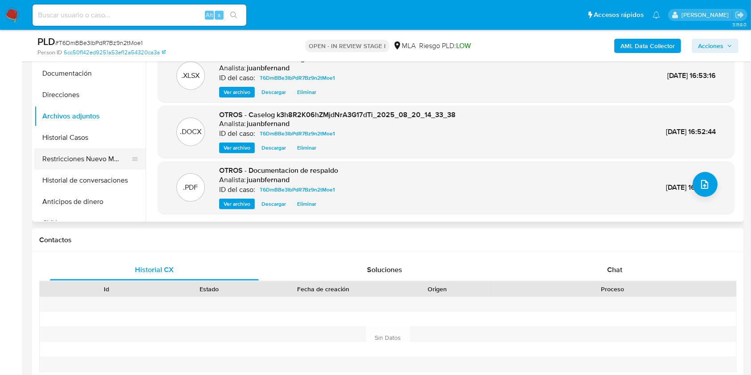
click at [83, 154] on button "Restricciones Nuevo Mundo" at bounding box center [86, 158] width 104 height 21
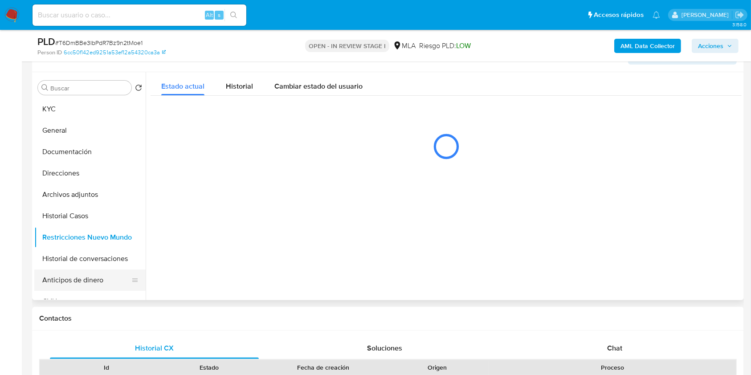
scroll to position [118, 0]
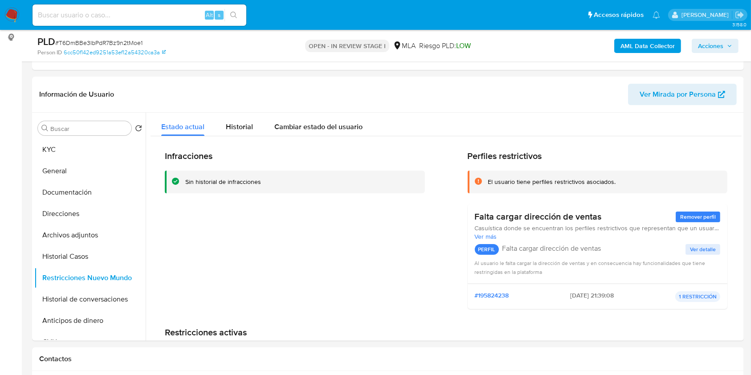
click at [729, 47] on icon "button" at bounding box center [729, 45] width 5 height 5
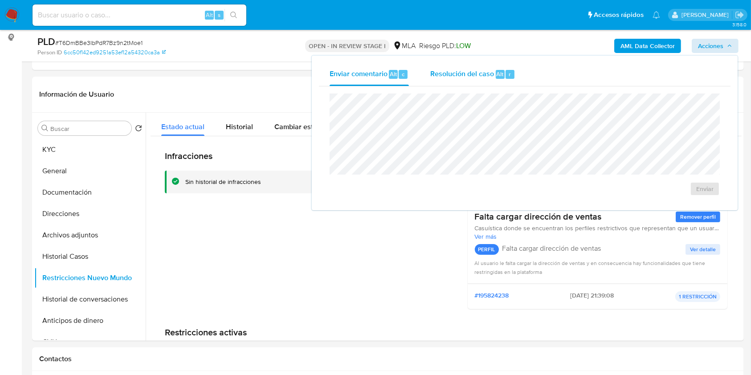
drag, startPoint x: 443, startPoint y: 62, endPoint x: 449, endPoint y: 69, distance: 9.1
click at [444, 63] on div "Enviar comentario Alt c Resolución del caso Alt r Enviar" at bounding box center [525, 133] width 426 height 155
click at [460, 74] on span "Resolución del caso" at bounding box center [462, 74] width 64 height 10
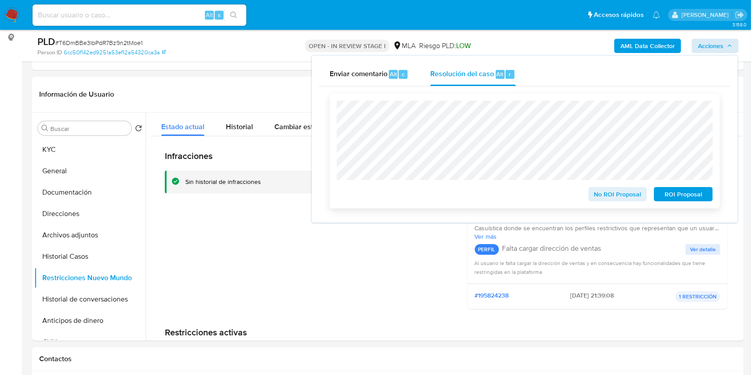
click at [621, 197] on span "No ROI Proposal" at bounding box center [618, 194] width 46 height 12
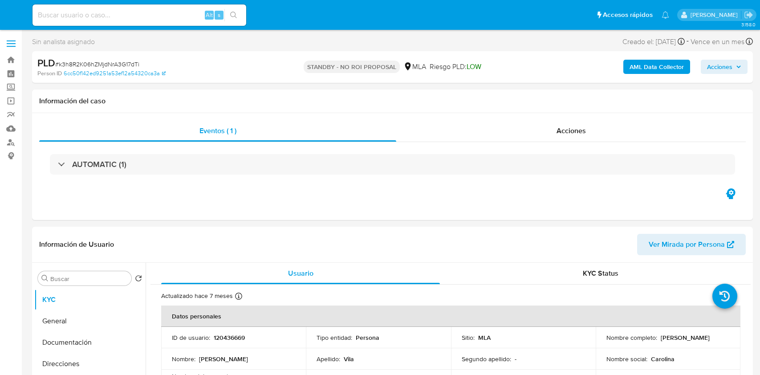
select select "10"
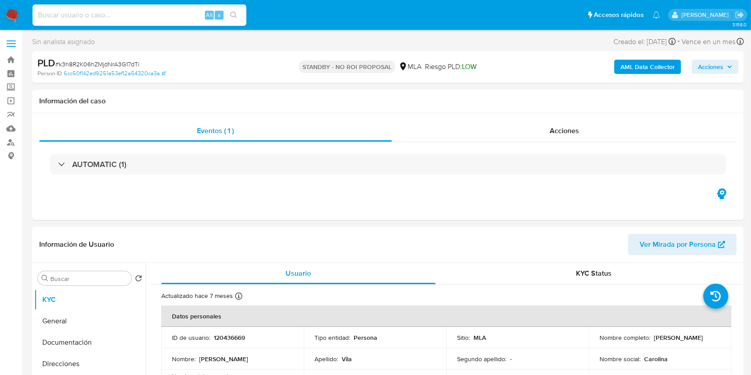
click at [182, 10] on input at bounding box center [140, 15] width 214 height 12
paste input "SWtJWajzd1JNhyr9V1LEwQOk"
type input "SWtJWajzd1JNhyr9V1LEwQOk"
click at [227, 17] on button "search-icon" at bounding box center [234, 15] width 18 height 12
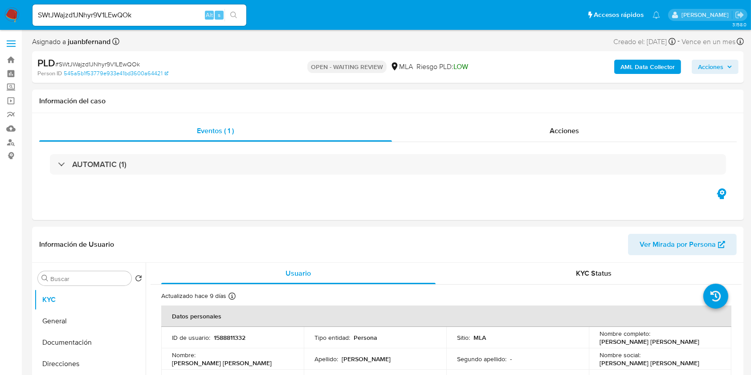
select select "10"
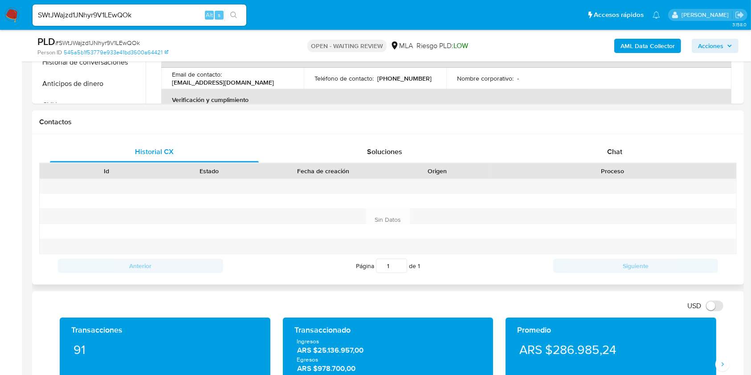
scroll to position [356, 0]
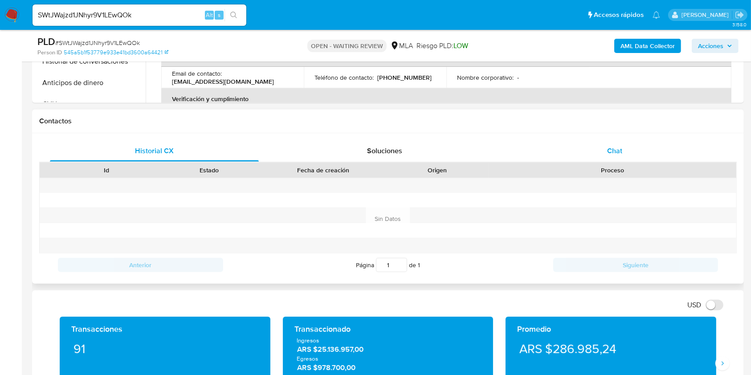
click at [652, 154] on div "Chat" at bounding box center [614, 150] width 209 height 21
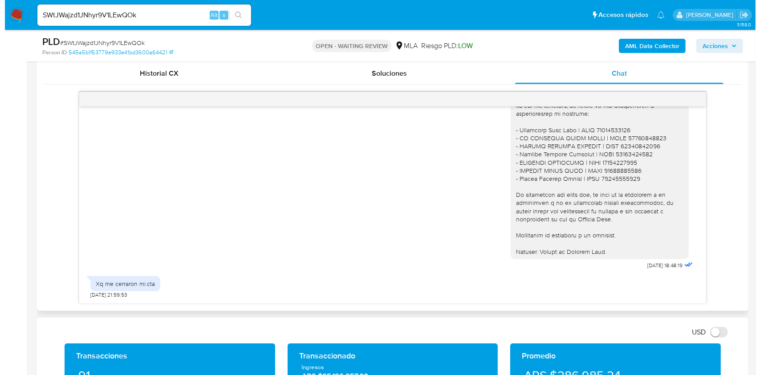
scroll to position [416, 0]
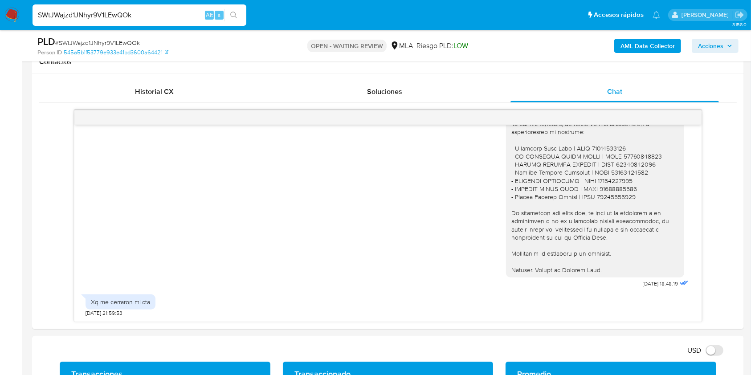
click at [146, 12] on input "SWtJWajzd1JNhyr9V1LEwQOk" at bounding box center [140, 15] width 214 height 12
click at [639, 48] on b "AML Data Collector" at bounding box center [648, 46] width 54 height 14
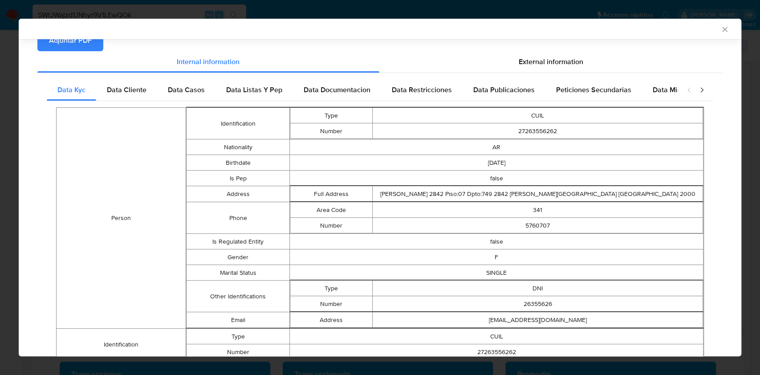
scroll to position [68, 0]
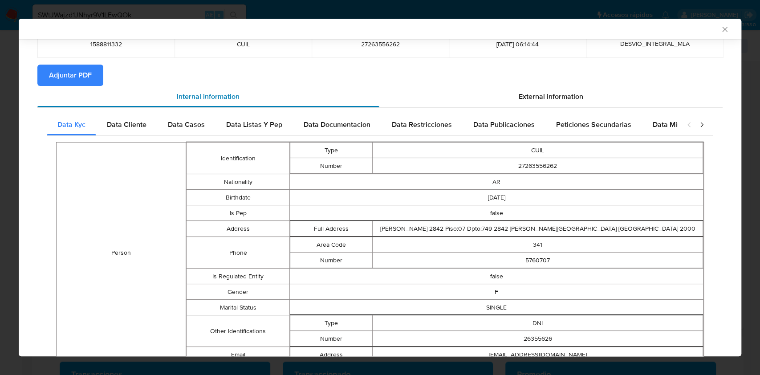
drag, startPoint x: 572, startPoint y: 92, endPoint x: 314, endPoint y: 156, distance: 265.7
click at [571, 92] on span "External information" at bounding box center [551, 96] width 65 height 10
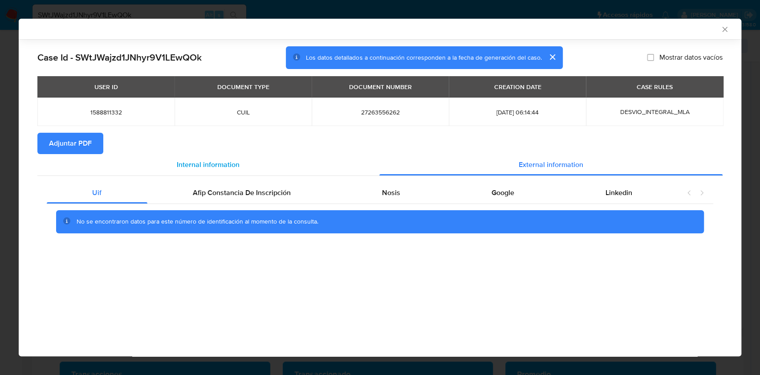
scroll to position [0, 0]
drag, startPoint x: 270, startPoint y: 185, endPoint x: 342, endPoint y: 185, distance: 71.7
click at [271, 184] on div "Afip Constancia De Inscripción" at bounding box center [241, 192] width 189 height 21
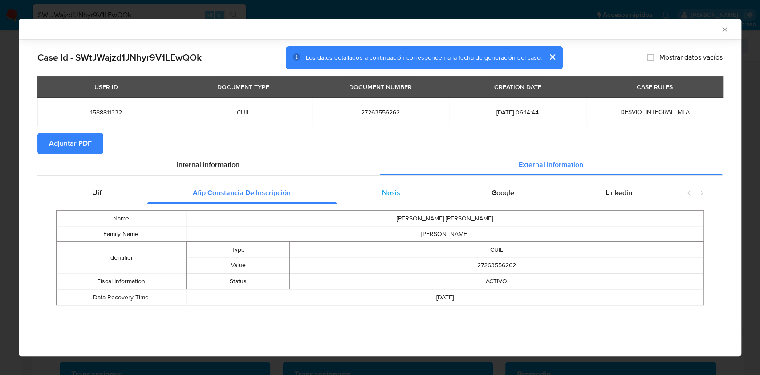
click at [358, 184] on div "Nosis" at bounding box center [392, 192] width 110 height 21
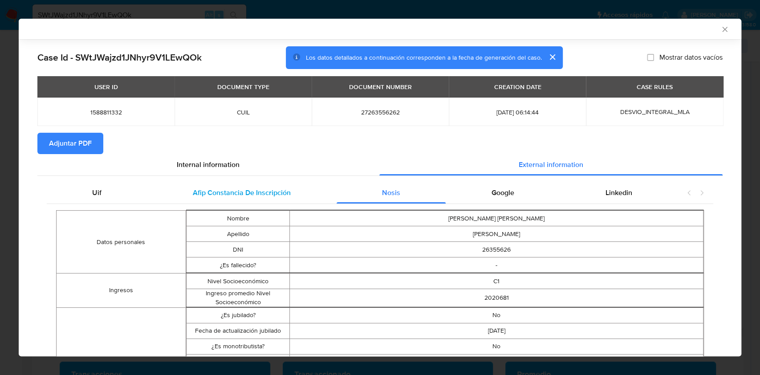
click at [268, 193] on span "Afip Constancia De Inscripción" at bounding box center [242, 193] width 98 height 10
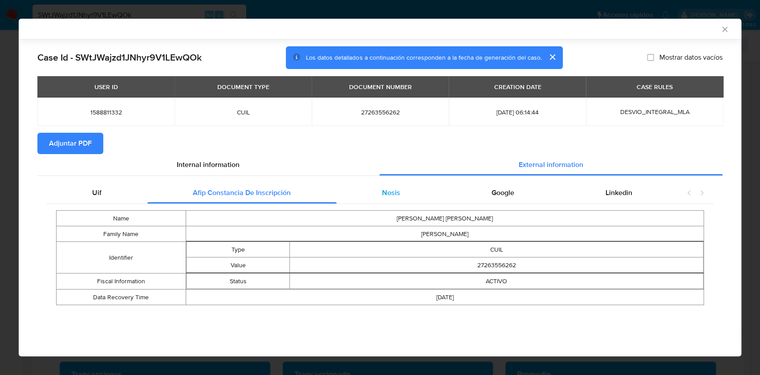
click at [381, 192] on div "Nosis" at bounding box center [392, 192] width 110 height 21
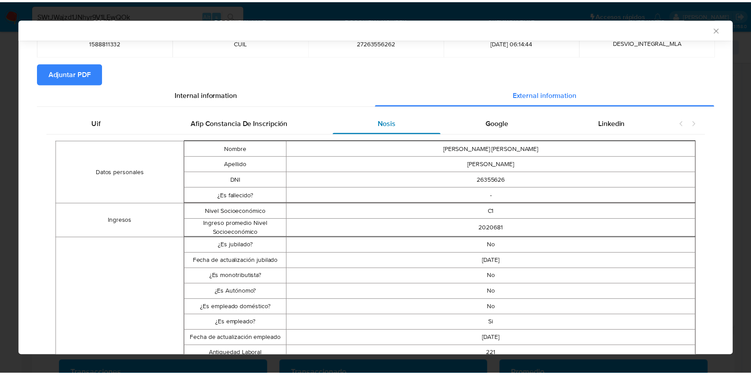
scroll to position [117, 0]
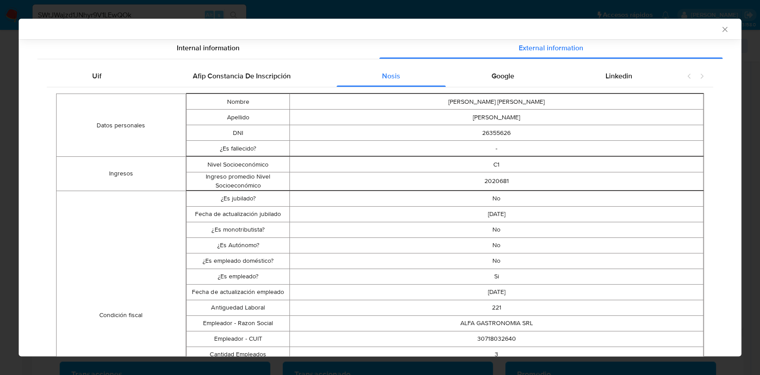
click at [721, 27] on icon "Cerrar ventana" at bounding box center [725, 29] width 9 height 9
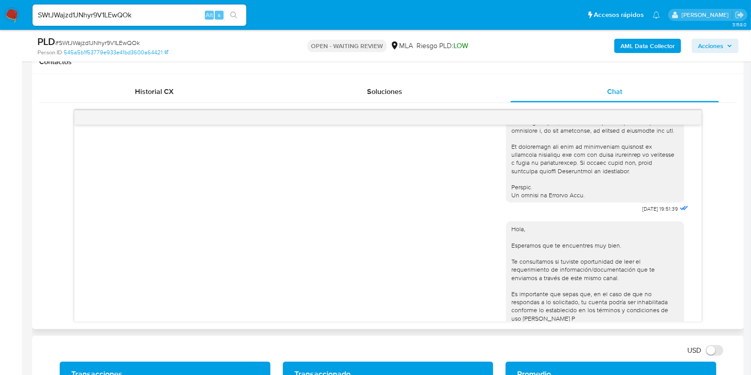
scroll to position [416, 0]
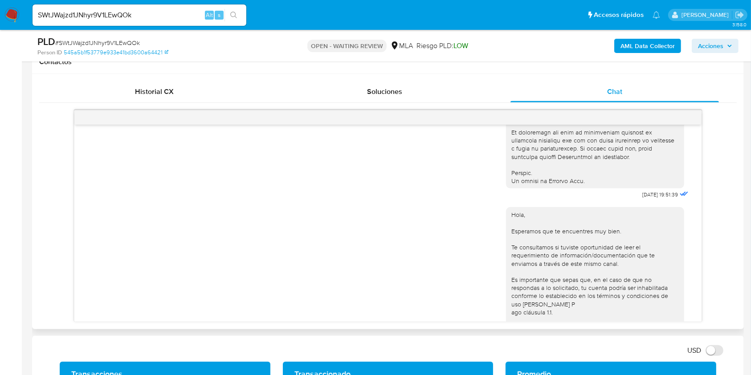
click at [643, 198] on span "17/07/2025 19:51:39" at bounding box center [661, 194] width 36 height 7
drag, startPoint x: 626, startPoint y: 211, endPoint x: 641, endPoint y: 212, distance: 14.3
click at [643, 198] on span "17/07/2025 19:51:39" at bounding box center [661, 194] width 36 height 7
copy span "[DATE]"
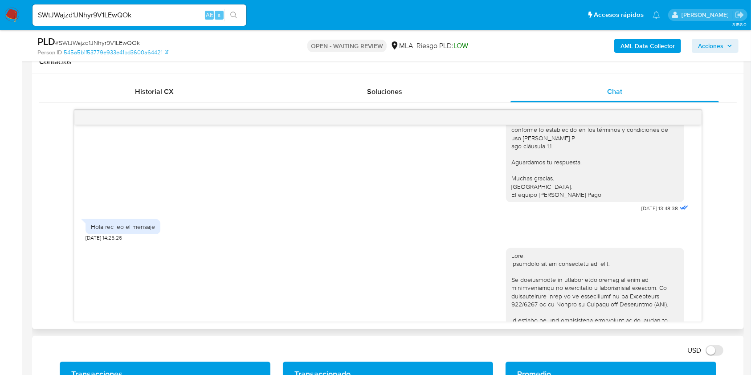
scroll to position [594, 0]
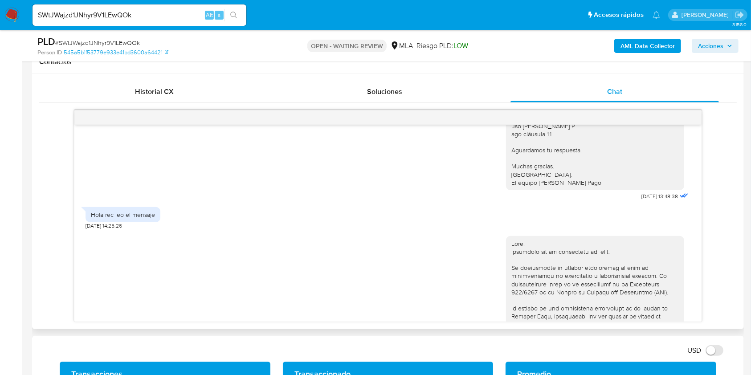
click at [642, 200] on span "21/07/2025 13:48:38" at bounding box center [660, 196] width 37 height 7
drag, startPoint x: 624, startPoint y: 218, endPoint x: 639, endPoint y: 221, distance: 15.6
click at [642, 200] on span "21/07/2025 13:48:38" at bounding box center [660, 196] width 37 height 7
copy span "21/07/2025"
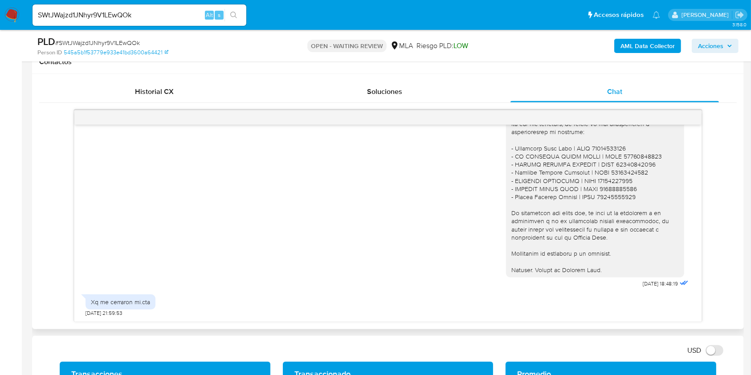
scroll to position [1102, 0]
click at [643, 283] on span "01/09/2025 18:48:19" at bounding box center [660, 283] width 35 height 7
drag, startPoint x: 625, startPoint y: 283, endPoint x: 639, endPoint y: 282, distance: 14.3
click at [643, 282] on span "01/09/2025 18:48:19" at bounding box center [660, 283] width 35 height 7
copy span "[DATE]"
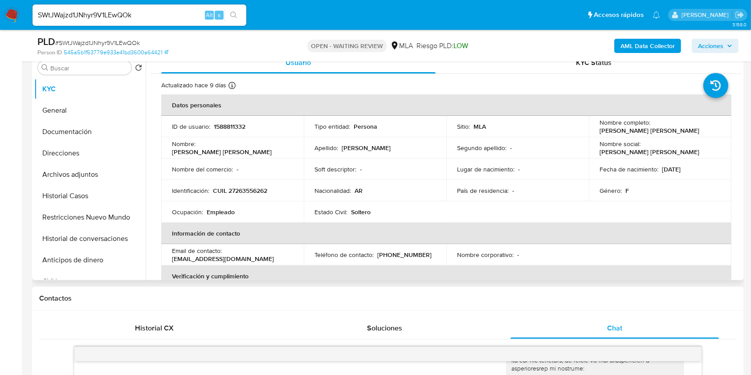
scroll to position [178, 0]
click at [138, 8] on div "SWtJWajzd1JNhyr9V1LEwQOk Alt s" at bounding box center [140, 14] width 214 height 21
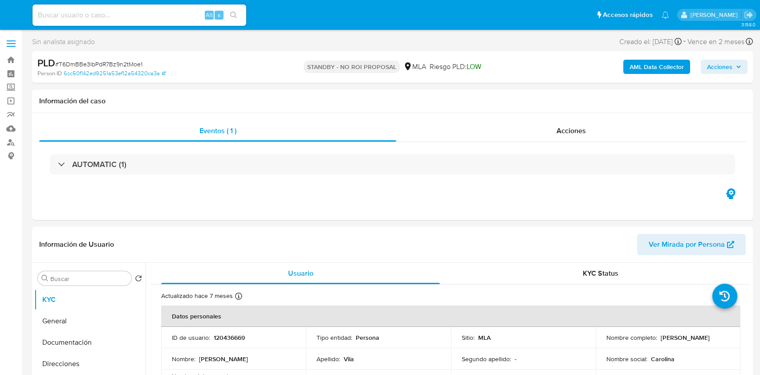
select select "10"
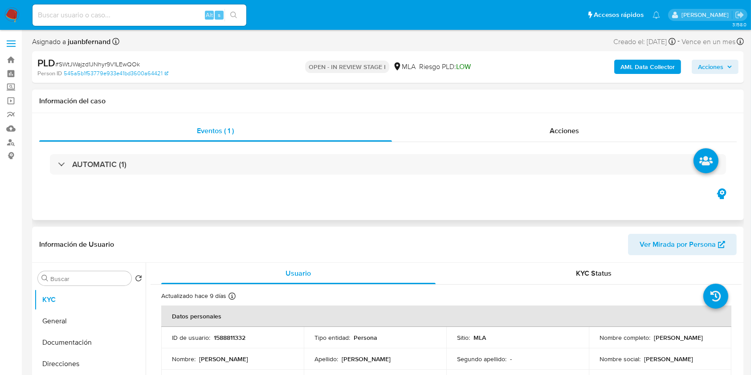
select select "10"
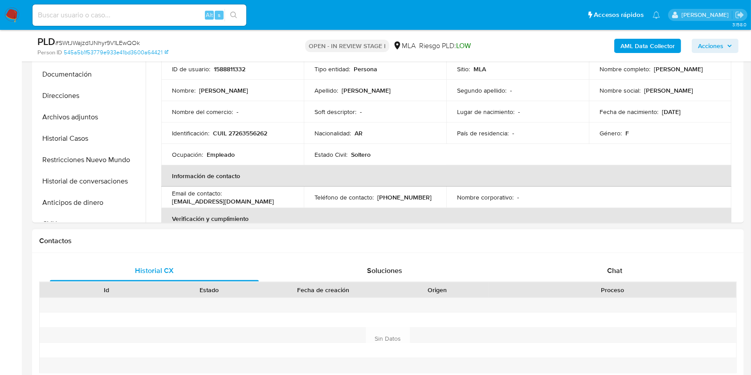
scroll to position [237, 0]
click at [633, 270] on div "Chat" at bounding box center [614, 269] width 209 height 21
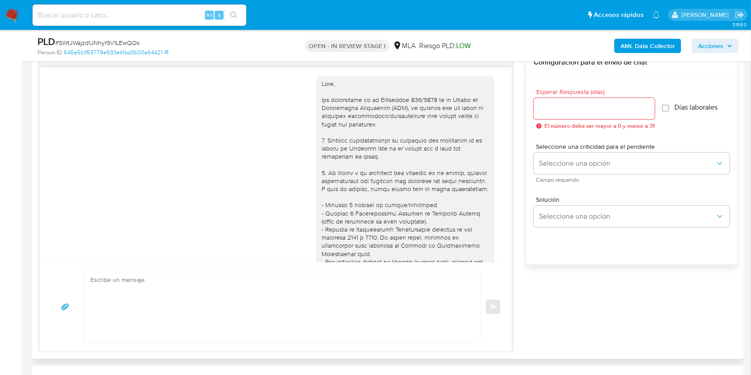
scroll to position [1102, 0]
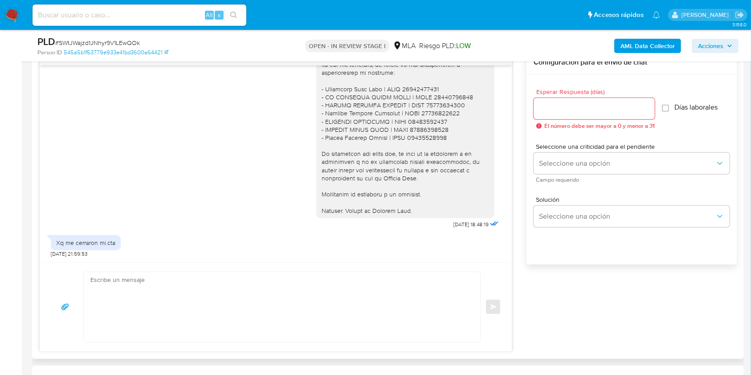
click at [134, 323] on textarea at bounding box center [279, 307] width 379 height 70
paste textarea "Hola XXX, Al analizar tu caso se encontraron algunas inconsistencias, por este …"
type textarea "Hola XXX, Al analizar tu caso se encontraron algunas inconsistencias, por este …"
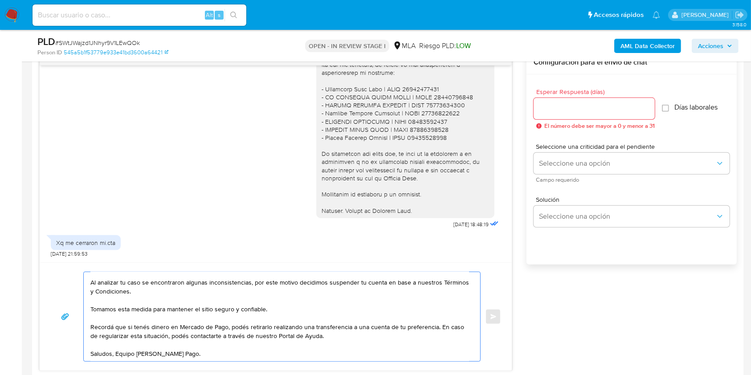
scroll to position [0, 0]
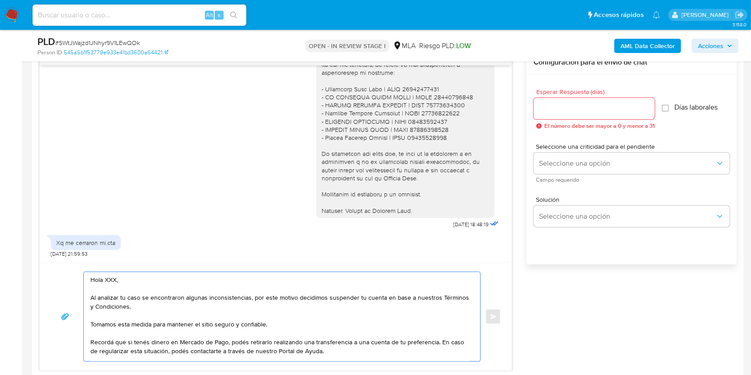
drag, startPoint x: 203, startPoint y: 350, endPoint x: 75, endPoint y: 271, distance: 150.0
click at [72, 273] on div "Hola XXX, Al analizar tu caso se encontraron algunas inconsistencias, por este …" at bounding box center [275, 317] width 451 height 90
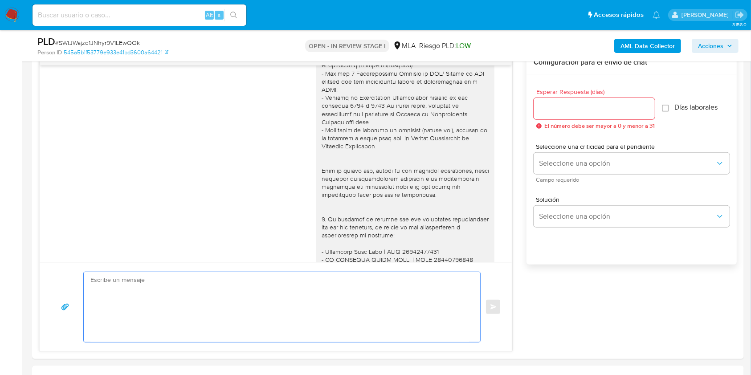
scroll to position [356, 0]
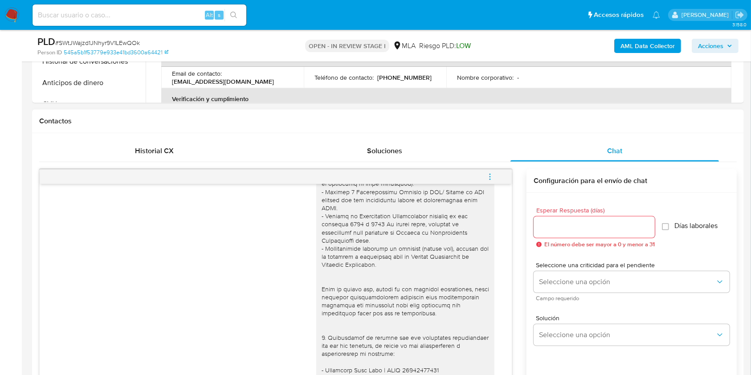
click at [493, 176] on icon "menu-action" at bounding box center [490, 177] width 8 height 8
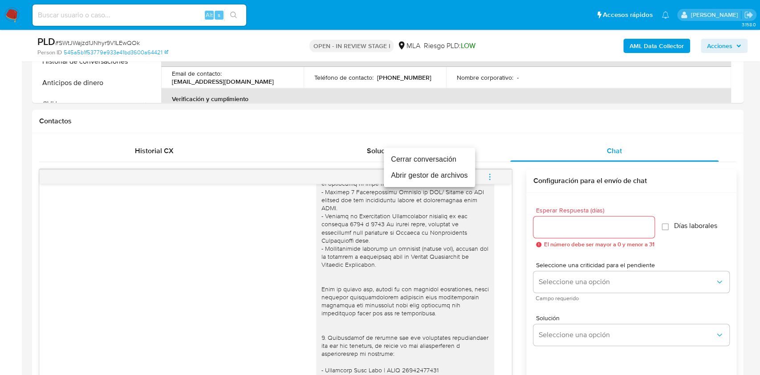
click at [447, 159] on li "Cerrar conversación" at bounding box center [429, 159] width 91 height 16
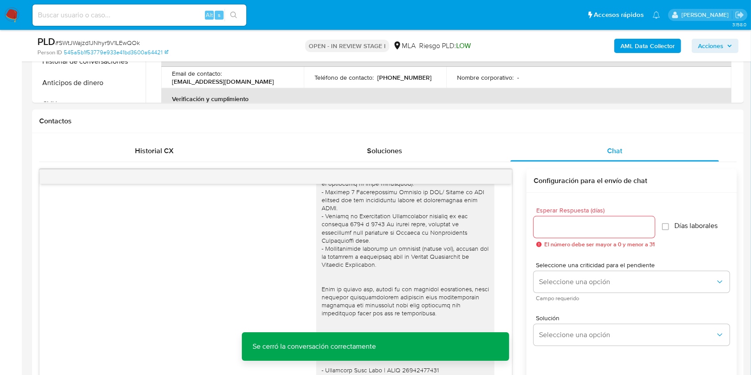
click at [135, 40] on span "# SWtJWajzd1JNhyr9V1LEwQOk" at bounding box center [97, 42] width 85 height 9
copy span "SWtJWajzd1JNhyr9V1LEwQOk"
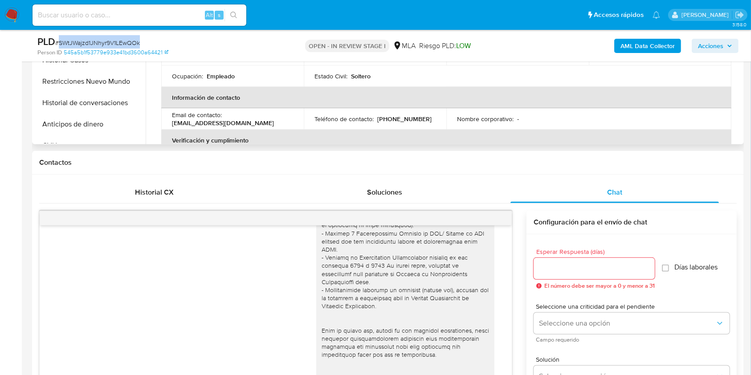
scroll to position [297, 0]
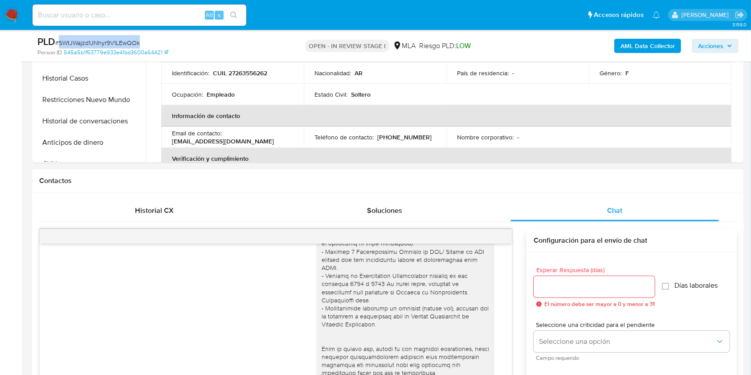
click at [645, 51] on b "AML Data Collector" at bounding box center [648, 46] width 54 height 14
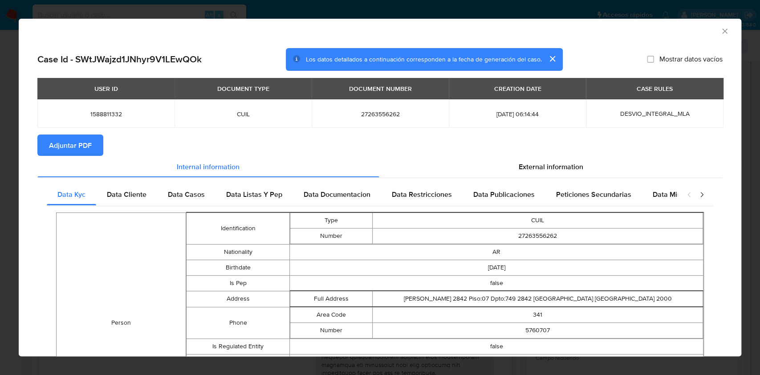
click at [90, 153] on span "Adjuntar PDF" at bounding box center [70, 145] width 43 height 20
drag, startPoint x: 716, startPoint y: 33, endPoint x: 701, endPoint y: 19, distance: 20.8
click at [721, 33] on icon "Cerrar ventana" at bounding box center [725, 31] width 9 height 9
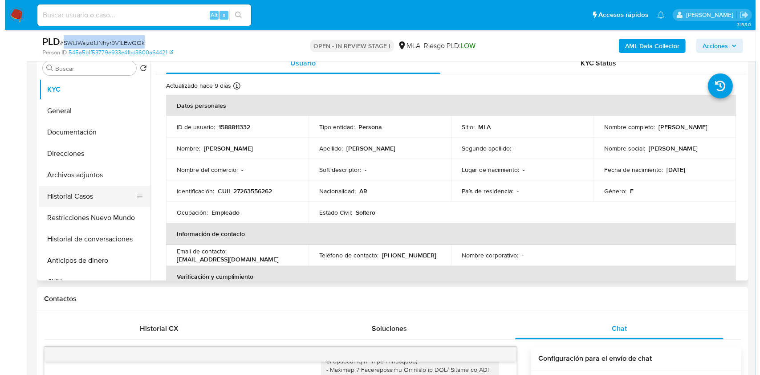
scroll to position [178, 0]
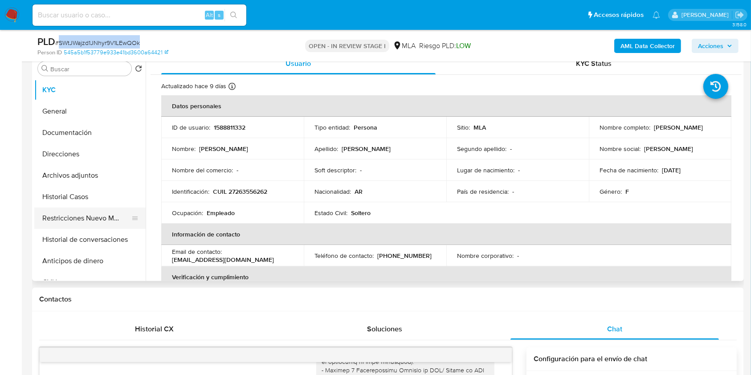
click at [69, 211] on button "Restricciones Nuevo Mundo" at bounding box center [86, 218] width 104 height 21
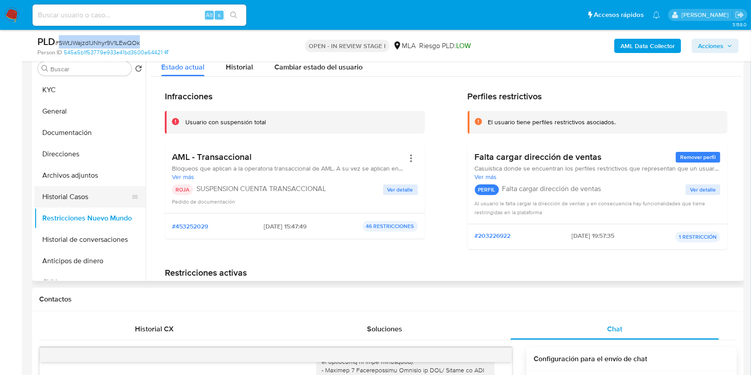
click at [74, 201] on button "Historial Casos" at bounding box center [86, 196] width 104 height 21
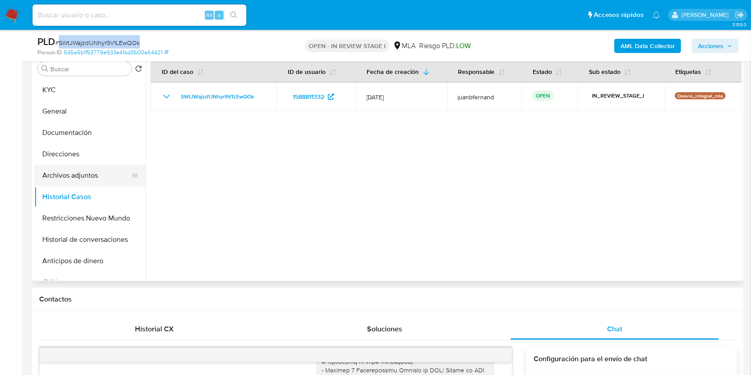
click at [83, 178] on button "Archivos adjuntos" at bounding box center [86, 175] width 104 height 21
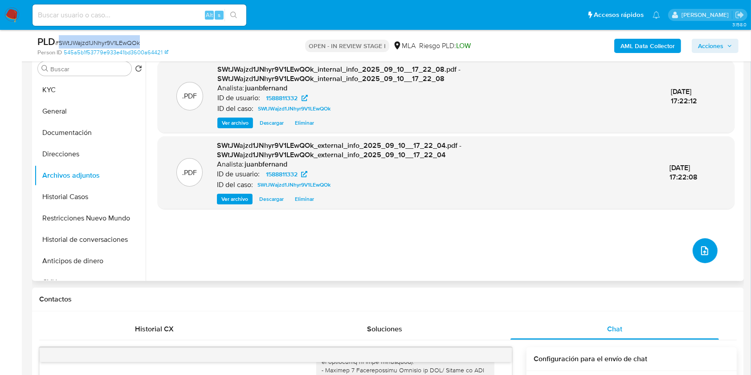
click at [700, 245] on icon "upload-file" at bounding box center [704, 250] width 11 height 11
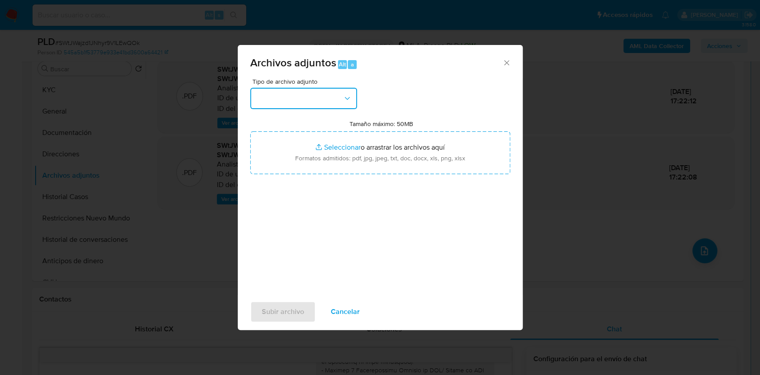
click at [313, 100] on button "button" at bounding box center [303, 98] width 107 height 21
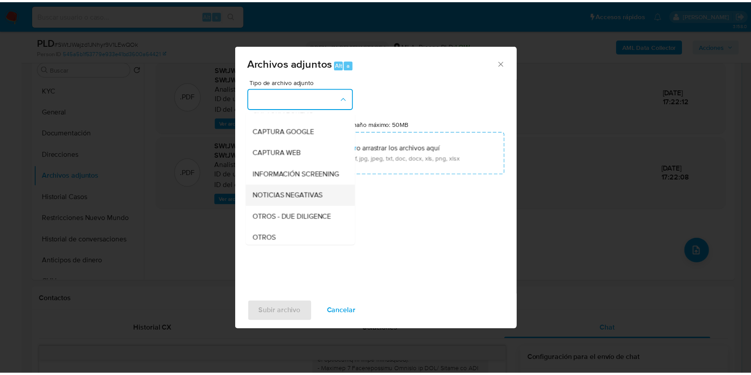
scroll to position [118, 0]
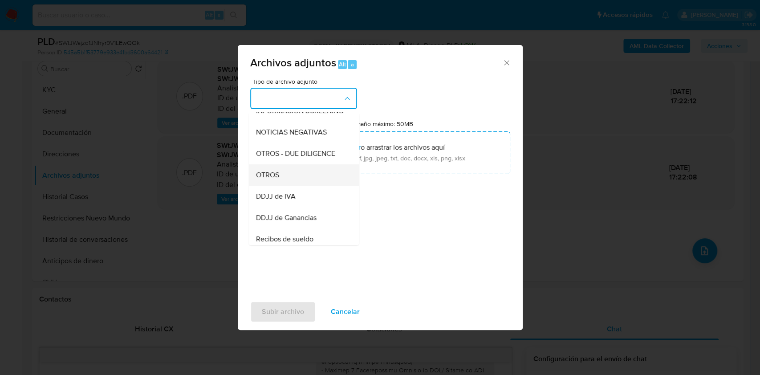
click at [288, 181] on div "OTROS" at bounding box center [301, 174] width 91 height 21
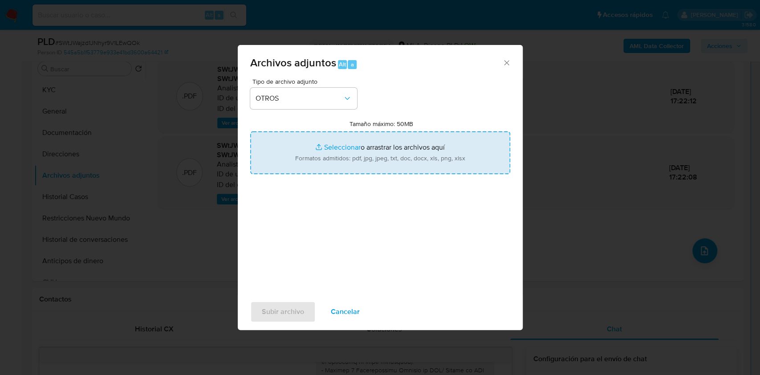
type input "C:\fakepath\Caselog SWtJWajzd1JNhyr9V1LEwQOk_2025_07_17_20_09_31.docx"
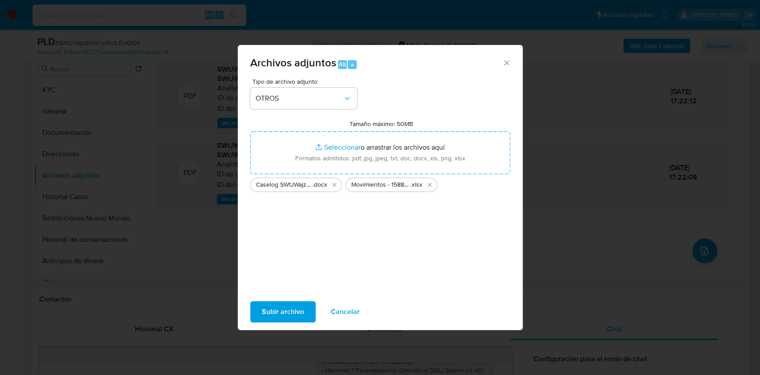
click at [300, 311] on span "Subir archivo" at bounding box center [283, 312] width 42 height 20
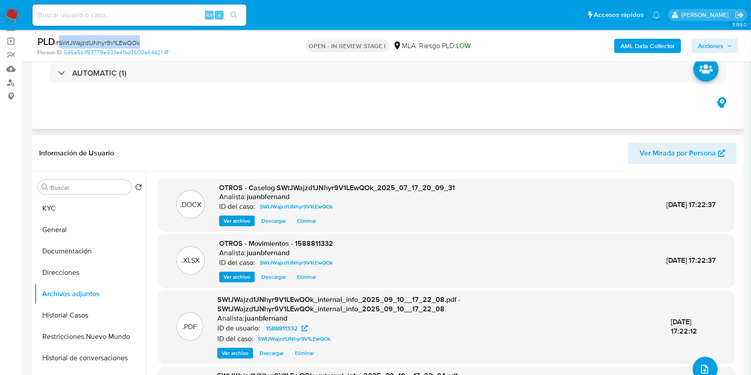
scroll to position [59, 0]
click at [716, 42] on span "Acciones" at bounding box center [710, 46] width 25 height 14
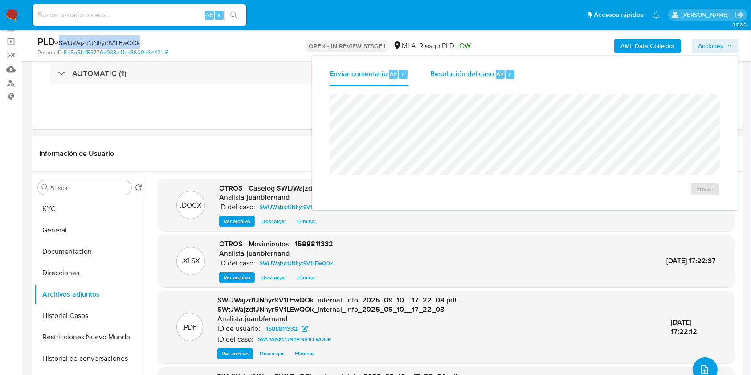
click at [473, 73] on span "Resolución del caso" at bounding box center [462, 74] width 64 height 10
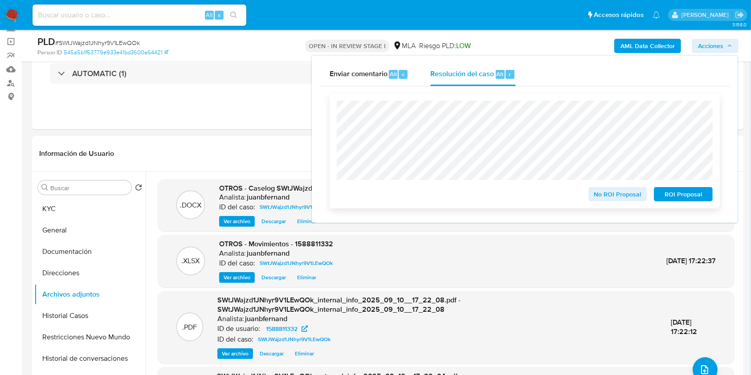
click at [679, 193] on span "ROI Proposal" at bounding box center [683, 194] width 46 height 12
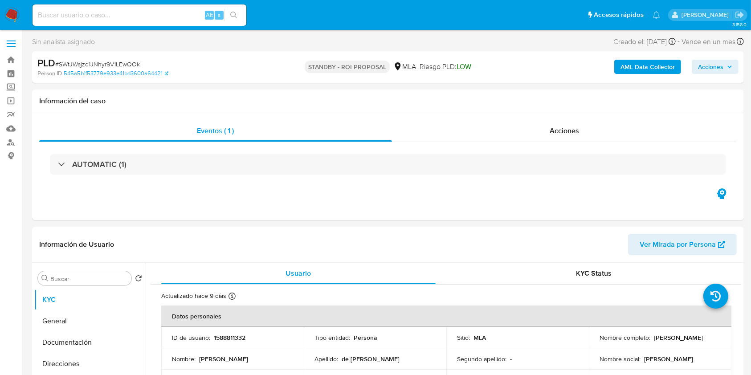
select select "10"
click at [200, 9] on input at bounding box center [140, 15] width 214 height 12
paste input "z7EALT0xNvvAuDnDonYdDAkX"
type input "z7EALT0xNvvAuDnDonYdDAkX"
click at [235, 16] on icon "search-icon" at bounding box center [233, 15] width 7 height 7
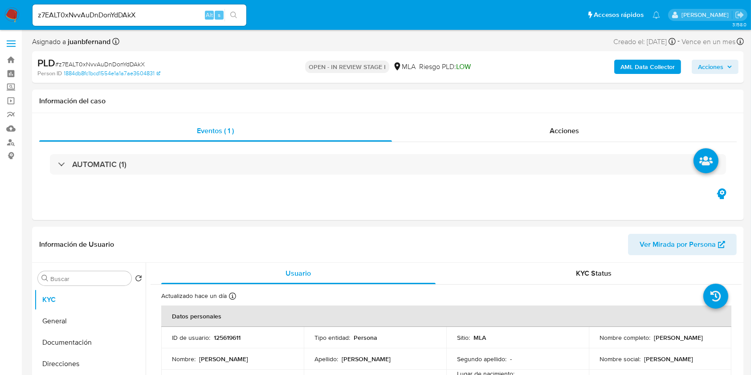
select select "10"
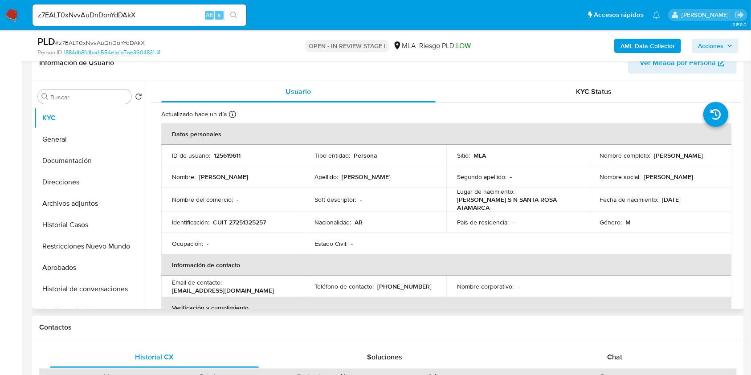
scroll to position [178, 0]
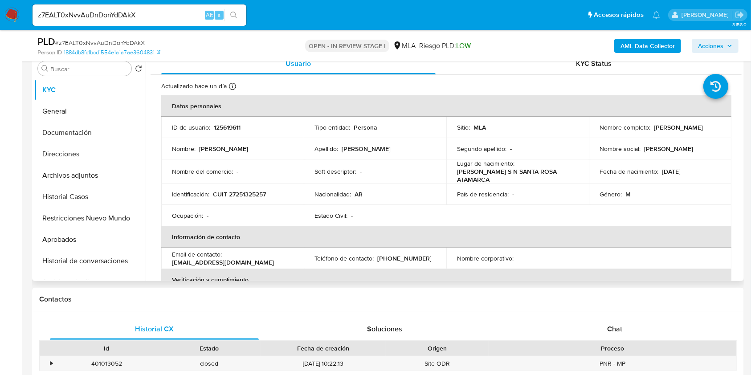
click at [274, 262] on p "[EMAIL_ADDRESS][DOMAIN_NAME]" at bounding box center [223, 262] width 102 height 8
drag, startPoint x: 277, startPoint y: 262, endPoint x: 185, endPoint y: 264, distance: 91.3
click at [185, 264] on p "[EMAIL_ADDRESS][DOMAIN_NAME]" at bounding box center [223, 262] width 102 height 8
copy p "[EMAIL_ADDRESS][DOMAIN_NAME]"
click at [408, 258] on p "[PHONE_NUMBER]" at bounding box center [404, 258] width 54 height 8
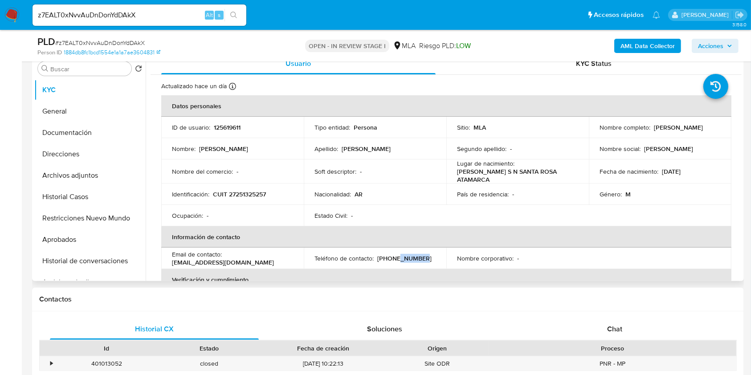
click at [408, 258] on p "[PHONE_NUMBER]" at bounding box center [404, 258] width 54 height 8
copy p "4219055"
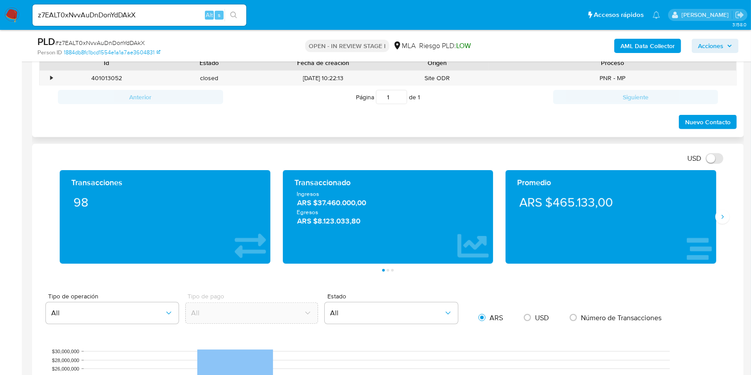
scroll to position [416, 0]
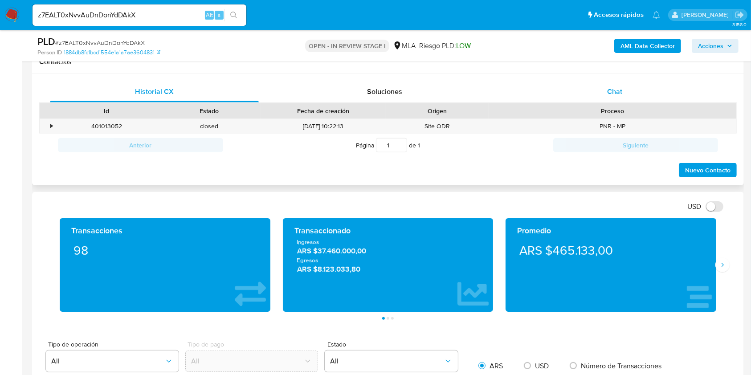
click at [617, 86] on span "Chat" at bounding box center [614, 91] width 15 height 10
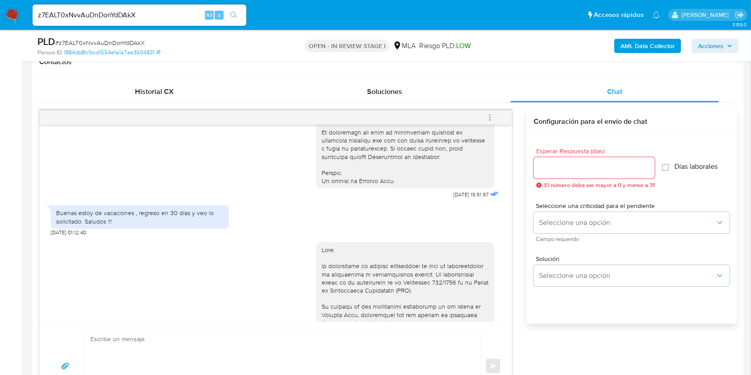
click at [453, 198] on span "[DATE] 19:51:57" at bounding box center [470, 194] width 35 height 7
drag, startPoint x: 435, startPoint y: 209, endPoint x: 457, endPoint y: 212, distance: 22.4
click at [457, 198] on span "[DATE] 19:51:57" at bounding box center [470, 194] width 35 height 7
copy span "[DATE]"
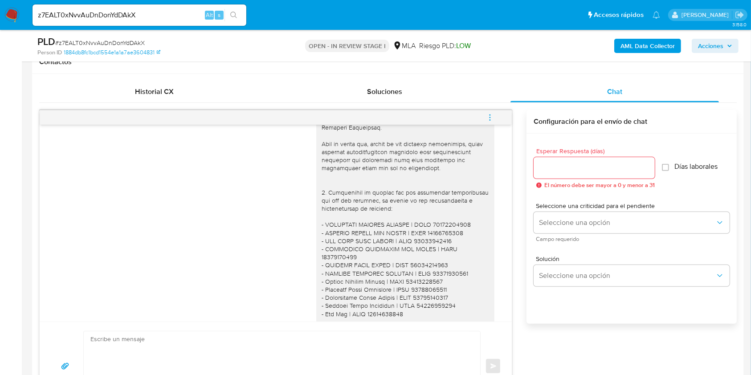
scroll to position [891, 0]
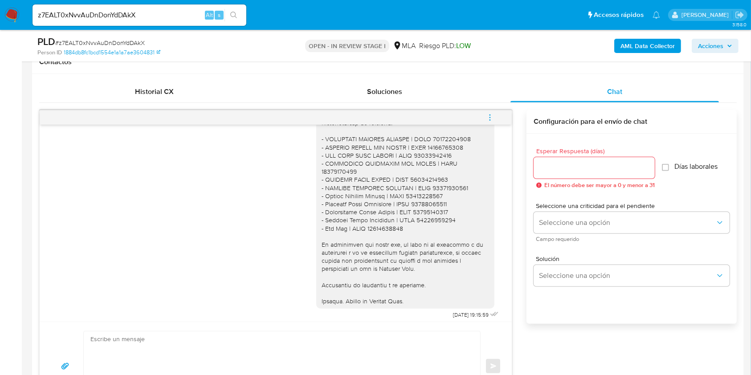
click at [453, 315] on span "[DATE] 19:15:59" at bounding box center [471, 314] width 36 height 7
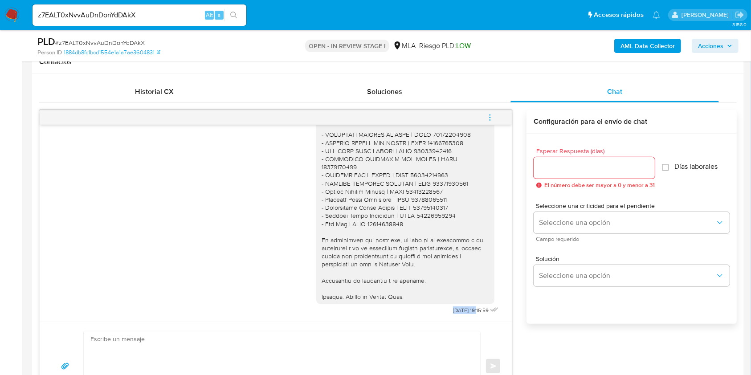
drag, startPoint x: 435, startPoint y: 315, endPoint x: 454, endPoint y: 312, distance: 19.4
click at [454, 312] on span "01/09/2025 19:15:59" at bounding box center [471, 310] width 36 height 7
copy span "01/09/2025"
click at [494, 116] on button "menu-action" at bounding box center [489, 117] width 29 height 21
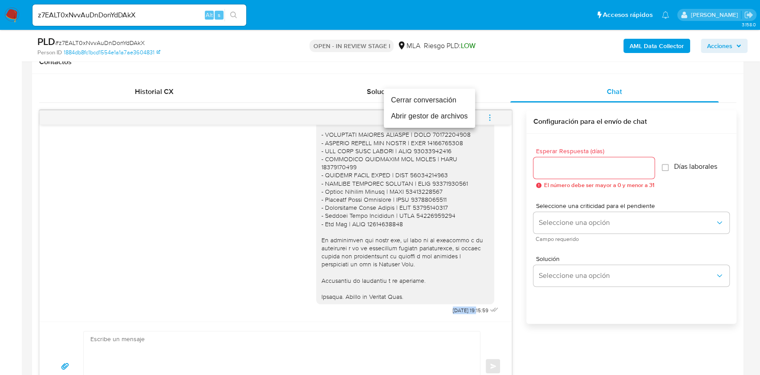
click at [417, 98] on li "Cerrar conversación" at bounding box center [429, 100] width 91 height 16
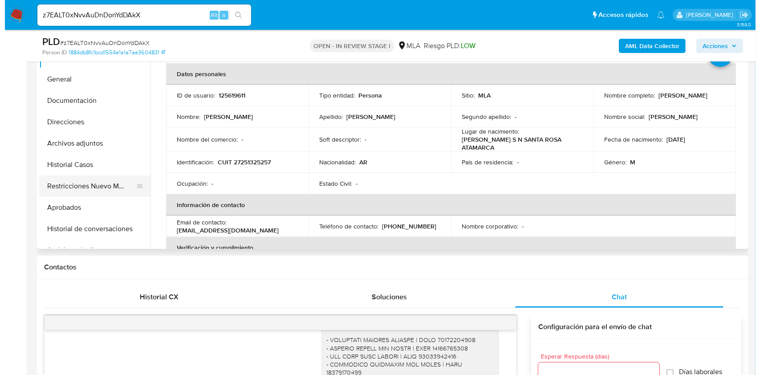
scroll to position [178, 0]
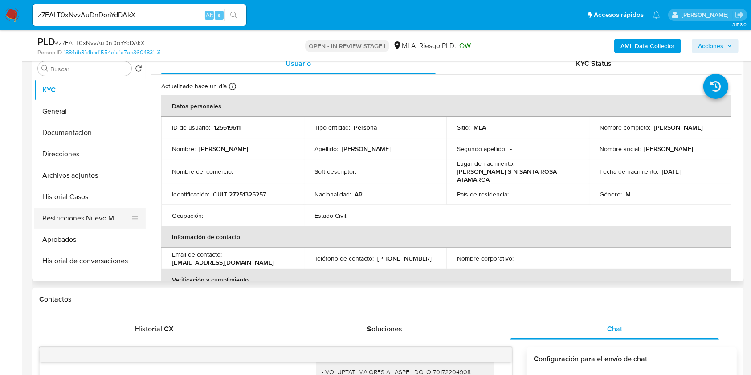
click at [68, 225] on button "Restricciones Nuevo Mundo" at bounding box center [86, 218] width 104 height 21
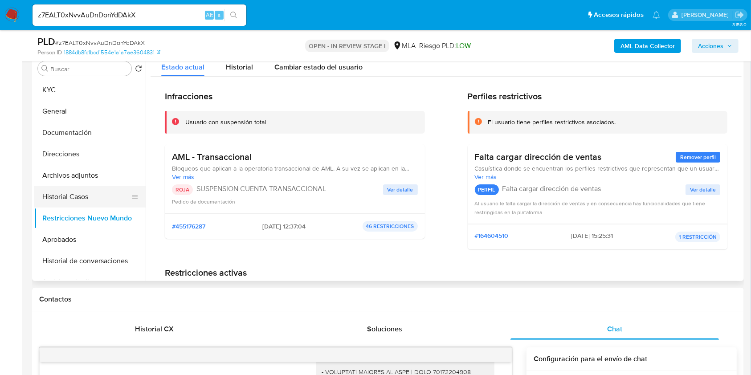
click at [70, 199] on button "Historial Casos" at bounding box center [86, 196] width 104 height 21
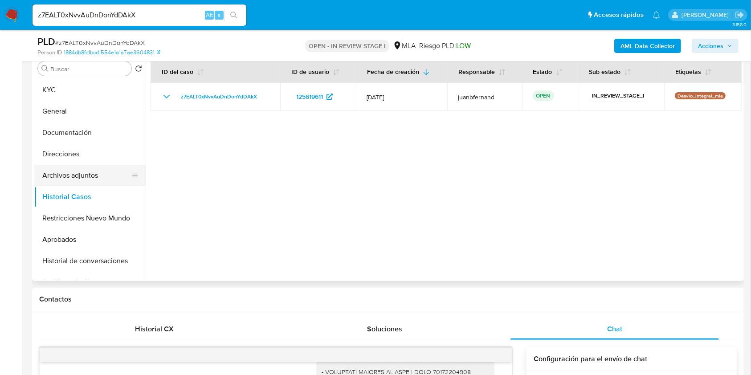
click at [87, 173] on button "Archivos adjuntos" at bounding box center [86, 175] width 104 height 21
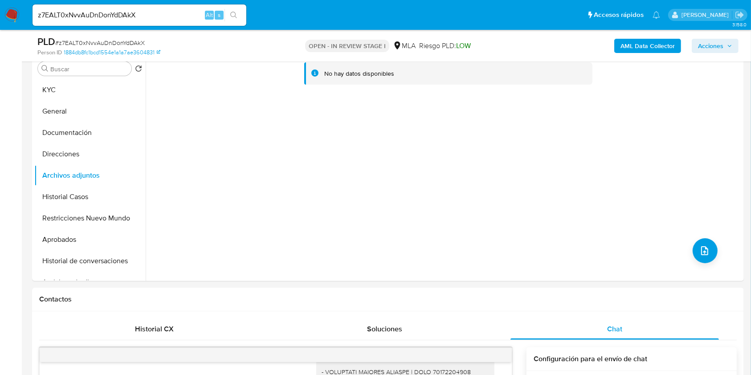
click at [666, 42] on b "AML Data Collector" at bounding box center [648, 46] width 54 height 14
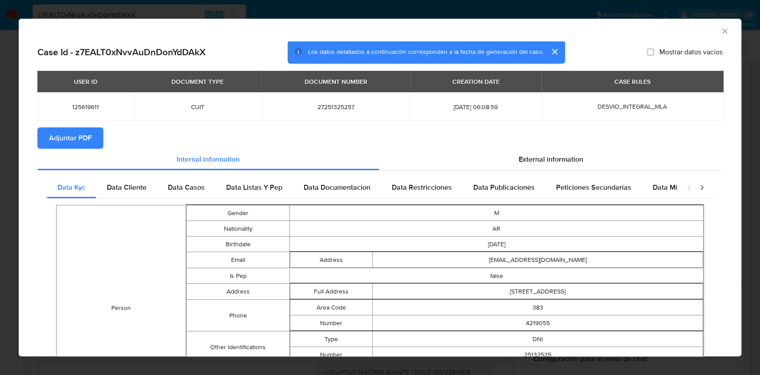
click at [74, 134] on span "Adjuntar PDF" at bounding box center [70, 138] width 43 height 20
click at [721, 30] on icon "Cerrar ventana" at bounding box center [725, 31] width 9 height 9
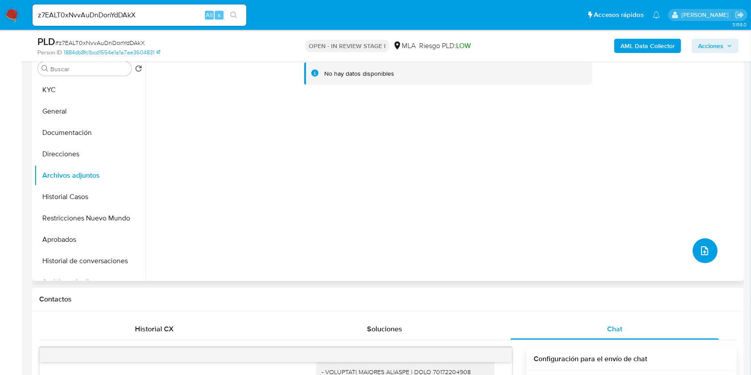
click at [703, 251] on icon "upload-file" at bounding box center [704, 250] width 11 height 11
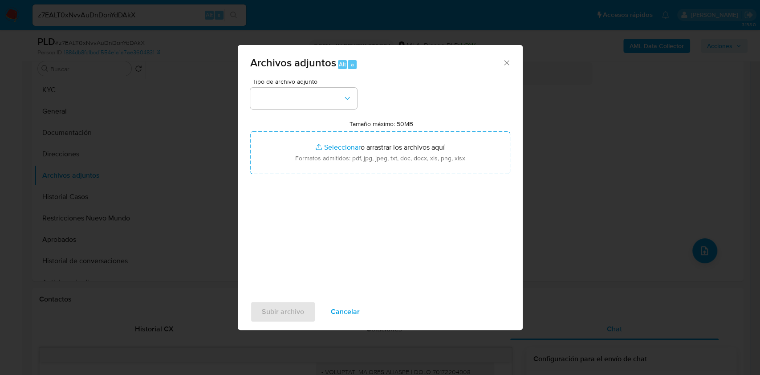
click at [324, 81] on span "Tipo de archivo adjunto" at bounding box center [306, 81] width 107 height 6
click at [324, 93] on button "button" at bounding box center [303, 98] width 107 height 21
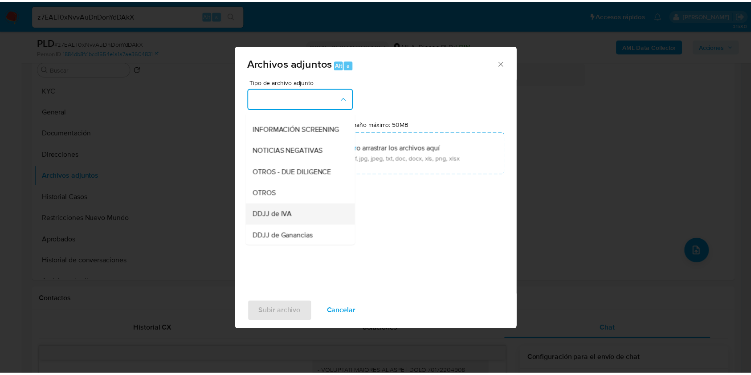
scroll to position [118, 0]
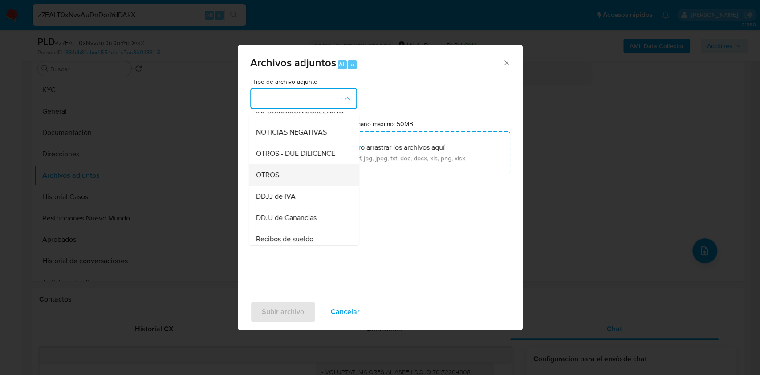
click at [290, 184] on div "OTROS" at bounding box center [301, 174] width 91 height 21
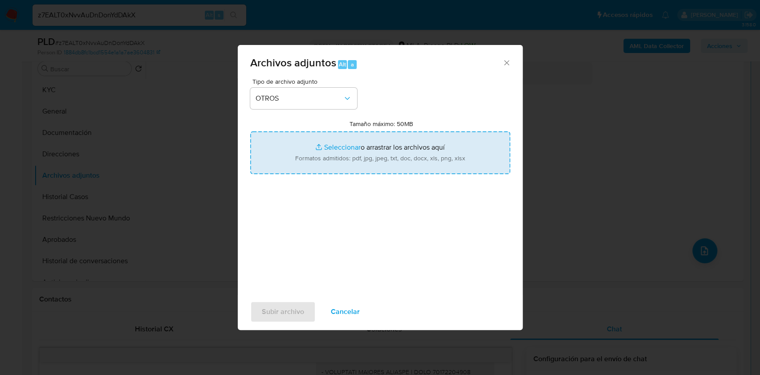
type input "C:\fakepath\Caselog z7EALT0xNvvAuDnDonYdDAkX_2025_07_17_16_21_59.docx"
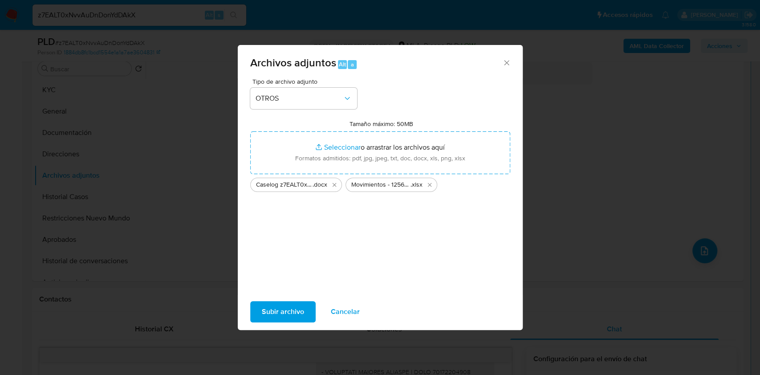
click at [282, 310] on span "Subir archivo" at bounding box center [283, 312] width 42 height 20
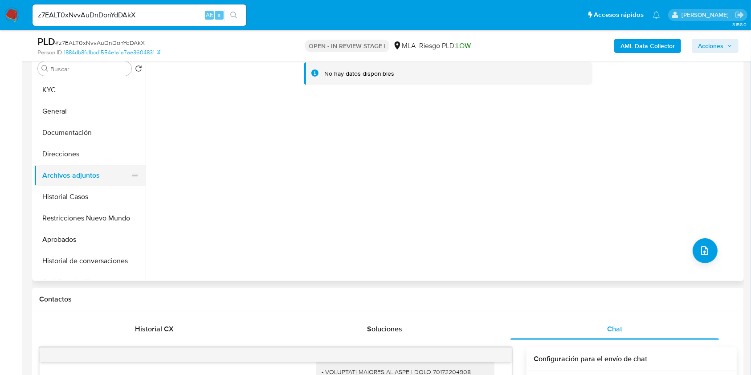
drag, startPoint x: 71, startPoint y: 198, endPoint x: 77, endPoint y: 176, distance: 22.0
click at [71, 196] on button "Historial Casos" at bounding box center [89, 196] width 111 height 21
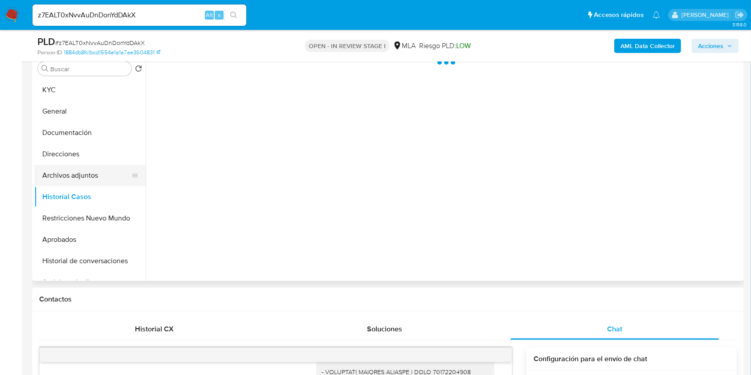
click at [77, 176] on button "Archivos adjuntos" at bounding box center [86, 175] width 104 height 21
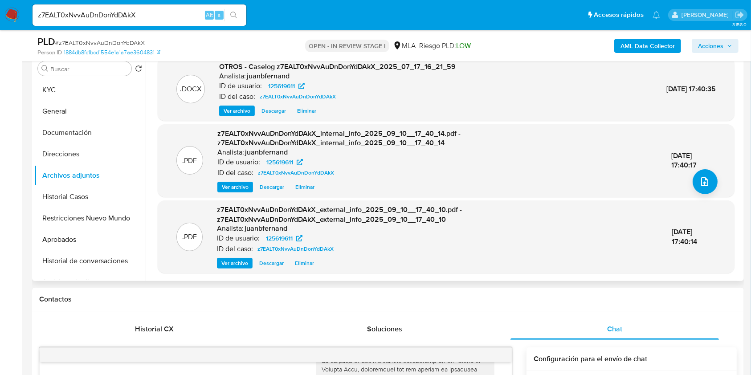
scroll to position [0, 0]
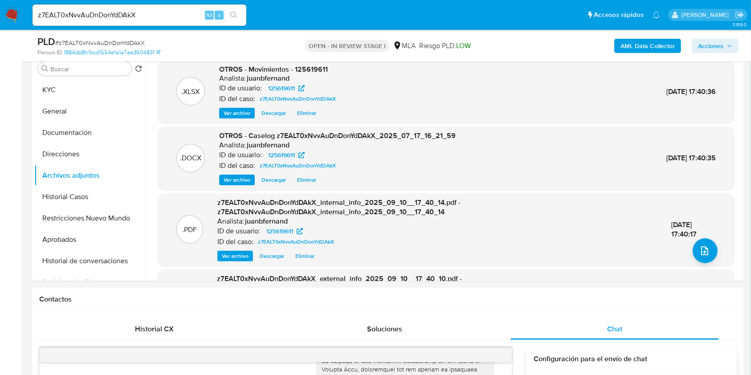
click at [707, 49] on span "Acciones" at bounding box center [710, 46] width 25 height 14
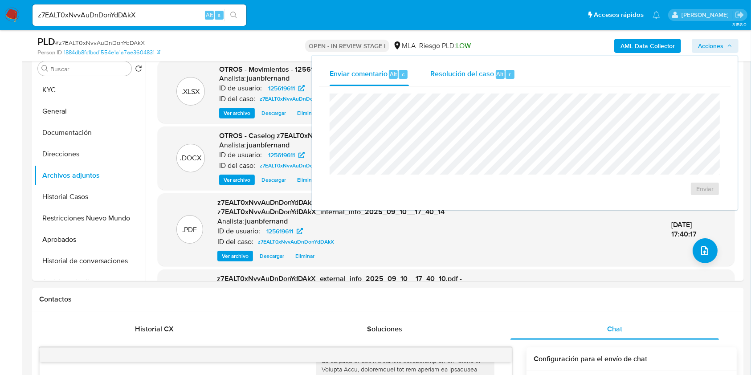
drag, startPoint x: 494, startPoint y: 73, endPoint x: 490, endPoint y: 83, distance: 10.6
click at [493, 73] on div "Resolución del caso Alt r" at bounding box center [472, 74] width 85 height 23
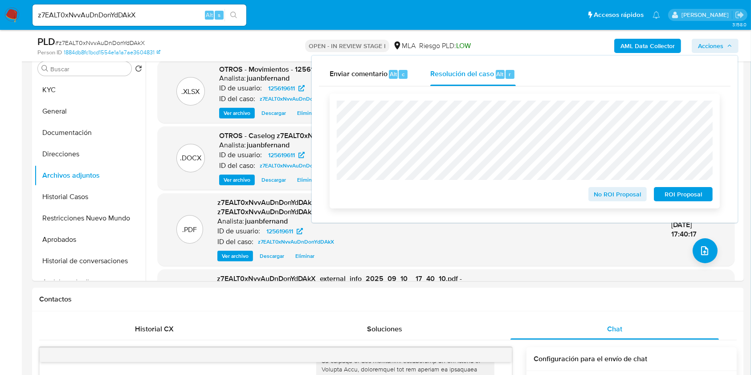
click at [680, 194] on span "ROI Proposal" at bounding box center [683, 194] width 46 height 12
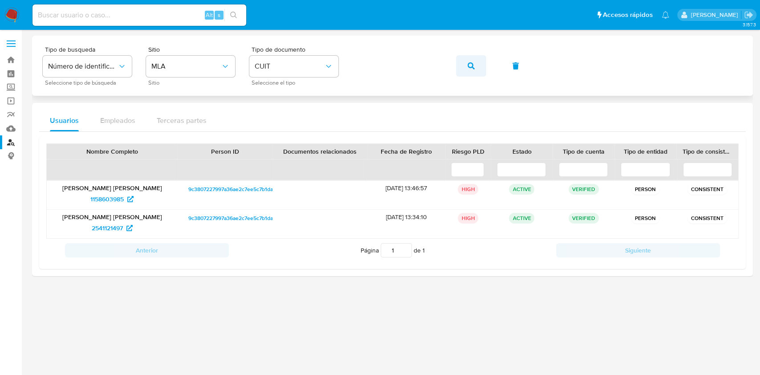
click at [480, 70] on button "button" at bounding box center [471, 65] width 30 height 21
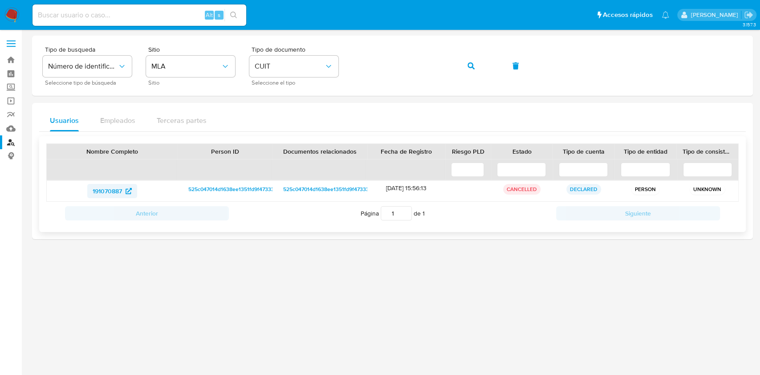
click at [116, 193] on span "191070887" at bounding box center [107, 191] width 29 height 14
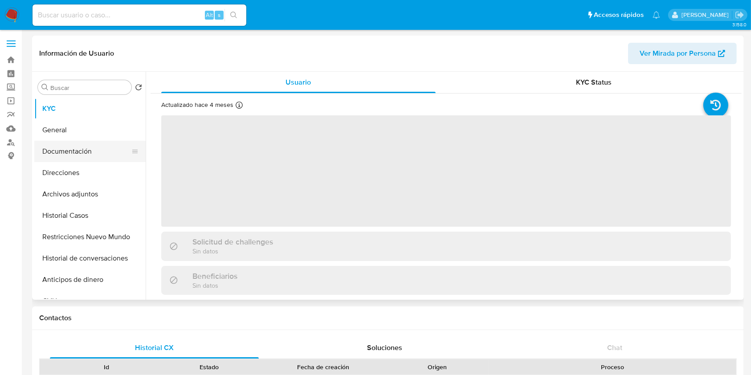
click at [86, 150] on button "Documentación" at bounding box center [86, 151] width 104 height 21
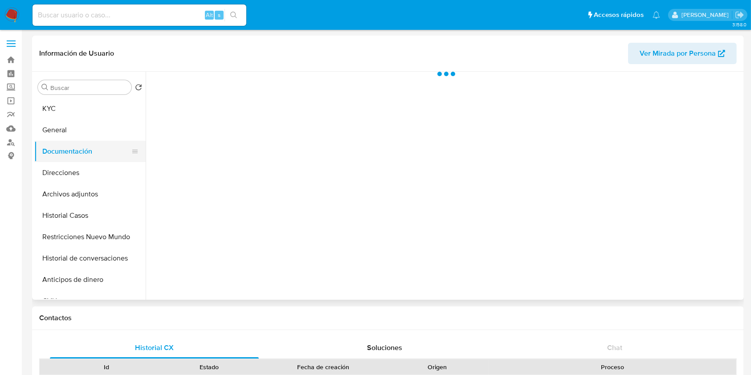
select select "10"
click at [75, 135] on button "General" at bounding box center [86, 129] width 104 height 21
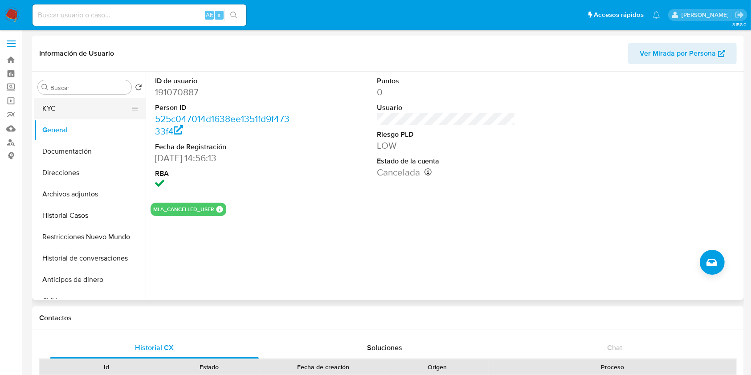
click at [47, 106] on button "KYC" at bounding box center [86, 108] width 104 height 21
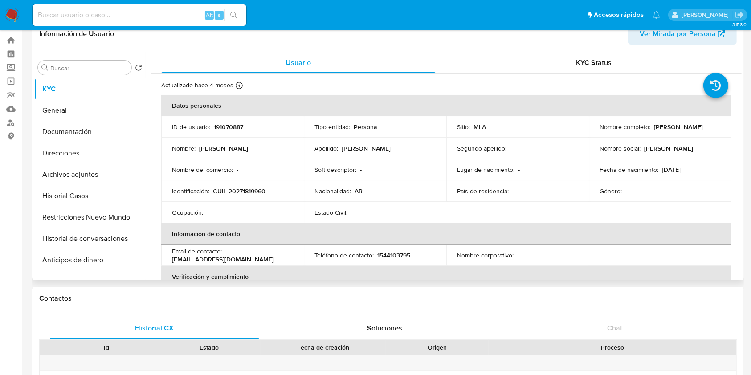
click at [251, 192] on p "CUIL 20271819960" at bounding box center [239, 191] width 53 height 8
copy p "20271819960"
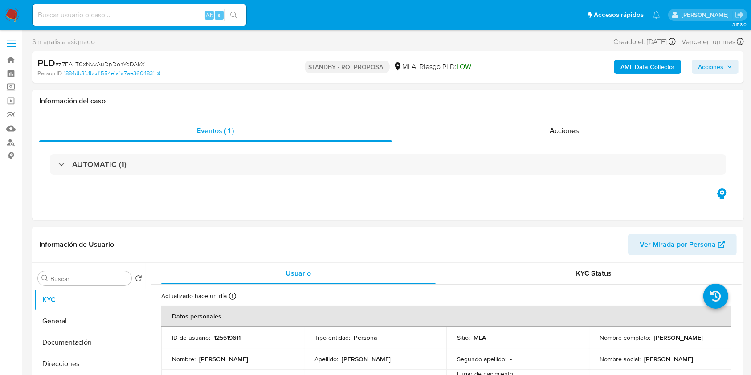
select select "10"
click at [150, 17] on input at bounding box center [140, 15] width 214 height 12
paste input "XeainaWNbM6bgkzy3or7SEiD"
type input "XeainaWNbM6bgkzy3or7SEiD"
click at [241, 16] on button "search-icon" at bounding box center [234, 15] width 18 height 12
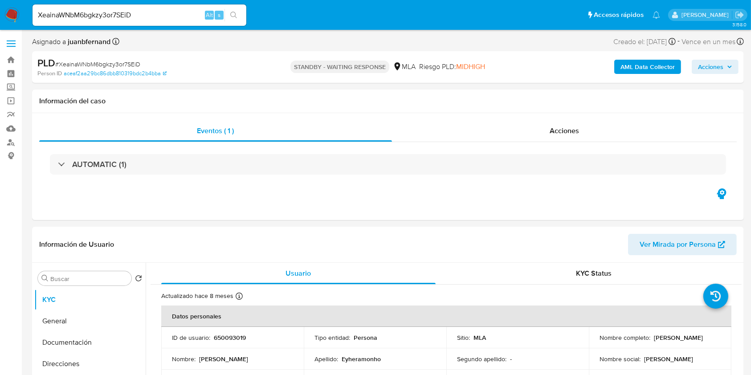
select select "10"
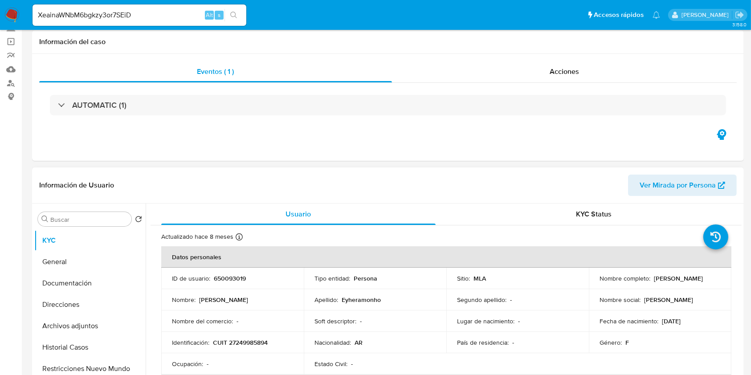
scroll to position [237, 0]
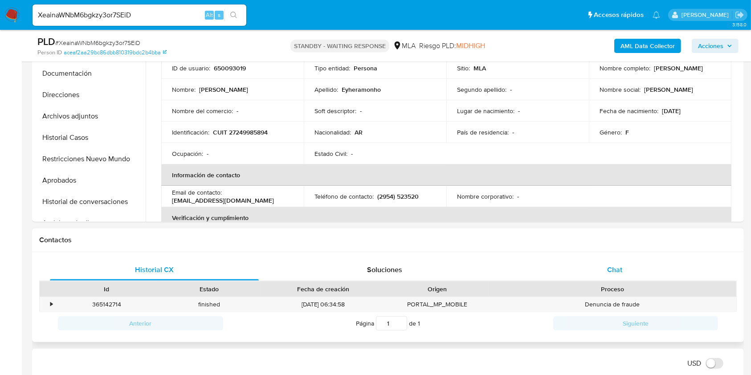
click at [599, 274] on div "Chat" at bounding box center [614, 269] width 209 height 21
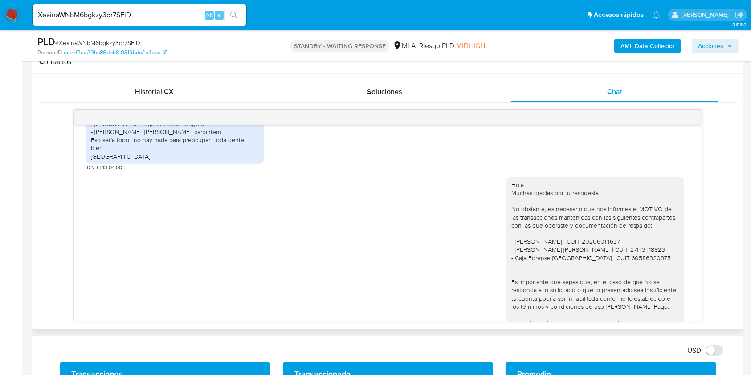
scroll to position [1226, 0]
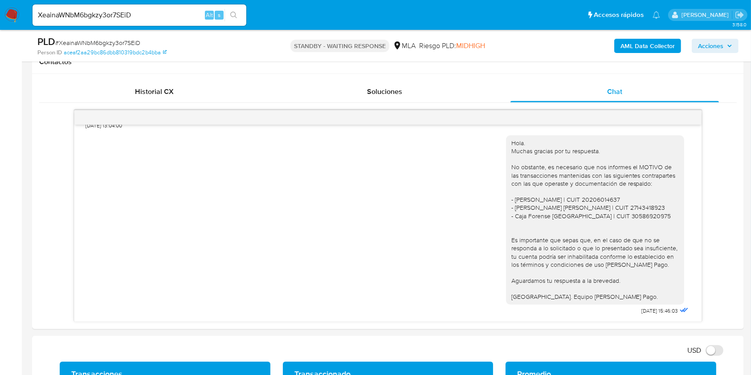
click at [143, 10] on input "XeainaWNbM6bgkzy3or7SEiD" at bounding box center [140, 15] width 214 height 12
paste input "ubDx39NRlwqXrLLhmnqJZM33"
type input "ubDx39NRlwqXrLLhmnqJZM33"
click at [238, 20] on button "search-icon" at bounding box center [234, 15] width 18 height 12
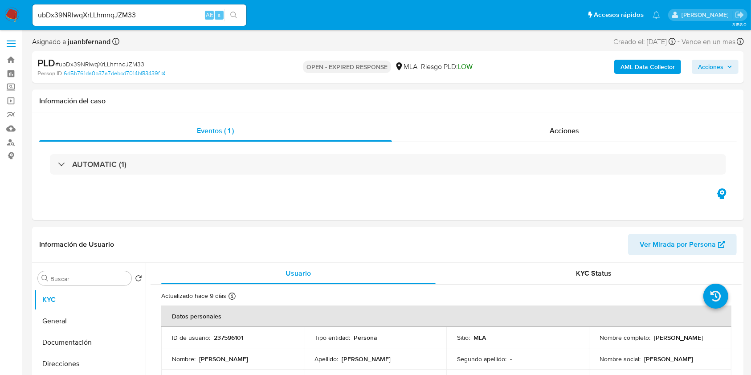
select select "10"
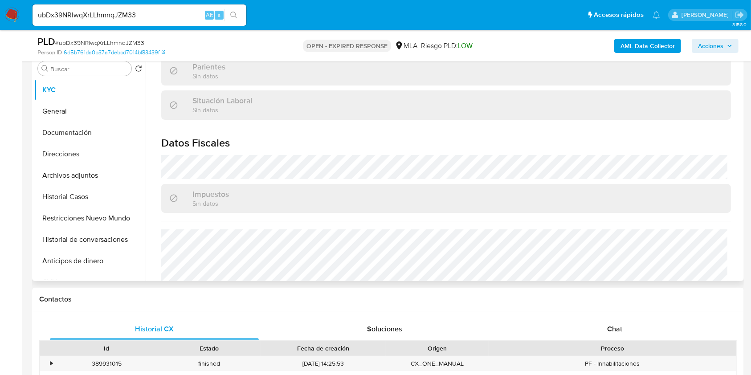
scroll to position [469, 0]
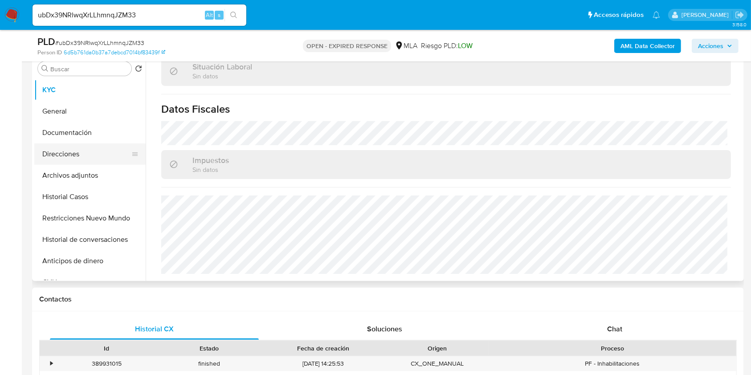
click at [81, 151] on button "Direcciones" at bounding box center [86, 153] width 104 height 21
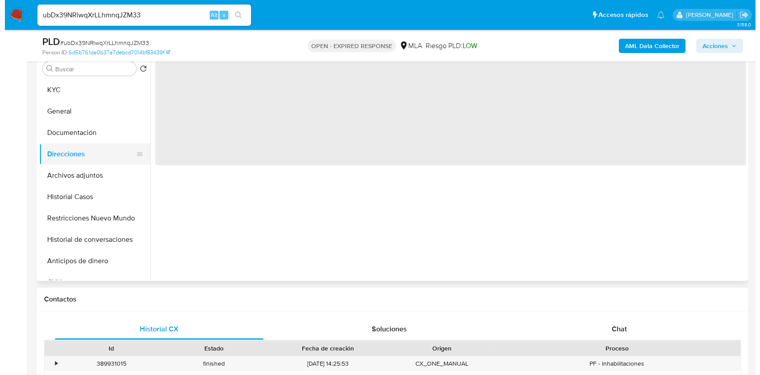
scroll to position [0, 0]
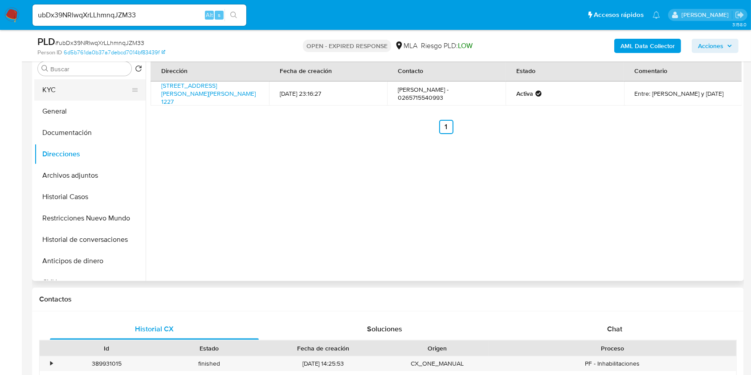
click at [67, 94] on button "KYC" at bounding box center [86, 89] width 104 height 21
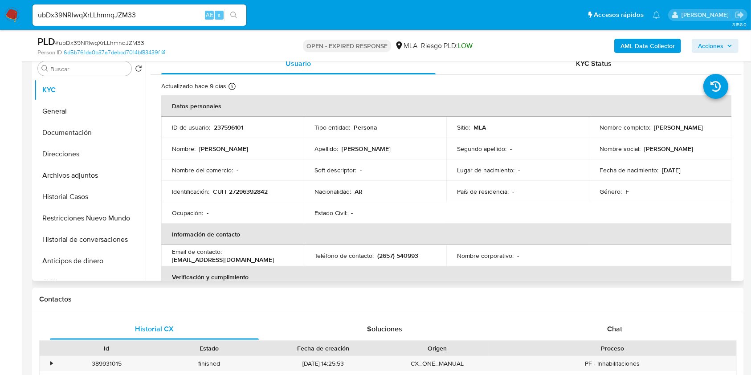
click at [246, 260] on p "[EMAIL_ADDRESS][DOMAIN_NAME]" at bounding box center [223, 260] width 102 height 8
drag, startPoint x: 246, startPoint y: 260, endPoint x: 186, endPoint y: 263, distance: 60.2
click at [186, 263] on p "[EMAIL_ADDRESS][DOMAIN_NAME]" at bounding box center [223, 260] width 102 height 8
copy p "[EMAIL_ADDRESS][DOMAIN_NAME]"
click at [654, 44] on b "AML Data Collector" at bounding box center [648, 46] width 54 height 14
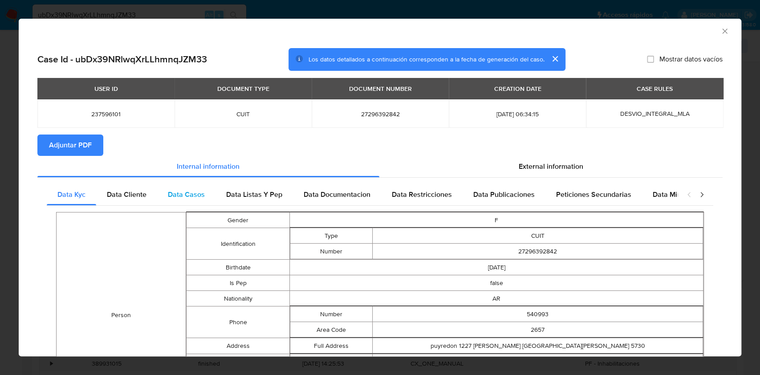
drag, startPoint x: 589, startPoint y: 165, endPoint x: 394, endPoint y: 204, distance: 199.1
click at [589, 165] on div "External information" at bounding box center [552, 166] width 344 height 21
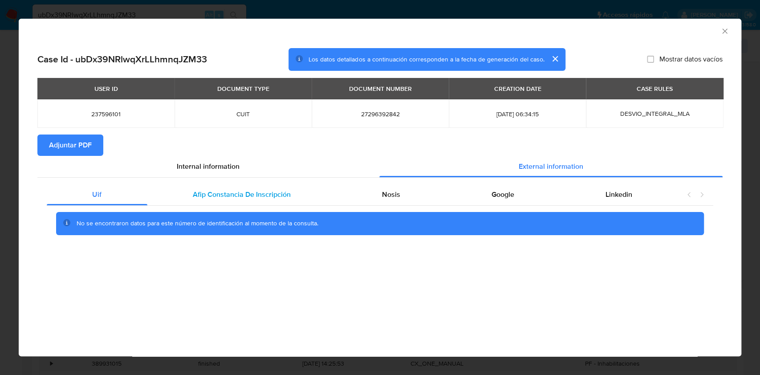
click at [267, 189] on div "Afip Constancia De Inscripción" at bounding box center [241, 194] width 189 height 21
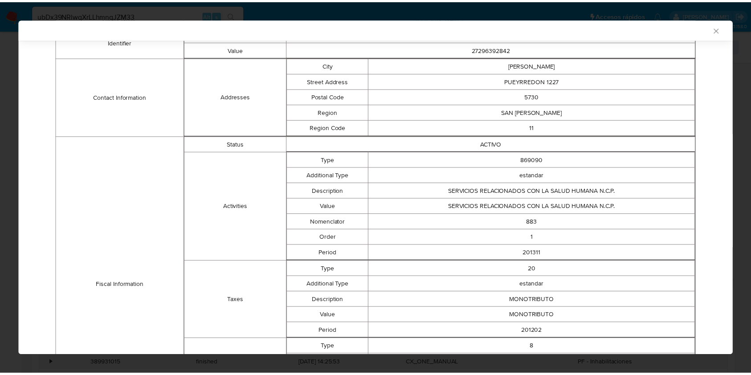
scroll to position [339, 0]
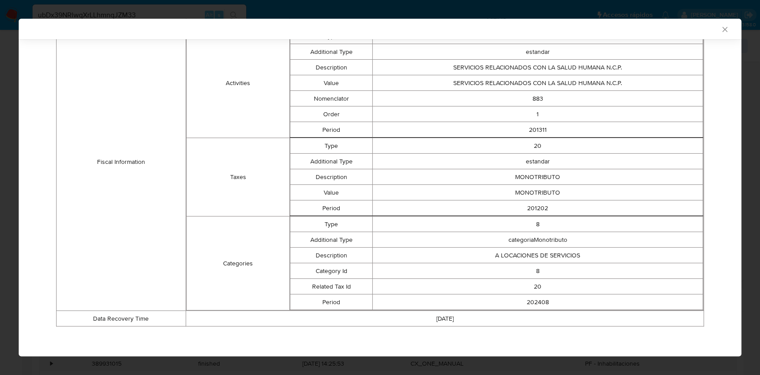
click at [721, 26] on icon "Cerrar ventana" at bounding box center [725, 29] width 9 height 9
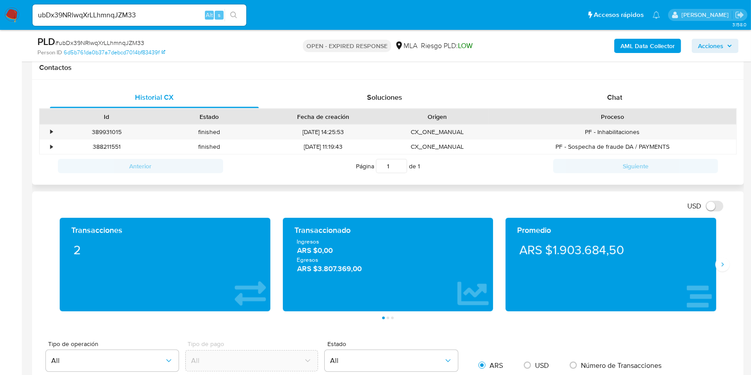
scroll to position [416, 0]
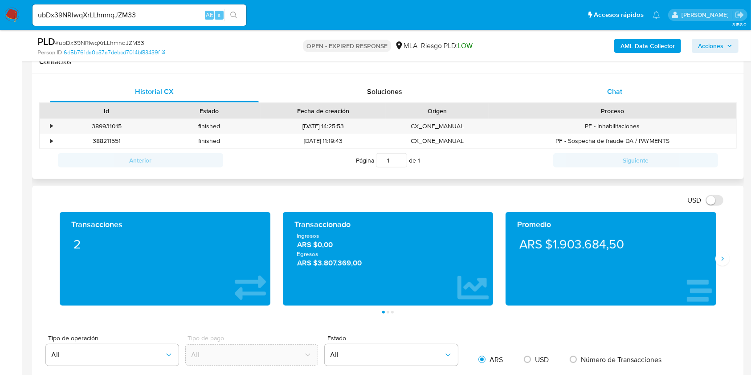
drag, startPoint x: 640, startPoint y: 90, endPoint x: 631, endPoint y: 93, distance: 9.7
click at [640, 90] on div "Chat" at bounding box center [614, 91] width 209 height 21
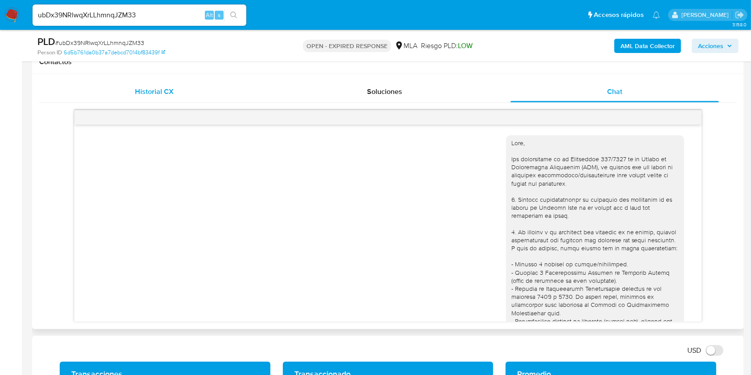
scroll to position [503, 0]
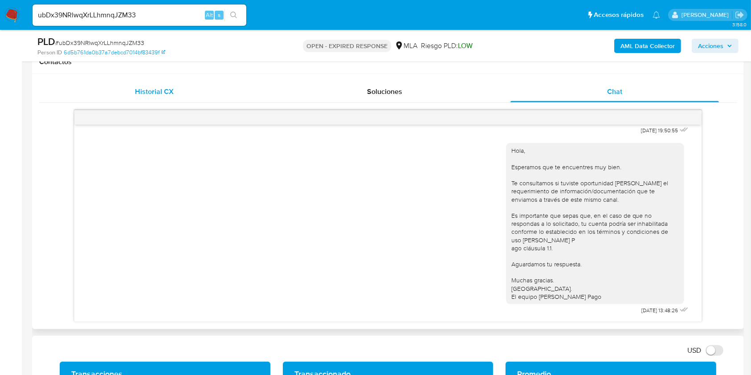
click at [163, 98] on div "Historial CX" at bounding box center [154, 91] width 209 height 21
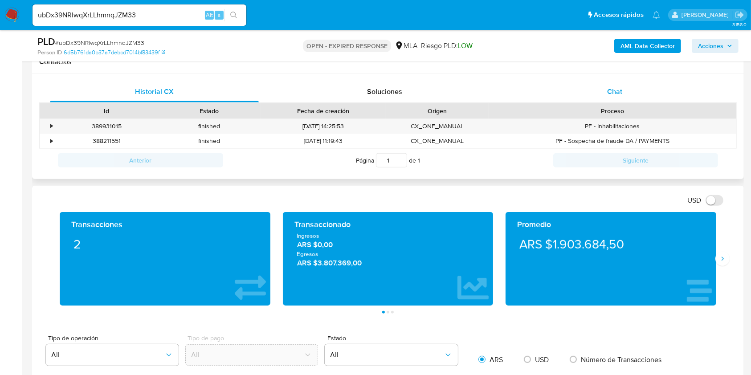
click at [614, 91] on span "Chat" at bounding box center [614, 91] width 15 height 10
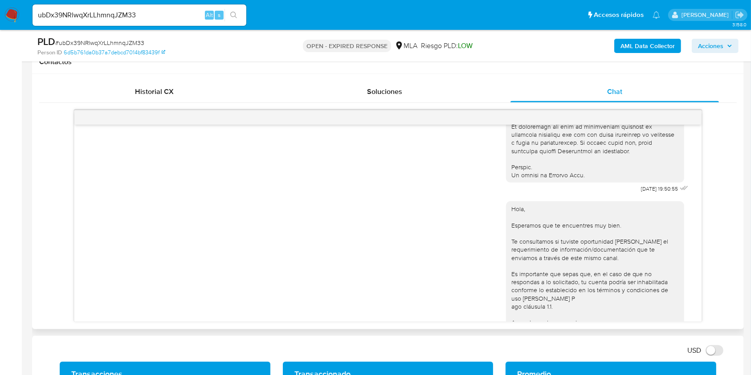
scroll to position [444, 0]
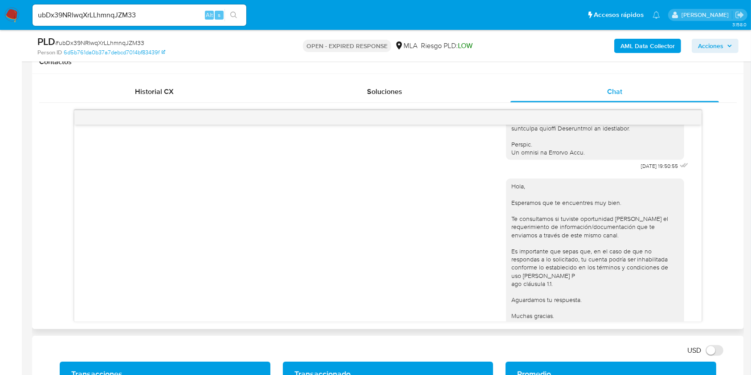
click at [641, 170] on span "17/07/2025 19:50:55" at bounding box center [659, 166] width 37 height 7
drag, startPoint x: 623, startPoint y: 182, endPoint x: 638, endPoint y: 182, distance: 15.1
click at [641, 170] on span "17/07/2025 19:50:55" at bounding box center [659, 166] width 37 height 7
copy span "17/07/2025"
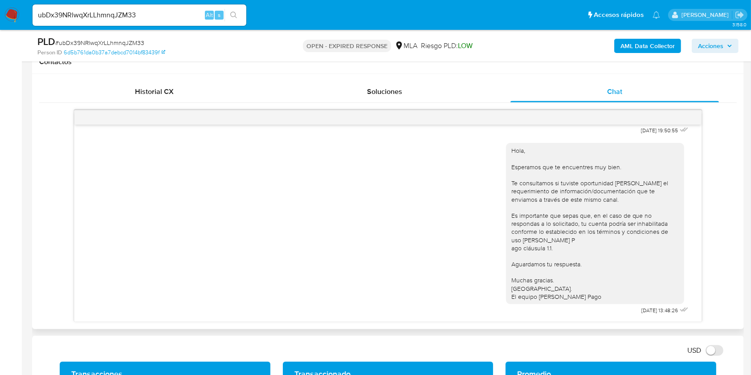
click at [642, 307] on span "21/07/2025 13:48:26" at bounding box center [660, 310] width 37 height 7
drag, startPoint x: 624, startPoint y: 307, endPoint x: 639, endPoint y: 307, distance: 15.6
click at [642, 307] on span "21/07/2025 13:48:26" at bounding box center [660, 310] width 37 height 7
copy span "21/07/2025"
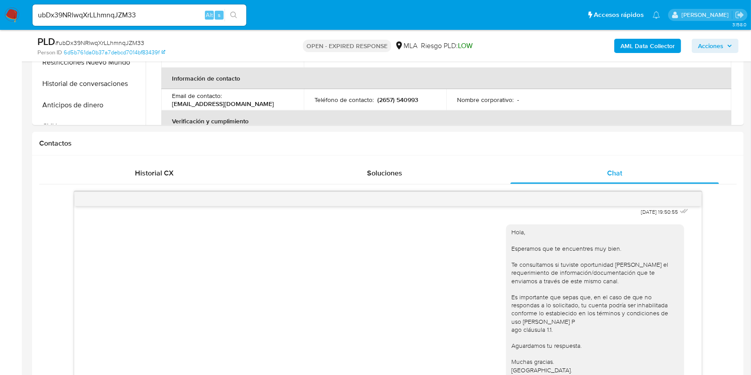
scroll to position [297, 0]
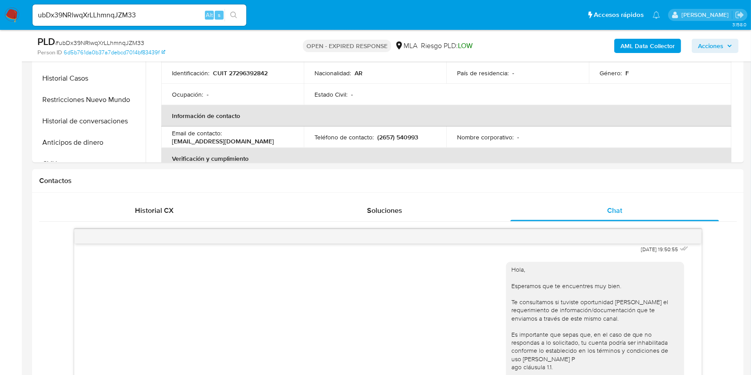
click at [175, 17] on input "ubDx39NRlwqXrLLhmnqJZM33" at bounding box center [140, 15] width 214 height 12
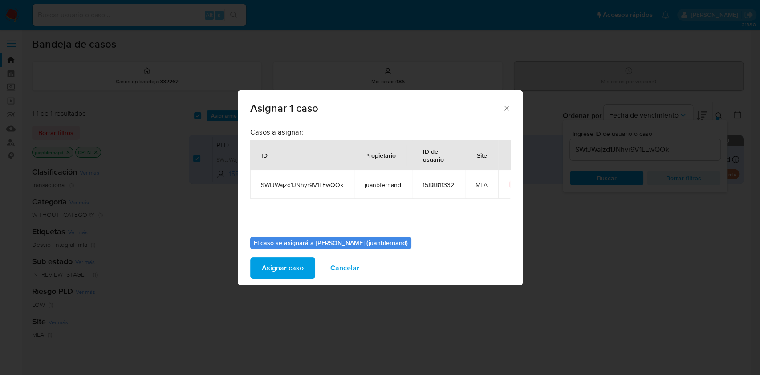
scroll to position [45, 0]
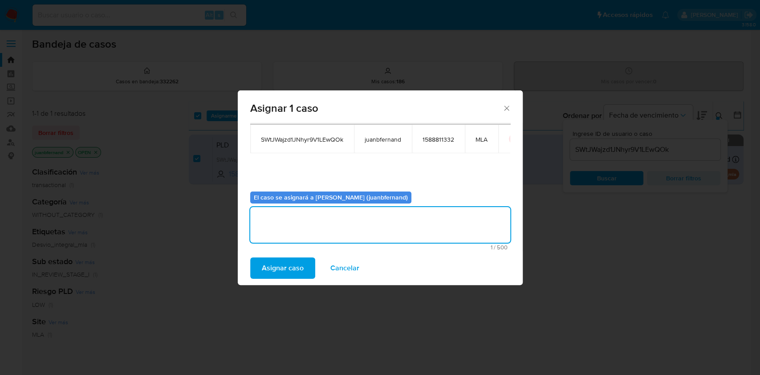
drag, startPoint x: 352, startPoint y: 273, endPoint x: 329, endPoint y: 218, distance: 59.5
click at [351, 273] on span "Cancelar" at bounding box center [345, 268] width 29 height 20
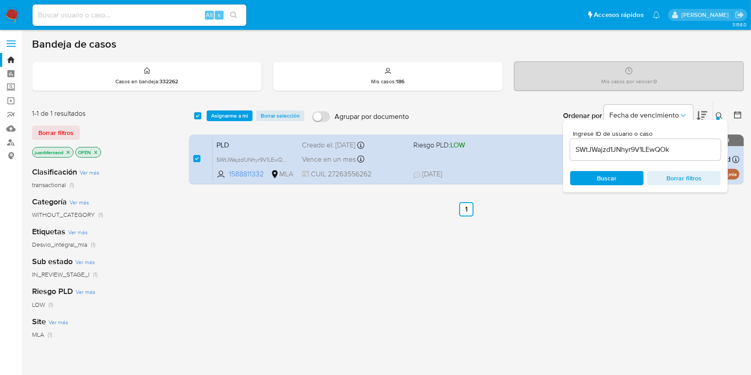
click at [702, 147] on input "SWtJWajzd1JNhyr9V1LEwQOk" at bounding box center [645, 150] width 151 height 12
paste input "ubDx39NRlwqXrLLhmnqJZM33"
type input "ubDx39NRlwqXrLLhmnqJZM33"
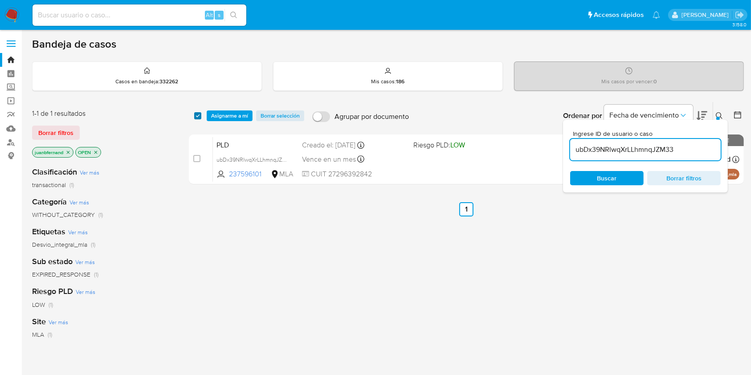
click at [198, 115] on input "checkbox" at bounding box center [197, 115] width 7 height 7
checkbox input "true"
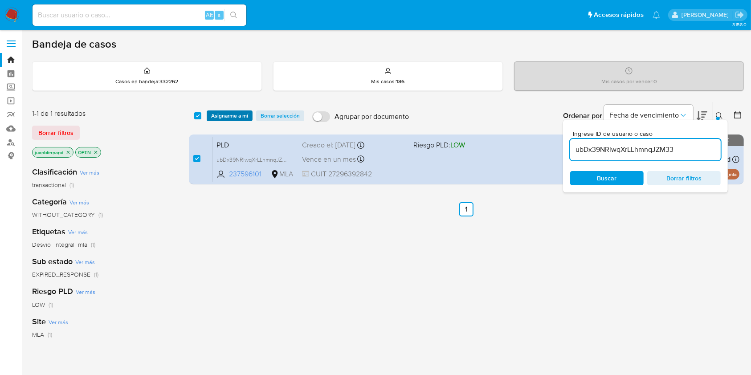
click at [232, 114] on span "Asignarme a mí" at bounding box center [229, 115] width 37 height 9
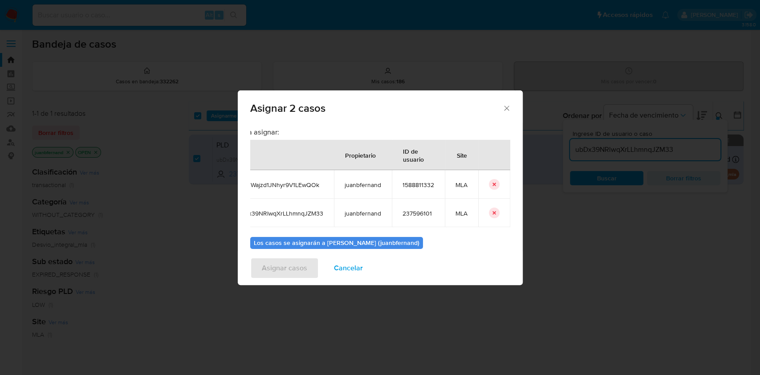
click at [492, 183] on icon "icon-button" at bounding box center [494, 184] width 5 height 5
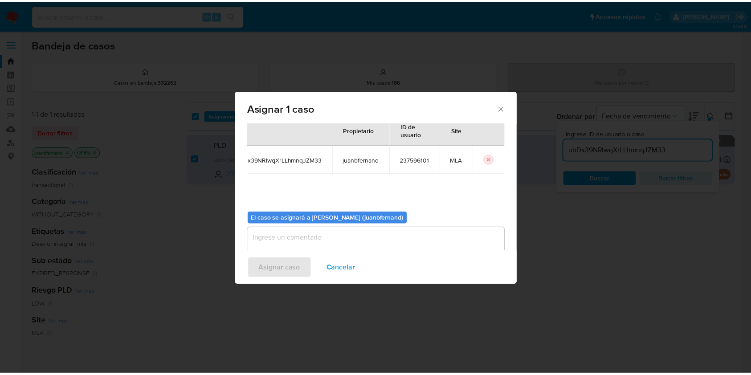
scroll to position [45, 0]
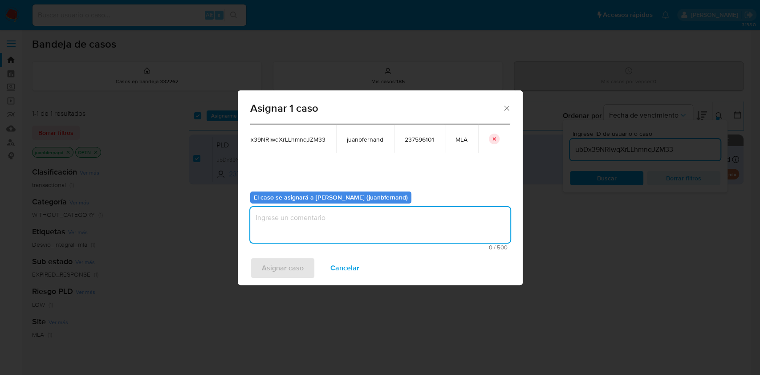
click at [306, 225] on textarea "assign-modal" at bounding box center [380, 225] width 260 height 36
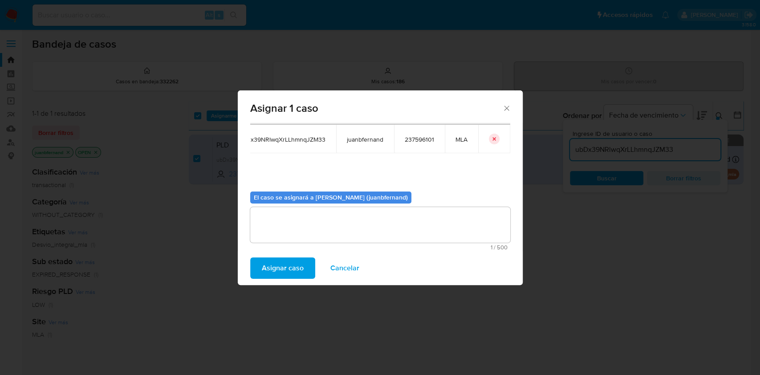
click at [298, 268] on span "Asignar caso" at bounding box center [283, 268] width 42 height 20
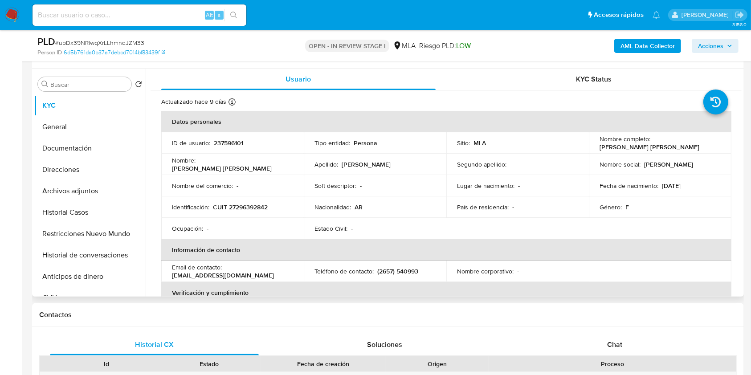
scroll to position [297, 0]
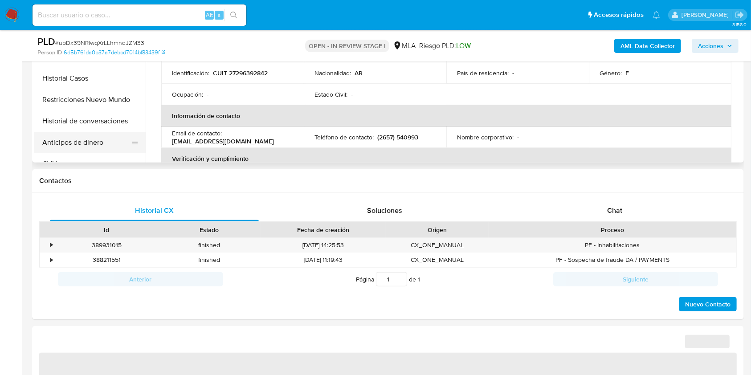
select select "10"
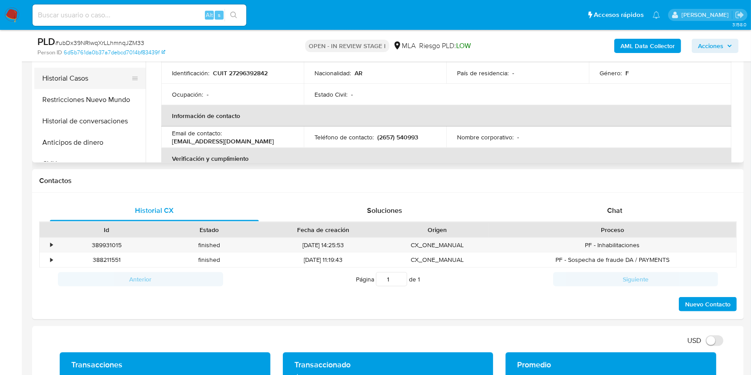
click at [65, 78] on button "Historial Casos" at bounding box center [86, 78] width 104 height 21
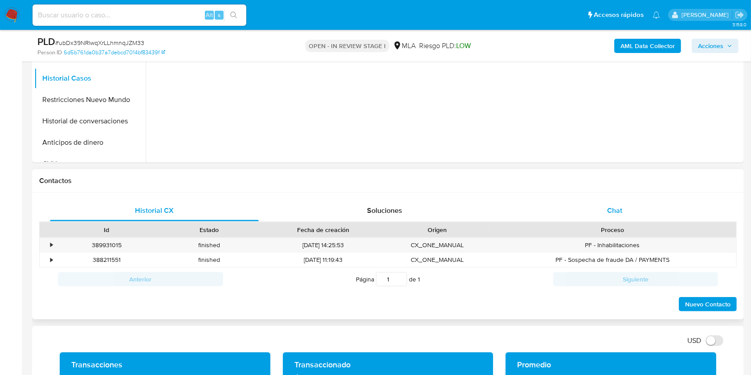
click at [629, 208] on div "Chat" at bounding box center [614, 210] width 209 height 21
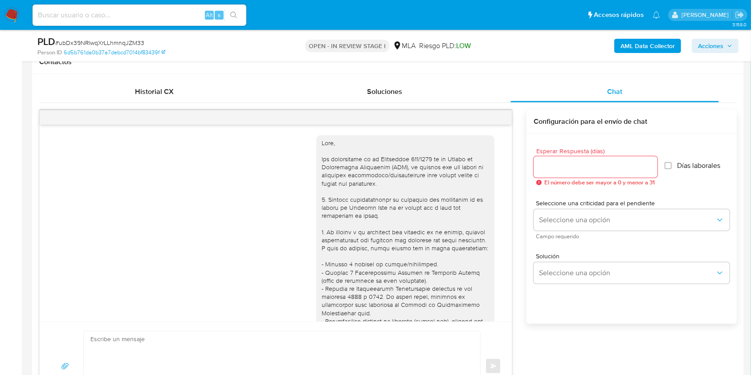
scroll to position [503, 0]
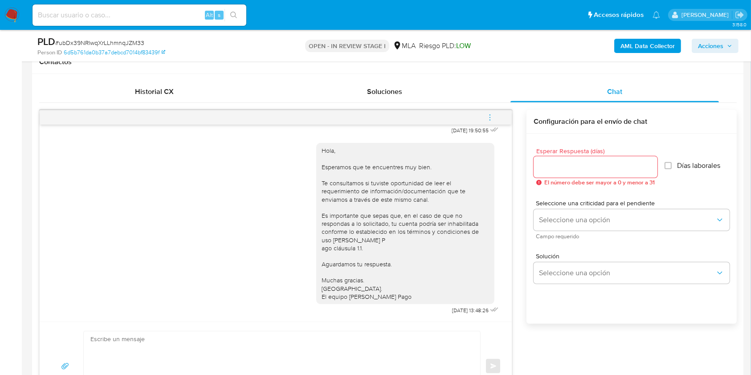
drag, startPoint x: 494, startPoint y: 116, endPoint x: 489, endPoint y: 117, distance: 5.8
click at [494, 117] on button "menu-action" at bounding box center [489, 117] width 29 height 21
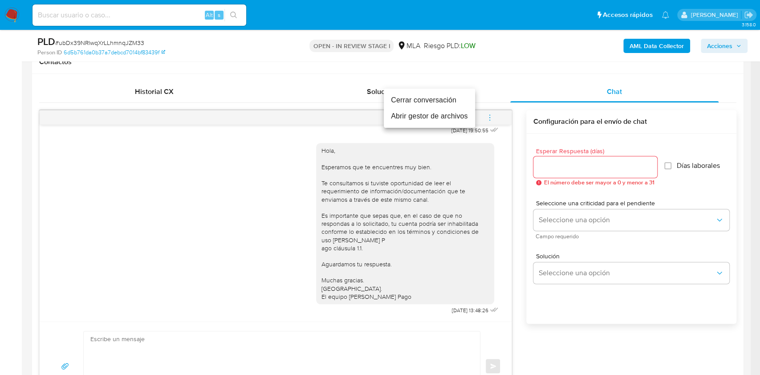
drag, startPoint x: 437, startPoint y: 101, endPoint x: 428, endPoint y: 100, distance: 9.8
click at [437, 101] on li "Cerrar conversación" at bounding box center [429, 100] width 91 height 16
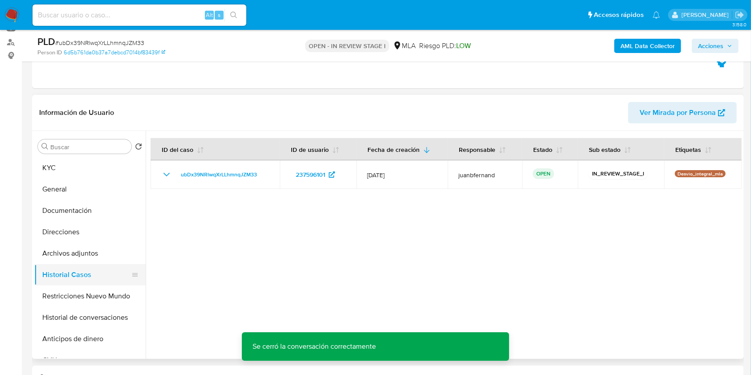
scroll to position [118, 0]
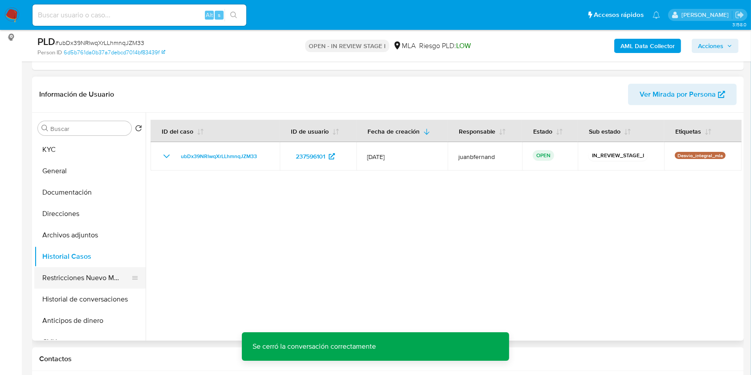
click at [55, 270] on button "Restricciones Nuevo Mundo" at bounding box center [86, 277] width 104 height 21
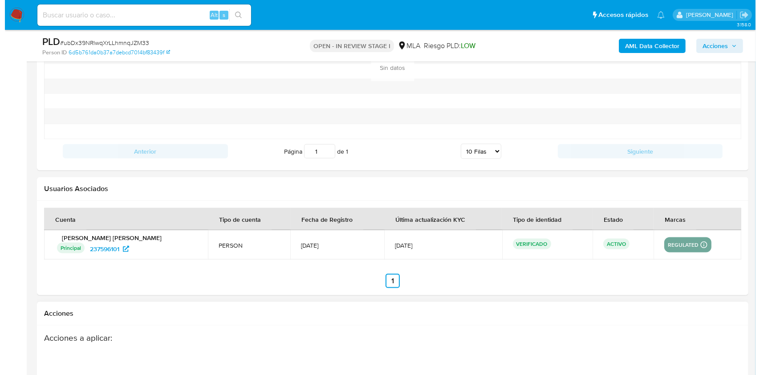
scroll to position [1491, 0]
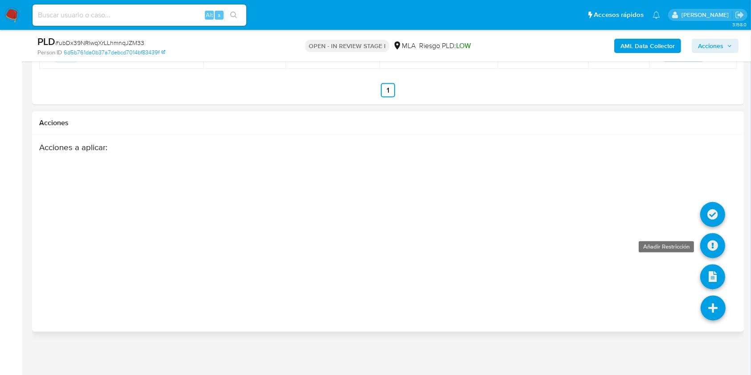
click at [716, 241] on icon at bounding box center [712, 245] width 25 height 25
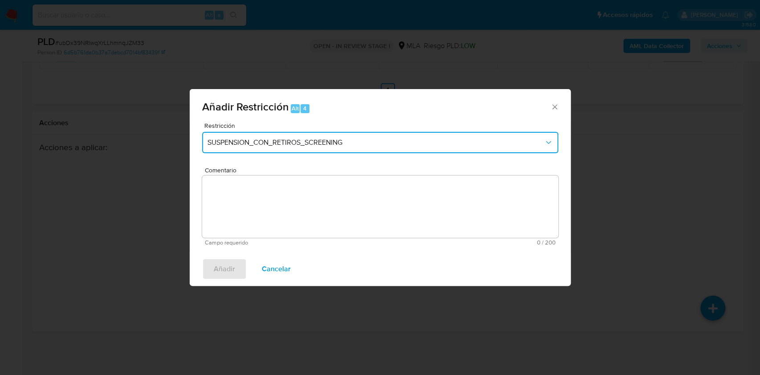
click at [282, 138] on span "SUSPENSION_CON_RETIROS_SCREENING" at bounding box center [376, 142] width 337 height 9
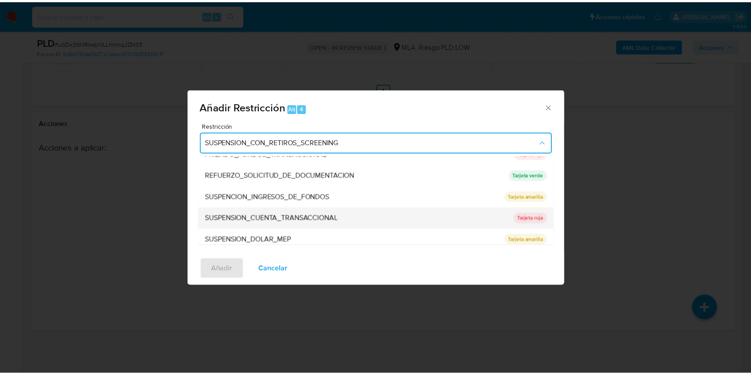
scroll to position [189, 0]
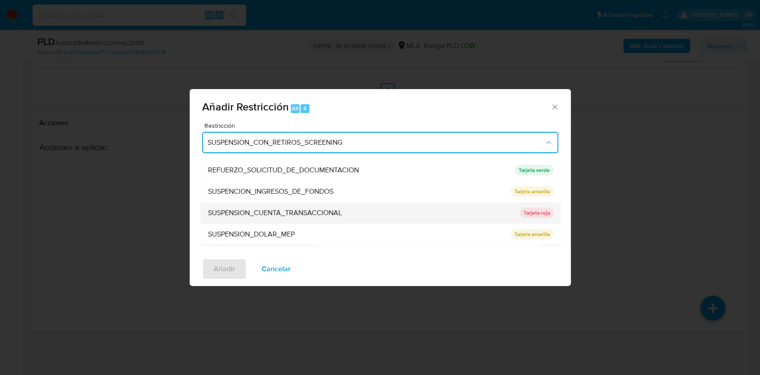
click at [274, 215] on span "SUSPENSION_CUENTA_TRANSACCIONAL" at bounding box center [275, 212] width 134 height 9
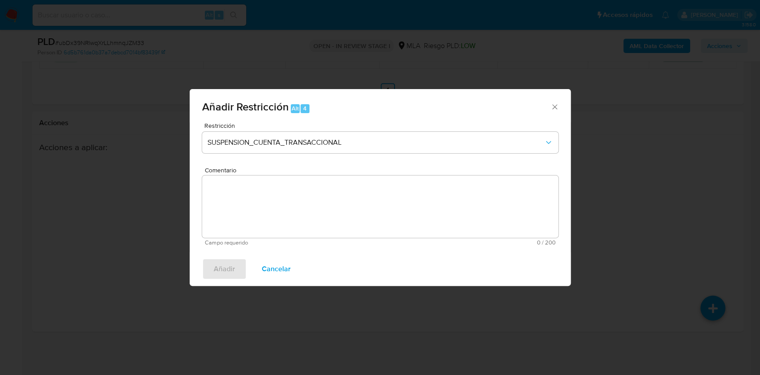
click at [280, 219] on textarea "Comentario" at bounding box center [380, 207] width 356 height 62
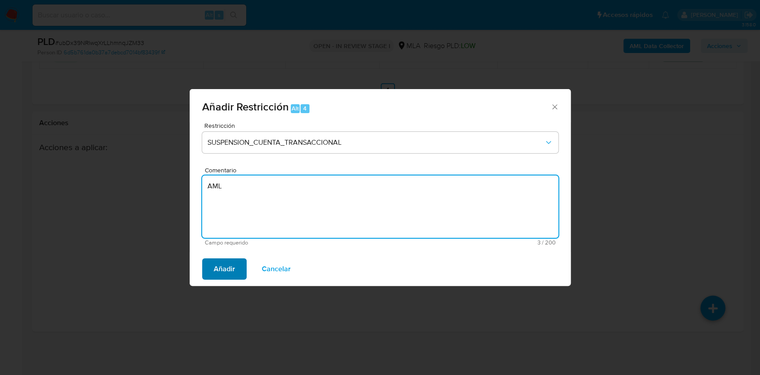
type textarea "AML"
click at [233, 271] on span "Añadir" at bounding box center [224, 269] width 21 height 20
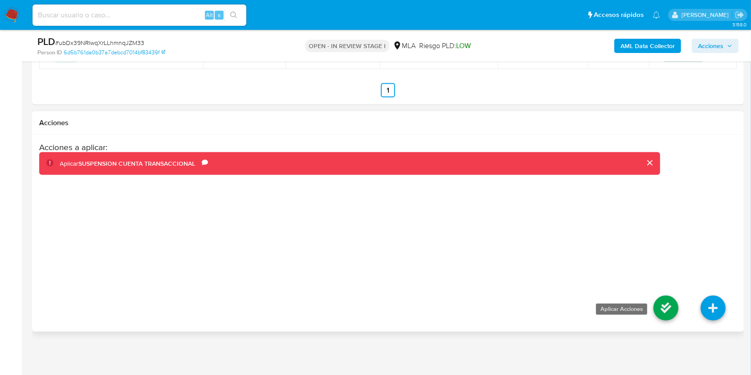
click at [659, 302] on icon at bounding box center [665, 308] width 25 height 25
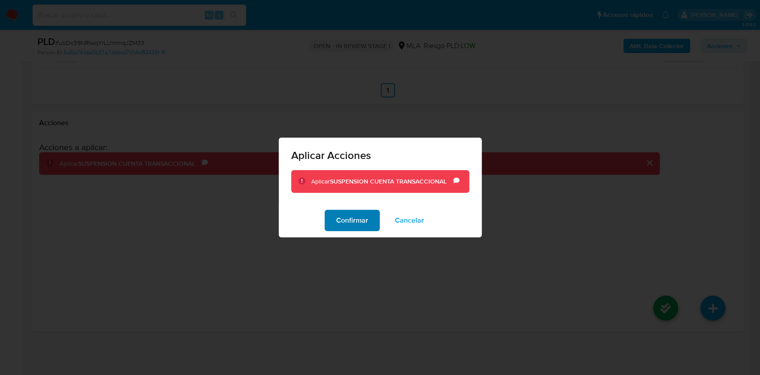
click at [342, 228] on span "Confirmar" at bounding box center [352, 221] width 32 height 20
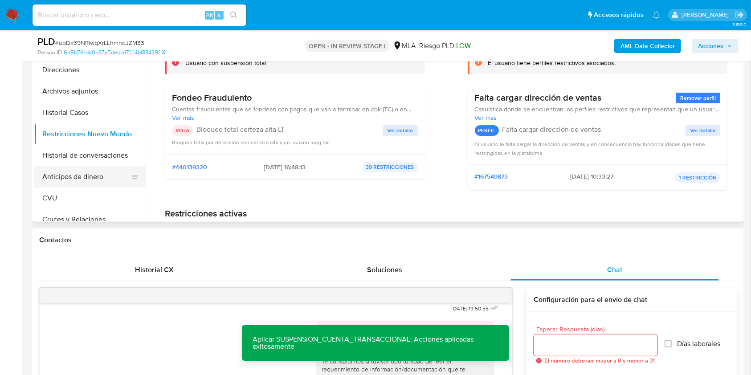
scroll to position [0, 0]
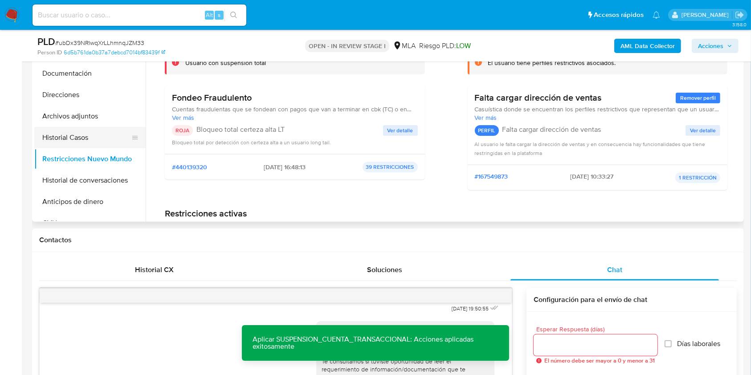
click at [98, 135] on button "Historial Casos" at bounding box center [86, 137] width 104 height 21
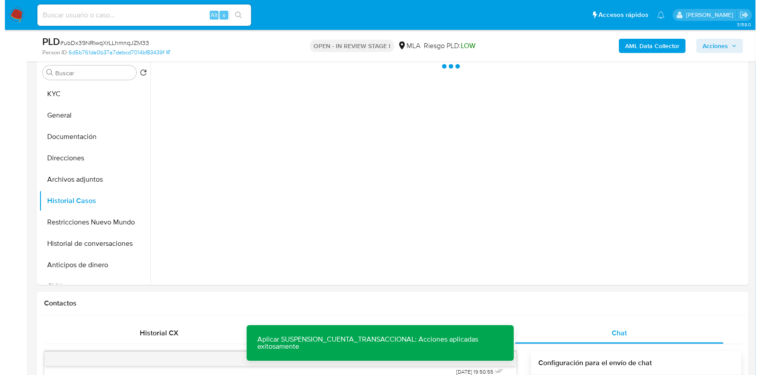
scroll to position [118, 0]
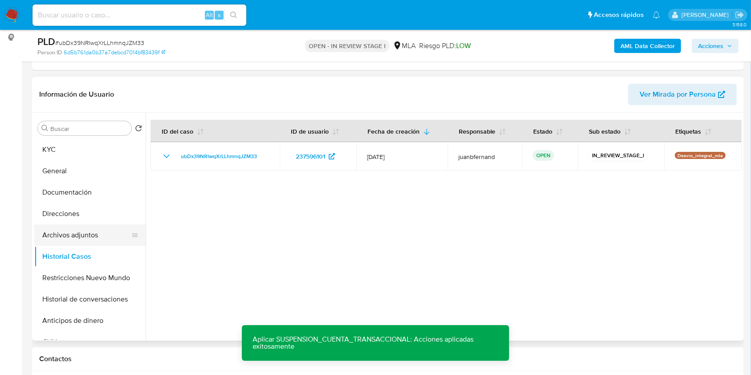
click at [71, 237] on button "Archivos adjuntos" at bounding box center [86, 235] width 104 height 21
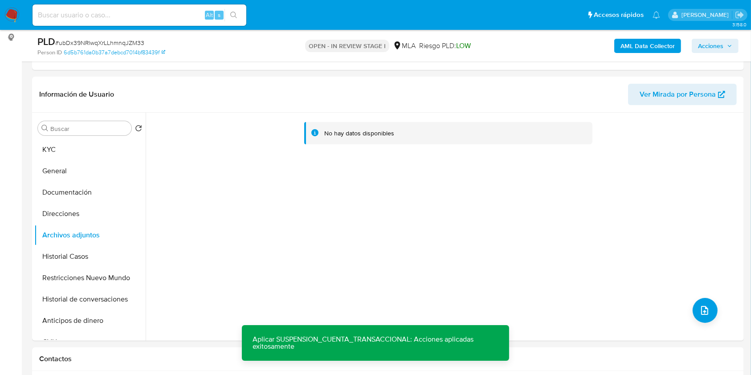
click at [655, 45] on b "AML Data Collector" at bounding box center [648, 46] width 54 height 14
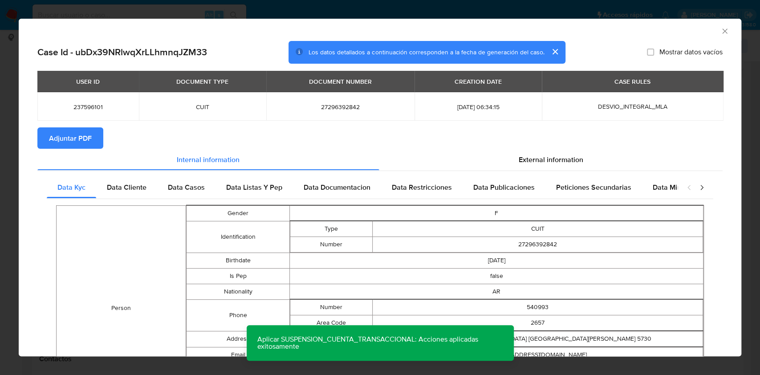
click at [87, 139] on span "Adjuntar PDF" at bounding box center [70, 138] width 43 height 20
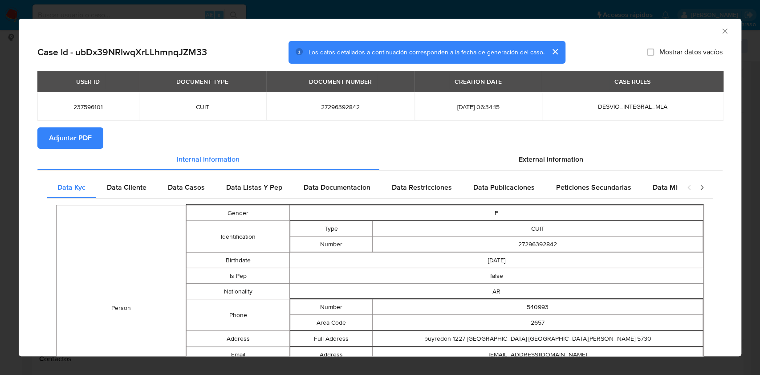
click at [715, 26] on div "AML Data Collector" at bounding box center [380, 30] width 723 height 22
click at [721, 29] on icon "Cerrar ventana" at bounding box center [725, 31] width 9 height 9
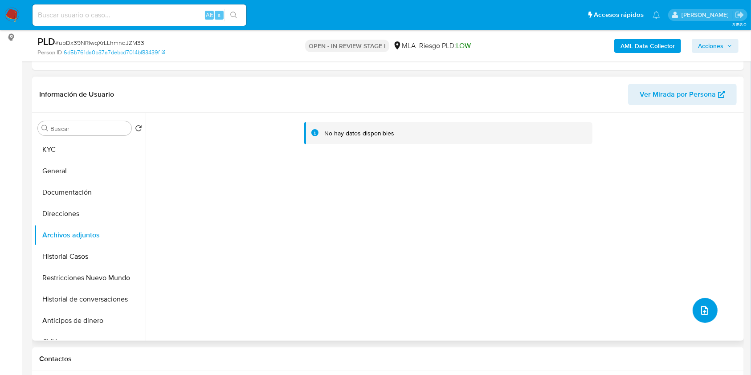
click at [702, 306] on icon "upload-file" at bounding box center [704, 310] width 7 height 9
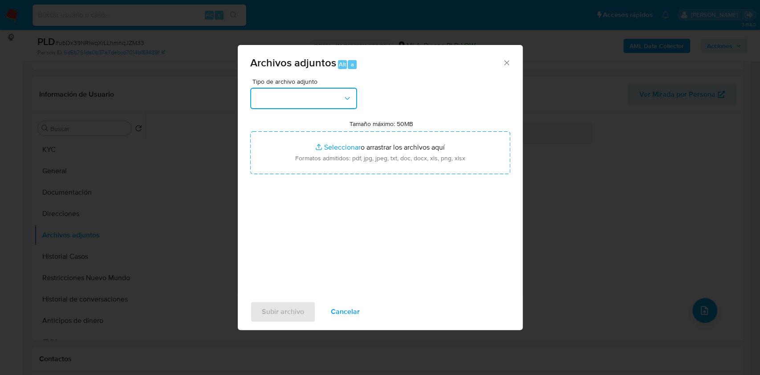
click at [335, 91] on button "button" at bounding box center [303, 98] width 107 height 21
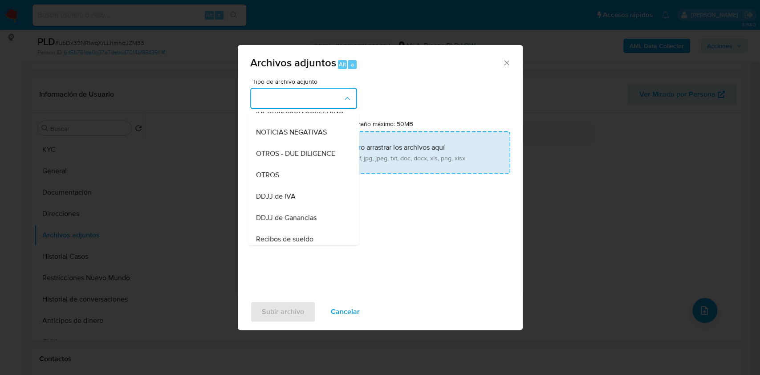
drag, startPoint x: 293, startPoint y: 187, endPoint x: 355, endPoint y: 152, distance: 71.8
click at [292, 186] on div "OTROS" at bounding box center [301, 174] width 91 height 21
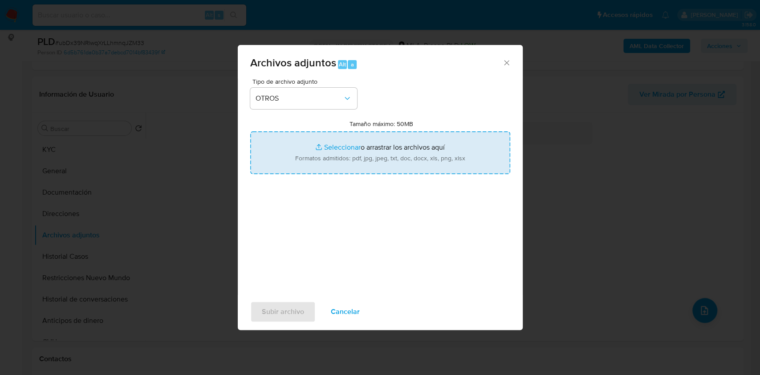
type input "C:\fakepath\Caselog ubDx39NRlwqXrLLhmnqJZM33_2025_07_17_18_52_22.docx"
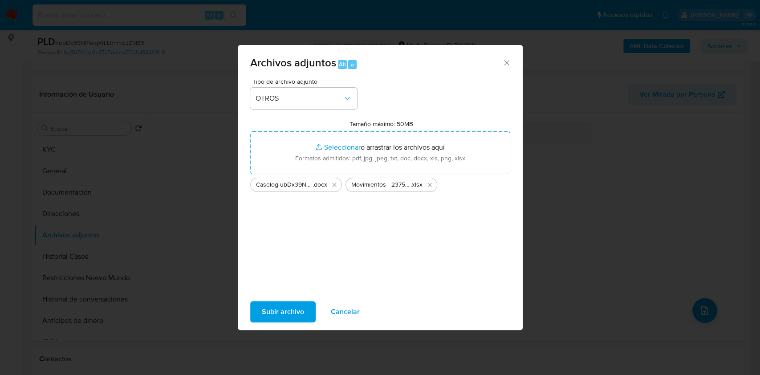
click at [299, 309] on span "Subir archivo" at bounding box center [283, 312] width 42 height 20
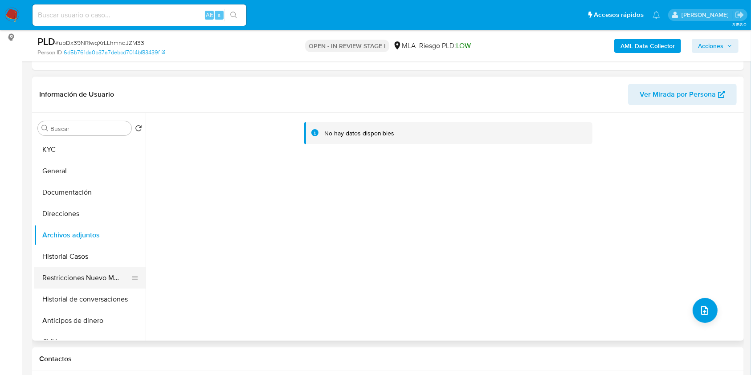
click at [58, 274] on button "Restricciones Nuevo Mundo" at bounding box center [86, 277] width 104 height 21
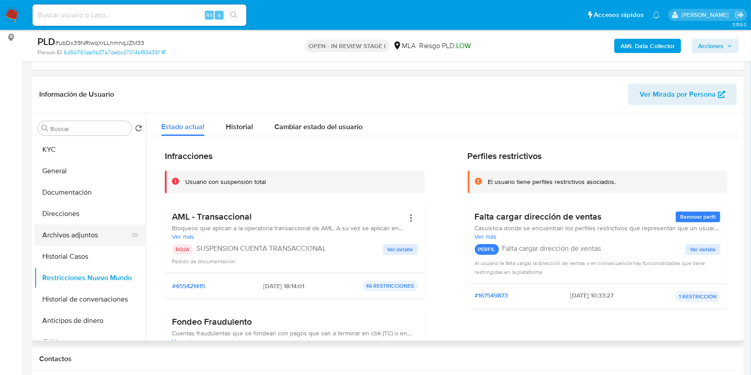
click at [98, 240] on button "Archivos adjuntos" at bounding box center [86, 235] width 104 height 21
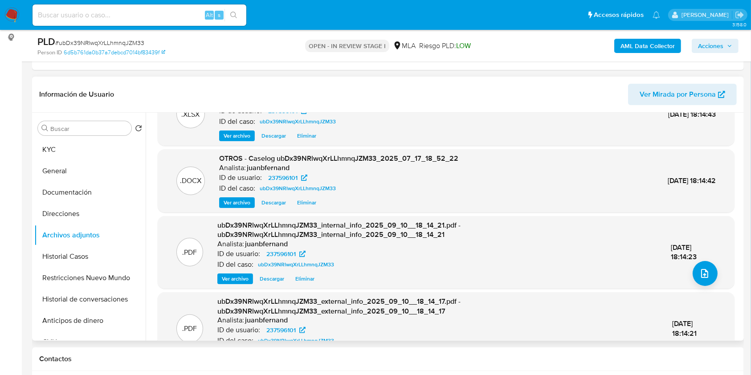
scroll to position [69, 0]
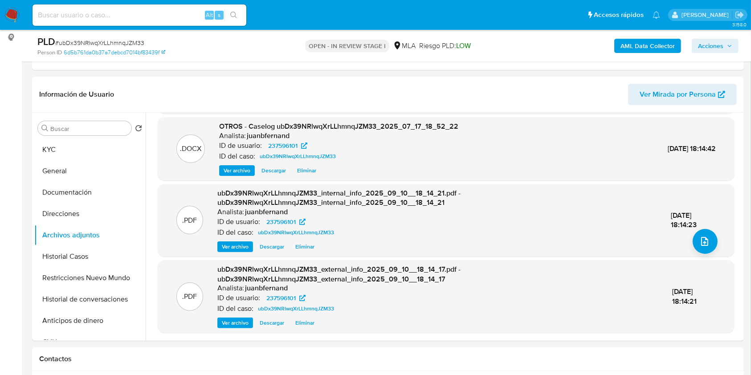
click at [713, 41] on span "Acciones" at bounding box center [710, 46] width 25 height 14
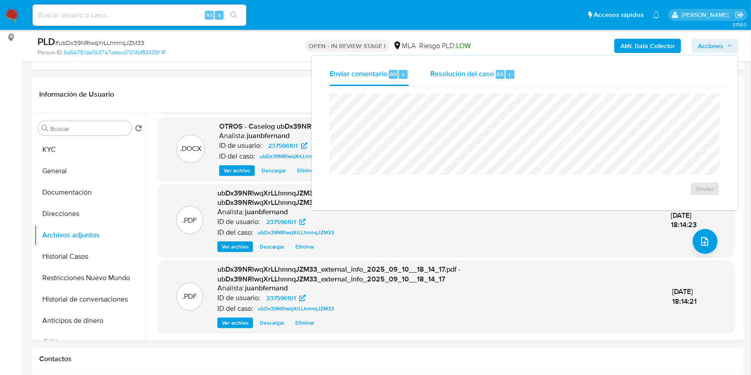
click at [490, 69] on span "Resolución del caso" at bounding box center [462, 74] width 64 height 10
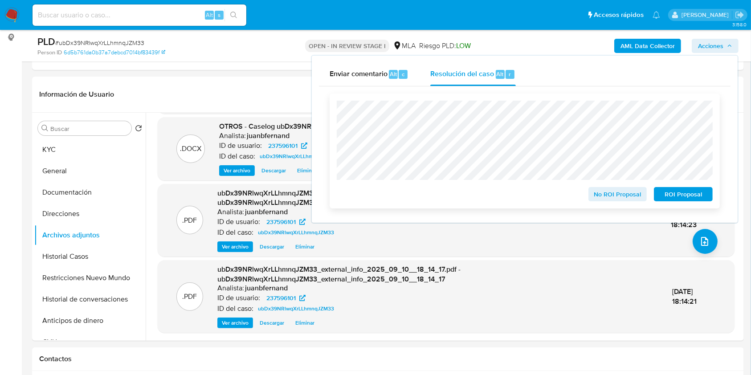
click at [677, 195] on span "ROI Proposal" at bounding box center [683, 194] width 46 height 12
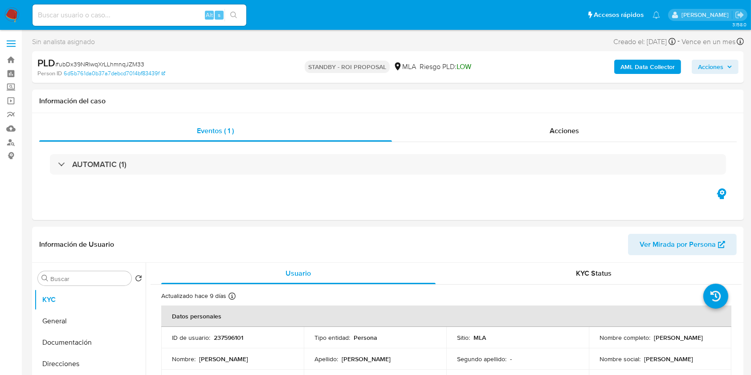
select select "10"
click at [166, 14] on input at bounding box center [140, 15] width 214 height 12
paste input "ibGZvhrgSPOH1lCXq0P4ulHE"
type input "ibGZvhrgSPOH1lCXq0P4ulHE"
click at [239, 12] on button "search-icon" at bounding box center [234, 15] width 18 height 12
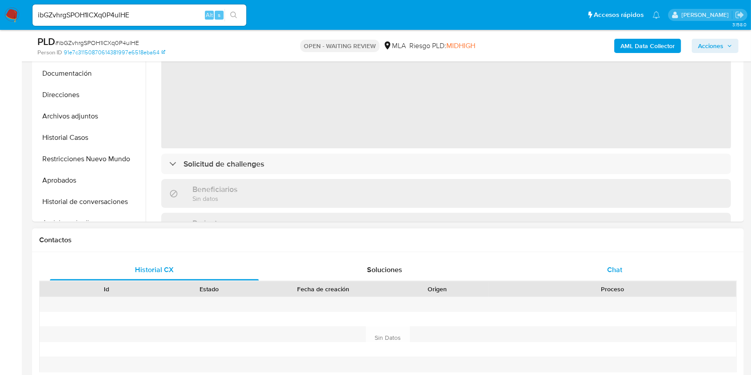
click at [618, 278] on div "Chat" at bounding box center [614, 269] width 209 height 21
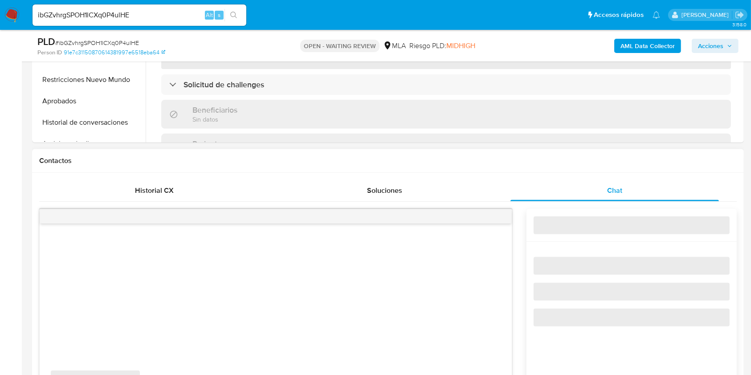
scroll to position [416, 0]
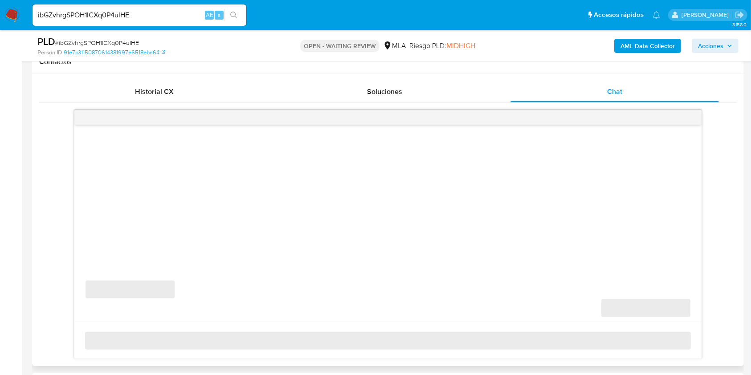
select select "10"
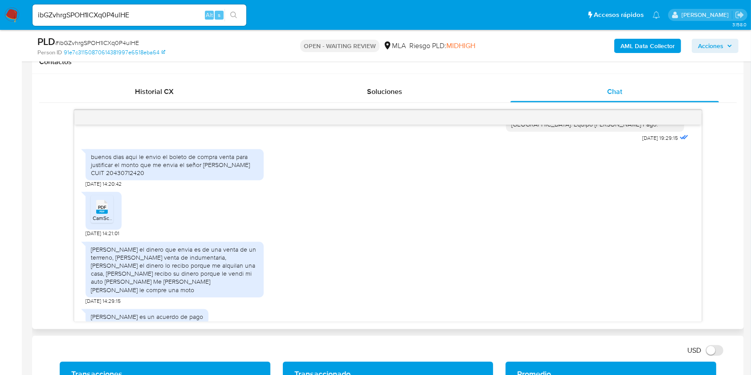
scroll to position [512, 0]
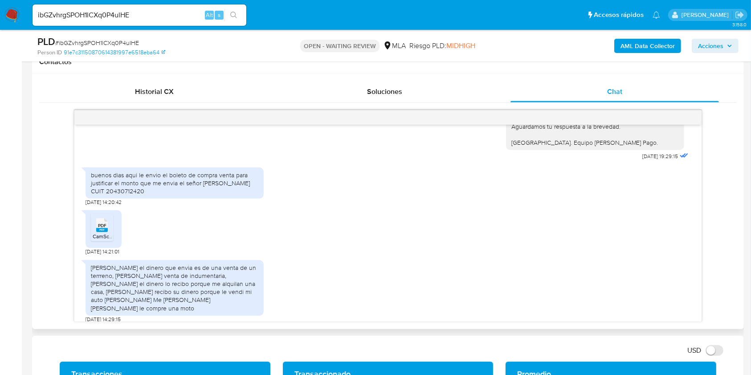
click at [100, 224] on icon "PDF" at bounding box center [102, 225] width 12 height 16
click at [325, 206] on div "PDF PDF CamScanner 1-9-25 18.51.pdf 10/09/2025 14:21:01" at bounding box center [388, 230] width 604 height 49
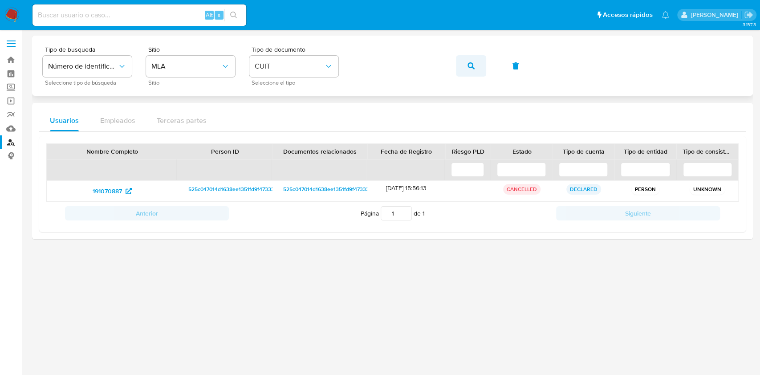
click at [465, 68] on button "button" at bounding box center [471, 65] width 30 height 21
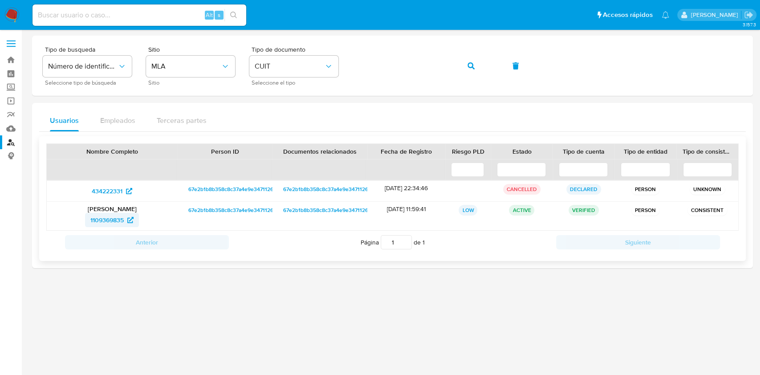
click at [127, 221] on span "1109369835" at bounding box center [111, 220] width 43 height 14
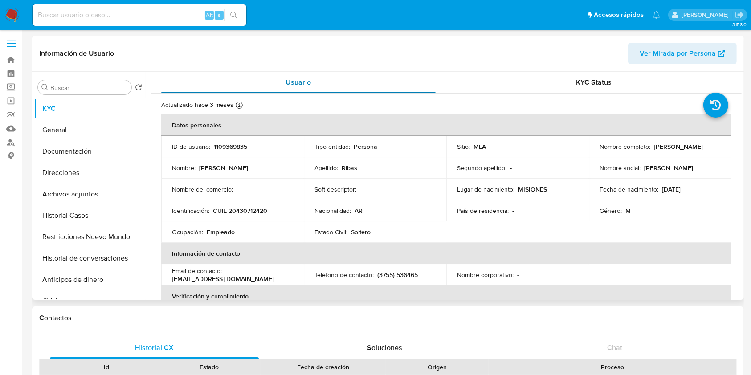
select select "10"
click at [104, 141] on button "Documentación" at bounding box center [86, 151] width 104 height 21
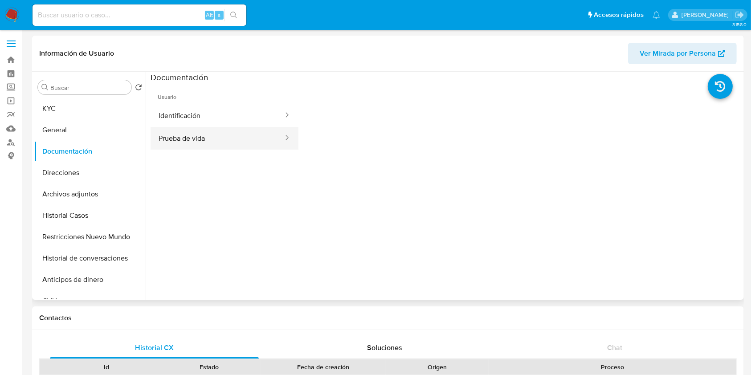
click at [183, 127] on button "Prueba de vida" at bounding box center [218, 138] width 134 height 23
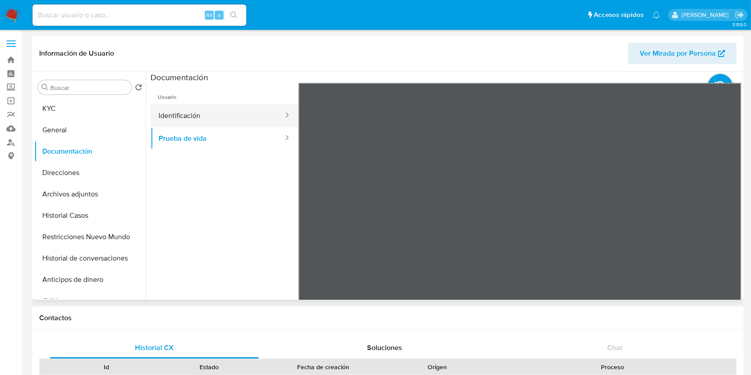
click at [231, 121] on button "Identificación" at bounding box center [218, 115] width 134 height 23
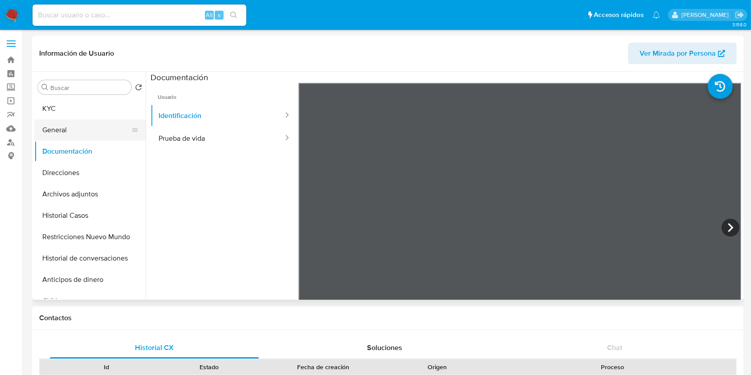
click at [122, 124] on button "General" at bounding box center [86, 129] width 104 height 21
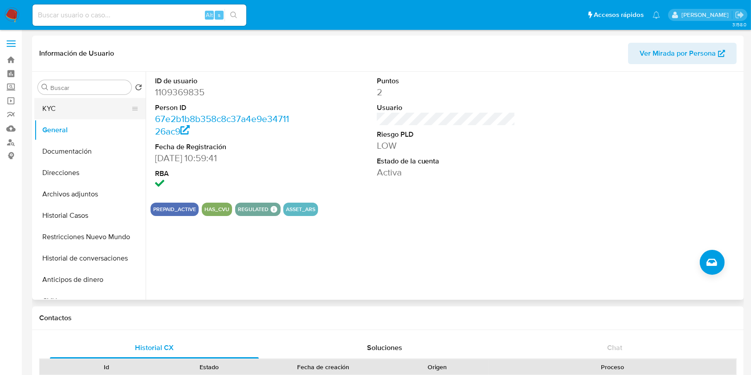
click at [89, 111] on button "KYC" at bounding box center [86, 108] width 104 height 21
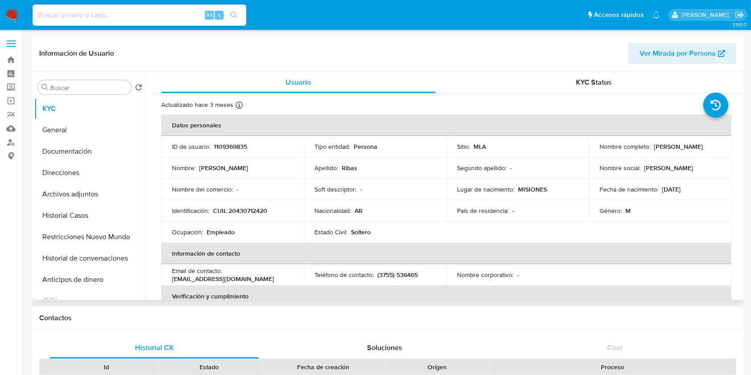
click at [245, 209] on p "CUIL 20430712420" at bounding box center [240, 211] width 54 height 8
copy p "20430712420"
